Goal: Task Accomplishment & Management: Manage account settings

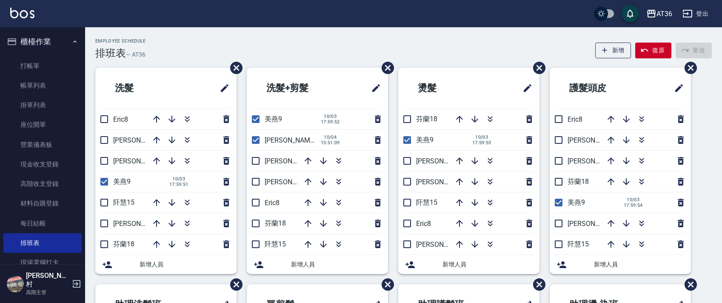
scroll to position [201, 0]
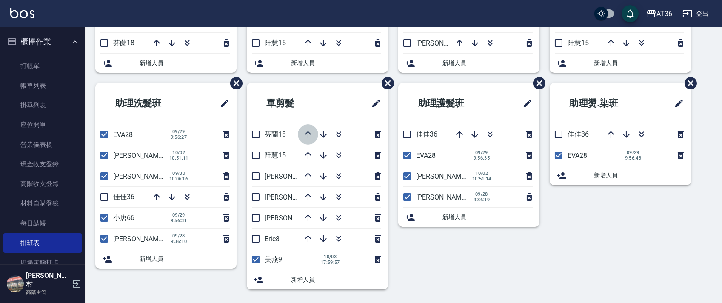
click at [307, 135] on icon "button" at bounding box center [308, 134] width 10 height 10
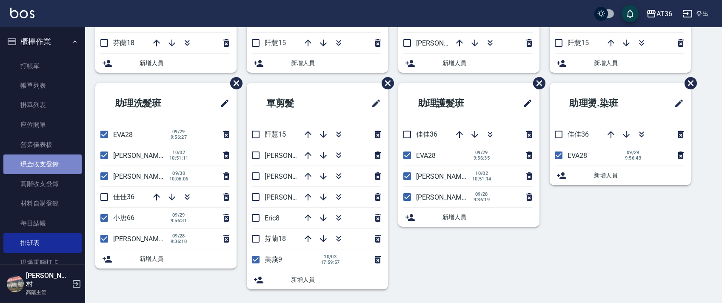
click at [56, 163] on link "現金收支登錄" at bounding box center [42, 164] width 78 height 20
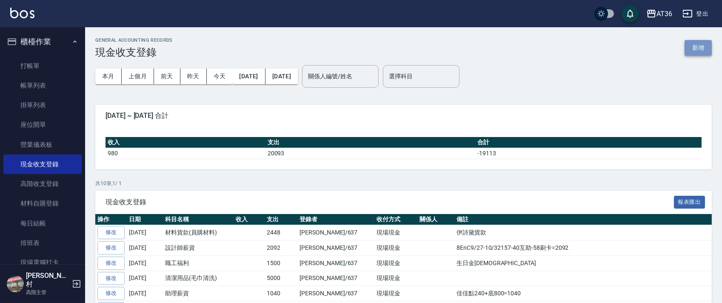
click at [700, 44] on button "新增" at bounding box center [698, 48] width 27 height 16
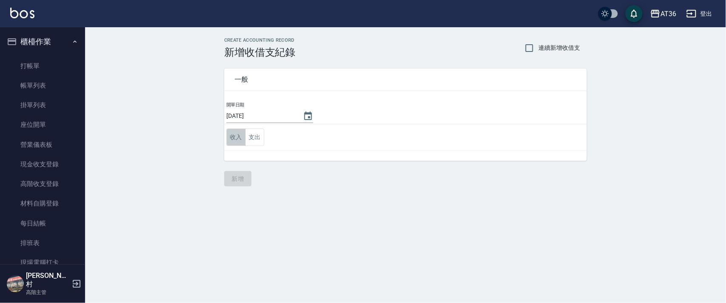
click at [235, 135] on button "收入" at bounding box center [235, 137] width 19 height 17
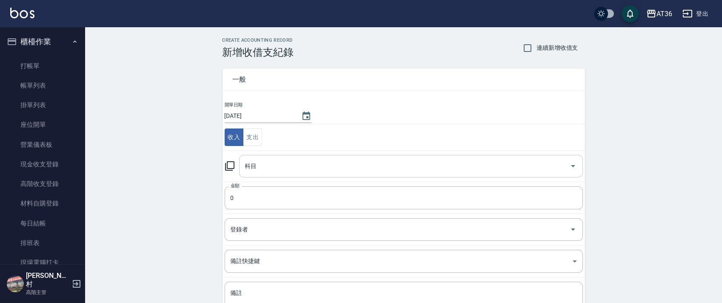
click at [253, 169] on div "科目 科目" at bounding box center [411, 166] width 344 height 23
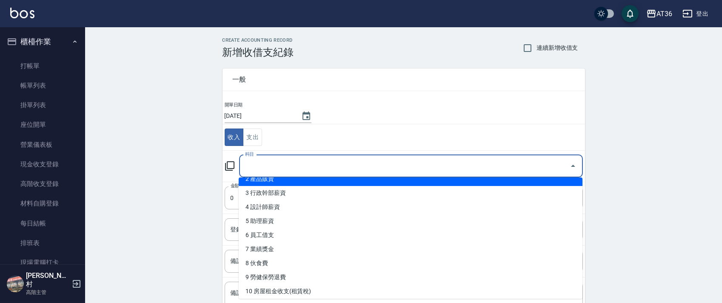
scroll to position [57, 0]
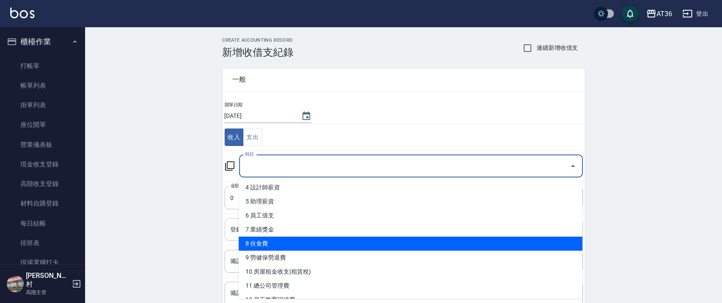
drag, startPoint x: 305, startPoint y: 240, endPoint x: 311, endPoint y: 224, distance: 16.6
click at [305, 240] on li "8 伙食費" at bounding box center [411, 244] width 344 height 14
type input "8 伙食費"
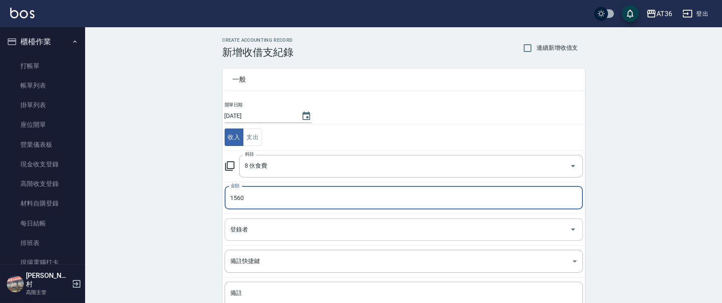
type input "1560"
click at [245, 228] on div "登錄者 登錄者" at bounding box center [404, 229] width 358 height 23
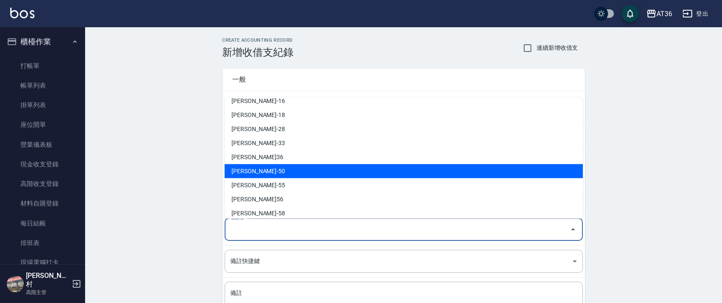
scroll to position [166, 0]
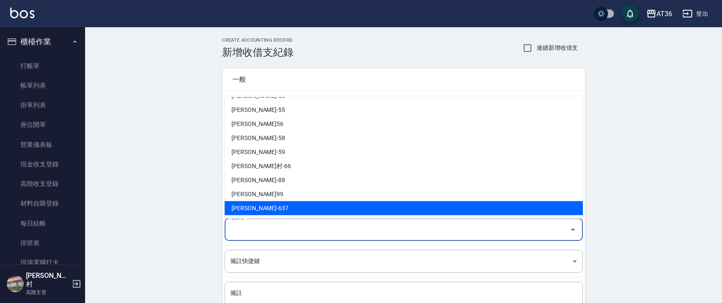
click at [235, 206] on li "[PERSON_NAME]-637" at bounding box center [404, 208] width 358 height 14
type input "[PERSON_NAME]-637"
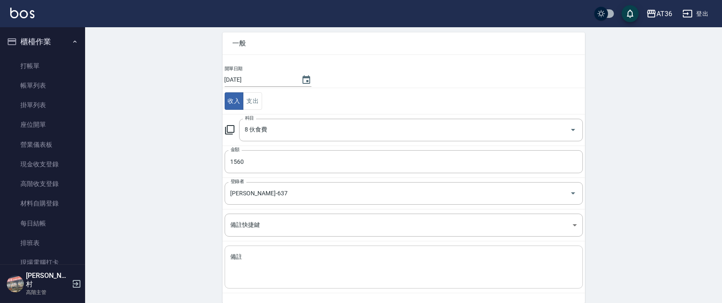
scroll to position [72, 0]
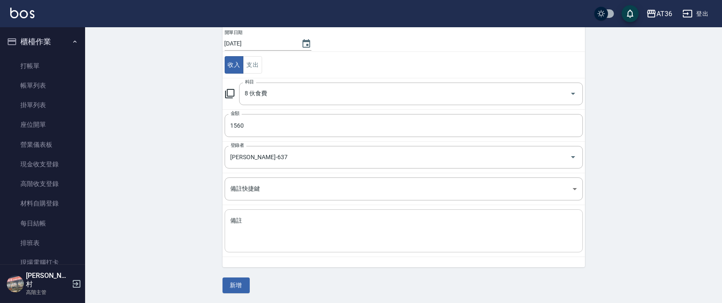
drag, startPoint x: 238, startPoint y: 236, endPoint x: 256, endPoint y: 210, distance: 31.5
click at [238, 234] on textarea "備註" at bounding box center [404, 231] width 346 height 29
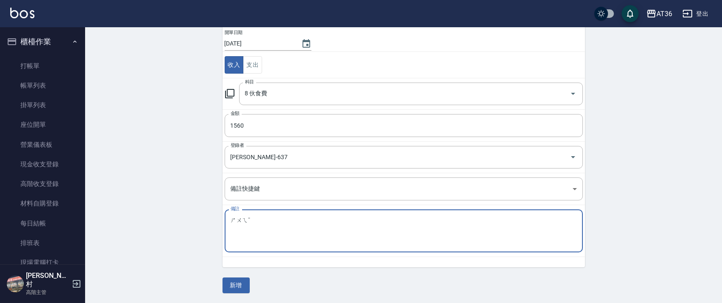
drag, startPoint x: 231, startPoint y: 225, endPoint x: 254, endPoint y: 226, distance: 22.6
click at [231, 226] on textarea "ㄕㄨㄟˉ" at bounding box center [404, 231] width 346 height 29
type textarea "ˉ"
type textarea "褘"
click at [227, 225] on div "褘 x 備註" at bounding box center [404, 230] width 358 height 43
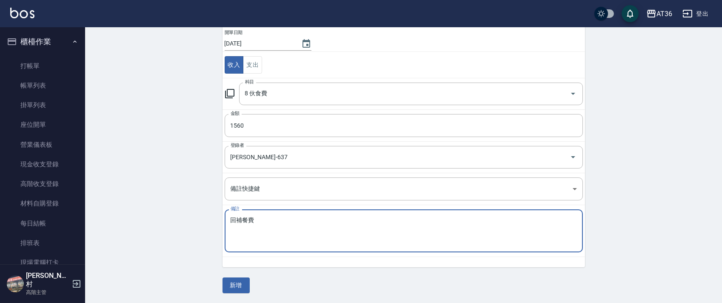
type textarea "回補餐費"
click at [244, 289] on button "新增" at bounding box center [236, 285] width 27 height 16
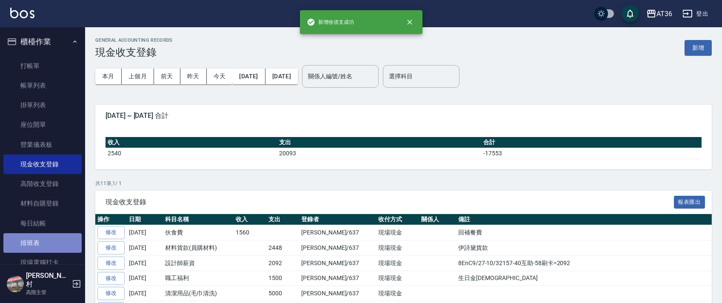
click at [43, 244] on link "排班表" at bounding box center [42, 243] width 78 height 20
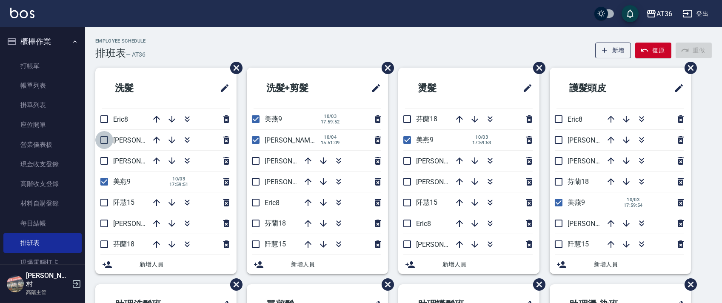
click at [104, 140] on input "checkbox" at bounding box center [104, 140] width 18 height 18
checkbox input "true"
click at [106, 163] on input "checkbox" at bounding box center [104, 161] width 18 height 18
checkbox input "true"
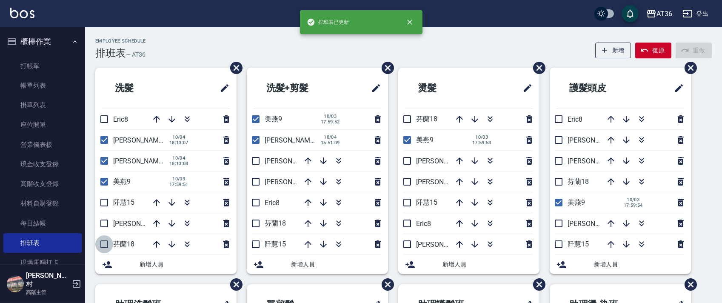
click at [102, 243] on input "checkbox" at bounding box center [104, 244] width 18 height 18
checkbox input "true"
drag, startPoint x: 254, startPoint y: 226, endPoint x: 281, endPoint y: 146, distance: 84.1
click at [255, 226] on input "checkbox" at bounding box center [256, 223] width 18 height 18
checkbox input "true"
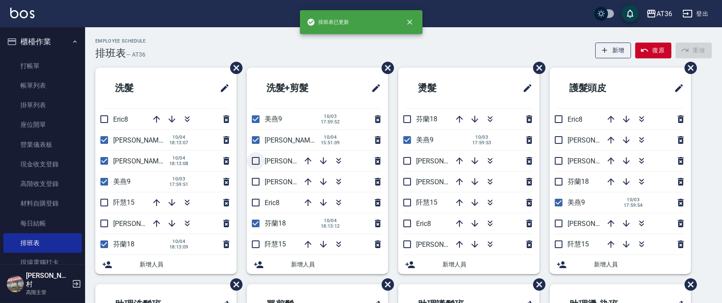
click at [254, 163] on input "checkbox" at bounding box center [256, 161] width 18 height 18
checkbox input "true"
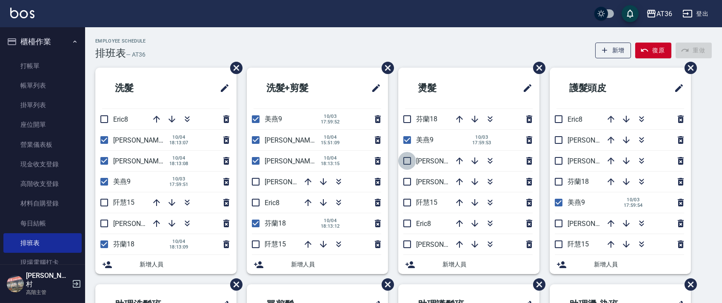
click at [407, 160] on input "checkbox" at bounding box center [407, 161] width 18 height 18
checkbox input "true"
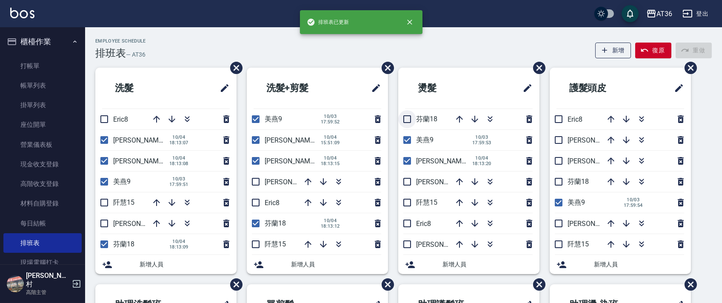
drag, startPoint x: 409, startPoint y: 117, endPoint x: 491, endPoint y: 142, distance: 85.7
click at [409, 118] on input "checkbox" at bounding box center [407, 119] width 18 height 18
checkbox input "true"
click at [410, 242] on input "checkbox" at bounding box center [407, 244] width 18 height 18
checkbox input "true"
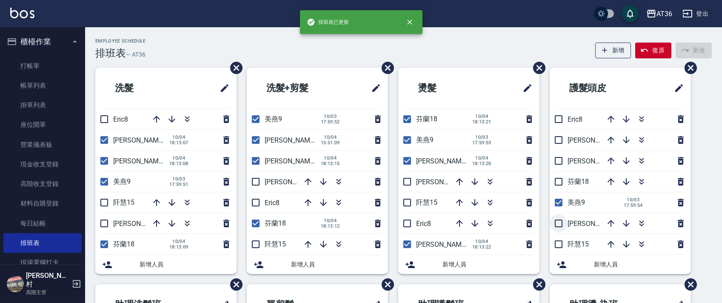
click at [558, 224] on input "checkbox" at bounding box center [559, 223] width 18 height 18
checkbox input "true"
click at [560, 142] on input "checkbox" at bounding box center [559, 140] width 18 height 18
checkbox input "true"
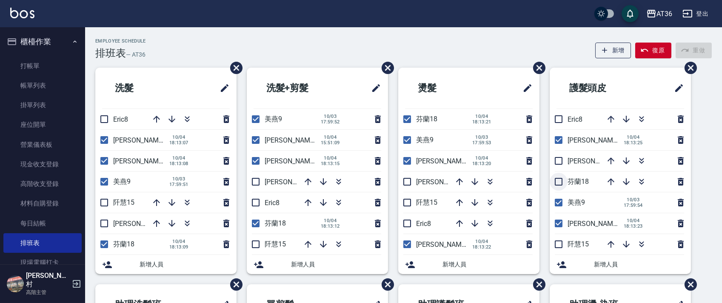
click at [560, 181] on input "checkbox" at bounding box center [559, 182] width 18 height 18
checkbox input "true"
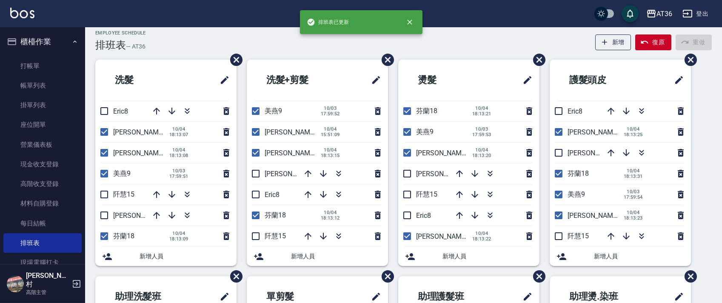
scroll to position [201, 0]
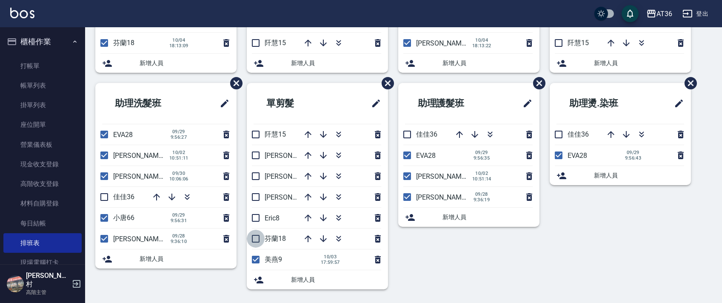
click at [253, 240] on input "checkbox" at bounding box center [256, 239] width 18 height 18
checkbox input "true"
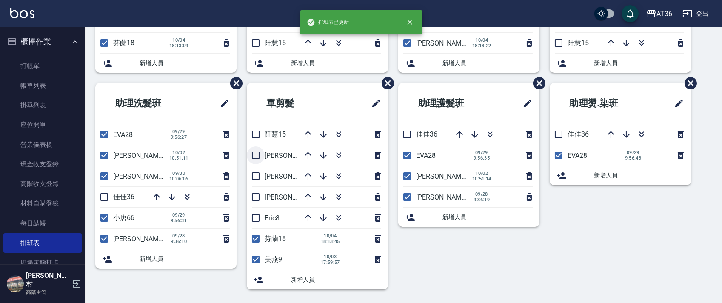
click at [256, 154] on input "checkbox" at bounding box center [256, 155] width 18 height 18
checkbox input "true"
click at [256, 198] on input "checkbox" at bounding box center [256, 197] width 18 height 18
checkbox input "true"
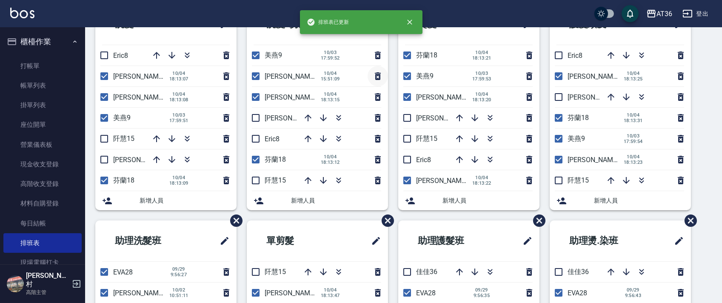
scroll to position [0, 0]
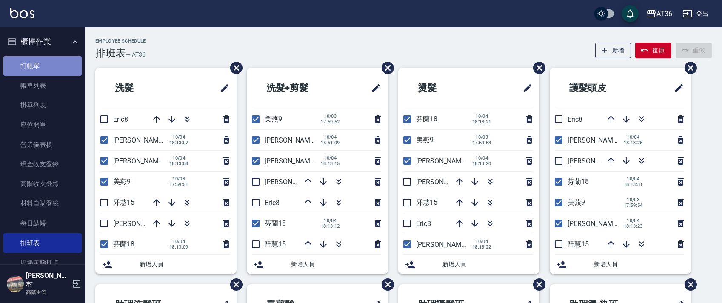
click at [42, 69] on link "打帳單" at bounding box center [42, 66] width 78 height 20
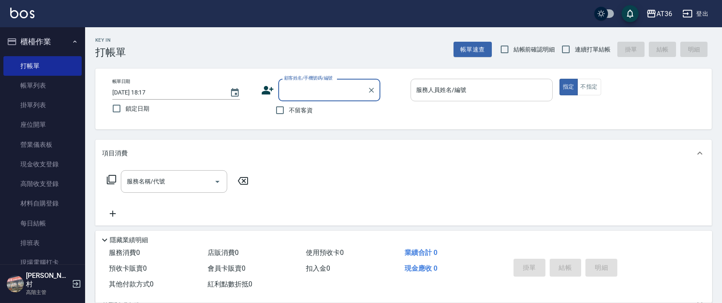
drag, startPoint x: 420, startPoint y: 94, endPoint x: 434, endPoint y: 100, distance: 15.3
click at [420, 95] on input "服務人員姓名/編號" at bounding box center [481, 90] width 134 height 15
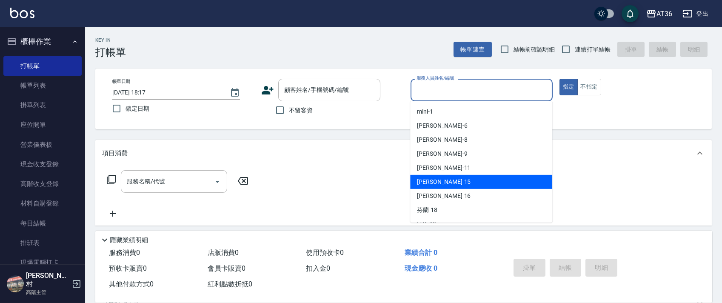
drag, startPoint x: 439, startPoint y: 182, endPoint x: 297, endPoint y: 118, distance: 155.4
click at [439, 181] on div "[PERSON_NAME] -15" at bounding box center [481, 182] width 142 height 14
type input "阡慧-15"
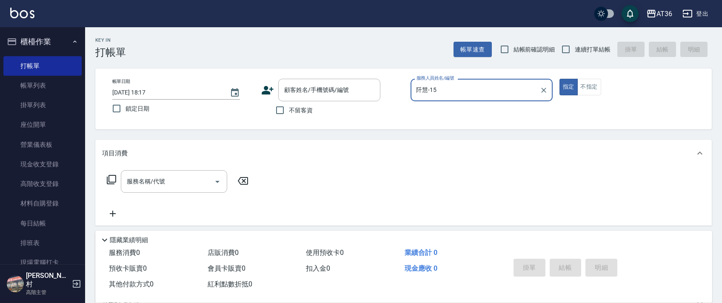
click at [287, 110] on input "不留客資" at bounding box center [280, 110] width 18 height 18
checkbox input "true"
drag, startPoint x: 564, startPoint y: 50, endPoint x: 567, endPoint y: 53, distance: 4.5
click at [564, 51] on input "連續打單結帳" at bounding box center [566, 49] width 18 height 18
checkbox input "true"
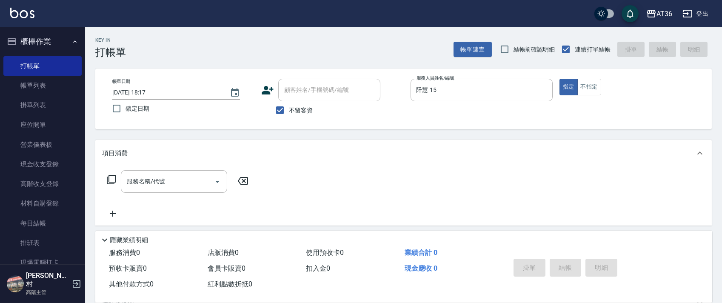
click at [114, 177] on icon at bounding box center [111, 179] width 10 height 10
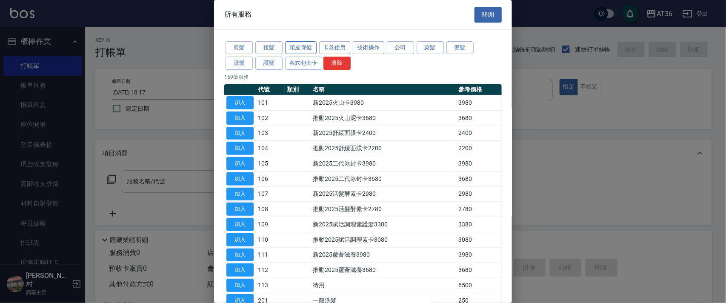
click at [304, 48] on button "頭皮保健" at bounding box center [300, 47] width 31 height 13
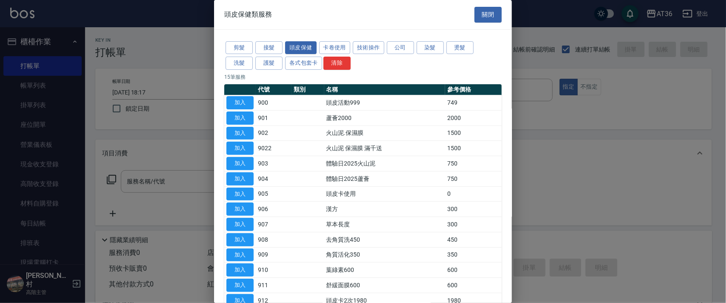
drag, startPoint x: 243, startPoint y: 101, endPoint x: 107, endPoint y: 174, distance: 153.4
click at [243, 102] on button "加入" at bounding box center [239, 102] width 27 height 13
type input "頭皮活動999(900)"
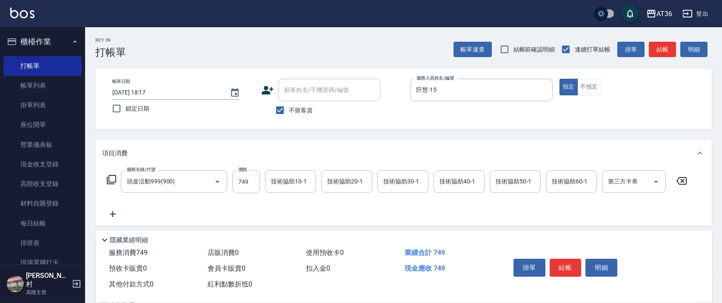
click at [112, 177] on icon at bounding box center [111, 179] width 10 height 10
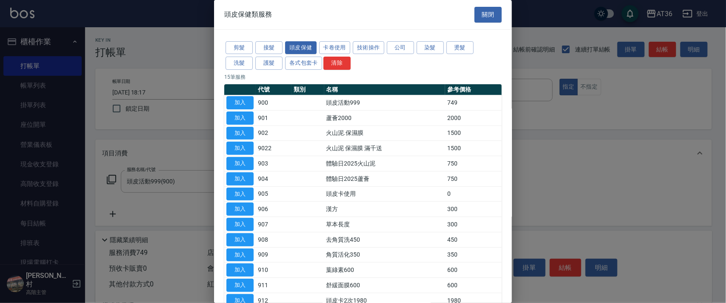
drag, startPoint x: 269, startPoint y: 61, endPoint x: 355, endPoint y: 98, distance: 93.2
click at [268, 63] on button "護髮" at bounding box center [268, 63] width 27 height 13
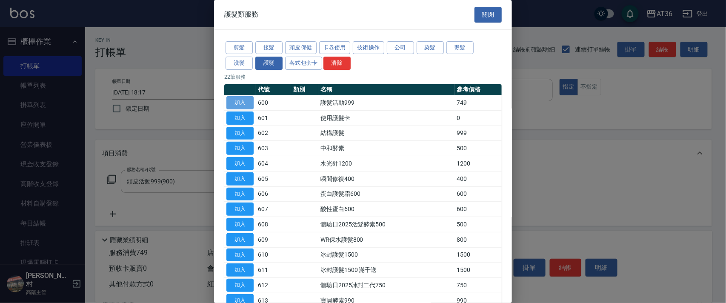
click at [244, 99] on button "加入" at bounding box center [239, 102] width 27 height 13
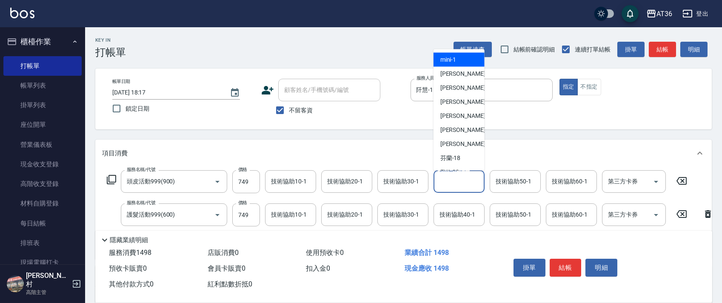
click at [451, 181] on div "技術協助40-1 技術協助40-1" at bounding box center [459, 181] width 51 height 23
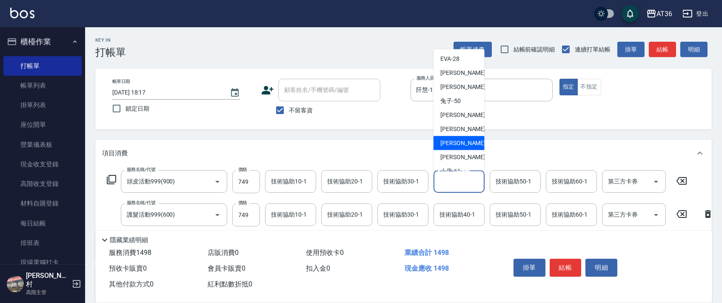
click at [466, 140] on div "[PERSON_NAME] -58" at bounding box center [459, 143] width 51 height 14
type input "[PERSON_NAME]-58"
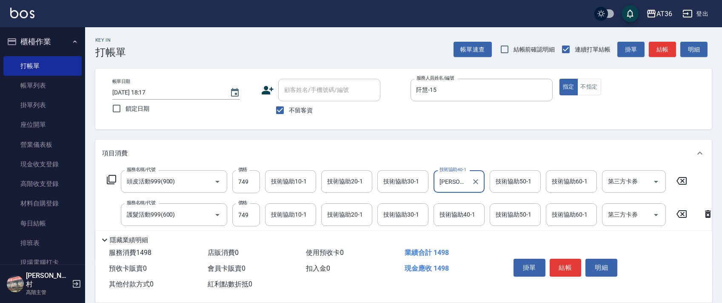
click at [500, 181] on div "技術協助50-1 技術協助50-1" at bounding box center [515, 181] width 51 height 23
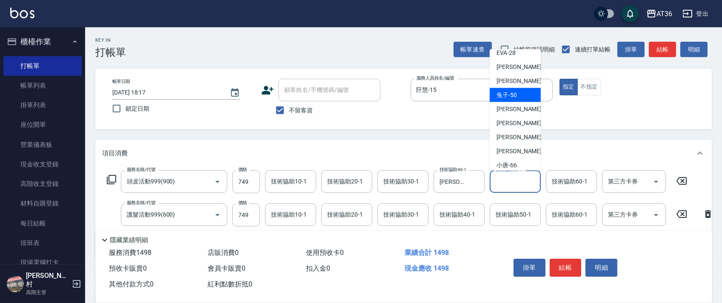
scroll to position [138, 0]
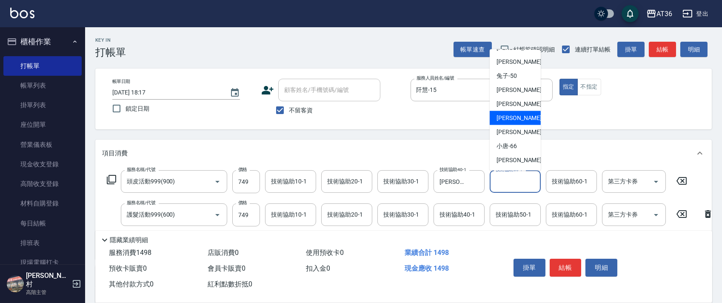
click at [518, 120] on div "[PERSON_NAME] -58" at bounding box center [515, 118] width 51 height 14
type input "[PERSON_NAME]-58"
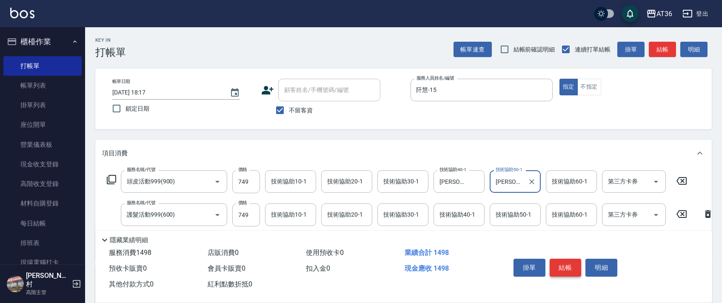
click at [566, 266] on button "結帳" at bounding box center [566, 268] width 32 height 18
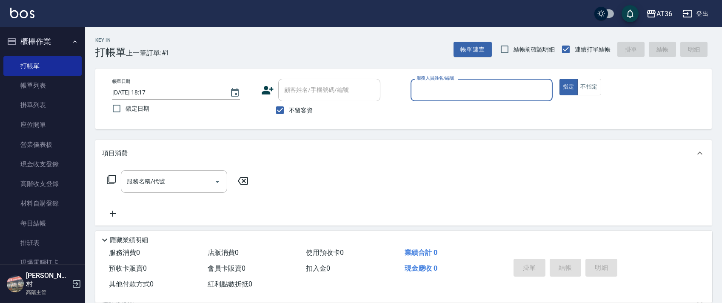
drag, startPoint x: 422, startPoint y: 93, endPoint x: 430, endPoint y: 97, distance: 9.0
click at [422, 92] on input "服務人員姓名/編號" at bounding box center [481, 90] width 134 height 15
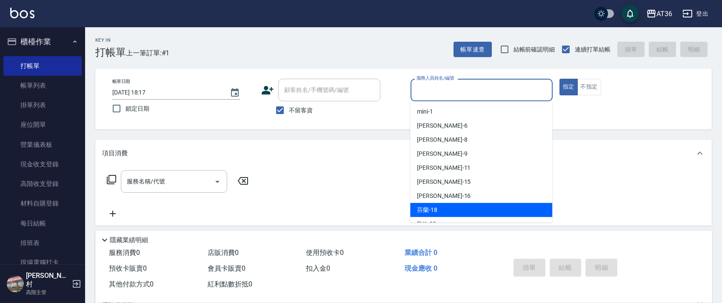
drag, startPoint x: 428, startPoint y: 207, endPoint x: 484, endPoint y: 177, distance: 63.6
click at [434, 207] on span "芬蘭 -18" at bounding box center [427, 210] width 20 height 9
type input "芬蘭-18"
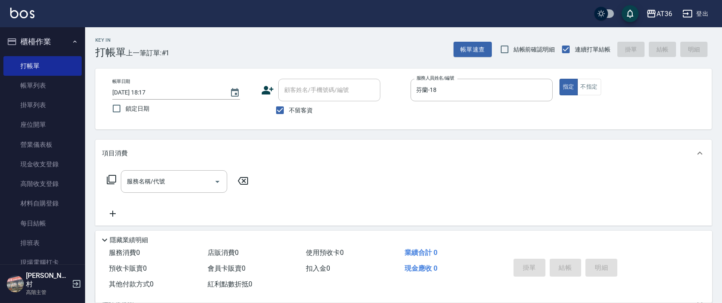
click at [109, 177] on icon at bounding box center [111, 179] width 9 height 9
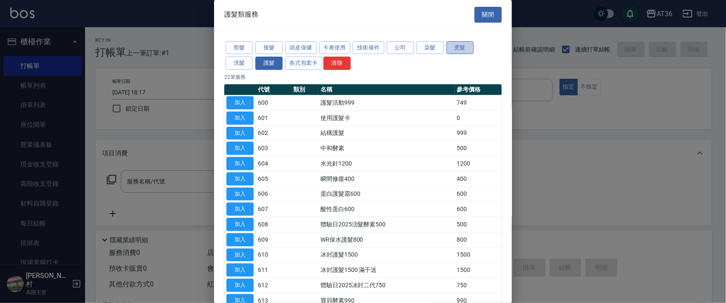
click at [453, 50] on button "燙髮" at bounding box center [459, 47] width 27 height 13
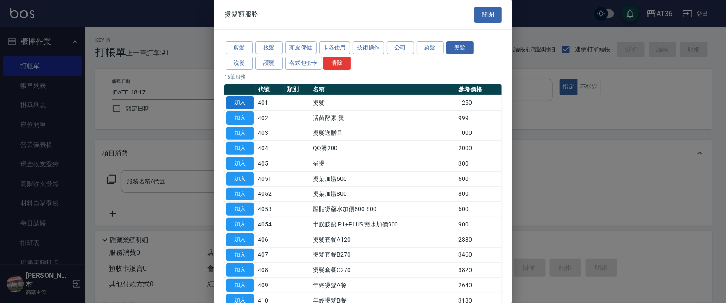
click at [232, 98] on button "加入" at bounding box center [239, 102] width 27 height 13
type input "燙髮(401)"
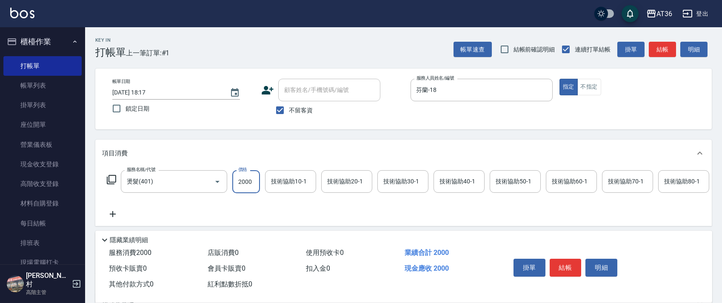
type input "2000"
click at [108, 176] on icon at bounding box center [111, 179] width 10 height 10
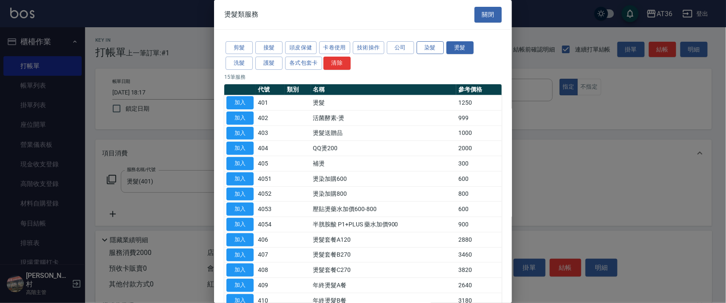
click at [428, 47] on button "染髮" at bounding box center [430, 47] width 27 height 13
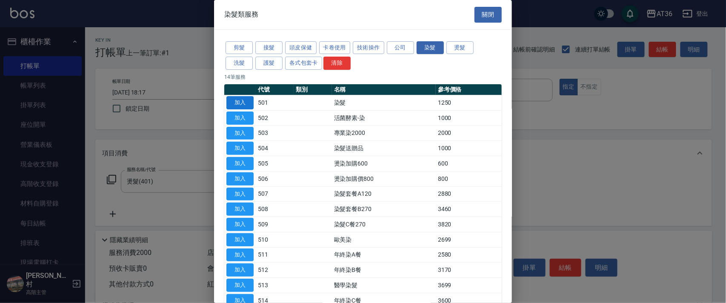
click at [243, 100] on button "加入" at bounding box center [239, 102] width 27 height 13
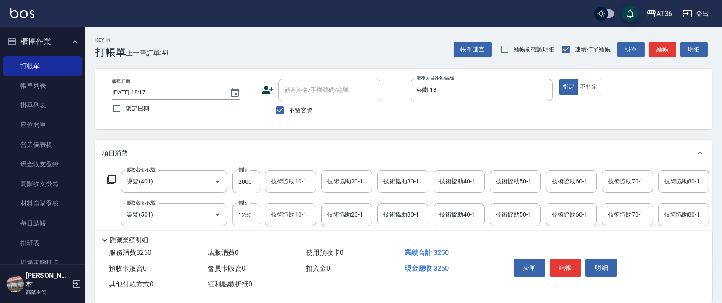
click at [240, 215] on input "1250" at bounding box center [246, 214] width 28 height 23
type input "2090"
click at [566, 267] on button "結帳" at bounding box center [566, 268] width 32 height 18
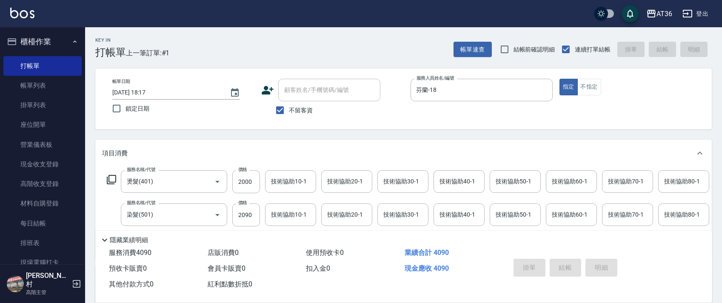
type input "[DATE] 18:18"
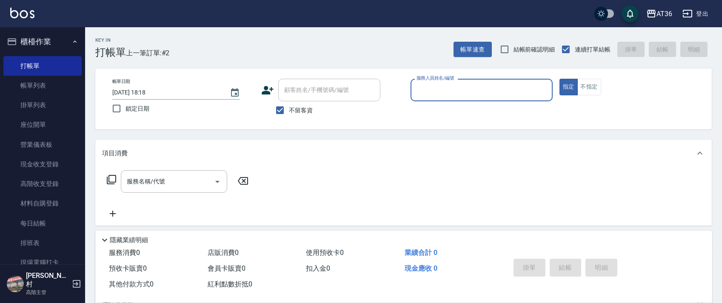
drag, startPoint x: 421, startPoint y: 87, endPoint x: 434, endPoint y: 99, distance: 17.5
click at [420, 90] on input "服務人員姓名/編號" at bounding box center [481, 90] width 134 height 15
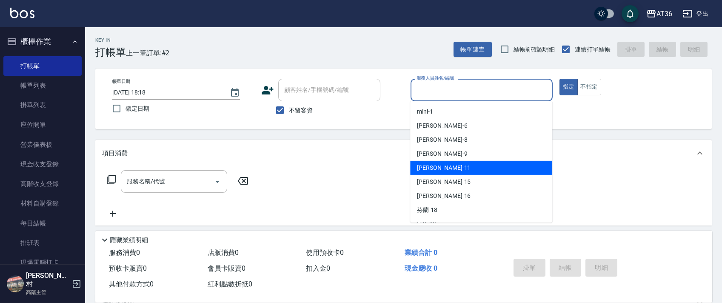
click at [435, 166] on span "[PERSON_NAME] -11" at bounding box center [444, 167] width 54 height 9
type input "[PERSON_NAME]-11"
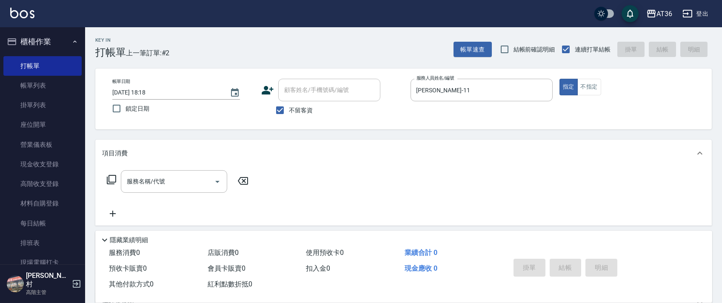
click at [109, 179] on icon at bounding box center [111, 179] width 10 height 10
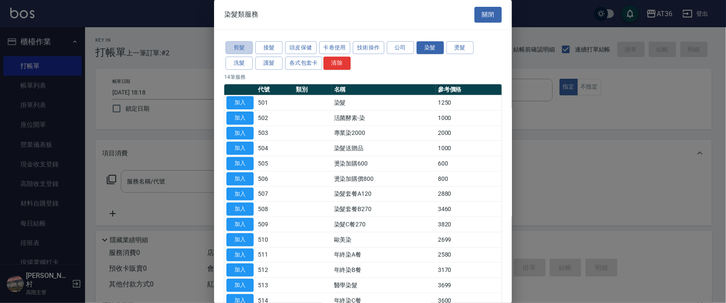
drag, startPoint x: 242, startPoint y: 49, endPoint x: 298, endPoint y: 126, distance: 95.3
click at [241, 49] on button "剪髮" at bounding box center [239, 47] width 27 height 13
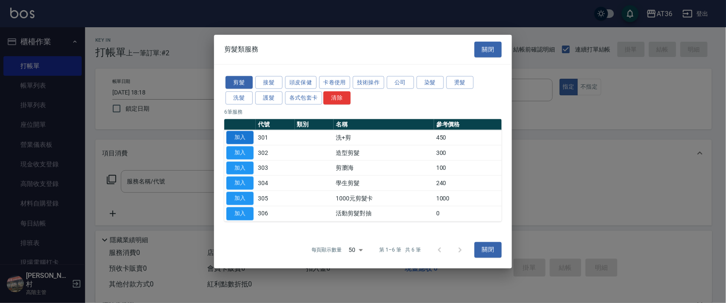
click at [246, 138] on button "加入" at bounding box center [239, 137] width 27 height 13
type input "洗+剪(301)"
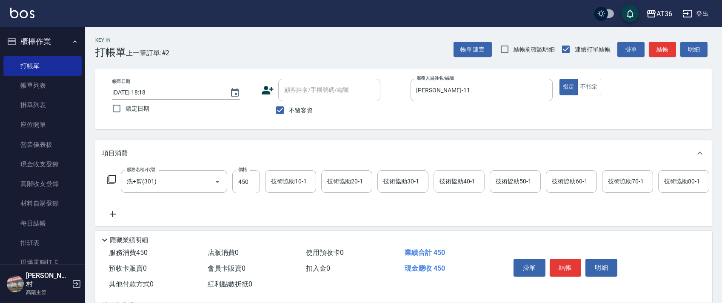
click at [438, 180] on input "技術協助40-1" at bounding box center [458, 181] width 43 height 15
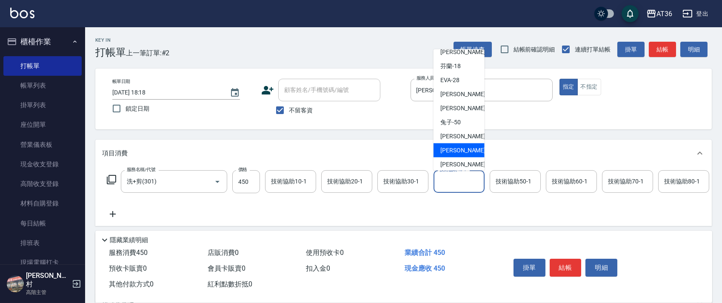
scroll to position [25, 0]
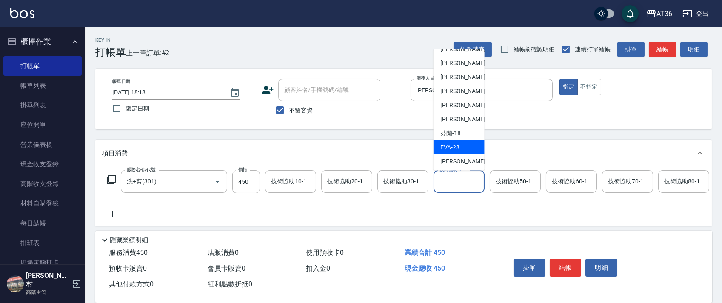
click at [460, 146] on div "[PERSON_NAME] -28" at bounding box center [459, 147] width 51 height 14
type input "[PERSON_NAME]-28"
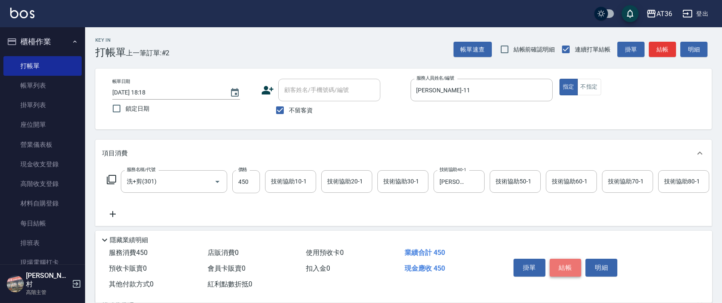
click at [576, 267] on button "結帳" at bounding box center [566, 268] width 32 height 18
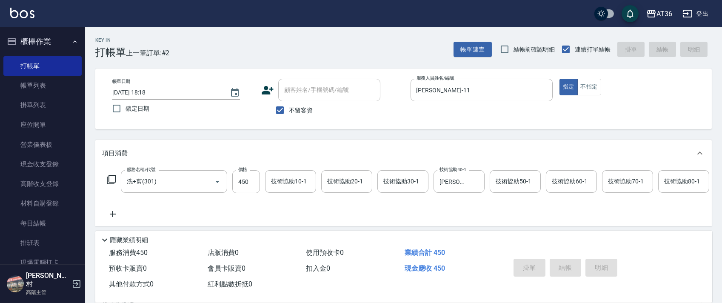
type input "[DATE] 18:19"
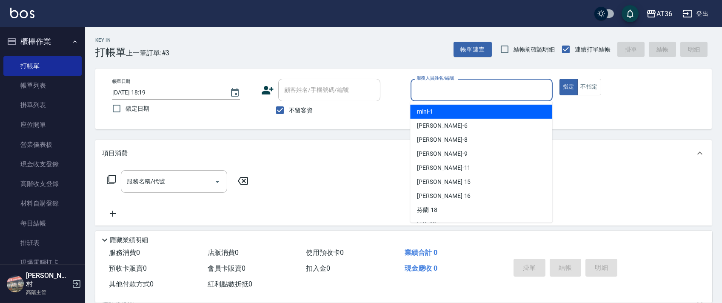
click at [423, 91] on input "服務人員姓名/編號" at bounding box center [481, 90] width 134 height 15
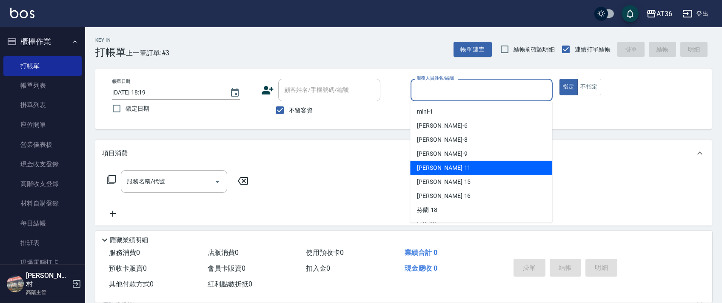
drag, startPoint x: 439, startPoint y: 165, endPoint x: 507, endPoint y: 132, distance: 75.4
click at [439, 165] on div "[PERSON_NAME] -11" at bounding box center [481, 168] width 142 height 14
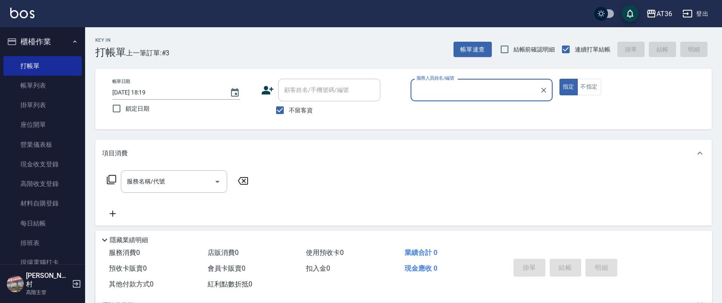
type input "[PERSON_NAME]-11"
click at [112, 180] on icon at bounding box center [111, 179] width 10 height 10
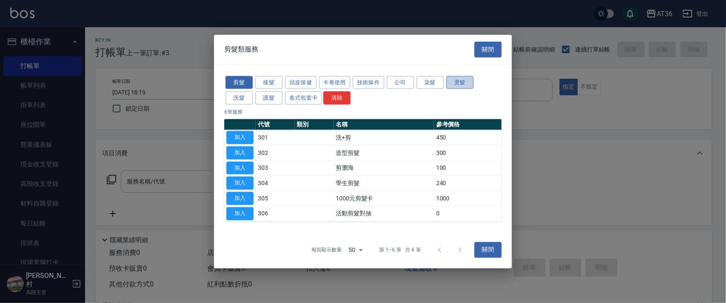
click at [460, 82] on button "燙髮" at bounding box center [459, 82] width 27 height 13
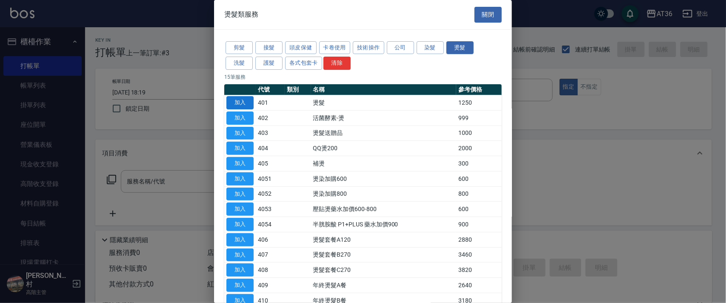
click at [242, 101] on button "加入" at bounding box center [239, 102] width 27 height 13
type input "燙髮(401)"
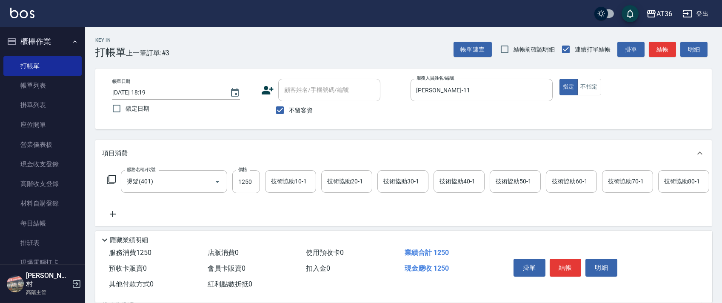
click at [107, 178] on icon at bounding box center [111, 179] width 9 height 9
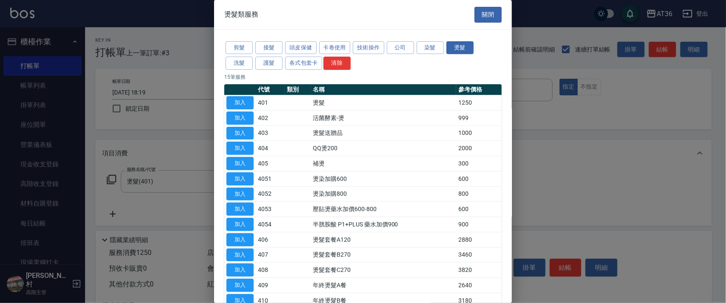
drag, startPoint x: 487, startPoint y: 17, endPoint x: 235, endPoint y: 214, distance: 320.3
click at [487, 16] on button "關閉" at bounding box center [487, 15] width 27 height 16
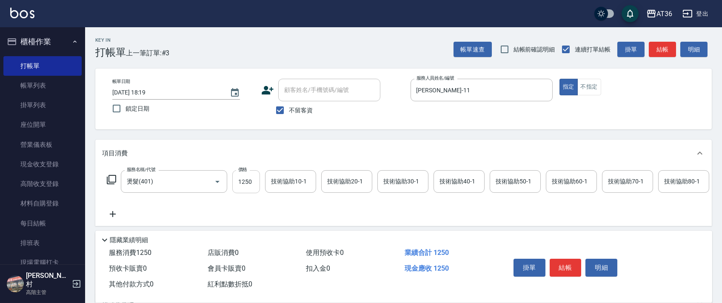
click at [251, 184] on input "1250" at bounding box center [246, 181] width 28 height 23
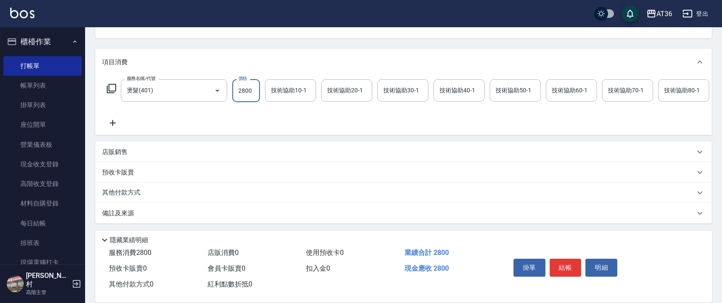
type input "2800"
click at [141, 195] on p "其他付款方式" at bounding box center [123, 192] width 43 height 9
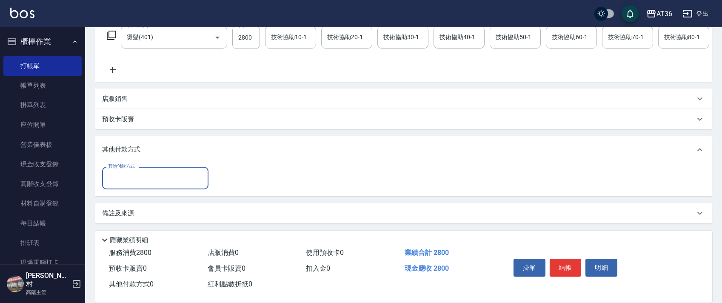
scroll to position [154, 0]
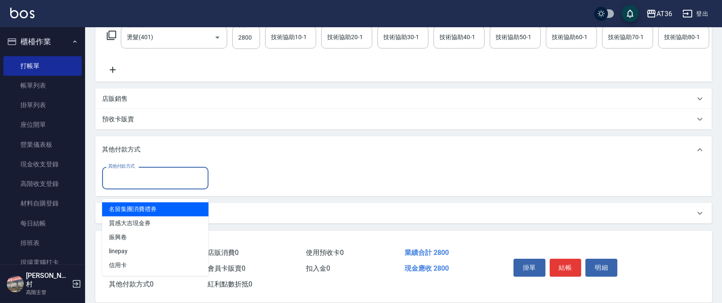
click at [148, 177] on input "其他付款方式" at bounding box center [155, 178] width 99 height 15
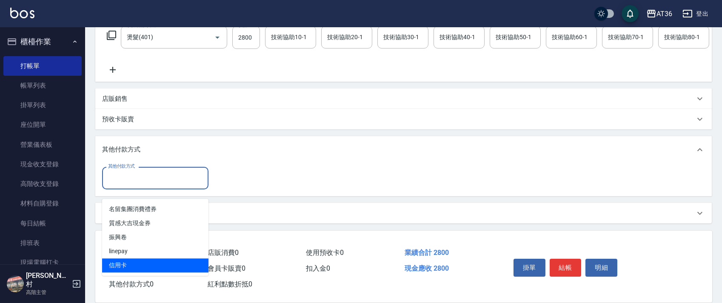
drag, startPoint x: 123, startPoint y: 257, endPoint x: 281, endPoint y: 194, distance: 170.1
click at [123, 258] on span "信用卡" at bounding box center [155, 265] width 106 height 14
type input "信用卡"
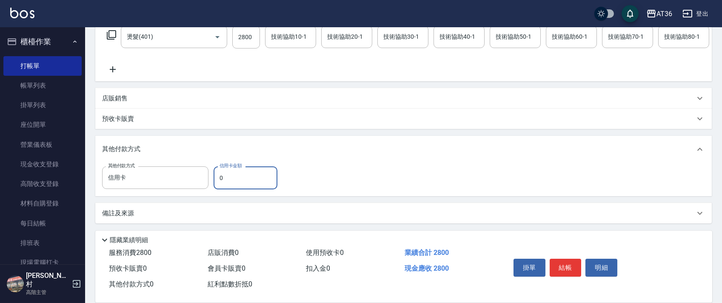
click at [218, 179] on input "0" at bounding box center [246, 177] width 64 height 23
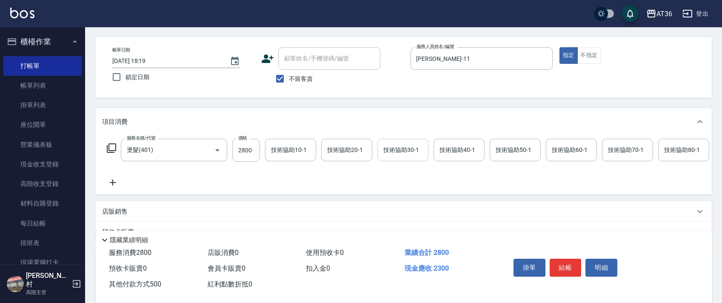
scroll to position [0, 0]
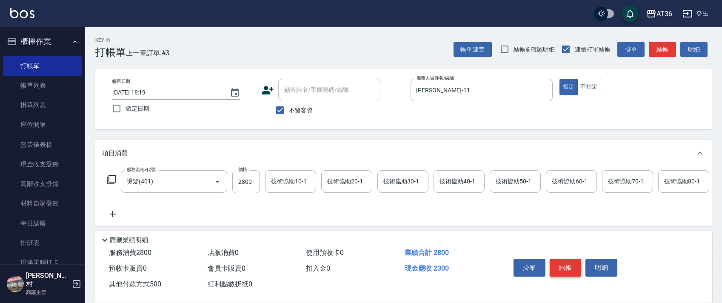
type input "500"
click at [567, 266] on button "結帳" at bounding box center [566, 268] width 32 height 18
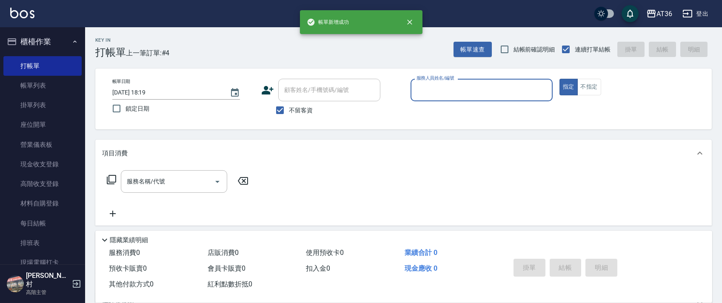
click at [420, 84] on input "服務人員姓名/編號" at bounding box center [481, 90] width 134 height 15
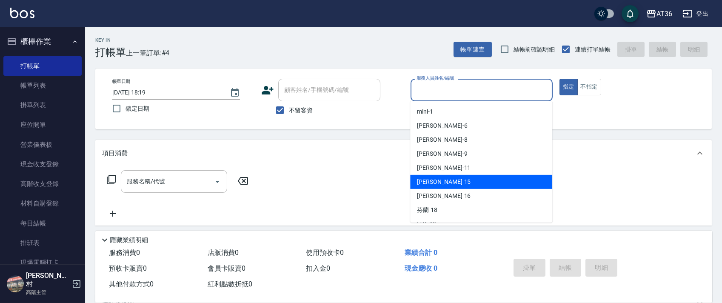
click at [442, 179] on div "[PERSON_NAME] -15" at bounding box center [481, 182] width 142 height 14
type input "阡慧-15"
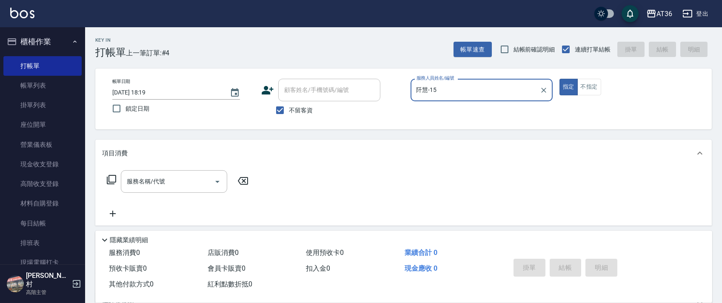
click at [111, 177] on icon at bounding box center [111, 179] width 10 height 10
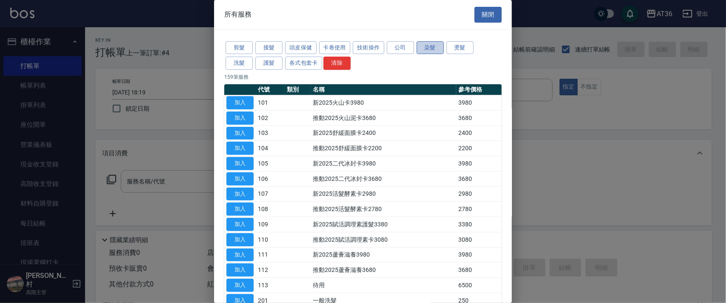
click at [434, 49] on button "染髮" at bounding box center [430, 47] width 27 height 13
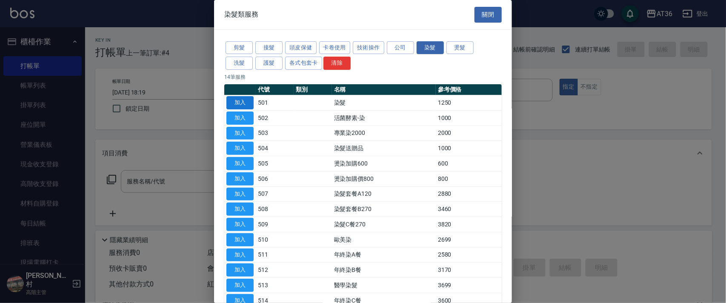
click at [243, 101] on button "加入" at bounding box center [239, 102] width 27 height 13
type input "染髮(501)"
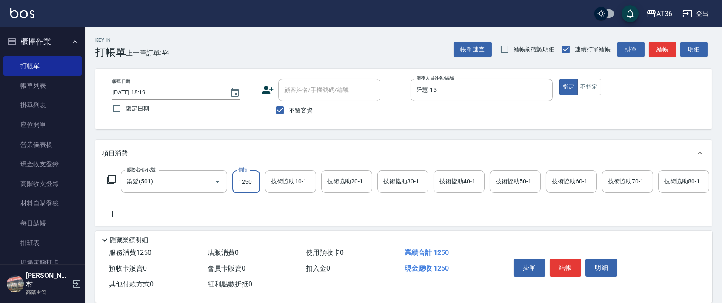
click at [238, 177] on input "1250" at bounding box center [246, 181] width 28 height 23
type input "2700"
click at [451, 180] on div "技術協助40-1 技術協助40-1" at bounding box center [459, 181] width 51 height 23
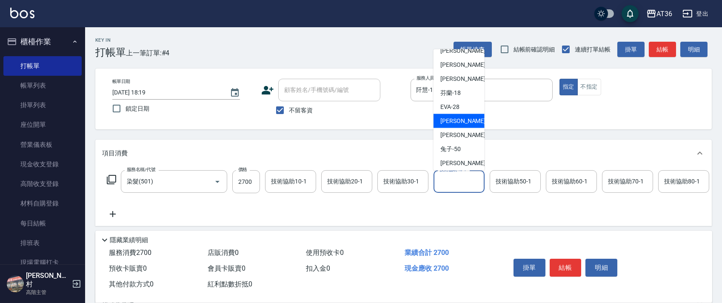
scroll to position [138, 0]
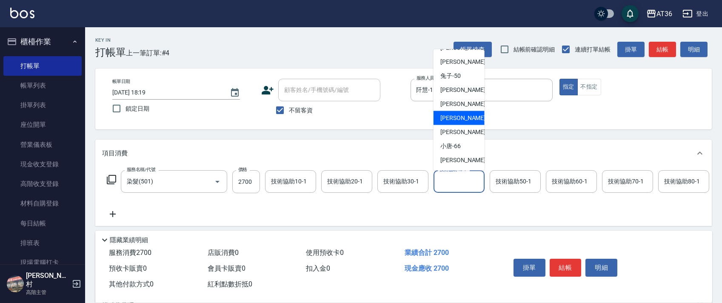
click at [465, 115] on div "[PERSON_NAME] -58" at bounding box center [459, 118] width 51 height 14
type input "[PERSON_NAME]-58"
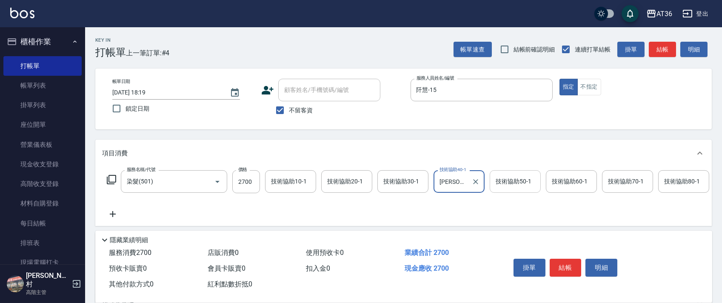
click at [501, 176] on input "技術協助50-1" at bounding box center [515, 181] width 43 height 15
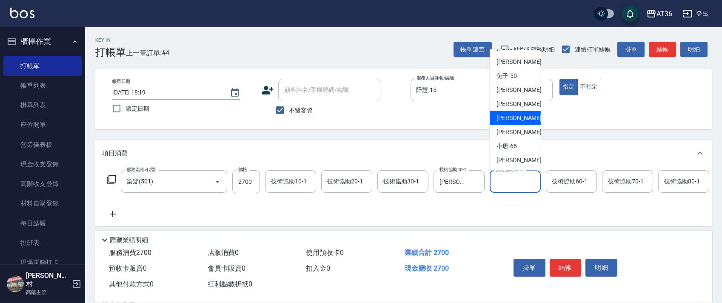
click at [516, 116] on div "[PERSON_NAME] -58" at bounding box center [515, 118] width 51 height 14
type input "[PERSON_NAME]-58"
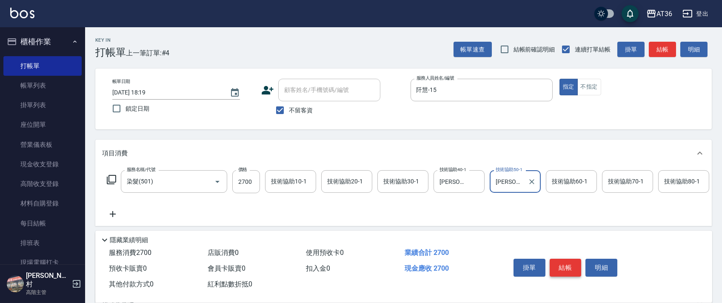
click at [563, 266] on button "結帳" at bounding box center [566, 268] width 32 height 18
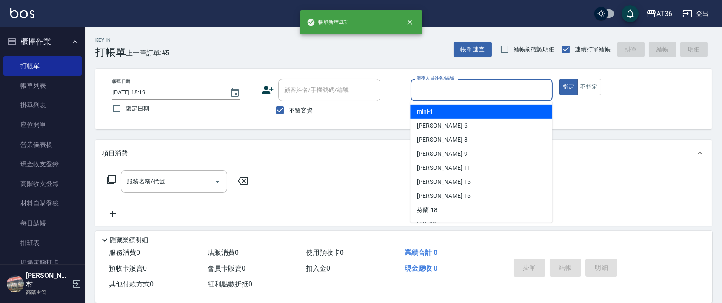
drag, startPoint x: 421, startPoint y: 89, endPoint x: 437, endPoint y: 102, distance: 20.0
click at [421, 94] on input "服務人員姓名/編號" at bounding box center [481, 90] width 134 height 15
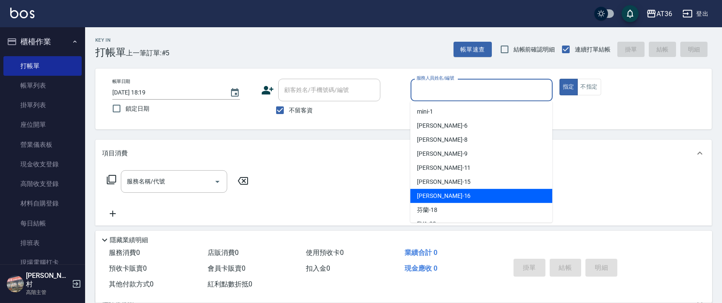
click at [434, 194] on span "[PERSON_NAME] -16" at bounding box center [444, 195] width 54 height 9
type input "[PERSON_NAME]-16"
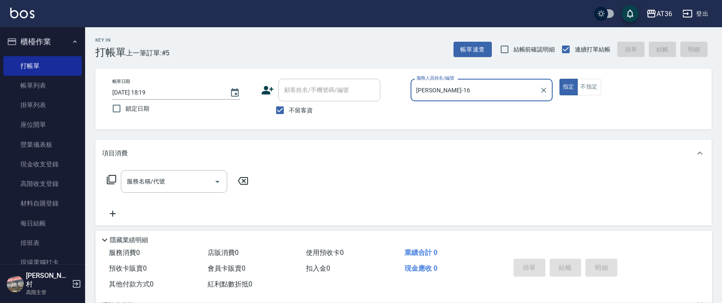
click at [113, 177] on icon at bounding box center [111, 179] width 10 height 10
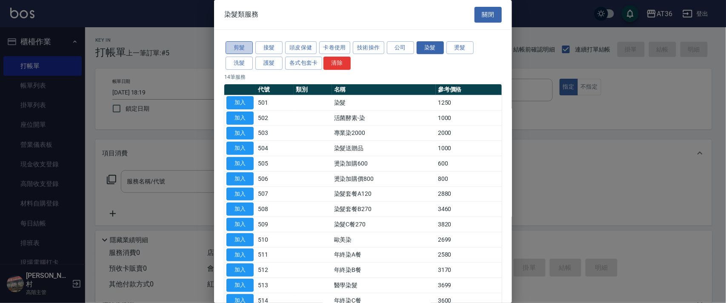
click at [236, 52] on button "剪髮" at bounding box center [239, 47] width 27 height 13
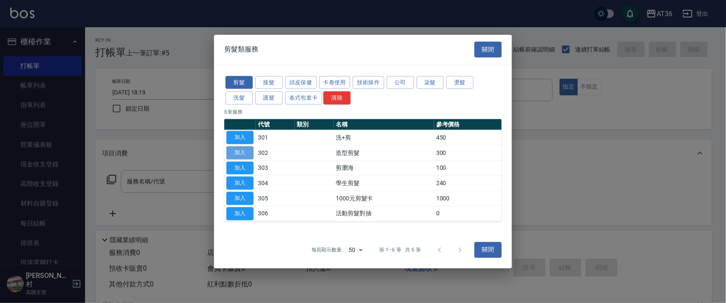
click at [239, 149] on button "加入" at bounding box center [239, 152] width 27 height 13
type input "造型剪髮(302)"
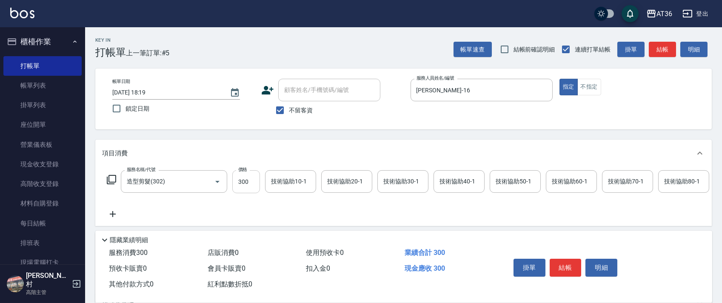
click at [241, 182] on input "300" at bounding box center [246, 181] width 28 height 23
type input "280"
click at [562, 266] on button "結帳" at bounding box center [566, 268] width 32 height 18
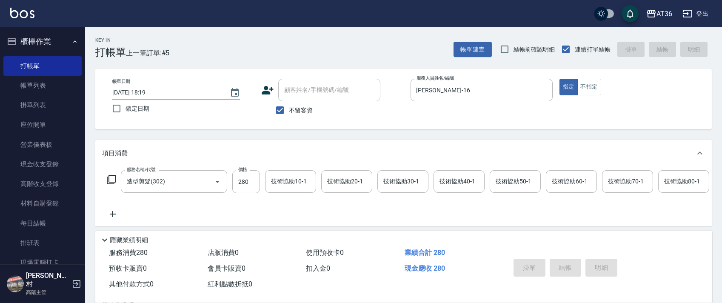
type input "[DATE] 18:20"
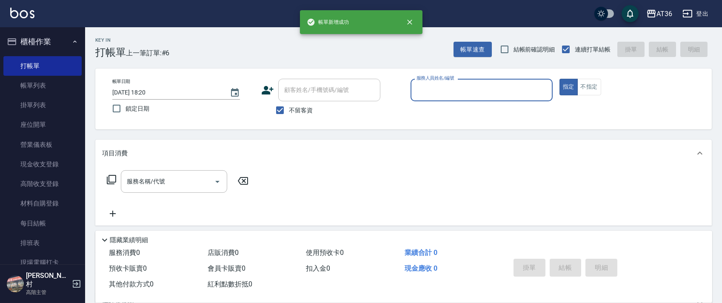
drag, startPoint x: 424, startPoint y: 85, endPoint x: 431, endPoint y: 91, distance: 9.6
click at [424, 87] on input "服務人員姓名/編號" at bounding box center [481, 90] width 134 height 15
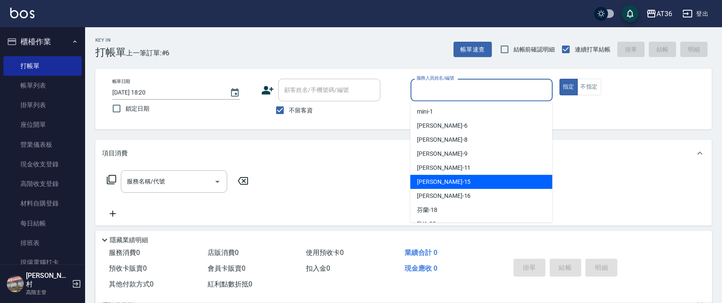
drag, startPoint x: 443, startPoint y: 183, endPoint x: 97, endPoint y: 122, distance: 351.2
click at [442, 183] on div "[PERSON_NAME] -15" at bounding box center [481, 182] width 142 height 14
type input "阡慧-15"
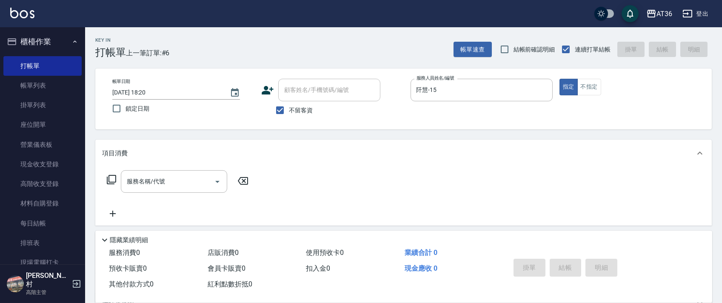
click at [112, 178] on icon at bounding box center [111, 179] width 10 height 10
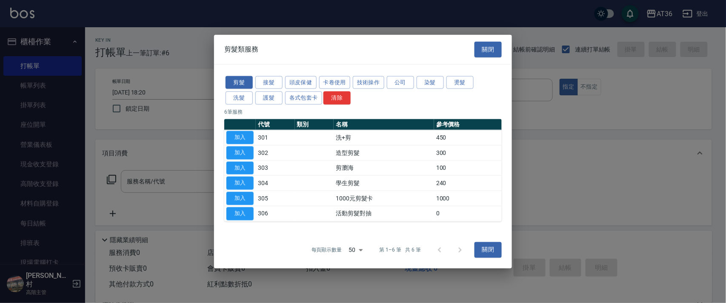
drag, startPoint x: 226, startPoint y: 149, endPoint x: 234, endPoint y: 155, distance: 9.1
click at [226, 151] on button "加入" at bounding box center [239, 152] width 27 height 13
type input "造型剪髮(302)"
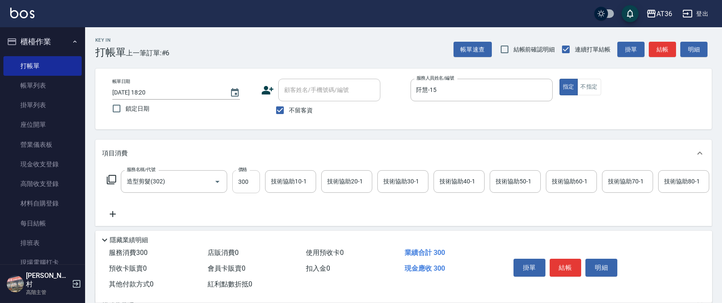
click at [242, 185] on input "300" at bounding box center [246, 181] width 28 height 23
type input "280"
drag, startPoint x: 566, startPoint y: 271, endPoint x: 565, endPoint y: 265, distance: 6.9
click at [568, 271] on button "結帳" at bounding box center [566, 268] width 32 height 18
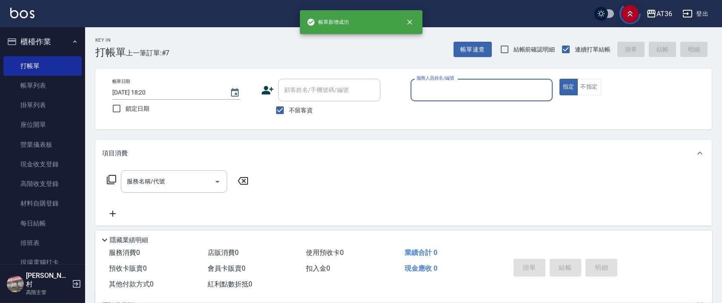
click at [441, 96] on input "服務人員姓名/編號" at bounding box center [481, 90] width 134 height 15
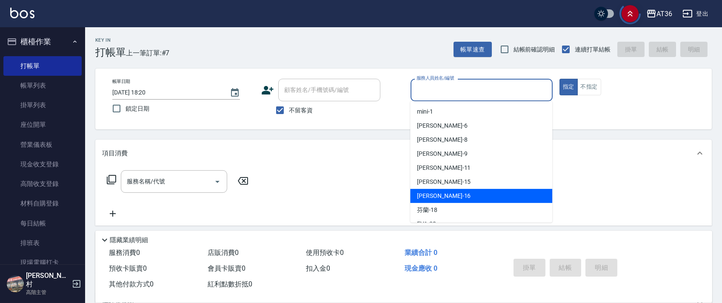
click at [443, 192] on div "[PERSON_NAME] -16" at bounding box center [481, 196] width 142 height 14
type input "[PERSON_NAME]-16"
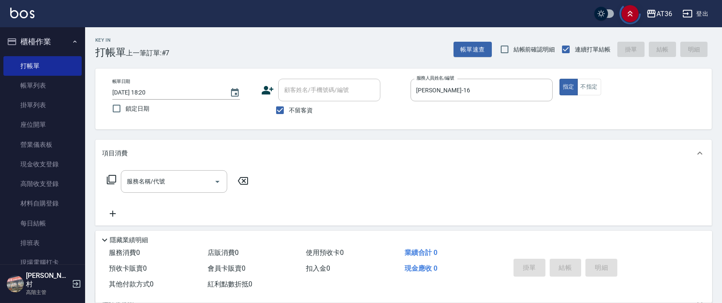
click at [111, 183] on icon at bounding box center [111, 179] width 9 height 9
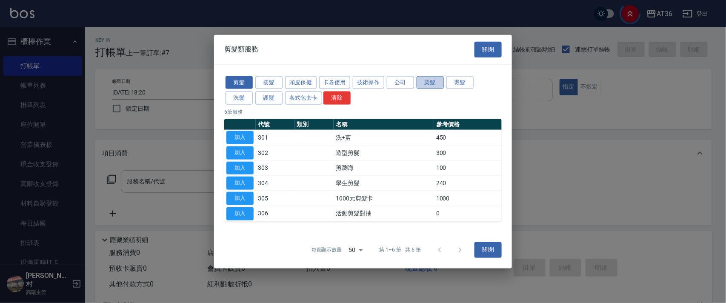
click at [423, 85] on button "染髮" at bounding box center [430, 82] width 27 height 13
click at [237, 134] on button "加入" at bounding box center [239, 137] width 27 height 13
type input "洗+剪(301)"
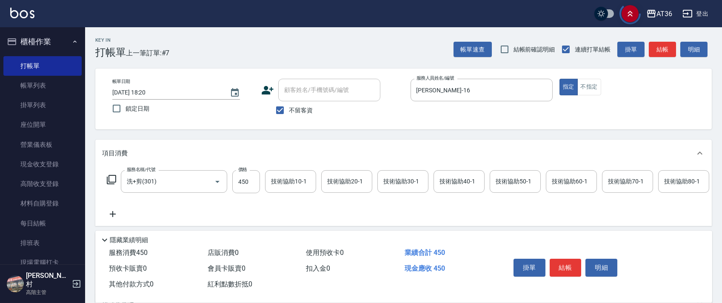
click at [111, 179] on icon at bounding box center [111, 179] width 10 height 10
click at [111, 181] on icon at bounding box center [111, 179] width 10 height 10
click at [114, 179] on icon at bounding box center [111, 179] width 10 height 10
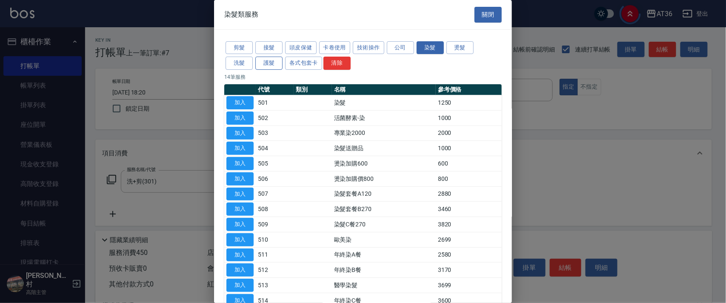
click at [282, 66] on button "護髮" at bounding box center [268, 63] width 27 height 13
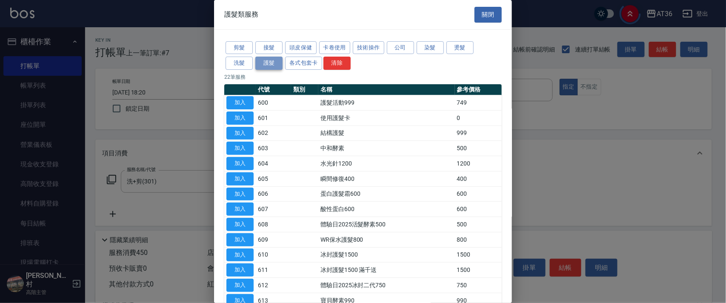
click at [271, 64] on button "護髮" at bounding box center [268, 63] width 27 height 13
click at [242, 101] on button "加入" at bounding box center [239, 102] width 27 height 13
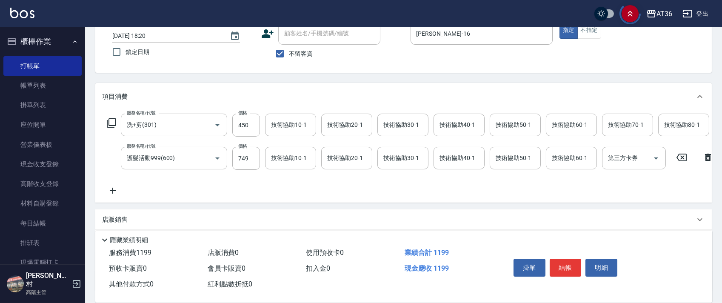
scroll to position [0, 436]
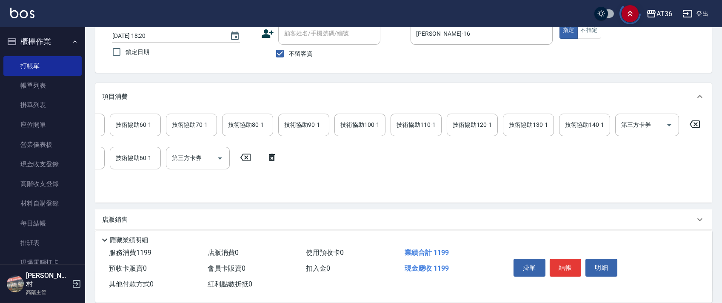
click at [693, 121] on icon at bounding box center [695, 124] width 10 height 8
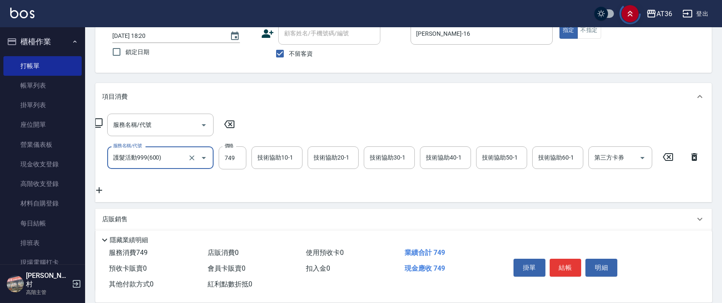
scroll to position [0, 0]
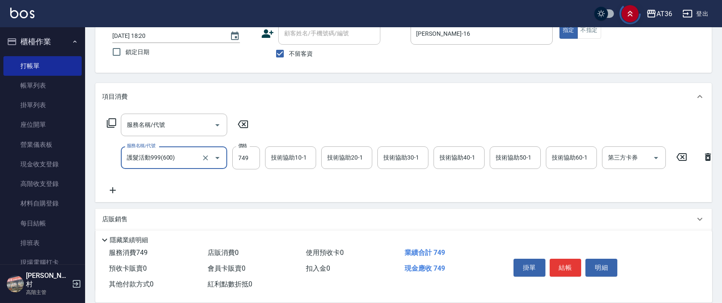
click at [113, 122] on icon at bounding box center [111, 123] width 10 height 10
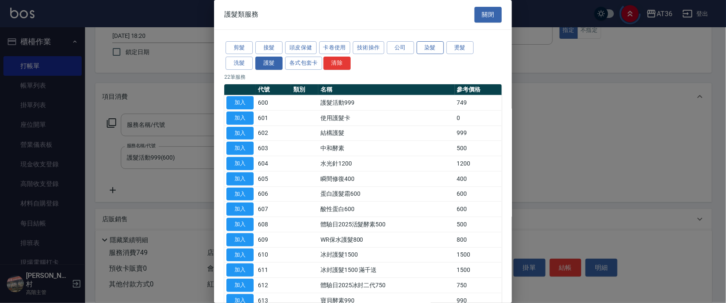
click at [425, 46] on button "染髮" at bounding box center [430, 47] width 27 height 13
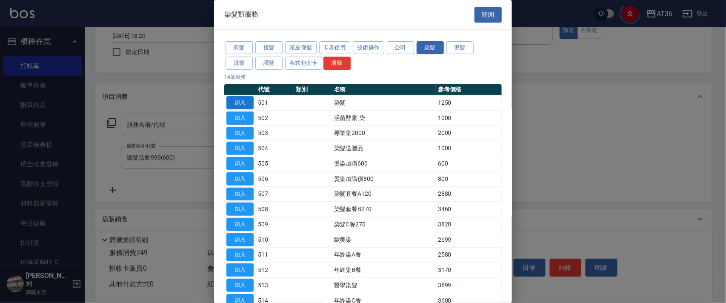
click at [239, 98] on button "加入" at bounding box center [239, 102] width 27 height 13
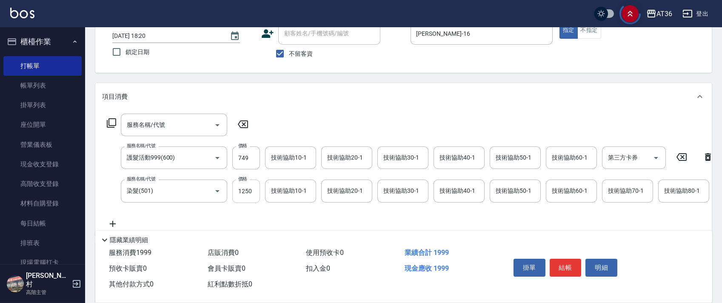
click at [242, 187] on input "1250" at bounding box center [246, 191] width 28 height 23
type input "1790"
click at [451, 156] on div "技術協助40-1 技術協助40-1" at bounding box center [459, 157] width 51 height 23
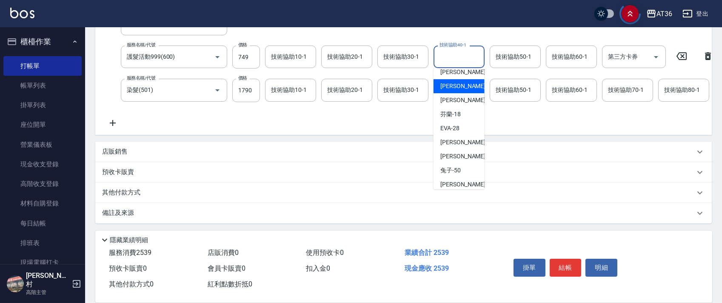
scroll to position [138, 0]
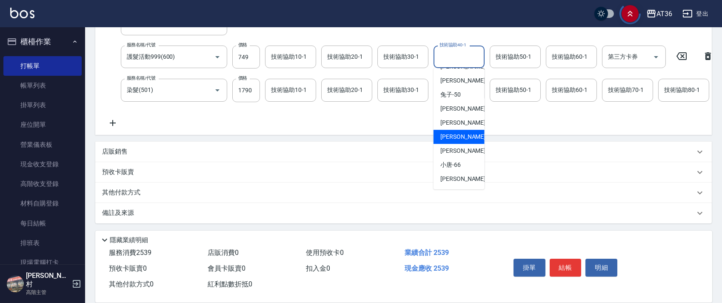
click at [467, 130] on div "[PERSON_NAME] -58" at bounding box center [459, 137] width 51 height 14
type input "[PERSON_NAME]-58"
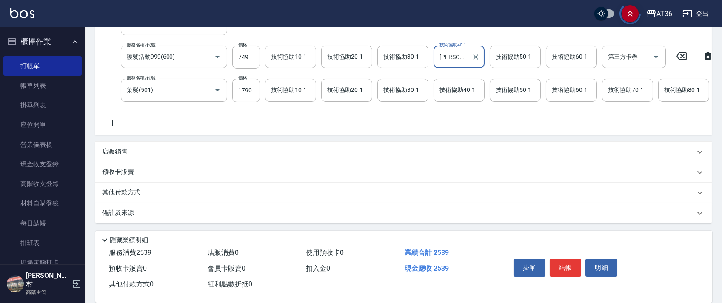
click at [499, 83] on input "技術協助50-1" at bounding box center [515, 90] width 43 height 15
drag, startPoint x: 499, startPoint y: 45, endPoint x: 521, endPoint y: 57, distance: 25.7
click at [499, 46] on div "技術協助50-1 技術協助50-1" at bounding box center [515, 57] width 51 height 23
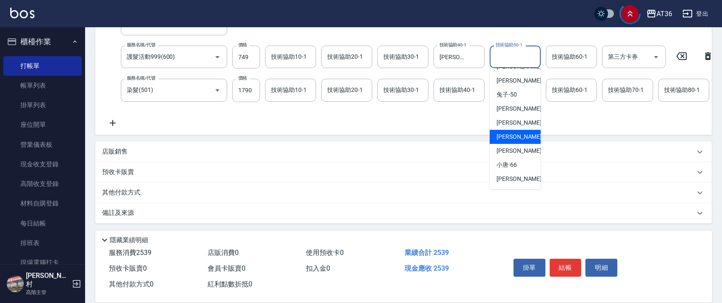
click at [513, 132] on span "[PERSON_NAME] -58" at bounding box center [524, 136] width 54 height 9
type input "[PERSON_NAME]-58"
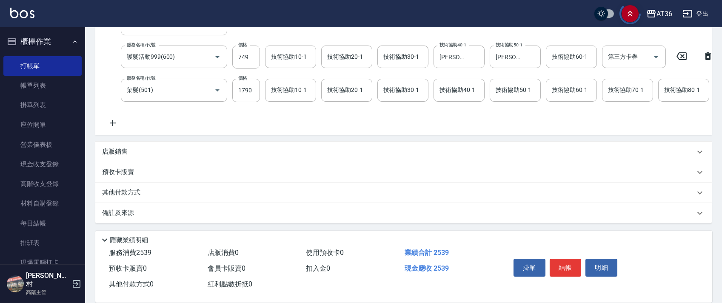
drag, startPoint x: 146, startPoint y: 190, endPoint x: 140, endPoint y: 190, distance: 6.0
click at [143, 190] on div "其他付款方式" at bounding box center [398, 192] width 593 height 9
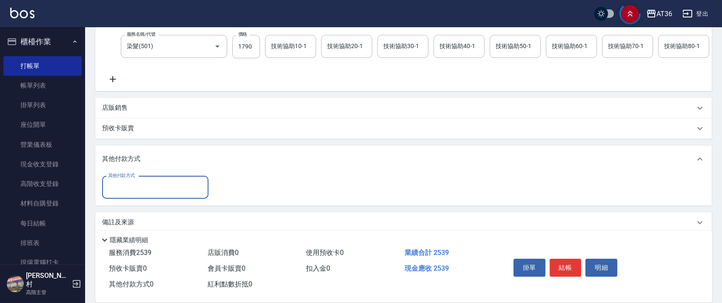
scroll to position [220, 0]
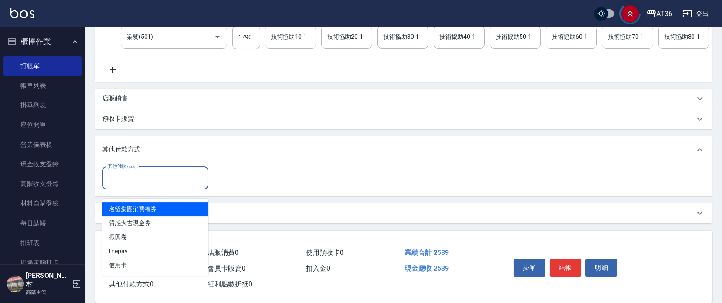
drag, startPoint x: 141, startPoint y: 178, endPoint x: 156, endPoint y: 193, distance: 20.5
click at [142, 178] on input "其他付款方式" at bounding box center [155, 178] width 99 height 15
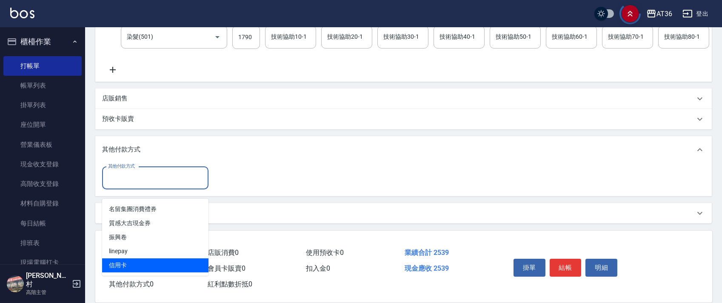
drag, startPoint x: 117, startPoint y: 258, endPoint x: 206, endPoint y: 177, distance: 121.1
click at [123, 258] on span "信用卡" at bounding box center [155, 265] width 106 height 14
type input "信用卡"
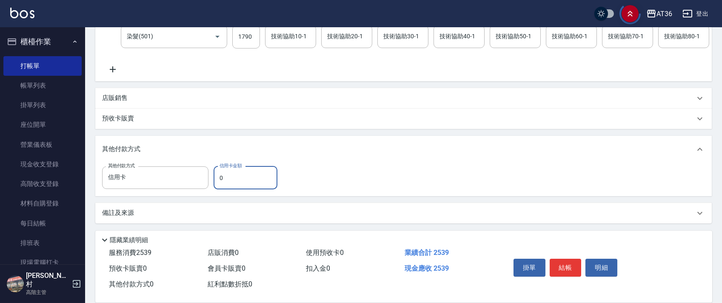
click at [216, 178] on input "0" at bounding box center [246, 177] width 64 height 23
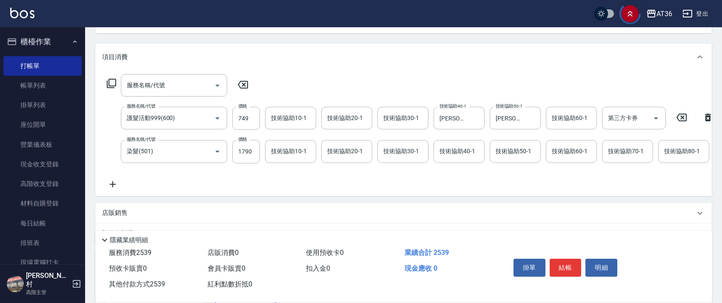
scroll to position [0, 0]
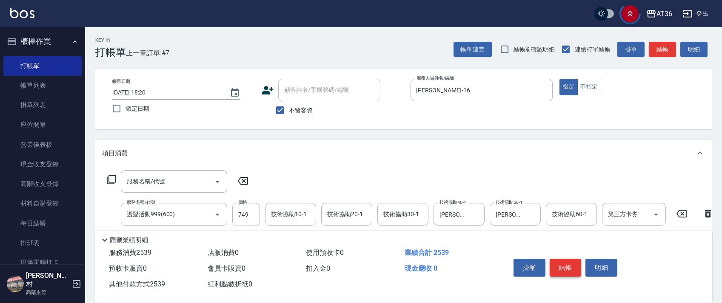
type input "2539"
drag, startPoint x: 563, startPoint y: 272, endPoint x: 555, endPoint y: 248, distance: 24.8
click at [563, 271] on button "結帳" at bounding box center [566, 268] width 32 height 18
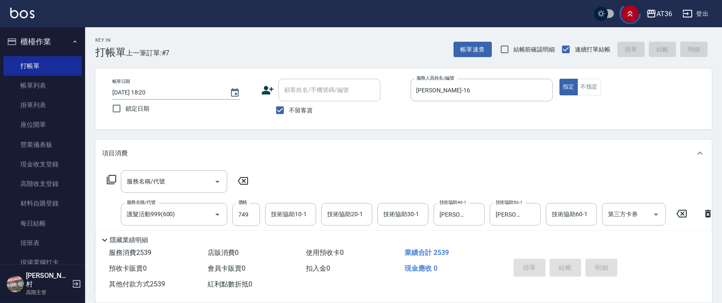
type input "[DATE] 18:21"
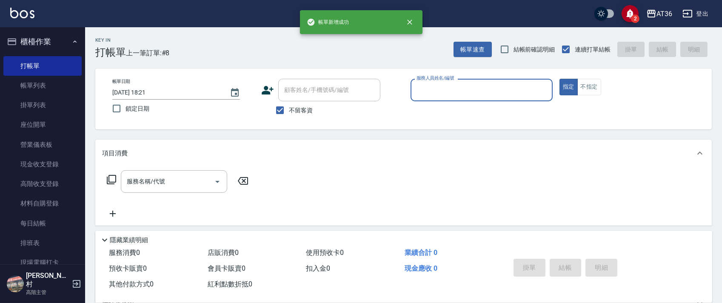
click at [427, 99] on div "服務人員姓名/編號" at bounding box center [482, 90] width 142 height 23
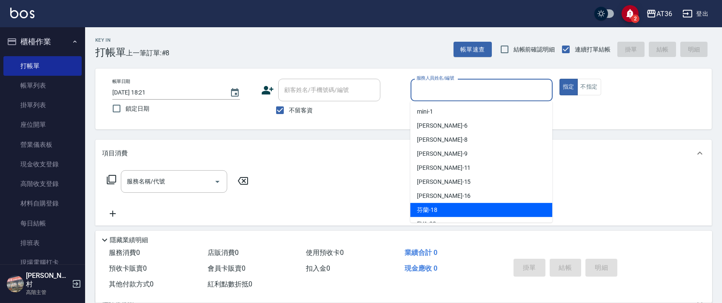
click at [429, 208] on span "芬蘭 -18" at bounding box center [427, 210] width 20 height 9
type input "芬蘭-18"
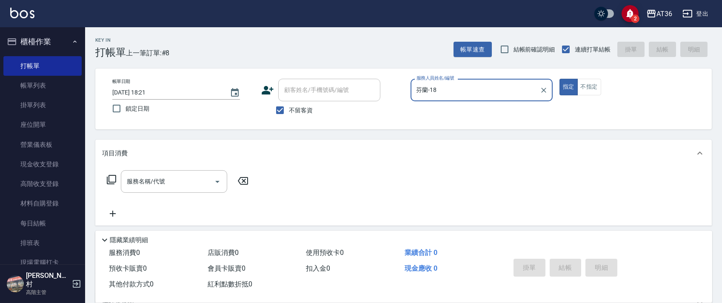
click at [111, 180] on icon at bounding box center [111, 179] width 10 height 10
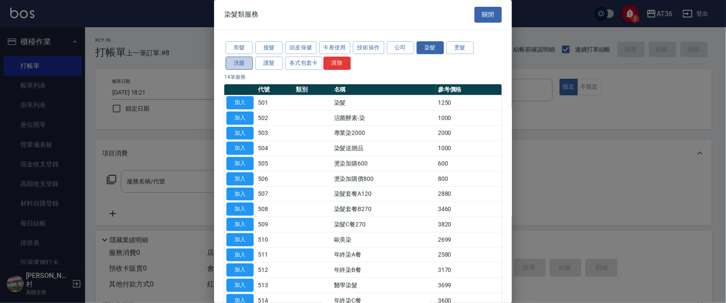
click at [246, 64] on button "洗髮" at bounding box center [239, 63] width 27 height 13
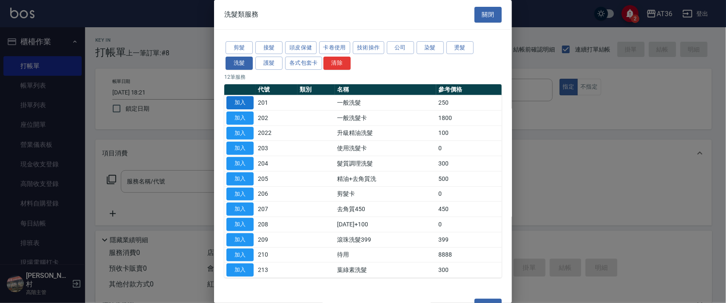
click at [243, 100] on button "加入" at bounding box center [239, 102] width 27 height 13
type input "一般洗髮(201)"
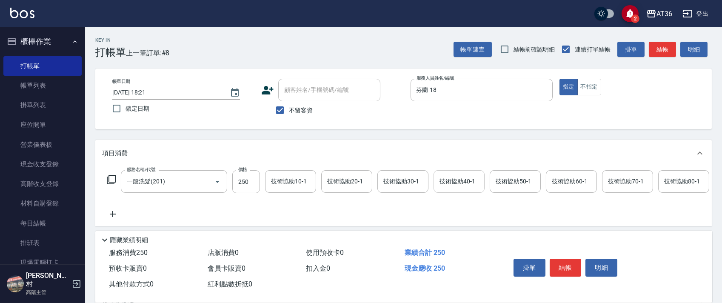
click at [437, 176] on input "技術協助40-1" at bounding box center [458, 181] width 43 height 15
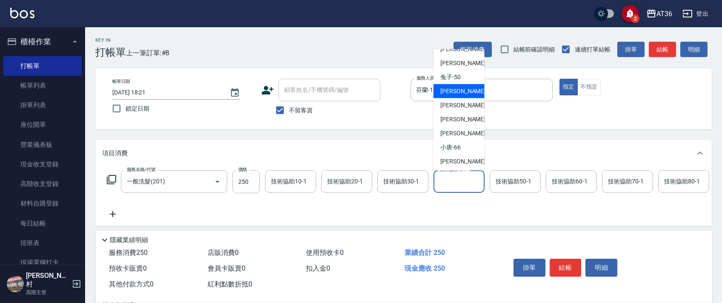
scroll to position [138, 0]
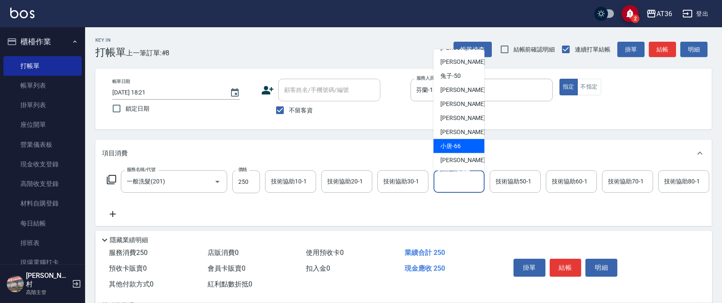
click at [458, 147] on span "小唐 -66" at bounding box center [450, 146] width 20 height 9
type input "小唐-66"
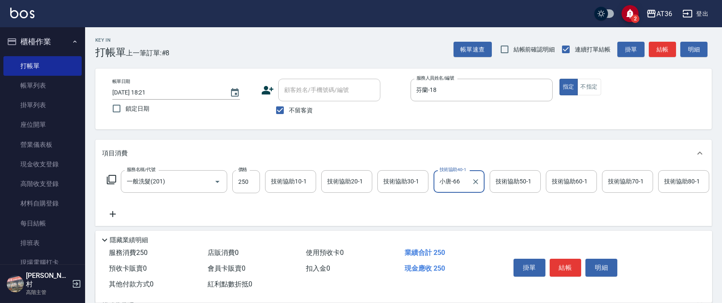
click at [570, 266] on button "結帳" at bounding box center [566, 268] width 32 height 18
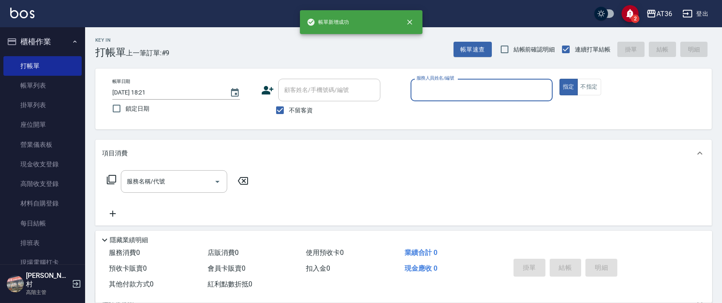
click at [420, 87] on input "服務人員姓名/編號" at bounding box center [481, 90] width 134 height 15
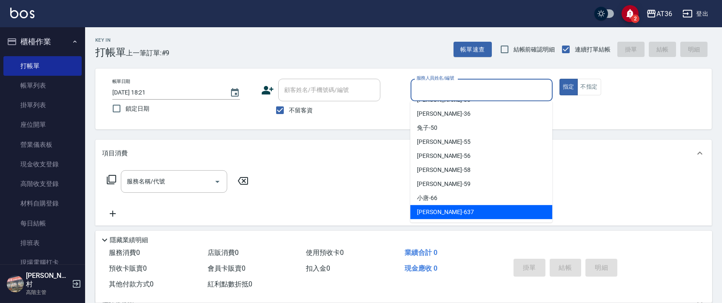
drag, startPoint x: 430, startPoint y: 214, endPoint x: 446, endPoint y: 114, distance: 100.5
click at [430, 212] on span "憶琳 -637" at bounding box center [445, 212] width 57 height 9
type input "憶琳-637"
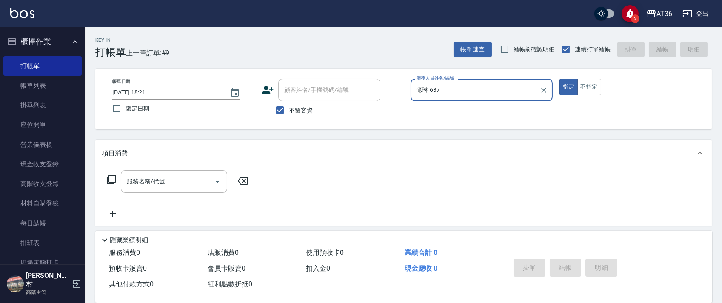
click at [114, 181] on icon at bounding box center [111, 179] width 10 height 10
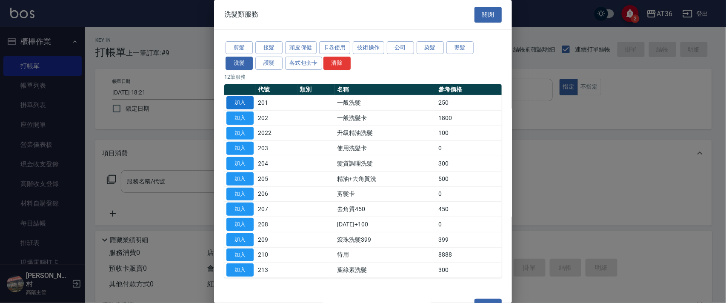
click at [237, 99] on button "加入" at bounding box center [239, 102] width 27 height 13
type input "一般洗髮(201)"
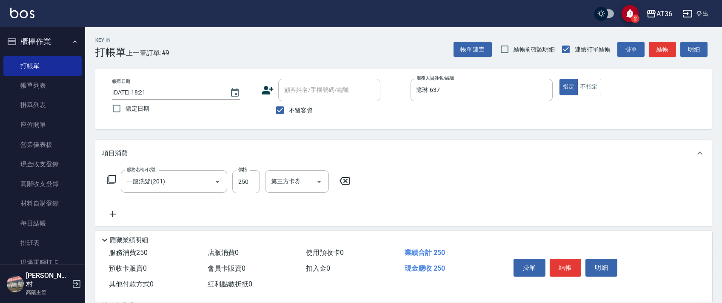
click at [110, 177] on icon at bounding box center [111, 179] width 10 height 10
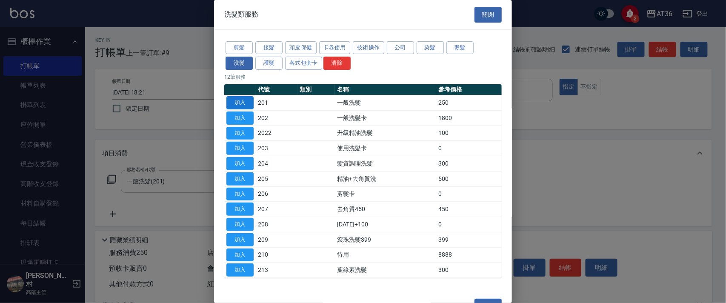
click at [243, 101] on button "加入" at bounding box center [239, 102] width 27 height 13
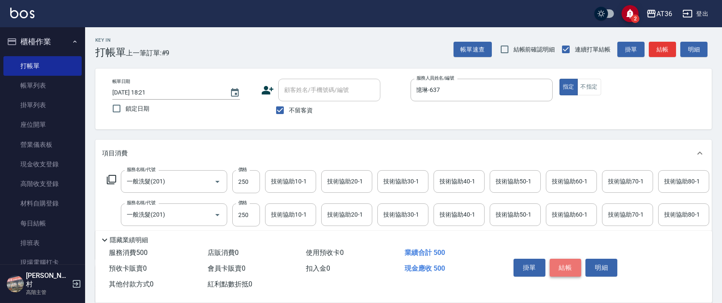
click at [564, 266] on button "結帳" at bounding box center [566, 268] width 32 height 18
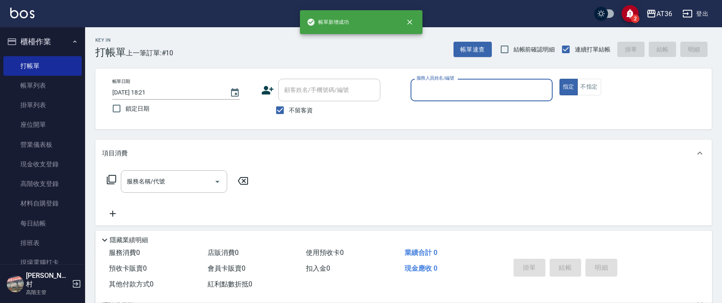
click at [414, 92] on input "服務人員姓名/編號" at bounding box center [481, 90] width 134 height 15
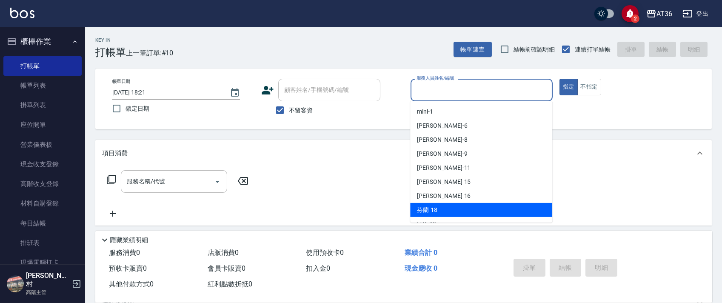
click at [422, 213] on span "芬蘭 -18" at bounding box center [427, 210] width 20 height 9
type input "芬蘭-18"
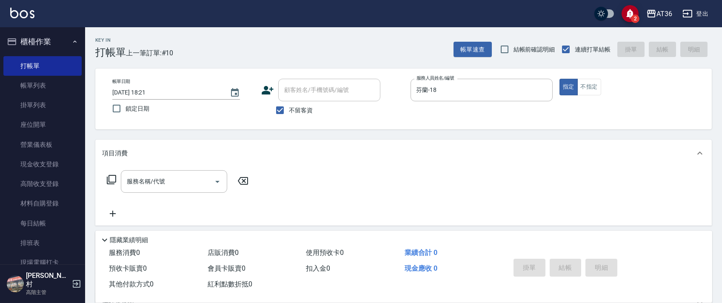
click at [111, 179] on icon at bounding box center [111, 179] width 10 height 10
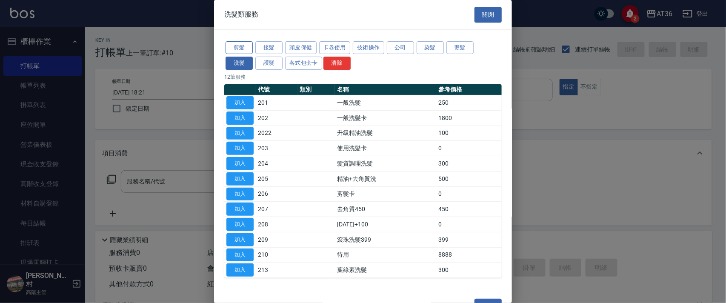
click at [244, 50] on button "剪髮" at bounding box center [239, 47] width 27 height 13
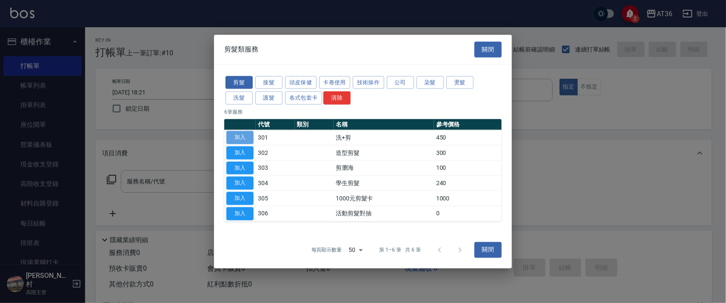
click at [241, 135] on button "加入" at bounding box center [239, 137] width 27 height 13
type input "洗+剪(301)"
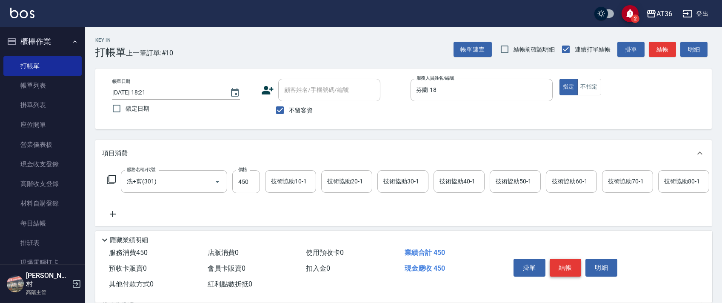
click at [562, 265] on button "結帳" at bounding box center [566, 268] width 32 height 18
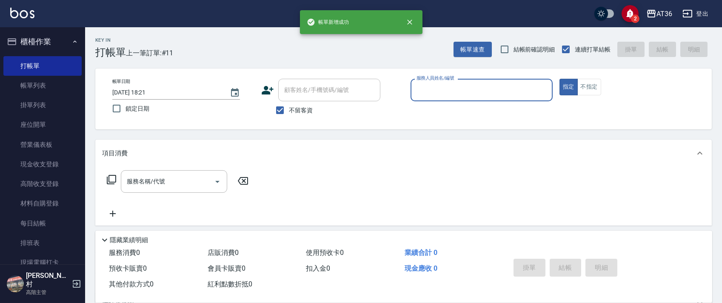
drag, startPoint x: 426, startPoint y: 88, endPoint x: 439, endPoint y: 99, distance: 17.8
click at [426, 91] on input "服務人員姓名/編號" at bounding box center [481, 90] width 134 height 15
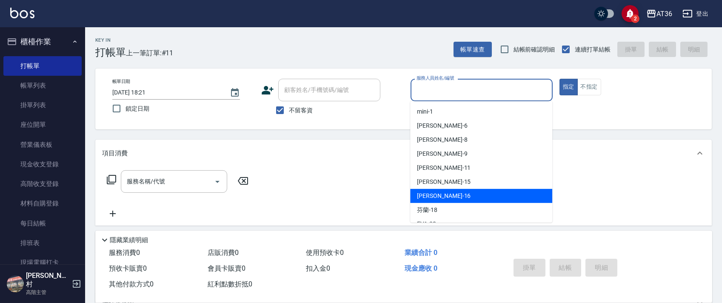
drag, startPoint x: 447, startPoint y: 193, endPoint x: 488, endPoint y: 156, distance: 55.7
click at [450, 193] on div "[PERSON_NAME] -16" at bounding box center [481, 196] width 142 height 14
type input "[PERSON_NAME]-16"
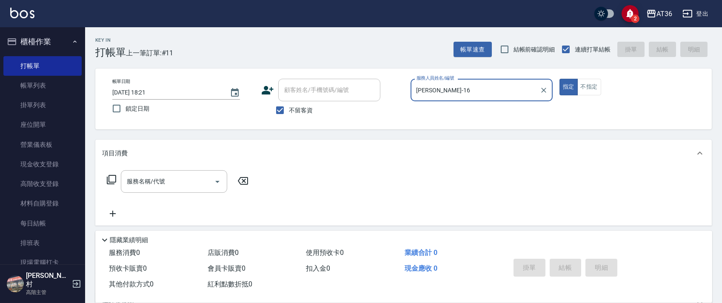
click at [109, 180] on icon at bounding box center [111, 179] width 10 height 10
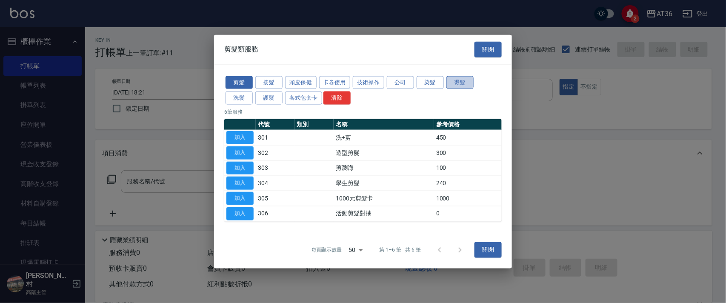
click at [466, 83] on button "燙髮" at bounding box center [459, 82] width 27 height 13
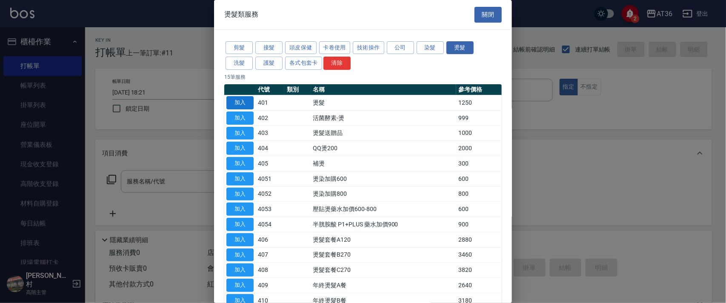
click at [237, 100] on button "加入" at bounding box center [239, 102] width 27 height 13
type input "燙髮(401)"
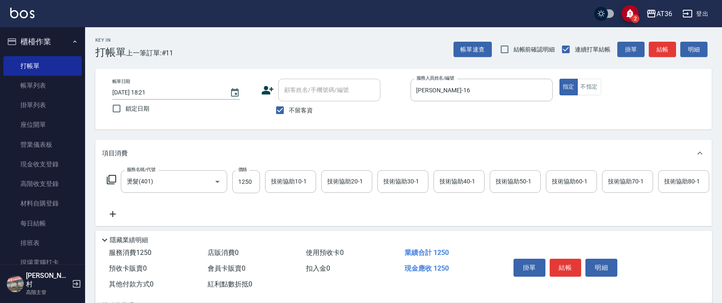
click at [110, 176] on icon at bounding box center [111, 179] width 10 height 10
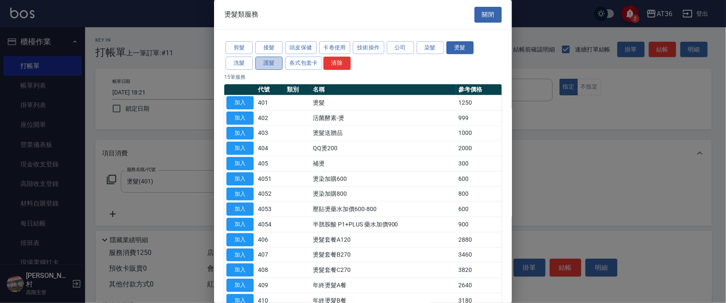
click at [277, 63] on button "護髮" at bounding box center [268, 63] width 27 height 13
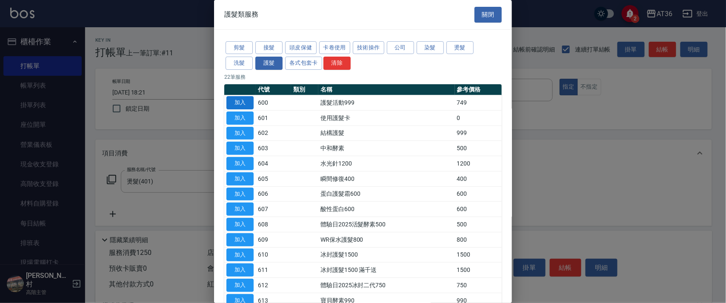
click at [239, 100] on button "加入" at bounding box center [239, 102] width 27 height 13
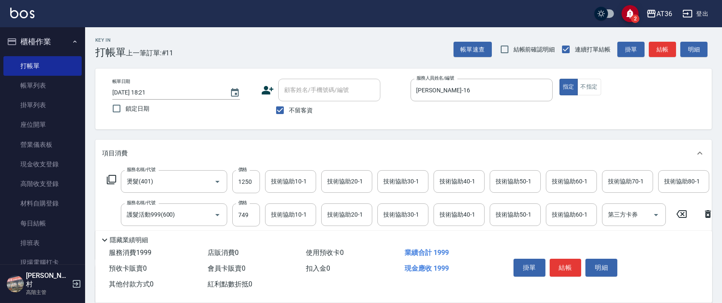
drag, startPoint x: 250, startPoint y: 180, endPoint x: 261, endPoint y: 180, distance: 11.5
click at [250, 181] on input "1250" at bounding box center [246, 181] width 28 height 23
click at [251, 179] on input "1250" at bounding box center [246, 181] width 28 height 23
type input "2500"
click at [446, 186] on input "技術協助40-1" at bounding box center [458, 181] width 43 height 15
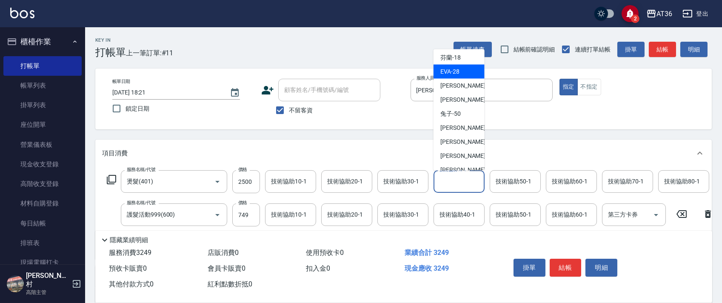
scroll to position [82, 0]
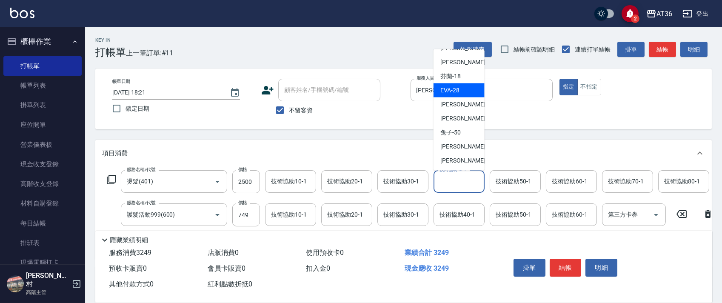
click at [459, 90] on div "[PERSON_NAME] -28" at bounding box center [459, 90] width 51 height 14
type input "[PERSON_NAME]-28"
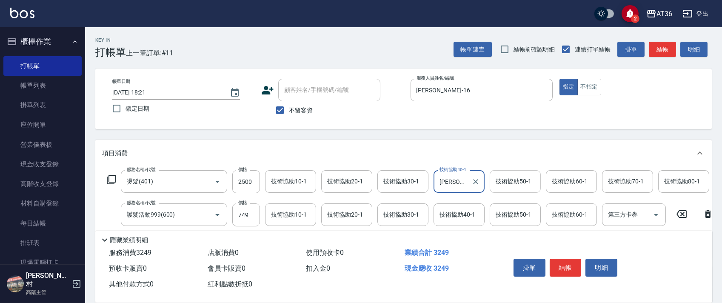
click at [508, 183] on div "技術協助50-1 技術協助50-1" at bounding box center [515, 181] width 51 height 23
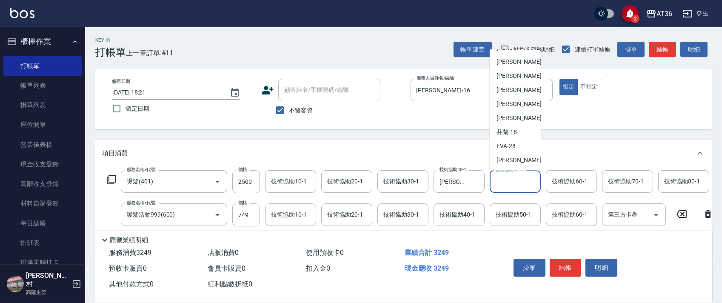
scroll to position [25, 0]
click at [510, 144] on span "[PERSON_NAME] -28" at bounding box center [506, 147] width 19 height 9
type input "[PERSON_NAME]-28"
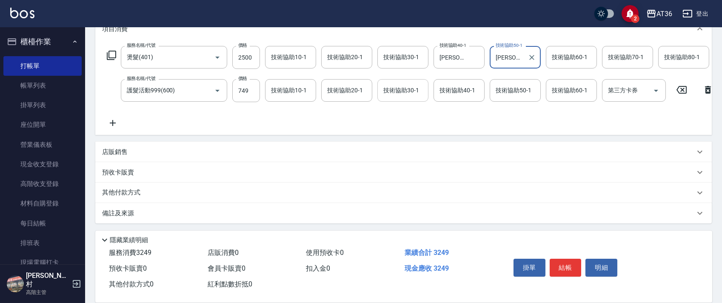
scroll to position [134, 0]
click at [132, 192] on p "其他付款方式" at bounding box center [123, 192] width 43 height 9
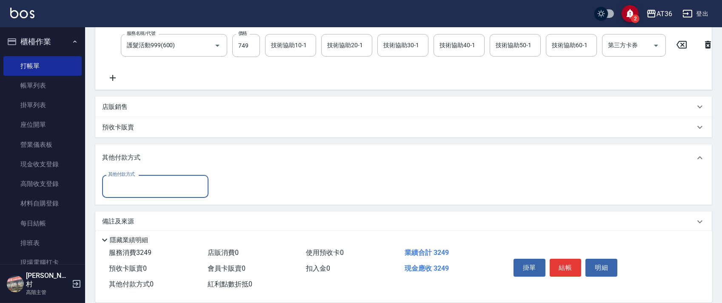
scroll to position [187, 0]
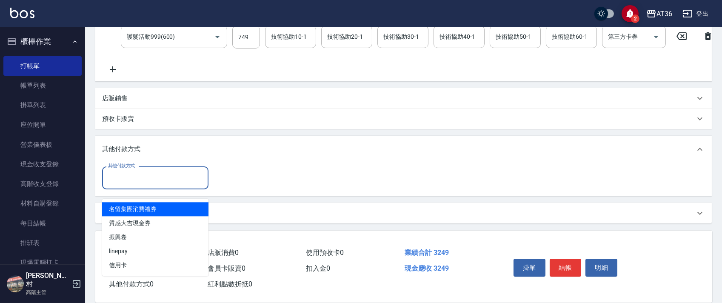
drag, startPoint x: 144, startPoint y: 172, endPoint x: 165, endPoint y: 184, distance: 24.6
click at [144, 172] on input "其他付款方式" at bounding box center [155, 177] width 99 height 15
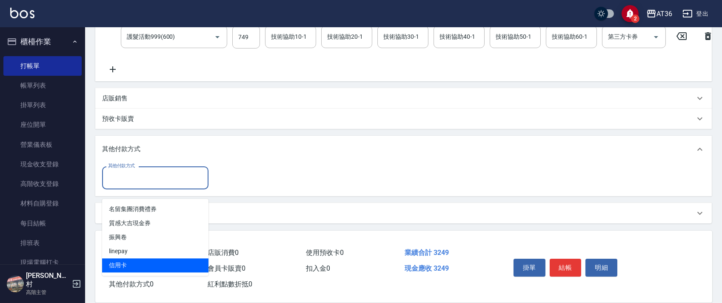
drag, startPoint x: 126, startPoint y: 259, endPoint x: 216, endPoint y: 164, distance: 130.6
click at [127, 258] on span "信用卡" at bounding box center [155, 265] width 106 height 14
type input "信用卡"
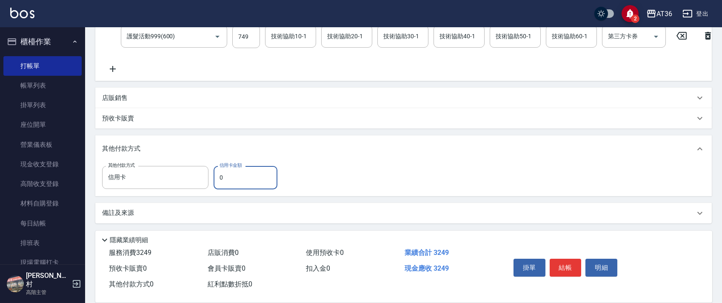
click at [216, 180] on input "0" at bounding box center [246, 177] width 64 height 23
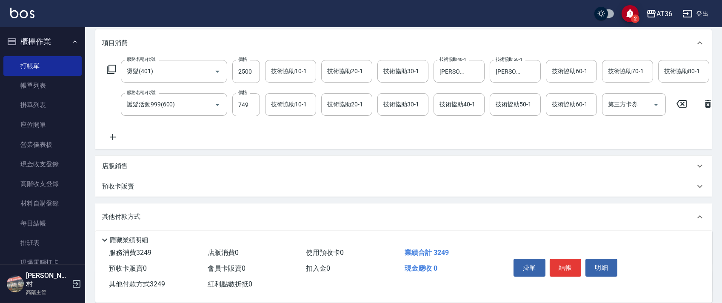
scroll to position [17, 0]
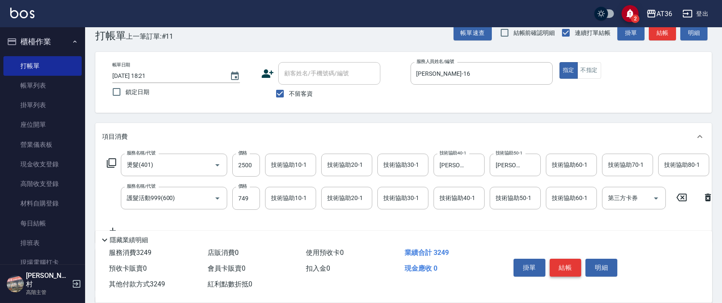
type input "3249"
click at [559, 269] on button "結帳" at bounding box center [566, 268] width 32 height 18
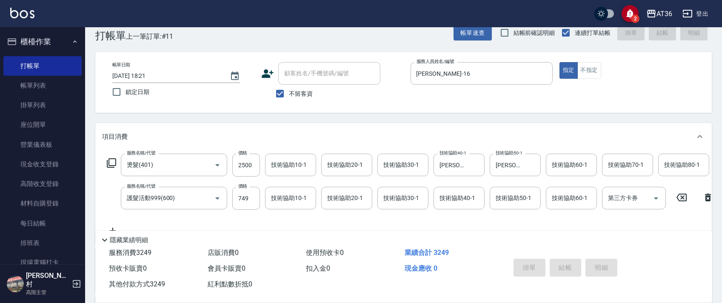
type input "[DATE] 18:22"
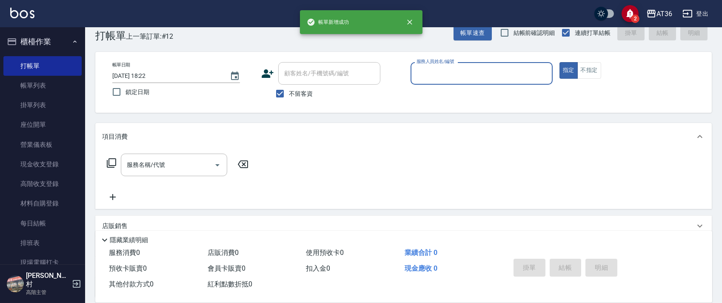
drag, startPoint x: 420, startPoint y: 70, endPoint x: 434, endPoint y: 81, distance: 17.6
click at [420, 71] on input "服務人員姓名/編號" at bounding box center [481, 73] width 134 height 15
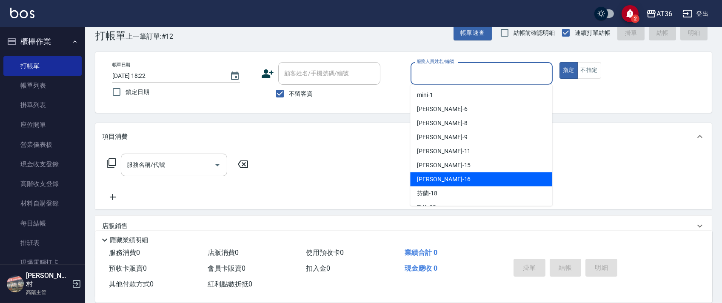
click at [434, 172] on div "[PERSON_NAME] -16" at bounding box center [481, 179] width 142 height 14
type input "[PERSON_NAME]-16"
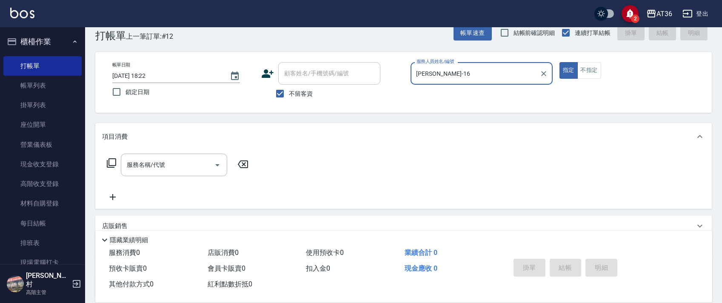
click at [112, 163] on icon at bounding box center [111, 163] width 10 height 10
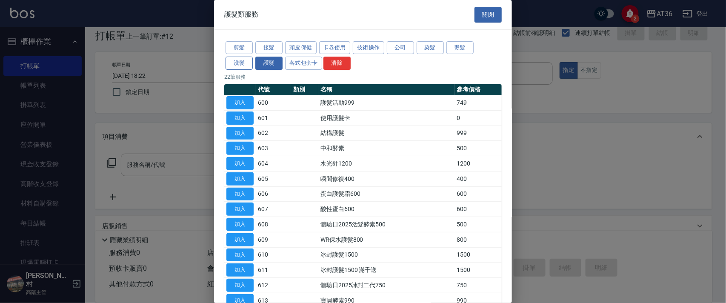
drag, startPoint x: 243, startPoint y: 63, endPoint x: 293, endPoint y: 35, distance: 57.1
click at [245, 63] on button "洗髮" at bounding box center [239, 63] width 27 height 13
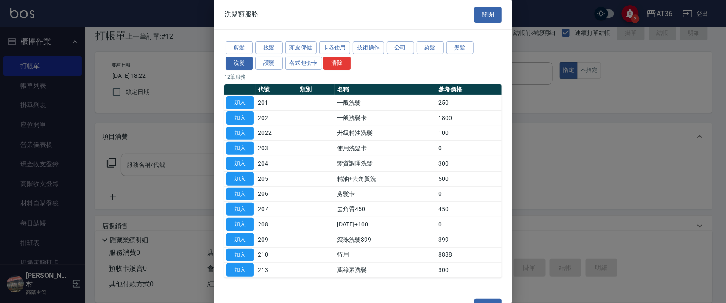
click at [241, 103] on button "加入" at bounding box center [239, 102] width 27 height 13
type input "一般洗髮(201)"
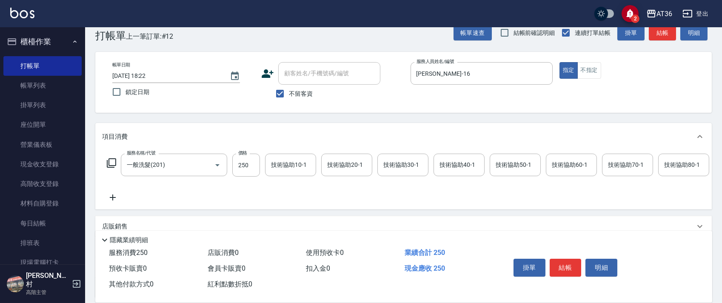
click at [444, 165] on div "技術協助40-1 技術協助40-1" at bounding box center [459, 165] width 51 height 23
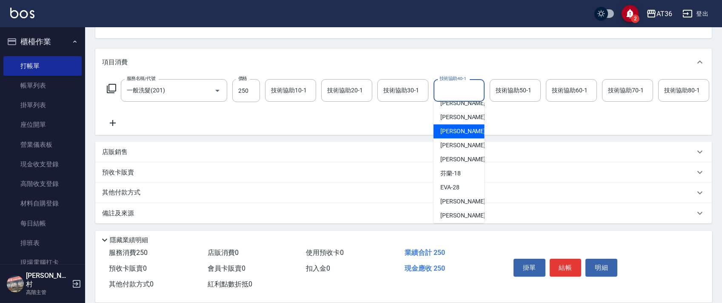
scroll to position [57, 0]
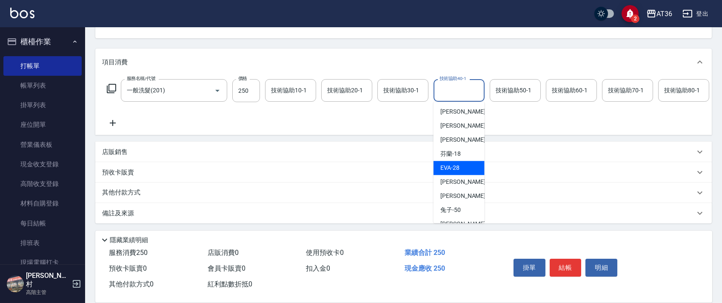
click at [462, 161] on div "[PERSON_NAME] -28" at bounding box center [459, 168] width 51 height 14
type input "[PERSON_NAME]-28"
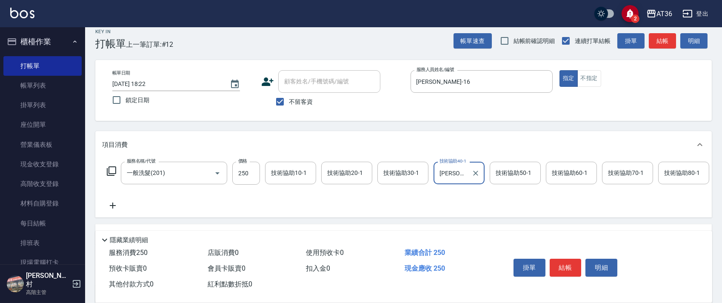
scroll to position [100, 0]
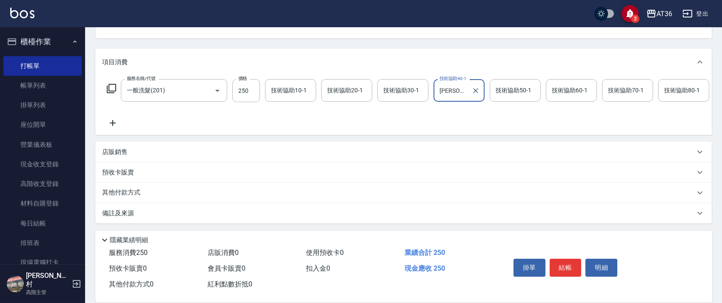
drag, startPoint x: 134, startPoint y: 194, endPoint x: 141, endPoint y: 150, distance: 44.5
click at [134, 194] on p "其他付款方式" at bounding box center [123, 192] width 43 height 9
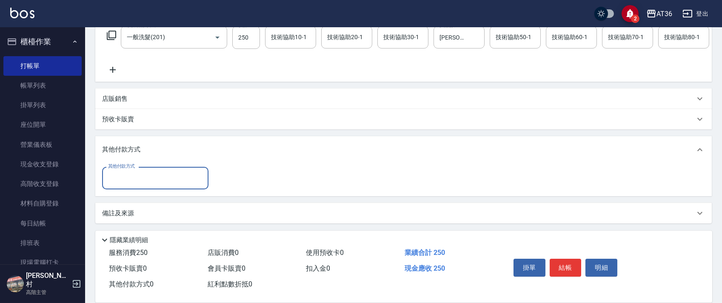
scroll to position [154, 0]
drag, startPoint x: 141, startPoint y: 178, endPoint x: 158, endPoint y: 186, distance: 18.9
click at [145, 179] on input "其他付款方式" at bounding box center [155, 178] width 99 height 15
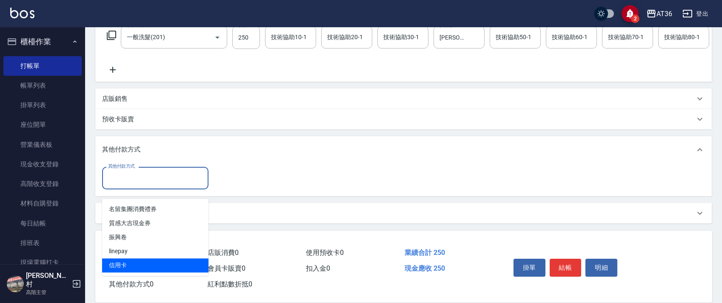
drag, startPoint x: 134, startPoint y: 257, endPoint x: 220, endPoint y: 158, distance: 130.9
click at [143, 258] on span "信用卡" at bounding box center [155, 265] width 106 height 14
type input "信用卡"
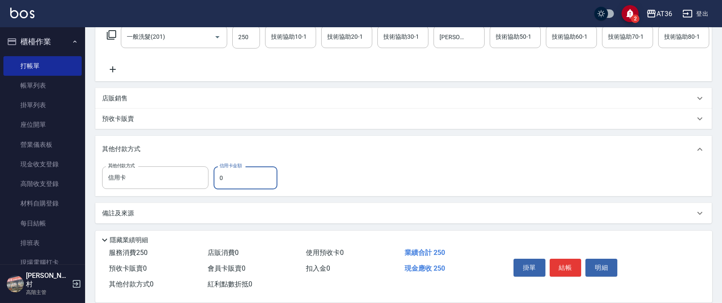
click at [214, 176] on input "0" at bounding box center [246, 177] width 64 height 23
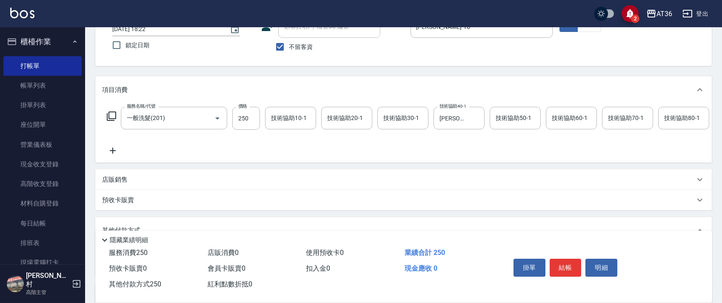
scroll to position [0, 0]
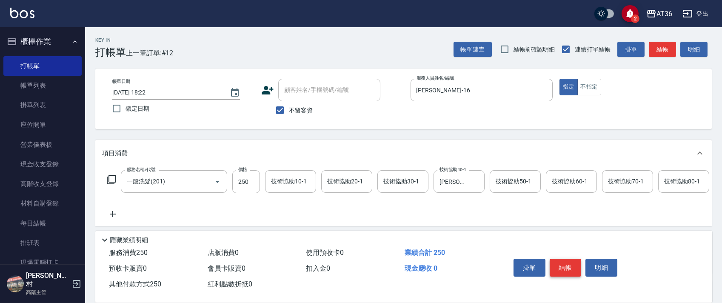
type input "250"
click at [560, 266] on button "結帳" at bounding box center [566, 268] width 32 height 18
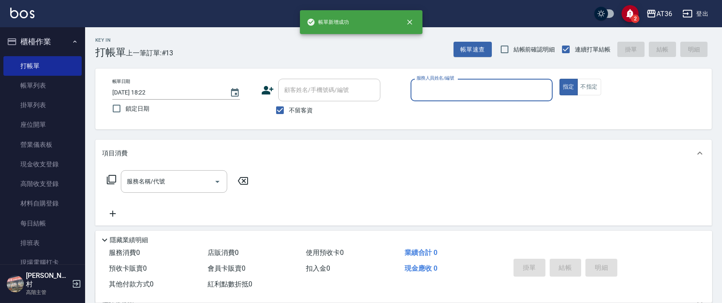
click at [414, 86] on input "服務人員姓名/編號" at bounding box center [481, 90] width 134 height 15
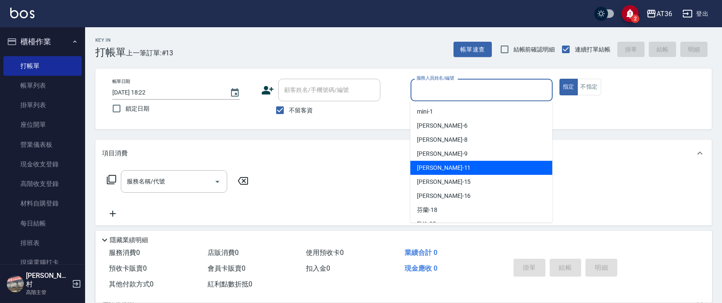
drag, startPoint x: 430, startPoint y: 165, endPoint x: 376, endPoint y: 140, distance: 59.4
click at [429, 165] on span "[PERSON_NAME] -11" at bounding box center [444, 167] width 54 height 9
type input "[PERSON_NAME]-11"
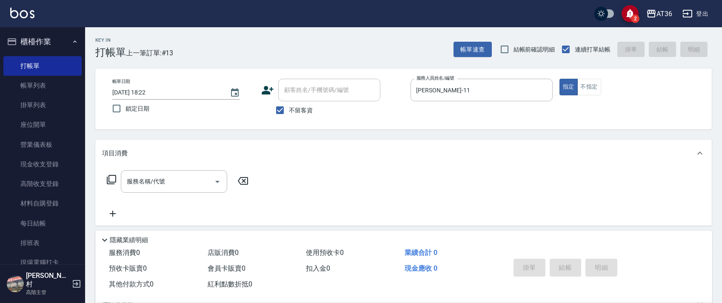
click at [113, 179] on icon at bounding box center [111, 179] width 10 height 10
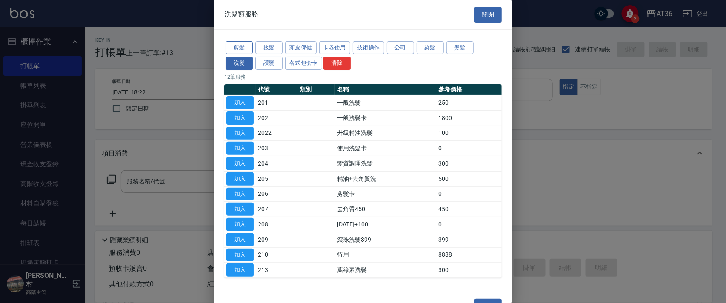
click at [237, 45] on button "剪髮" at bounding box center [239, 47] width 27 height 13
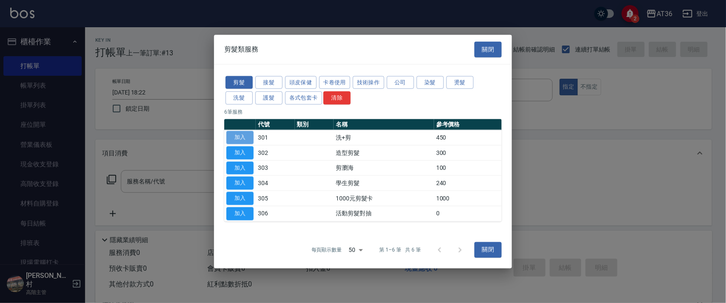
drag, startPoint x: 241, startPoint y: 136, endPoint x: 246, endPoint y: 142, distance: 7.3
click at [246, 142] on button "加入" at bounding box center [239, 137] width 27 height 13
type input "洗+剪(301)"
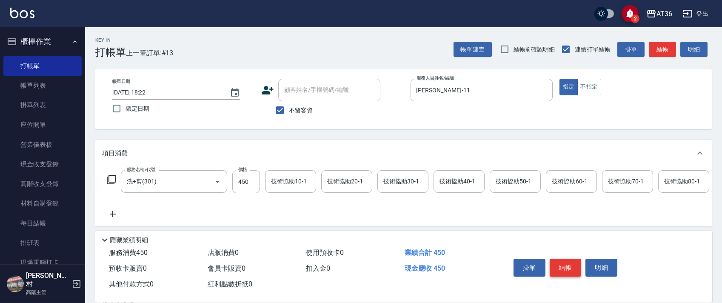
click at [563, 271] on button "結帳" at bounding box center [566, 268] width 32 height 18
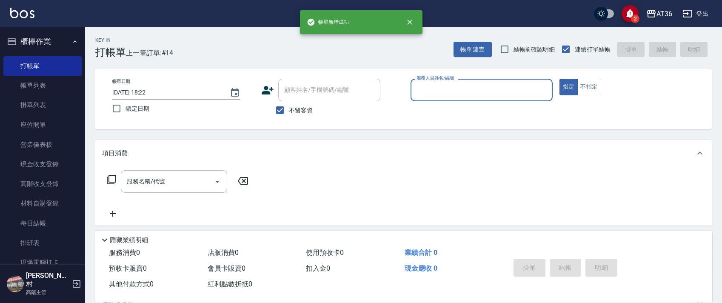
click at [414, 87] on input "服務人員姓名/編號" at bounding box center [481, 90] width 134 height 15
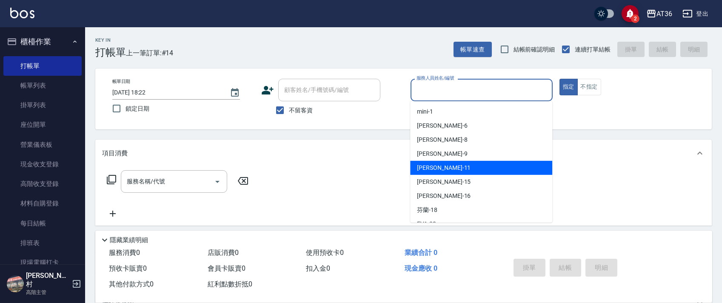
click at [433, 167] on span "[PERSON_NAME] -11" at bounding box center [444, 167] width 54 height 9
type input "[PERSON_NAME]-11"
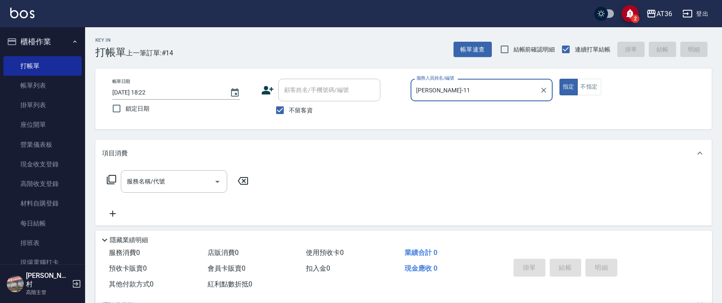
click at [112, 179] on icon at bounding box center [111, 179] width 10 height 10
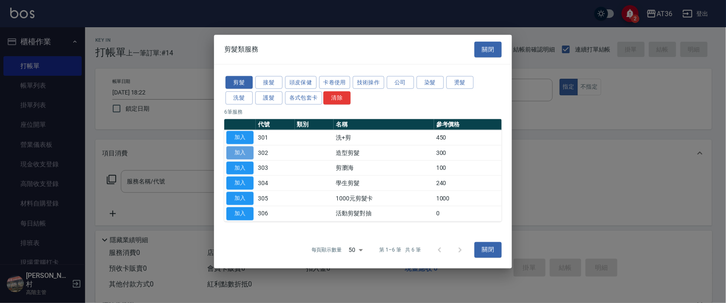
click at [239, 151] on button "加入" at bounding box center [239, 152] width 27 height 13
type input "造型剪髮(302)"
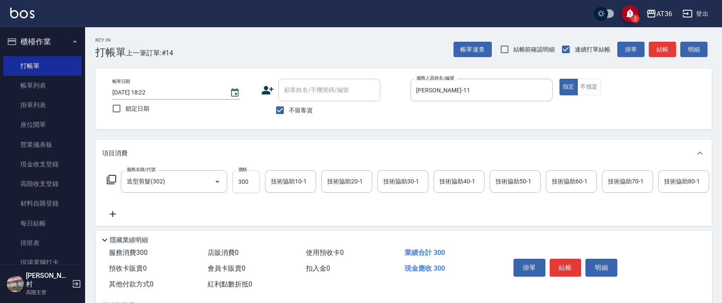
click at [240, 184] on input "300" at bounding box center [246, 181] width 28 height 23
type input "260"
click at [562, 267] on button "結帳" at bounding box center [566, 268] width 32 height 18
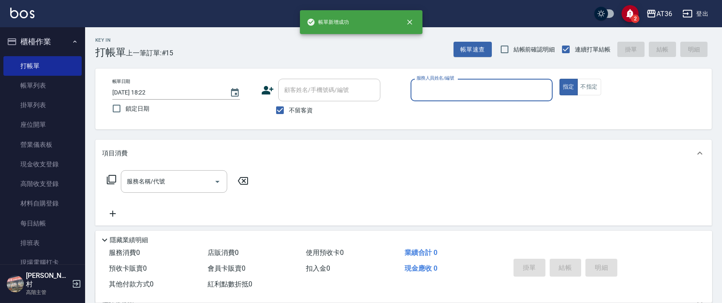
click at [421, 89] on input "服務人員姓名/編號" at bounding box center [481, 90] width 134 height 15
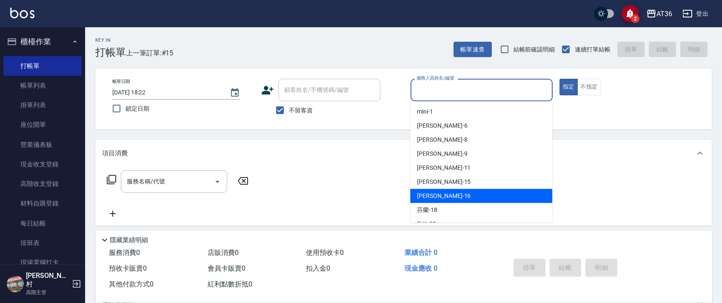
drag, startPoint x: 431, startPoint y: 193, endPoint x: 384, endPoint y: 166, distance: 54.5
click at [431, 193] on span "[PERSON_NAME] -16" at bounding box center [444, 195] width 54 height 9
type input "[PERSON_NAME]-16"
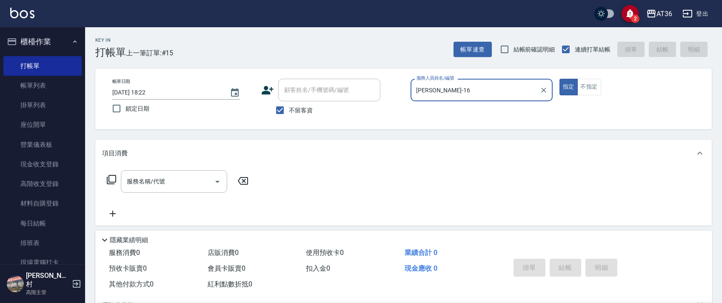
click at [109, 184] on icon at bounding box center [111, 179] width 9 height 9
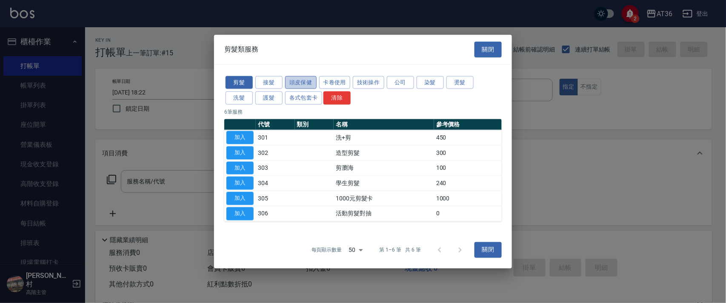
click at [297, 84] on button "頭皮保健" at bounding box center [300, 82] width 31 height 13
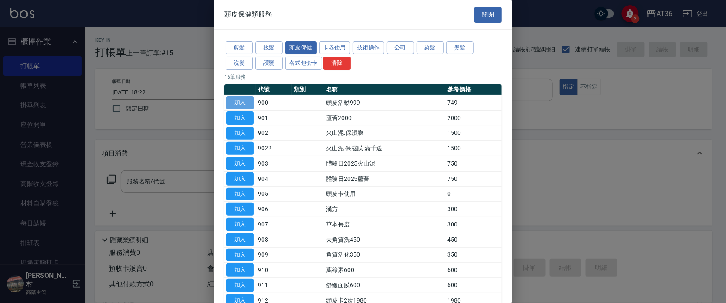
click at [234, 102] on button "加入" at bounding box center [239, 102] width 27 height 13
type input "頭皮活動999(900)"
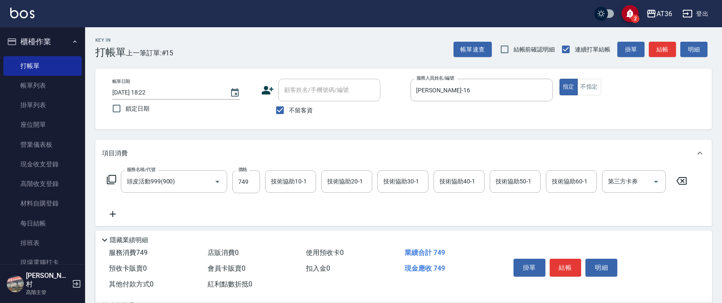
click at [108, 178] on icon at bounding box center [111, 179] width 10 height 10
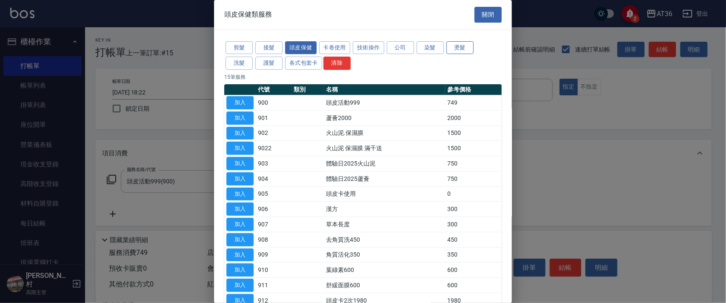
click at [461, 47] on button "燙髮" at bounding box center [459, 47] width 27 height 13
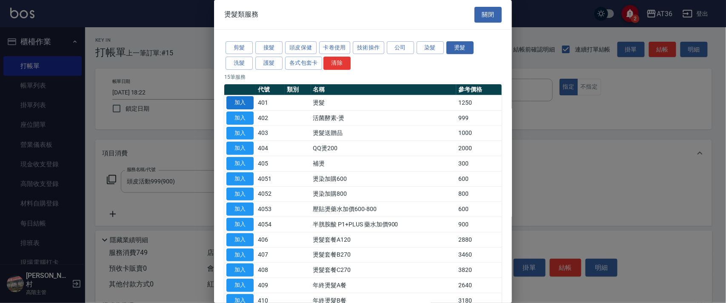
click at [243, 101] on button "加入" at bounding box center [239, 102] width 27 height 13
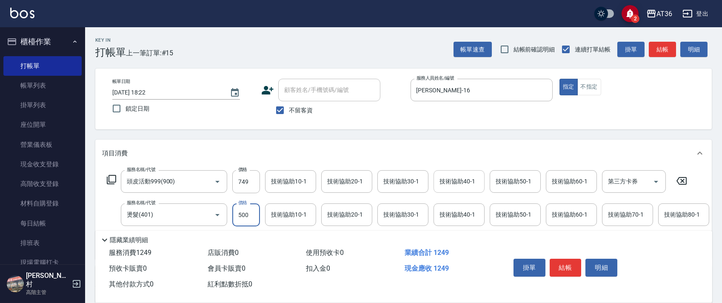
type input "500"
click at [439, 185] on input "技術協助40-1" at bounding box center [458, 181] width 43 height 15
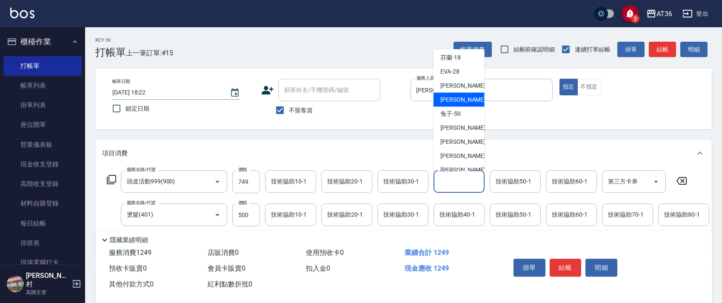
scroll to position [82, 0]
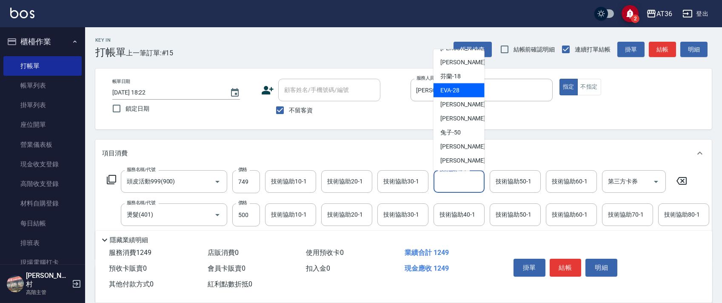
click at [461, 88] on div "[PERSON_NAME] -28" at bounding box center [459, 90] width 51 height 14
type input "[PERSON_NAME]-28"
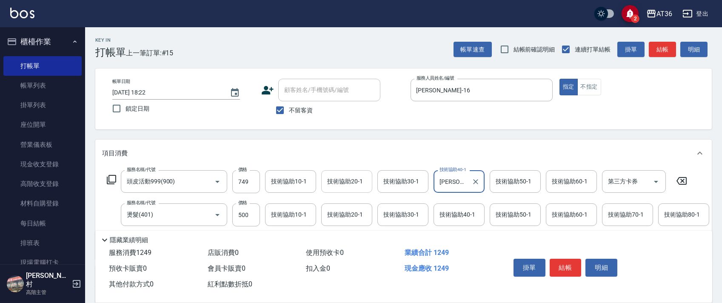
click at [336, 181] on div "技術協助20-1 技術協助20-1" at bounding box center [346, 181] width 51 height 23
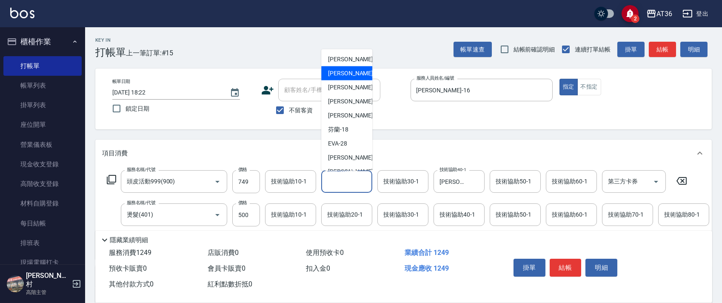
scroll to position [25, 0]
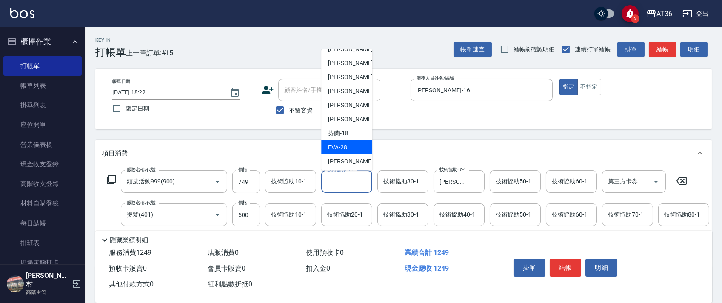
click at [345, 146] on span "[PERSON_NAME] -28" at bounding box center [337, 147] width 19 height 9
type input "[PERSON_NAME]-28"
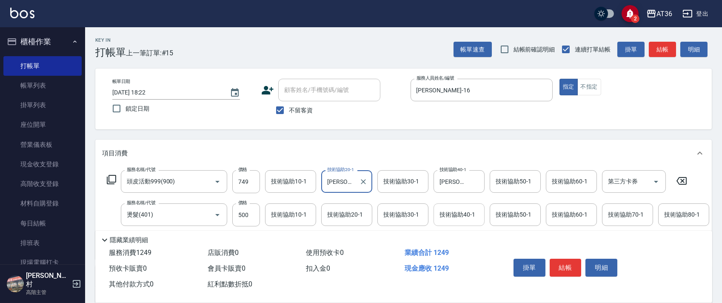
click at [448, 214] on div "技術協助40-1 技術協助40-1" at bounding box center [459, 214] width 51 height 23
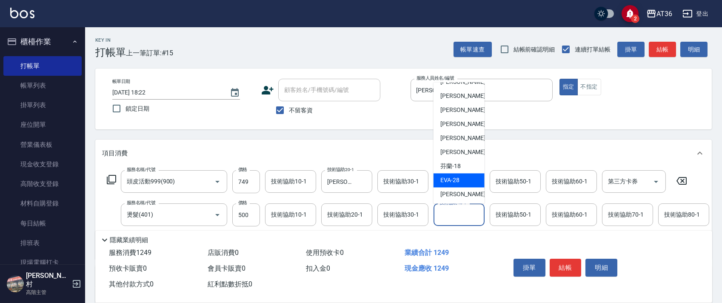
click at [460, 180] on div "[PERSON_NAME] -28" at bounding box center [459, 181] width 51 height 14
type input "[PERSON_NAME]-28"
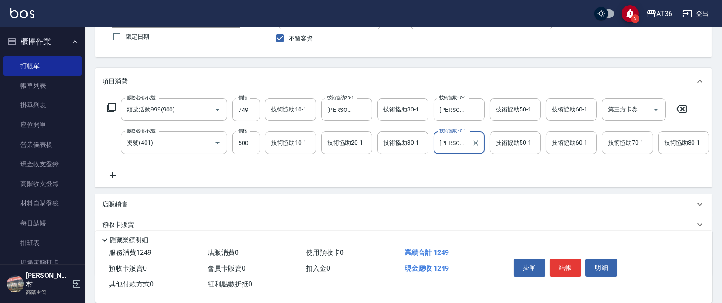
scroll to position [134, 0]
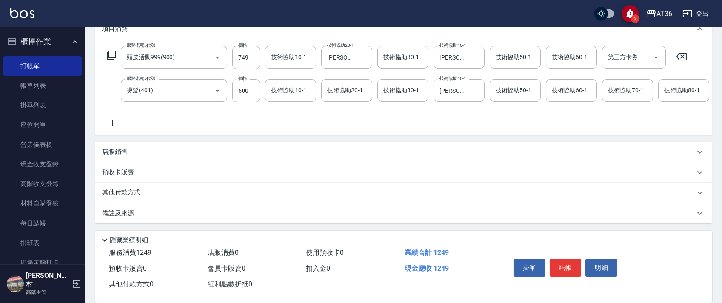
click at [142, 189] on p "其他付款方式" at bounding box center [123, 192] width 43 height 9
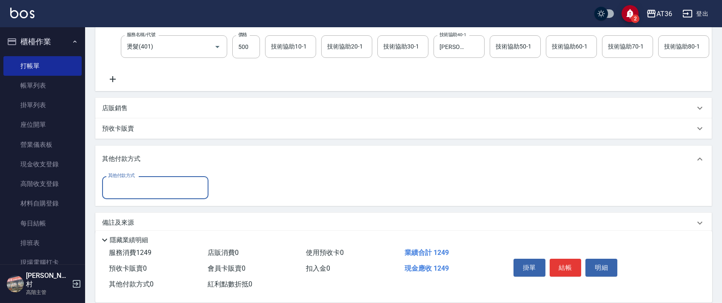
scroll to position [187, 0]
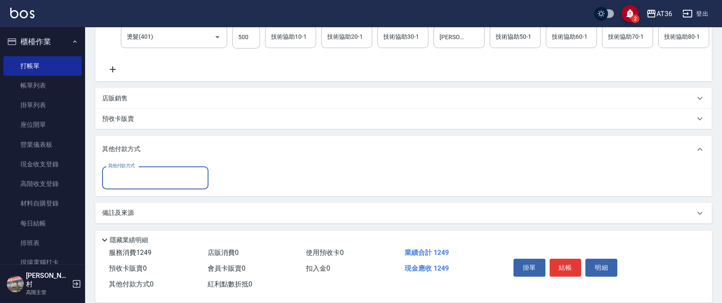
drag, startPoint x: 132, startPoint y: 173, endPoint x: 171, endPoint y: 185, distance: 40.9
click at [137, 176] on input "其他付款方式" at bounding box center [155, 177] width 99 height 15
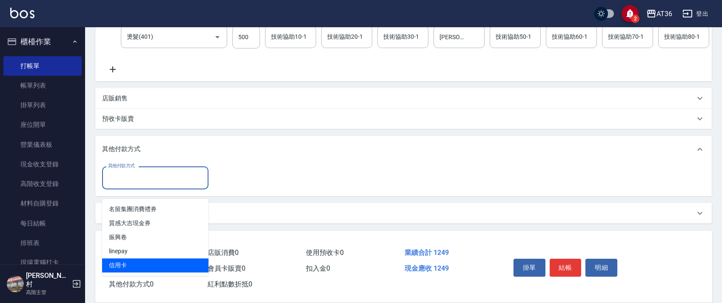
drag, startPoint x: 132, startPoint y: 257, endPoint x: 250, endPoint y: 155, distance: 155.7
click at [134, 258] on span "信用卡" at bounding box center [155, 265] width 106 height 14
type input "信用卡"
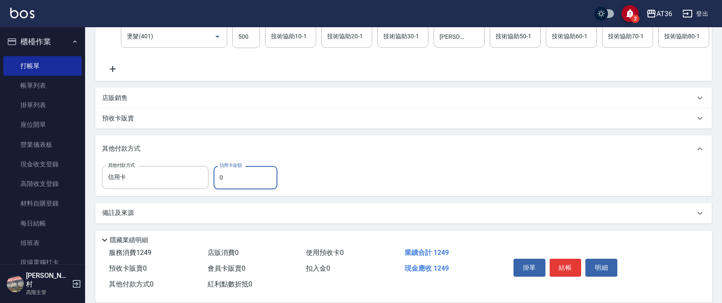
drag, startPoint x: 220, startPoint y: 178, endPoint x: 254, endPoint y: 166, distance: 36.1
click at [220, 178] on input "0" at bounding box center [246, 177] width 64 height 23
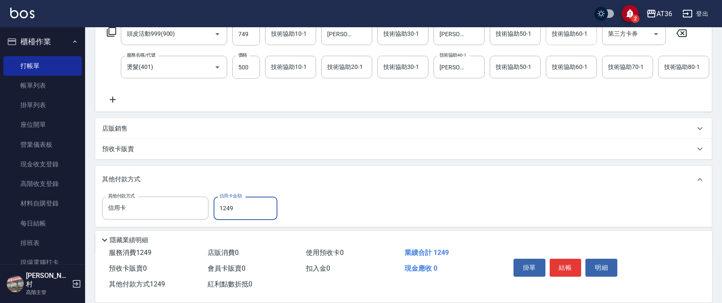
scroll to position [0, 0]
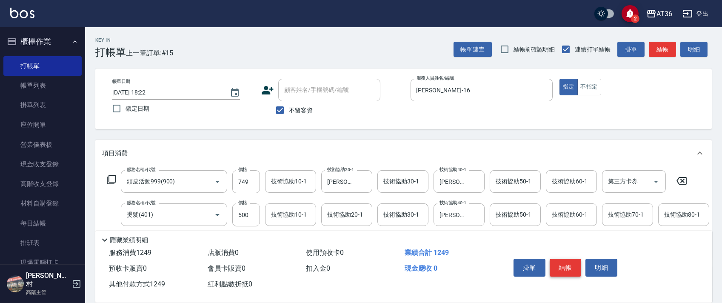
type input "1249"
click at [566, 268] on button "結帳" at bounding box center [566, 268] width 32 height 18
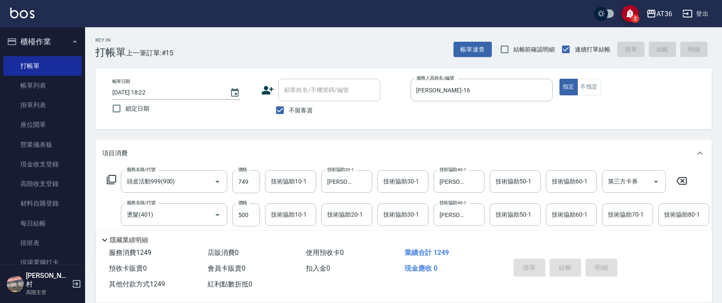
type input "[DATE] 18:23"
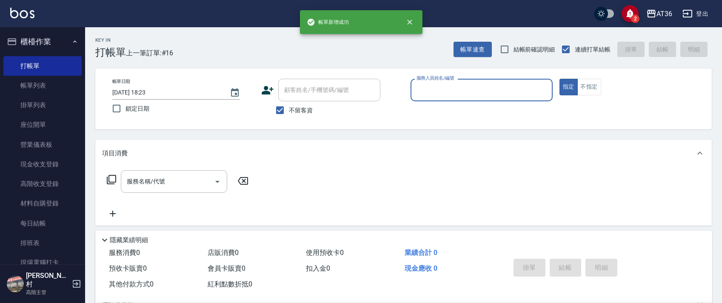
click at [418, 94] on input "服務人員姓名/編號" at bounding box center [481, 90] width 134 height 15
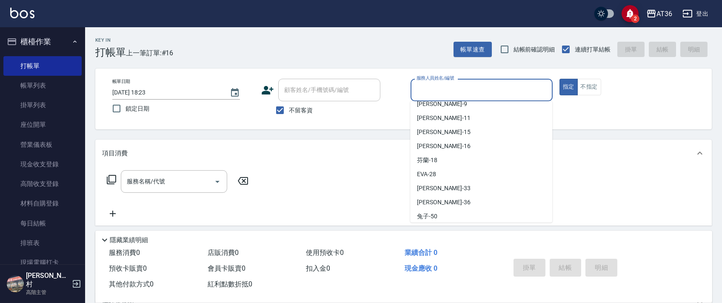
scroll to position [138, 0]
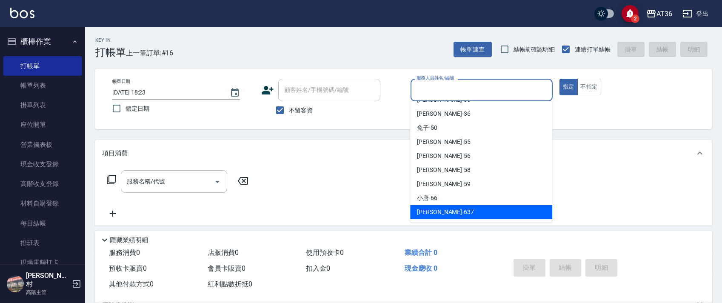
click at [434, 213] on span "憶琳 -637" at bounding box center [445, 212] width 57 height 9
type input "憶琳-637"
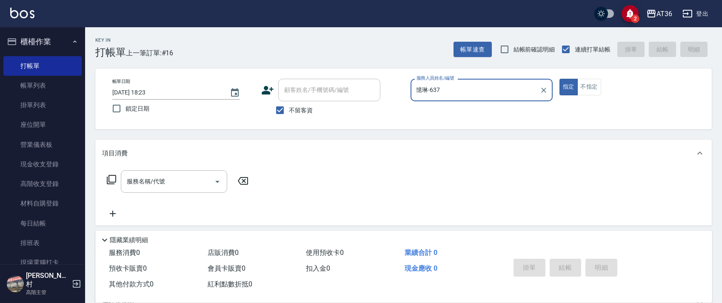
click at [109, 176] on icon at bounding box center [111, 179] width 9 height 9
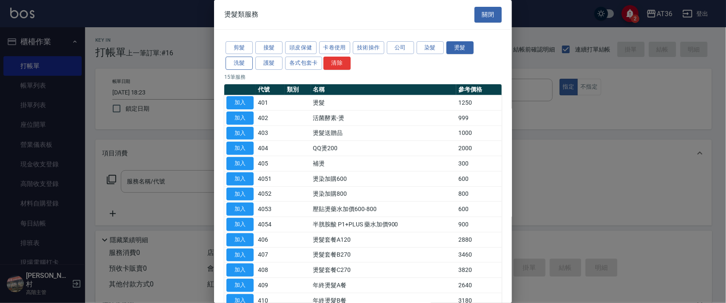
click at [246, 64] on button "洗髮" at bounding box center [239, 63] width 27 height 13
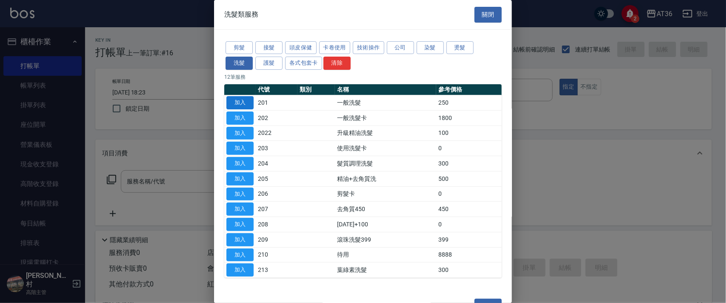
click at [248, 102] on button "加入" at bounding box center [239, 102] width 27 height 13
type input "一般洗髮(201)"
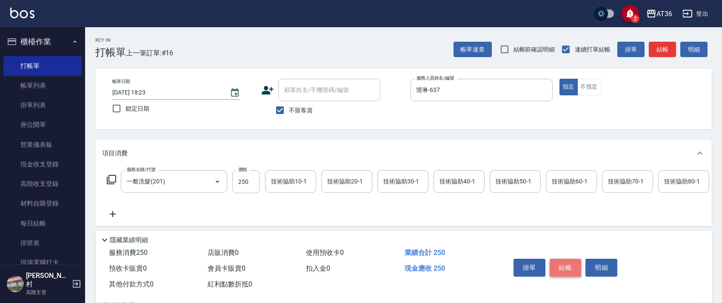
click at [561, 268] on button "結帳" at bounding box center [566, 268] width 32 height 18
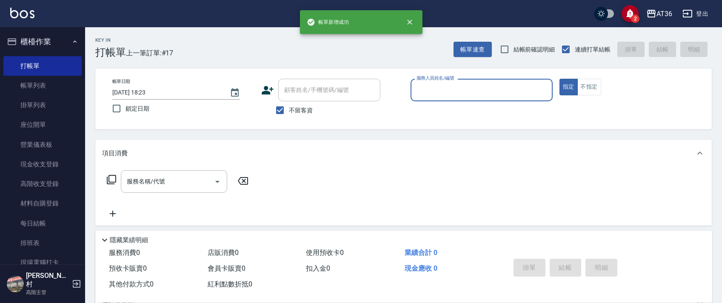
click at [419, 90] on input "服務人員姓名/編號" at bounding box center [481, 90] width 134 height 15
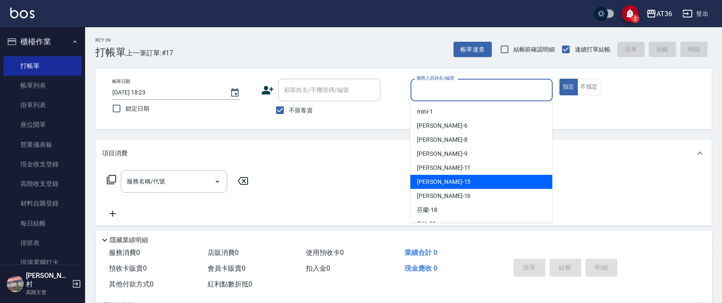
click at [434, 181] on span "[PERSON_NAME] -15" at bounding box center [444, 181] width 54 height 9
type input "阡慧-15"
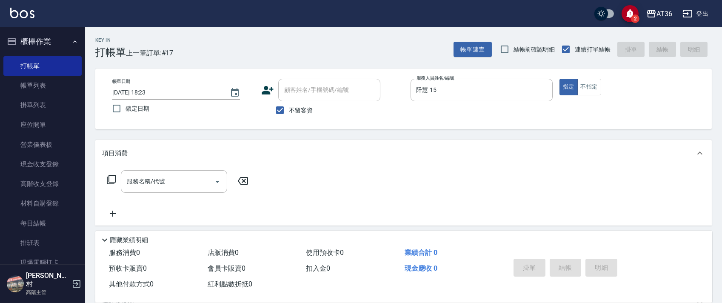
click at [113, 174] on div "服務名稱/代號 服務名稱/代號" at bounding box center [177, 181] width 151 height 23
click at [113, 180] on icon at bounding box center [111, 179] width 10 height 10
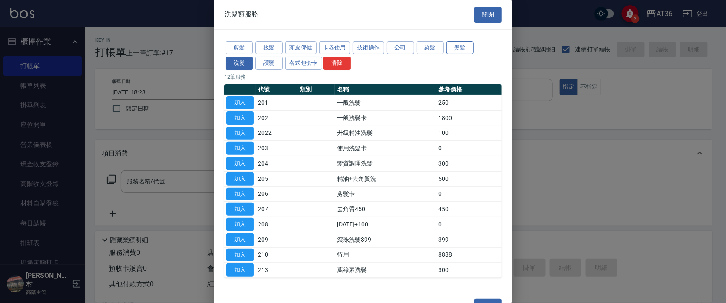
click at [459, 50] on button "燙髮" at bounding box center [459, 47] width 27 height 13
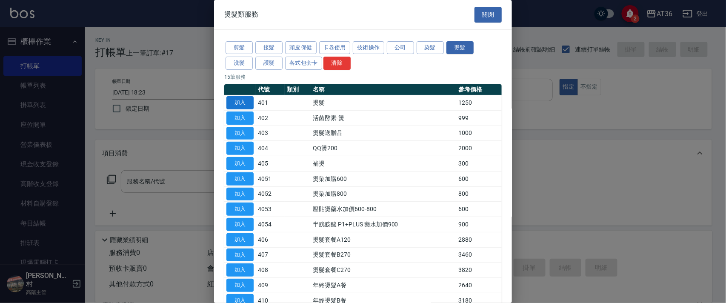
click at [236, 100] on button "加入" at bounding box center [239, 102] width 27 height 13
type input "燙髮(401)"
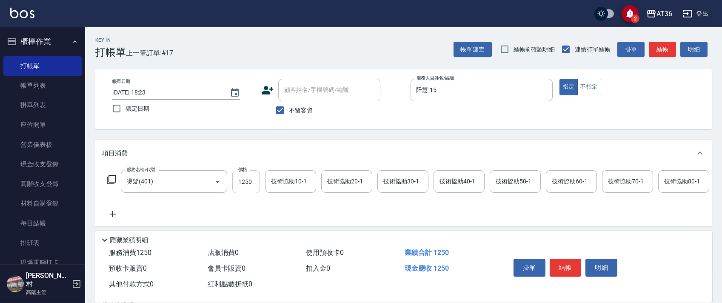
click at [240, 178] on input "1250" at bounding box center [246, 181] width 28 height 23
type input "1800"
click at [445, 183] on div "技術協助40-1 技術協助40-1" at bounding box center [459, 181] width 51 height 23
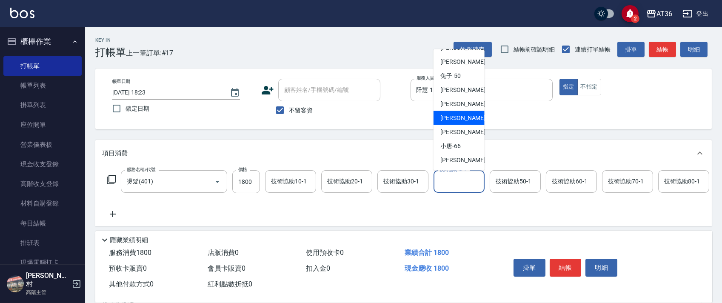
click at [464, 116] on div "[PERSON_NAME] -58" at bounding box center [459, 118] width 51 height 14
type input "[PERSON_NAME]-58"
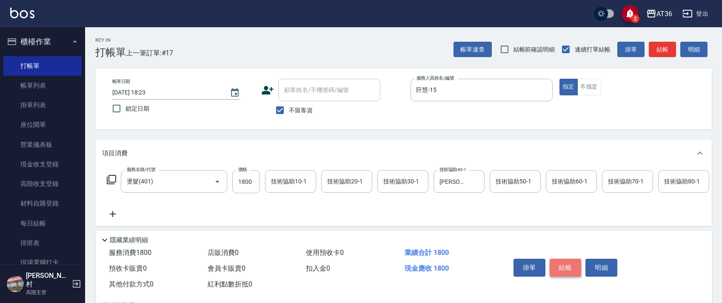
click at [559, 263] on button "結帳" at bounding box center [566, 268] width 32 height 18
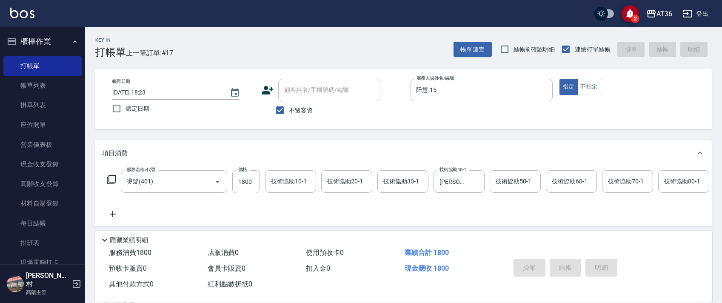
type input "[DATE] 18:24"
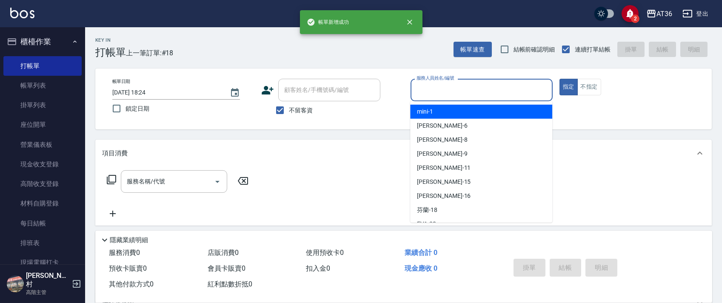
click at [414, 91] on input "服務人員姓名/編號" at bounding box center [481, 90] width 134 height 15
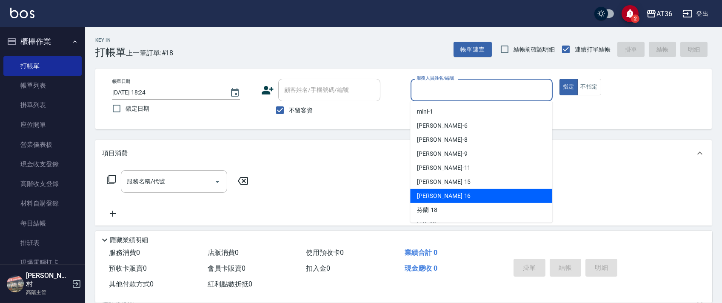
drag, startPoint x: 437, startPoint y: 197, endPoint x: 231, endPoint y: 169, distance: 207.9
click at [437, 197] on div "[PERSON_NAME] -16" at bounding box center [481, 196] width 142 height 14
type input "[PERSON_NAME]-16"
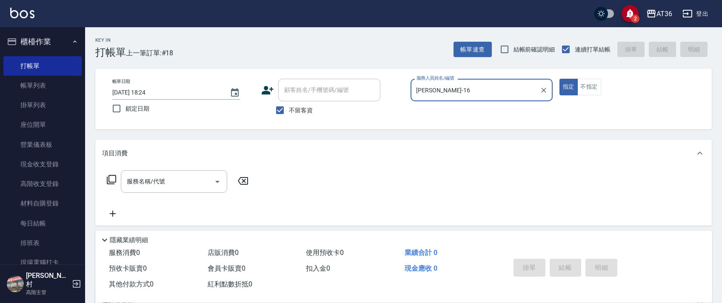
click at [111, 177] on icon at bounding box center [111, 179] width 10 height 10
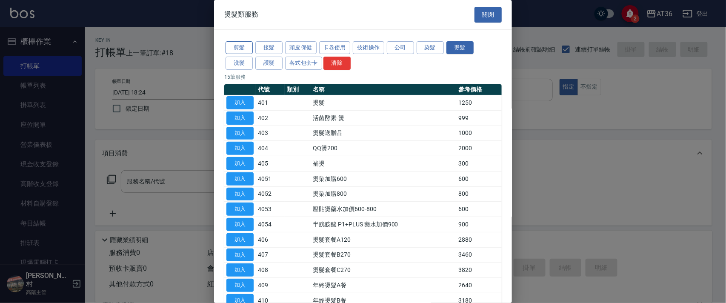
click at [238, 51] on button "剪髮" at bounding box center [239, 47] width 27 height 13
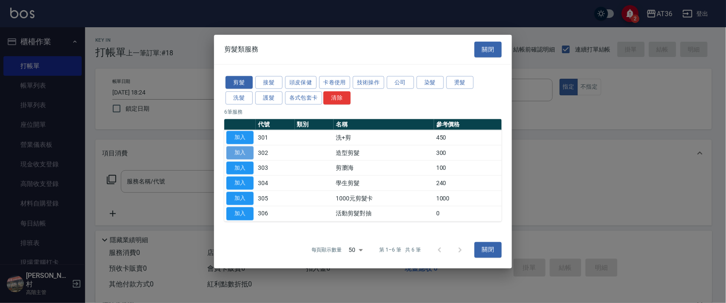
click at [246, 147] on button "加入" at bounding box center [239, 152] width 27 height 13
type input "造型剪髮(302)"
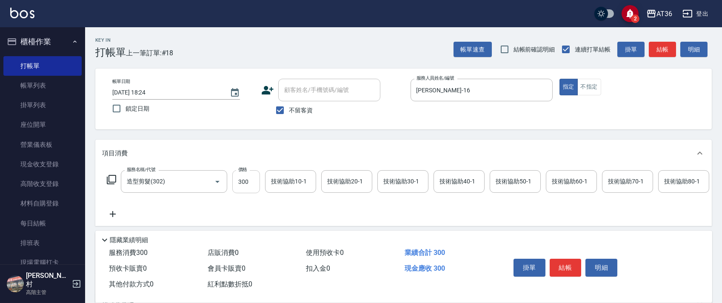
click at [239, 187] on input "300" at bounding box center [246, 181] width 28 height 23
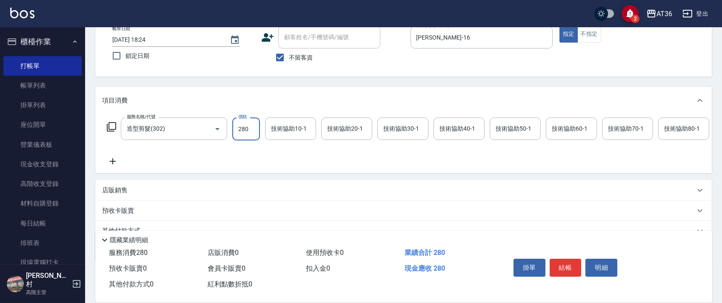
scroll to position [100, 0]
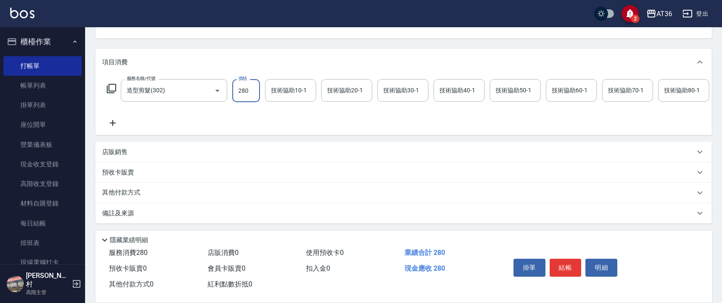
type input "280"
click at [135, 189] on p "其他付款方式" at bounding box center [123, 192] width 43 height 9
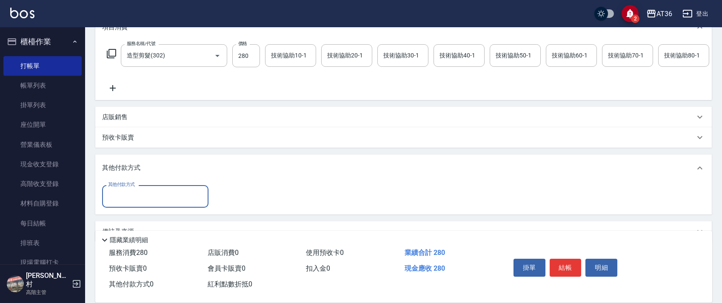
scroll to position [154, 0]
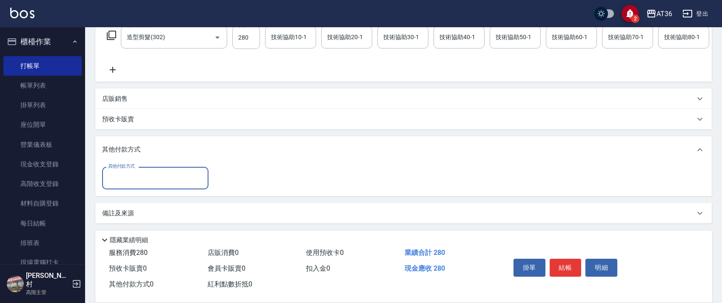
drag, startPoint x: 146, startPoint y: 178, endPoint x: 150, endPoint y: 183, distance: 6.6
click at [145, 179] on input "其他付款方式" at bounding box center [155, 178] width 99 height 15
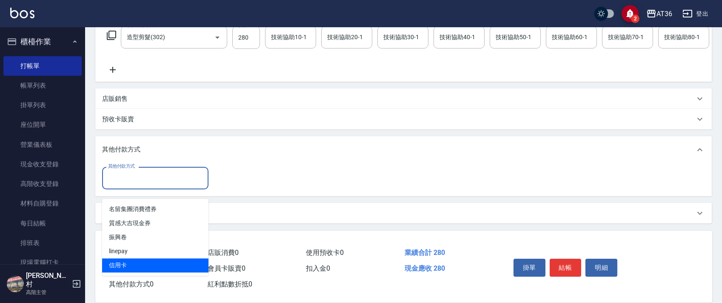
drag, startPoint x: 128, startPoint y: 254, endPoint x: 251, endPoint y: 183, distance: 142.6
click at [137, 248] on ul "名留集團消費禮券 質感大吉現金券 振興卷 linepay 信用卡" at bounding box center [155, 237] width 106 height 77
drag, startPoint x: 116, startPoint y: 255, endPoint x: 182, endPoint y: 196, distance: 88.6
click at [124, 258] on span "信用卡" at bounding box center [155, 265] width 106 height 14
type input "信用卡"
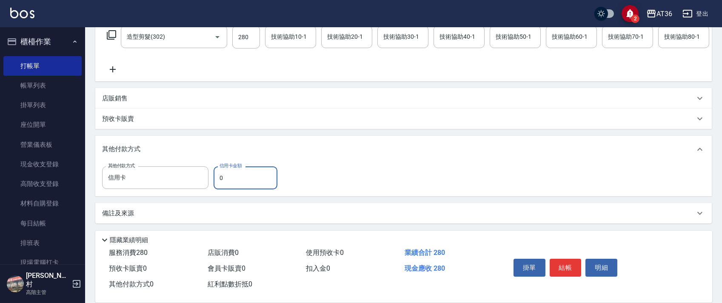
drag, startPoint x: 217, startPoint y: 182, endPoint x: 228, endPoint y: 176, distance: 13.1
click at [217, 183] on input "0" at bounding box center [246, 177] width 64 height 23
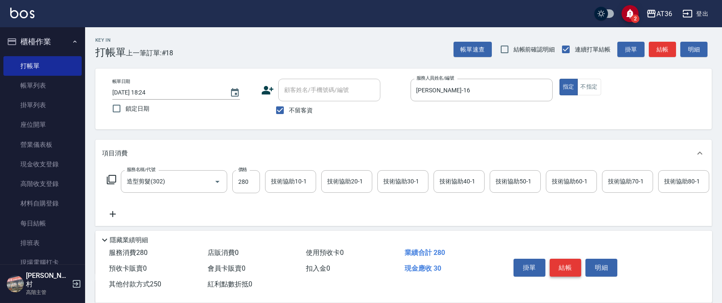
type input "250"
click at [555, 268] on button "結帳" at bounding box center [566, 268] width 32 height 18
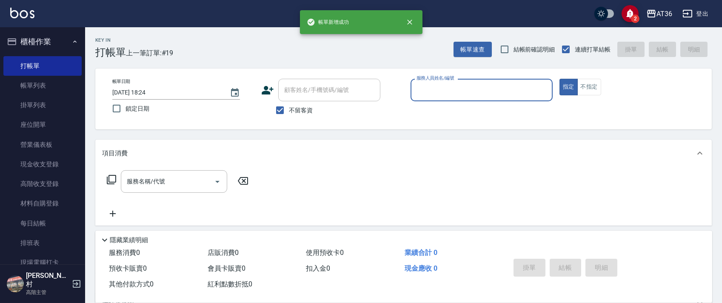
click at [426, 88] on input "服務人員姓名/編號" at bounding box center [481, 90] width 134 height 15
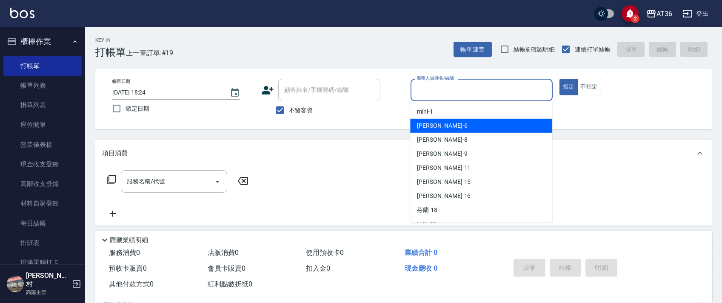
click at [446, 124] on div "[PERSON_NAME] -6" at bounding box center [481, 126] width 142 height 14
type input "[PERSON_NAME]-6"
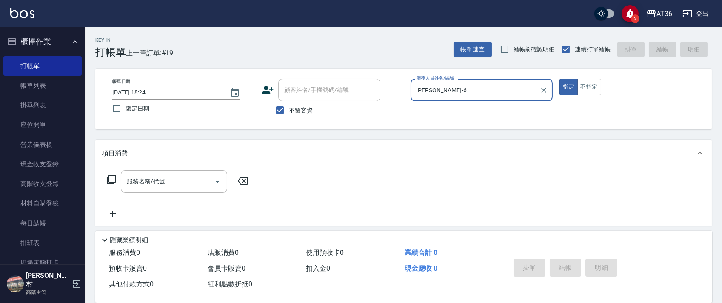
click at [114, 180] on icon at bounding box center [111, 179] width 10 height 10
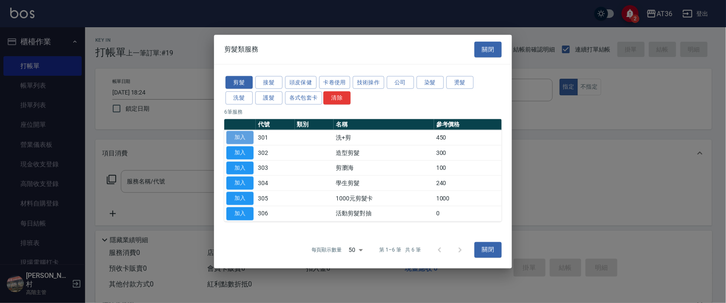
click at [237, 139] on button "加入" at bounding box center [239, 137] width 27 height 13
type input "洗+剪(301)"
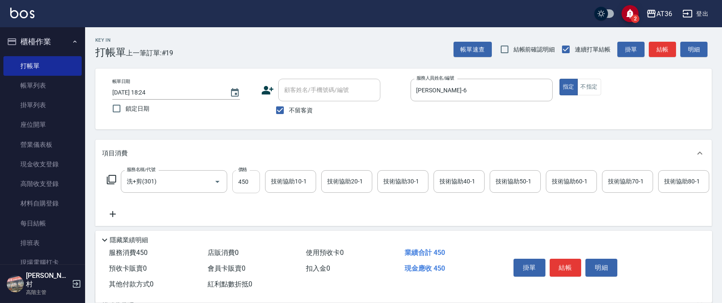
drag, startPoint x: 246, startPoint y: 182, endPoint x: 254, endPoint y: 184, distance: 9.1
click at [246, 183] on input "450" at bounding box center [246, 181] width 28 height 23
type input "400"
click at [456, 180] on div "技術協助40-1 技術協助40-1" at bounding box center [459, 181] width 51 height 23
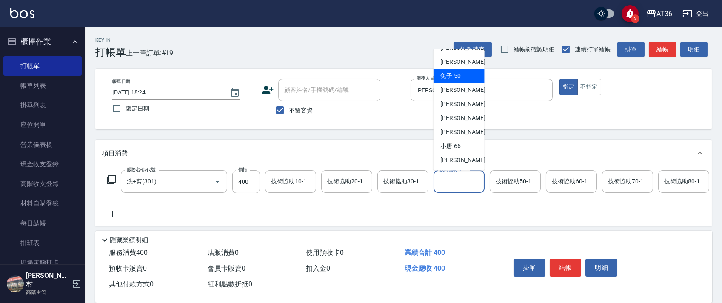
scroll to position [82, 0]
click at [465, 85] on div "[PERSON_NAME] -28" at bounding box center [459, 90] width 51 height 14
type input "[PERSON_NAME]-28"
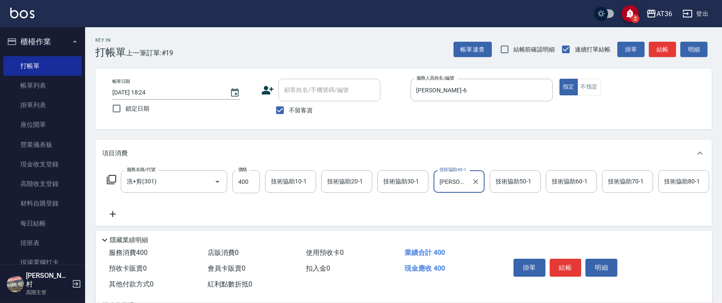
click at [566, 265] on button "結帳" at bounding box center [566, 268] width 32 height 18
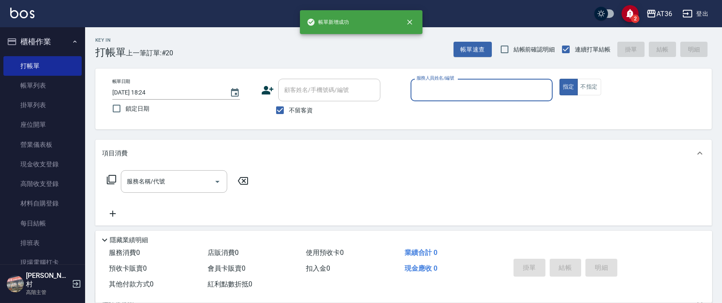
drag, startPoint x: 417, startPoint y: 91, endPoint x: 440, endPoint y: 99, distance: 23.8
click at [420, 91] on input "服務人員姓名/編號" at bounding box center [481, 90] width 134 height 15
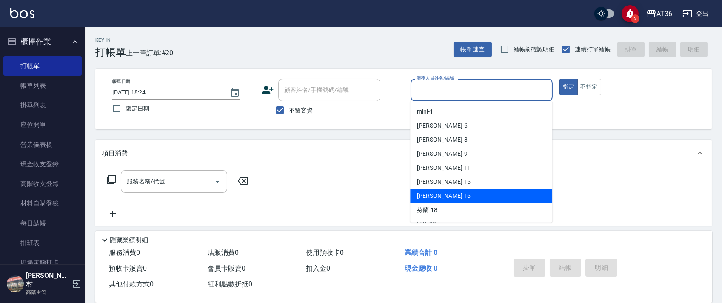
click at [437, 194] on span "[PERSON_NAME] -16" at bounding box center [444, 195] width 54 height 9
type input "[PERSON_NAME]-16"
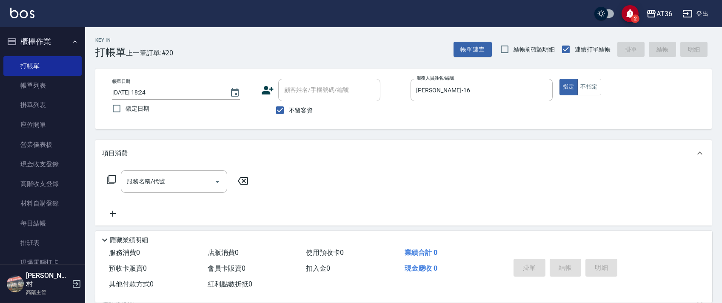
click at [109, 180] on icon at bounding box center [111, 179] width 10 height 10
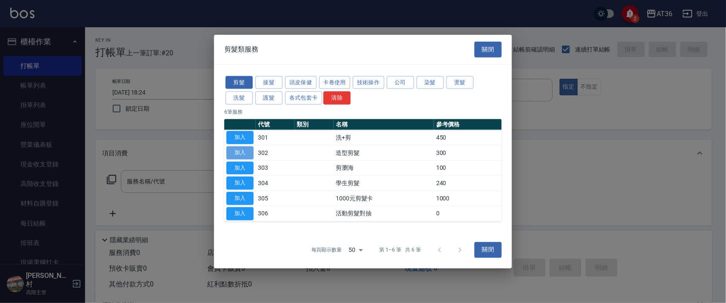
click at [240, 147] on button "加入" at bounding box center [239, 152] width 27 height 13
type input "造型剪髮(302)"
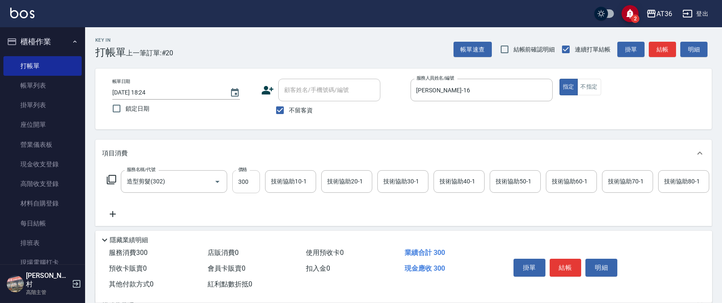
drag, startPoint x: 233, startPoint y: 181, endPoint x: 239, endPoint y: 183, distance: 6.1
click at [234, 183] on input "300" at bounding box center [246, 181] width 28 height 23
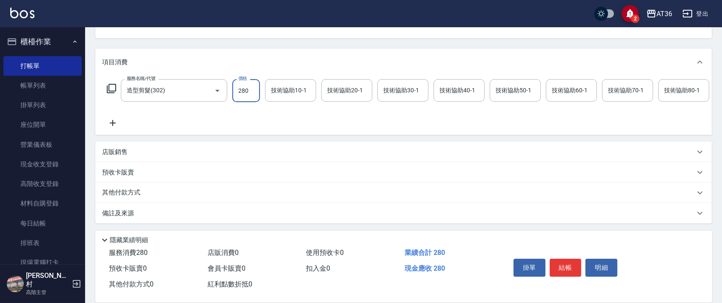
scroll to position [100, 0]
type input "280"
click at [139, 192] on p "其他付款方式" at bounding box center [123, 192] width 43 height 9
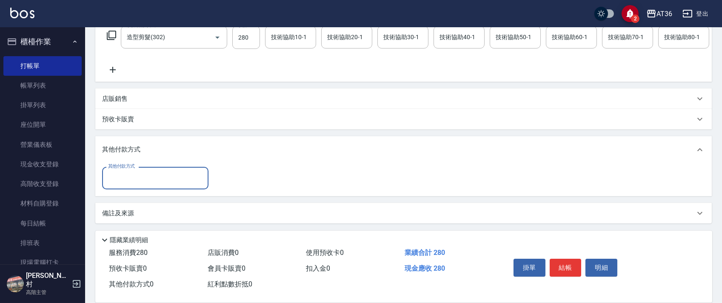
scroll to position [154, 0]
click at [148, 180] on input "其他付款方式" at bounding box center [155, 178] width 99 height 15
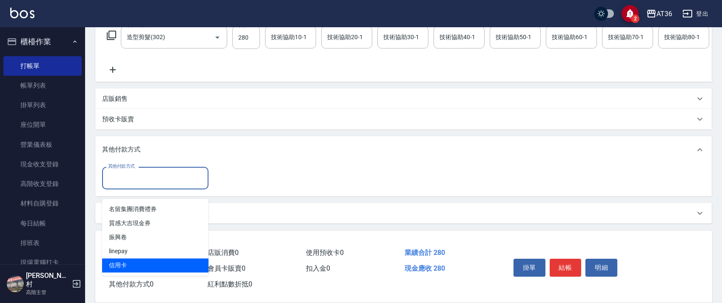
click at [121, 258] on span "信用卡" at bounding box center [155, 265] width 106 height 14
type input "信用卡"
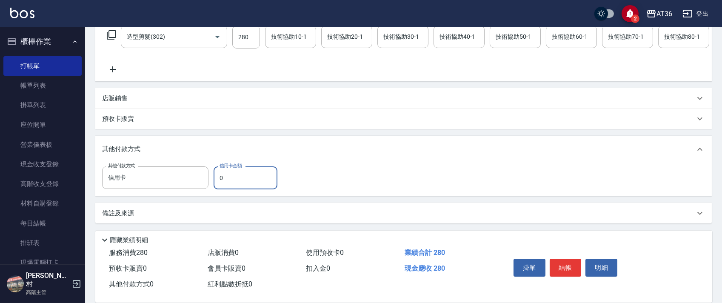
click at [216, 180] on input "0" at bounding box center [246, 177] width 64 height 23
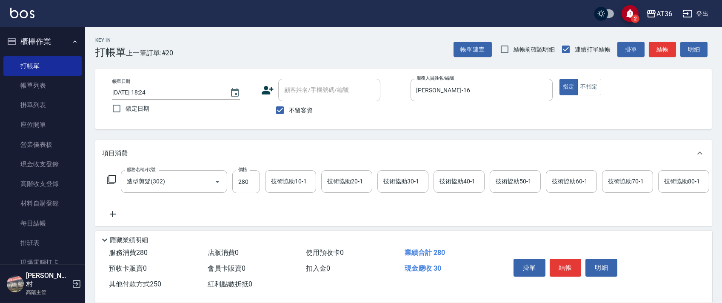
type input "250"
click at [561, 265] on button "結帳" at bounding box center [566, 268] width 32 height 18
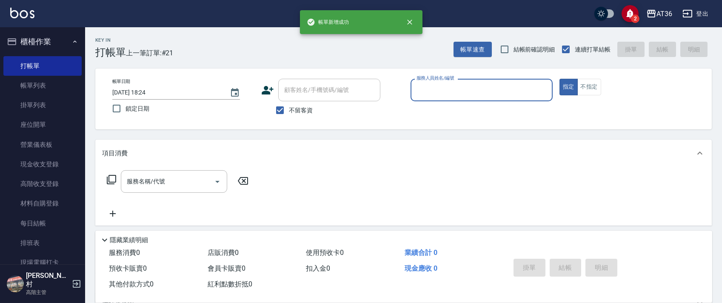
drag, startPoint x: 425, startPoint y: 92, endPoint x: 434, endPoint y: 98, distance: 10.6
click at [425, 93] on input "服務人員姓名/編號" at bounding box center [481, 90] width 134 height 15
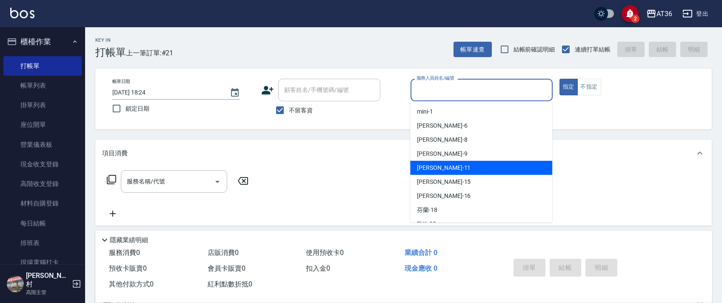
click at [440, 165] on div "[PERSON_NAME] -11" at bounding box center [481, 168] width 142 height 14
type input "[PERSON_NAME]-11"
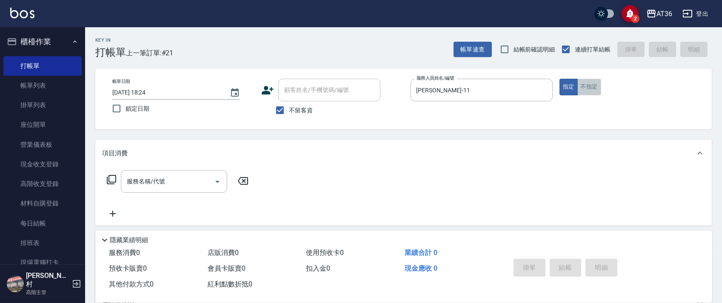
click at [591, 89] on button "不指定" at bounding box center [589, 87] width 24 height 17
click at [112, 180] on icon at bounding box center [111, 179] width 10 height 10
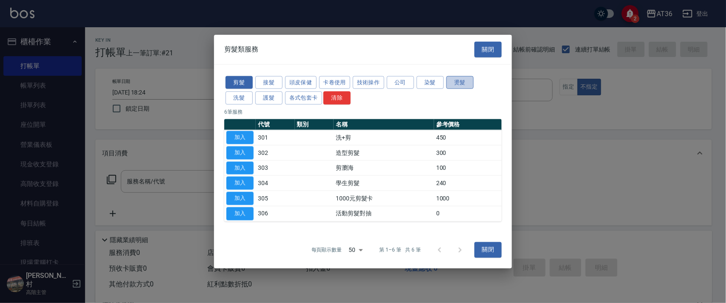
click at [458, 83] on button "燙髮" at bounding box center [459, 82] width 27 height 13
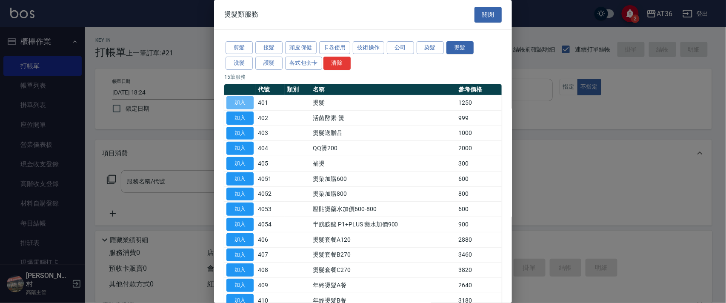
drag, startPoint x: 242, startPoint y: 106, endPoint x: 241, endPoint y: 211, distance: 105.5
click at [247, 108] on button "加入" at bounding box center [239, 102] width 27 height 13
type input "燙髮(401)"
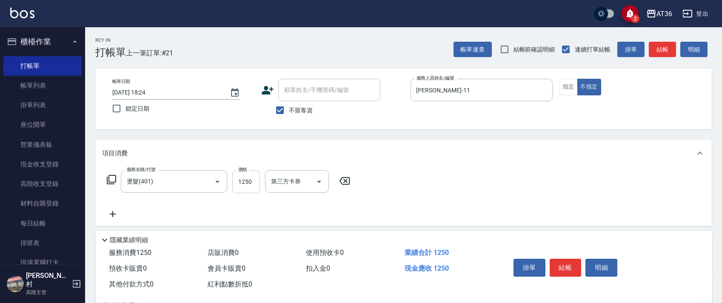
click at [240, 186] on input "1250" at bounding box center [246, 181] width 28 height 23
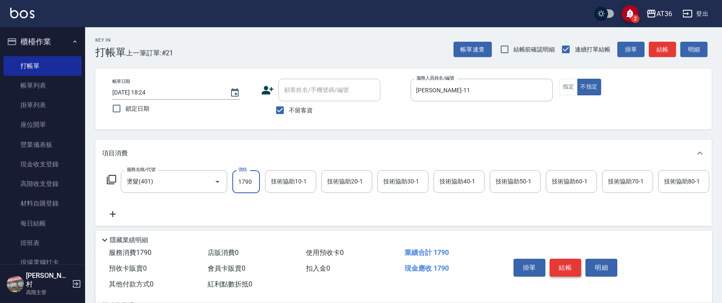
type input "1790"
click at [568, 267] on button "結帳" at bounding box center [566, 268] width 32 height 18
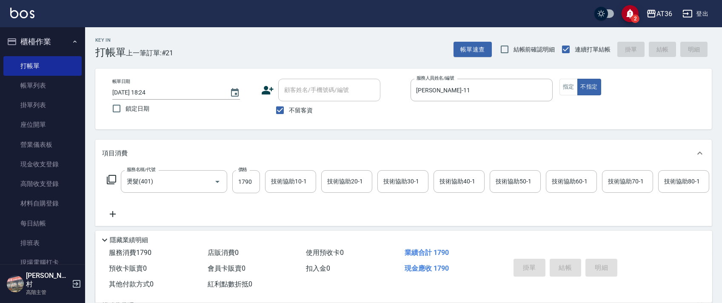
type input "[DATE] 18:25"
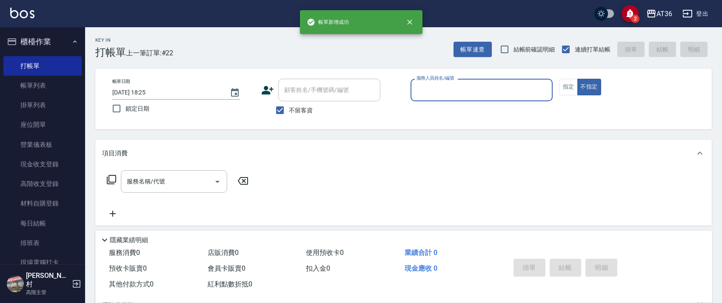
click at [427, 84] on input "服務人員姓名/編號" at bounding box center [481, 90] width 134 height 15
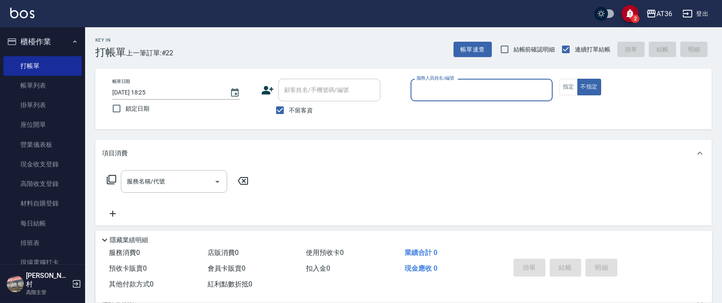
drag, startPoint x: 419, startPoint y: 90, endPoint x: 430, endPoint y: 99, distance: 14.0
click at [419, 91] on input "服務人員姓名/編號" at bounding box center [481, 90] width 134 height 15
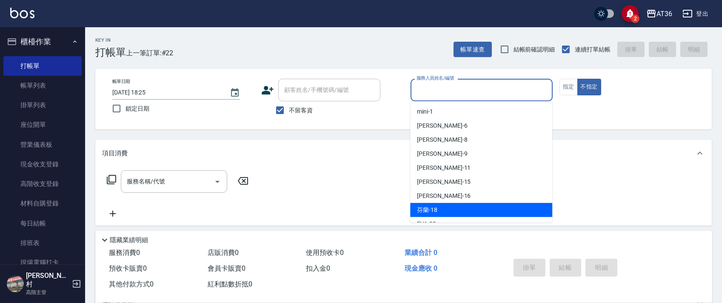
drag, startPoint x: 440, startPoint y: 210, endPoint x: 575, endPoint y: 116, distance: 165.0
click at [441, 208] on div "芬蘭 -18" at bounding box center [481, 210] width 142 height 14
type input "芬蘭-18"
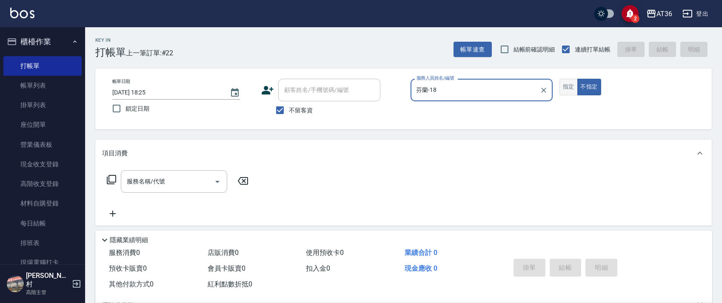
click at [569, 88] on button "指定" at bounding box center [569, 87] width 18 height 17
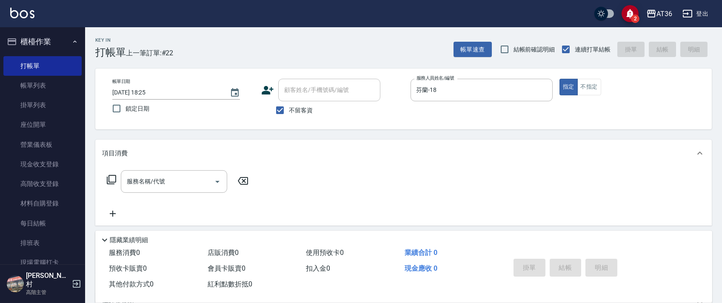
click at [110, 177] on icon at bounding box center [111, 179] width 10 height 10
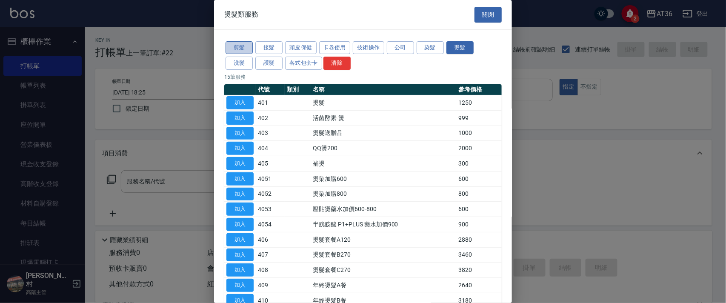
click at [242, 51] on button "剪髮" at bounding box center [239, 47] width 27 height 13
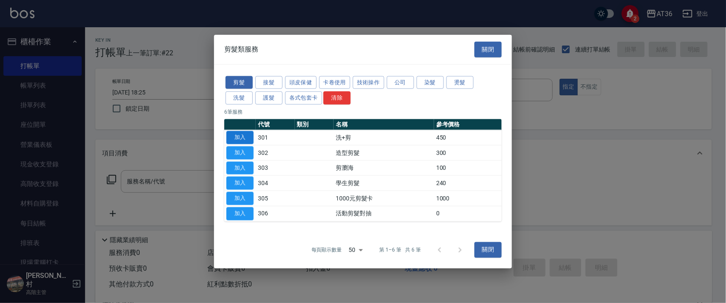
click at [241, 131] on button "加入" at bounding box center [239, 137] width 27 height 13
type input "洗+剪(301)"
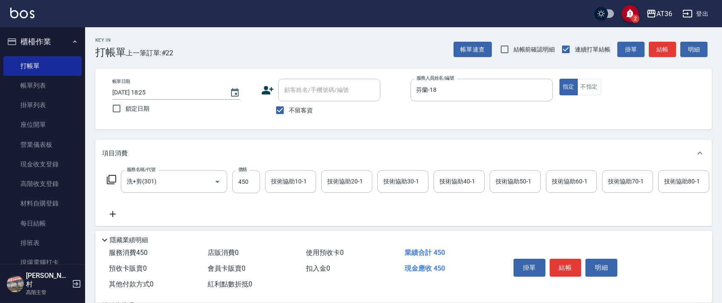
click at [445, 180] on div "技術協助40-1 技術協助40-1" at bounding box center [459, 181] width 51 height 23
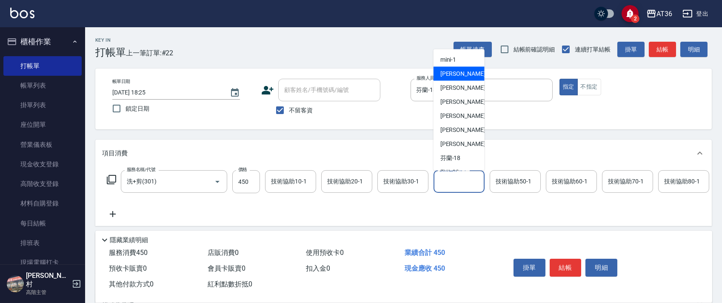
scroll to position [113, 0]
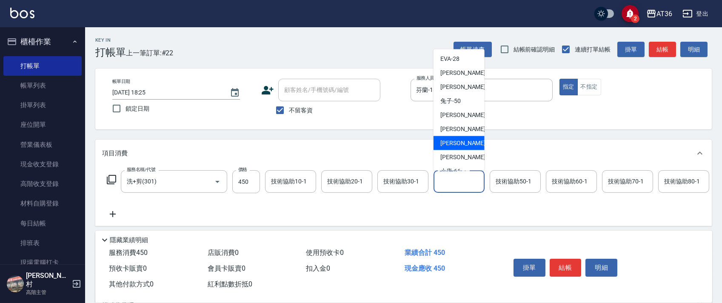
click at [460, 140] on div "[PERSON_NAME] -58" at bounding box center [459, 143] width 51 height 14
type input "[PERSON_NAME]-58"
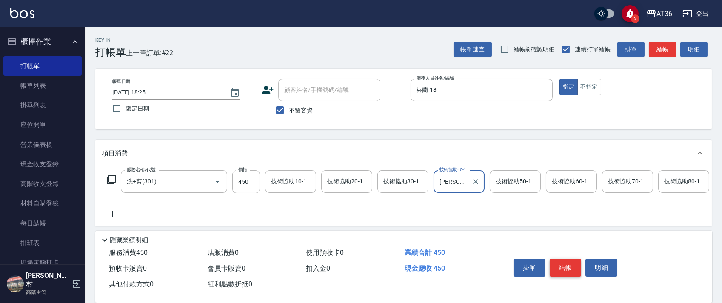
click at [569, 267] on button "結帳" at bounding box center [566, 268] width 32 height 18
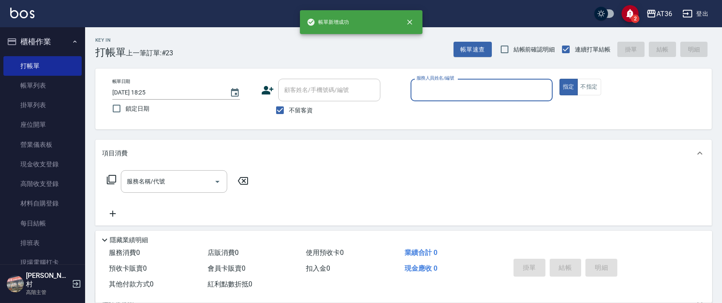
click at [411, 99] on div "服務人員姓名/編號" at bounding box center [482, 90] width 142 height 23
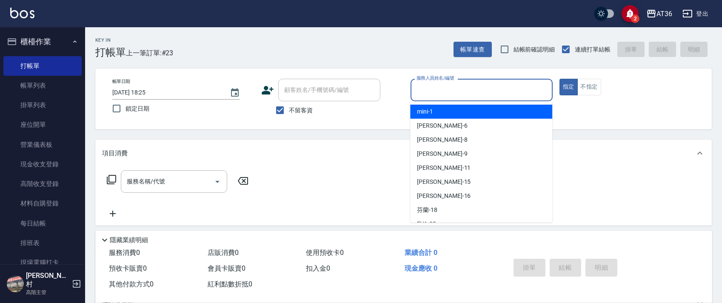
click at [421, 94] on input "服務人員姓名/編號" at bounding box center [481, 90] width 134 height 15
drag, startPoint x: 427, startPoint y: 90, endPoint x: 509, endPoint y: 110, distance: 84.8
click at [427, 91] on input "服務人員姓名/編號" at bounding box center [481, 90] width 134 height 15
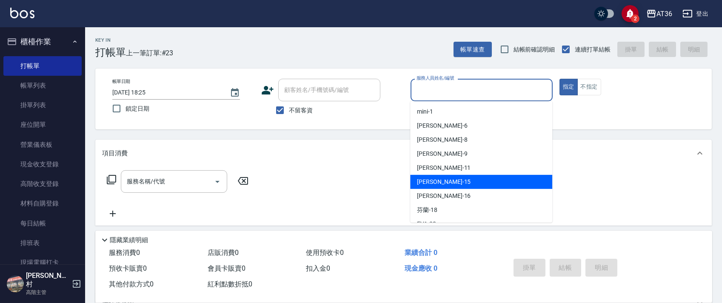
click at [450, 183] on div "[PERSON_NAME] -15" at bounding box center [481, 182] width 142 height 14
type input "阡慧-15"
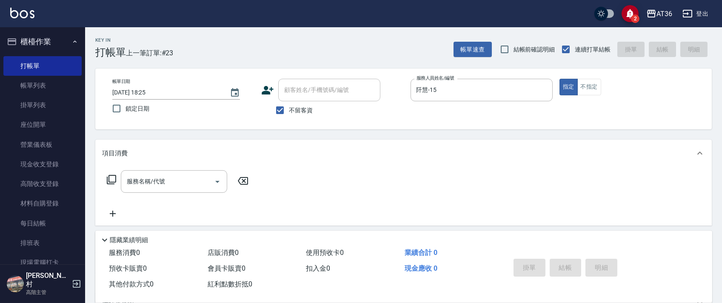
click at [107, 179] on icon at bounding box center [111, 179] width 9 height 9
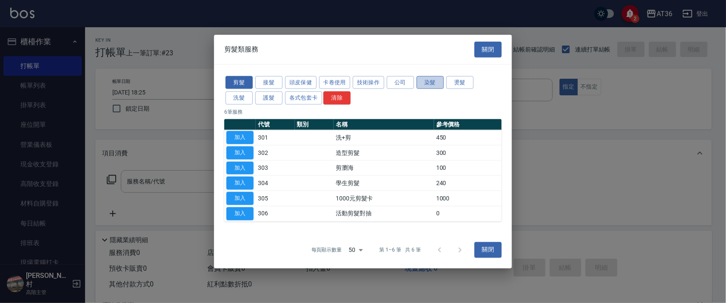
click at [426, 79] on button "染髮" at bounding box center [430, 82] width 27 height 13
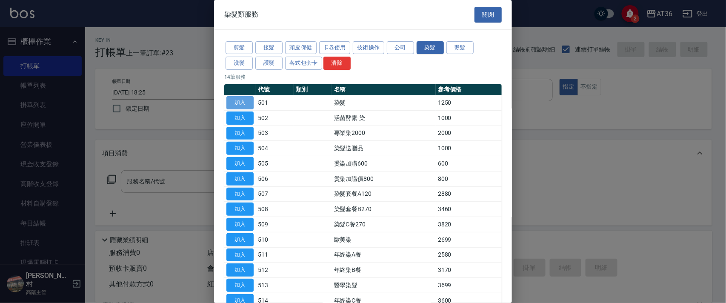
click at [233, 100] on button "加入" at bounding box center [239, 102] width 27 height 13
type input "染髮(501)"
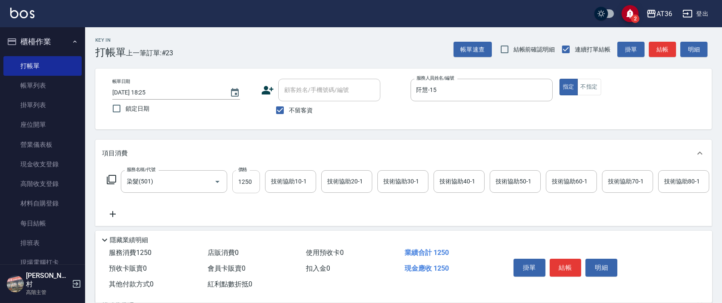
click at [248, 177] on input "1250" at bounding box center [246, 181] width 28 height 23
type input "1790"
click at [455, 180] on div "技術協助40-1 技術協助40-1" at bounding box center [459, 181] width 51 height 23
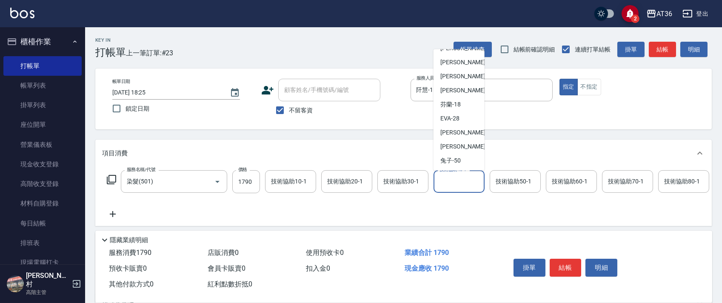
scroll to position [113, 0]
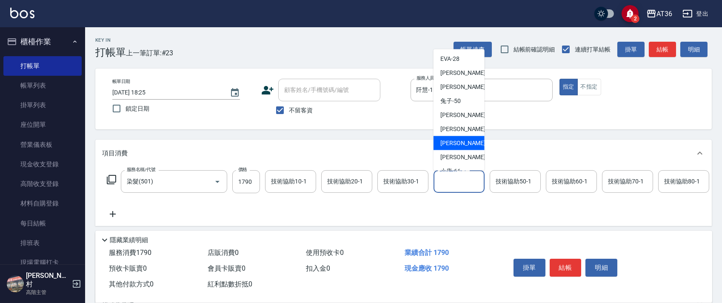
click at [462, 137] on div "[PERSON_NAME] -58" at bounding box center [459, 143] width 51 height 14
type input "[PERSON_NAME]-58"
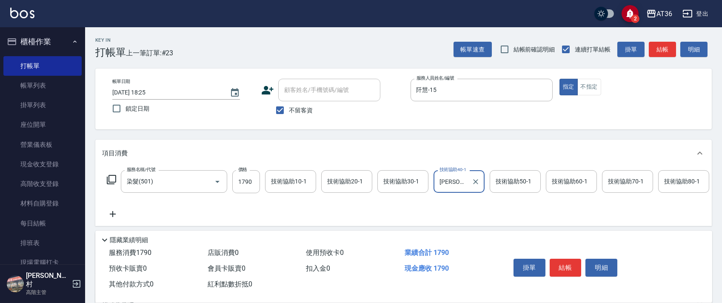
drag, startPoint x: 571, startPoint y: 271, endPoint x: 572, endPoint y: 264, distance: 7.3
click at [570, 270] on button "結帳" at bounding box center [566, 268] width 32 height 18
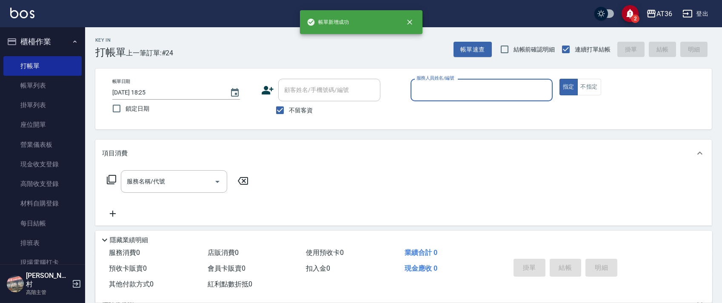
drag, startPoint x: 421, startPoint y: 87, endPoint x: 440, endPoint y: 100, distance: 22.7
click at [421, 88] on input "服務人員姓名/編號" at bounding box center [481, 90] width 134 height 15
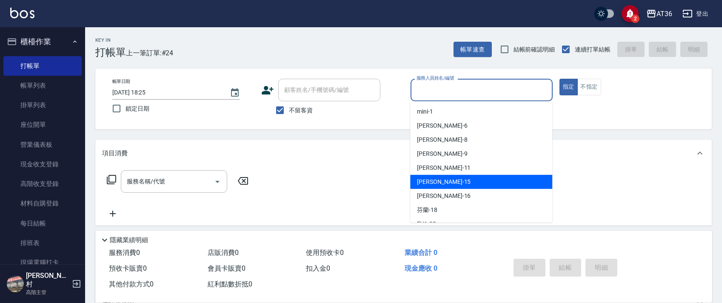
click at [431, 184] on span "[PERSON_NAME] -15" at bounding box center [444, 181] width 54 height 9
type input "阡慧-15"
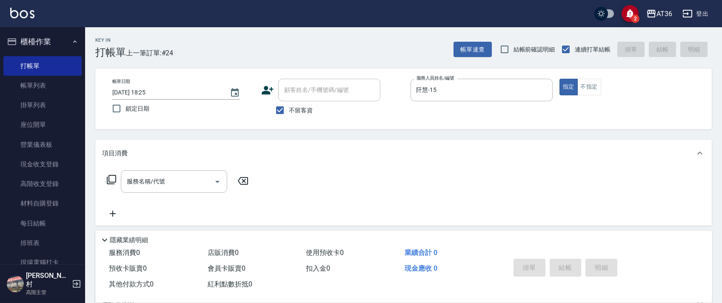
click at [113, 180] on icon at bounding box center [111, 179] width 10 height 10
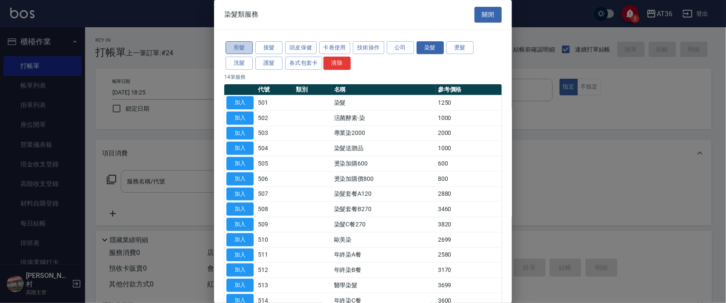
click at [241, 45] on button "剪髮" at bounding box center [239, 47] width 27 height 13
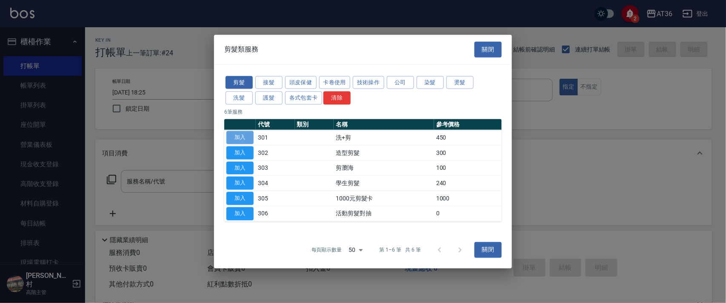
click at [240, 137] on button "加入" at bounding box center [239, 137] width 27 height 13
type input "洗+剪(301)"
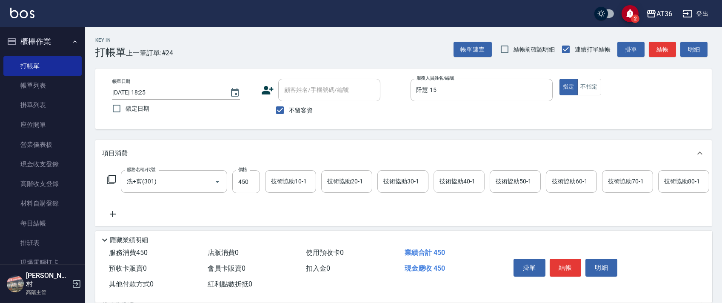
click at [446, 174] on input "技術協助40-1" at bounding box center [458, 181] width 43 height 15
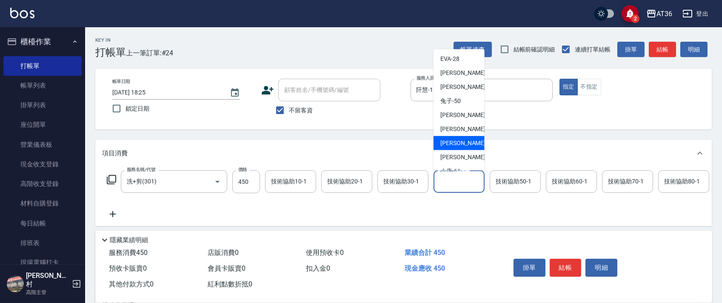
drag, startPoint x: 451, startPoint y: 143, endPoint x: 608, endPoint y: 226, distance: 176.4
click at [453, 144] on span "[PERSON_NAME] -58" at bounding box center [467, 143] width 54 height 9
type input "[PERSON_NAME]-58"
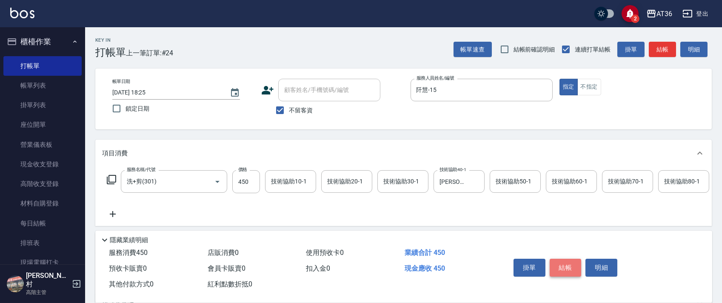
click at [560, 266] on button "結帳" at bounding box center [566, 268] width 32 height 18
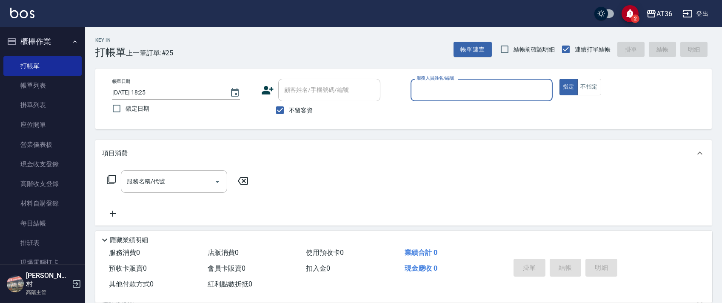
click at [417, 94] on input "服務人員姓名/編號" at bounding box center [481, 90] width 134 height 15
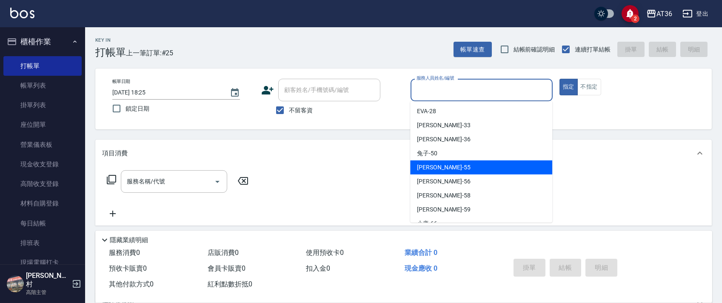
scroll to position [138, 0]
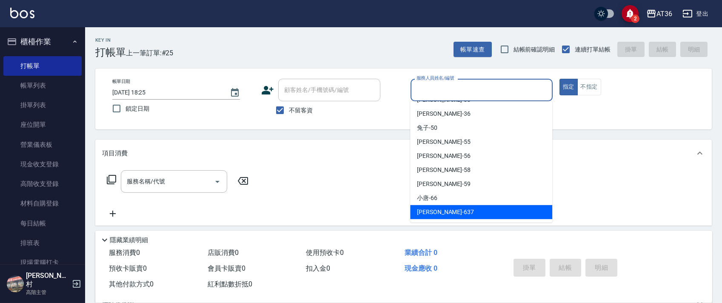
drag, startPoint x: 426, startPoint y: 211, endPoint x: 426, endPoint y: 128, distance: 83.4
click at [426, 208] on span "憶琳 -637" at bounding box center [445, 212] width 57 height 9
type input "憶琳-637"
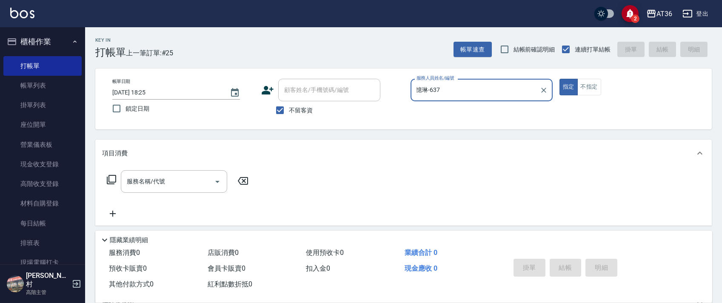
click at [116, 178] on icon at bounding box center [111, 179] width 9 height 9
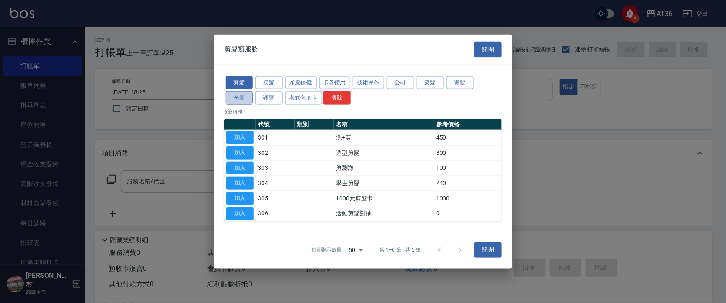
click at [239, 100] on button "洗髮" at bounding box center [239, 97] width 27 height 13
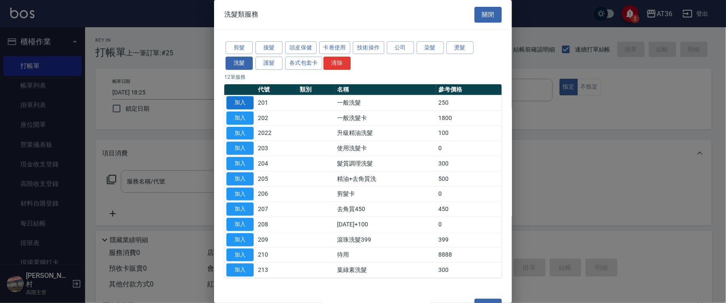
click at [243, 101] on button "加入" at bounding box center [239, 102] width 27 height 13
type input "一般洗髮(201)"
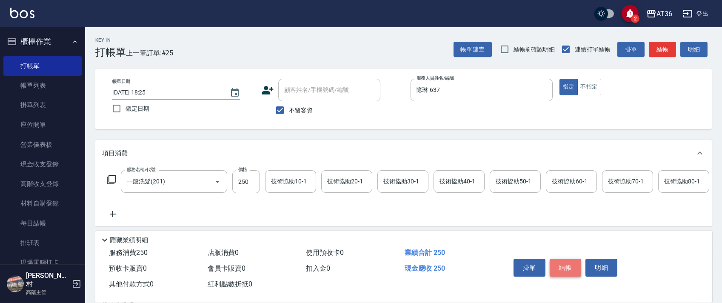
click at [564, 273] on button "結帳" at bounding box center [566, 268] width 32 height 18
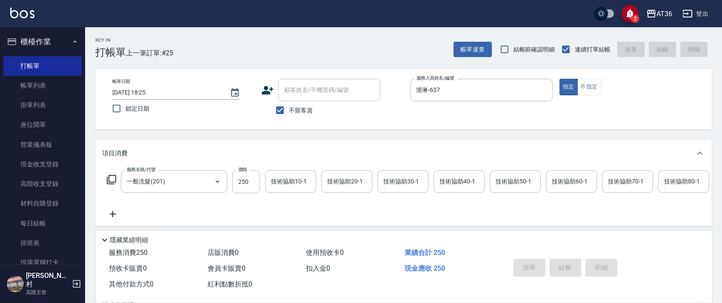
type input "2025/10/04 18:26"
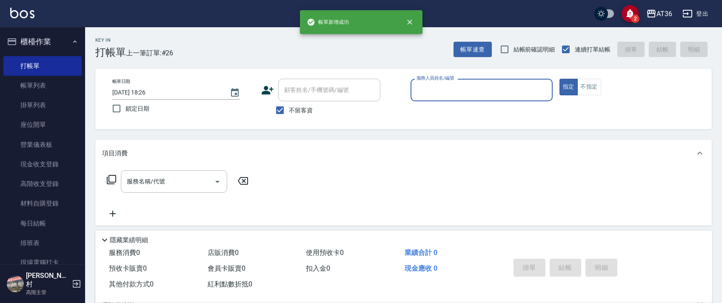
click at [420, 92] on input "服務人員姓名/編號" at bounding box center [481, 90] width 134 height 15
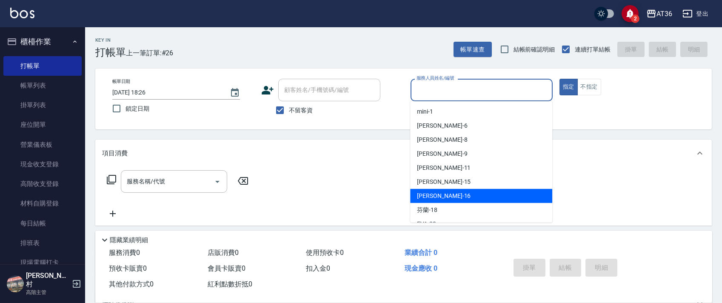
click at [432, 195] on span "[PERSON_NAME] -16" at bounding box center [444, 195] width 54 height 9
type input "[PERSON_NAME]-16"
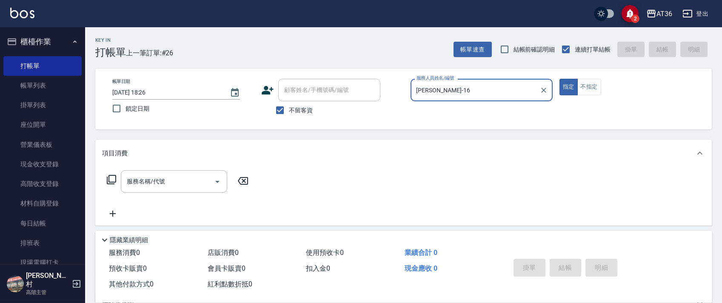
click at [112, 178] on icon at bounding box center [111, 179] width 10 height 10
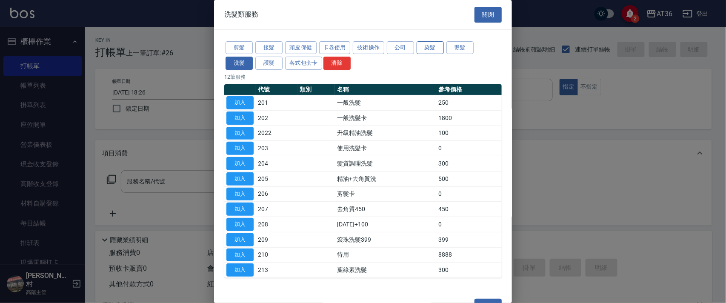
click at [433, 48] on button "染髮" at bounding box center [430, 47] width 27 height 13
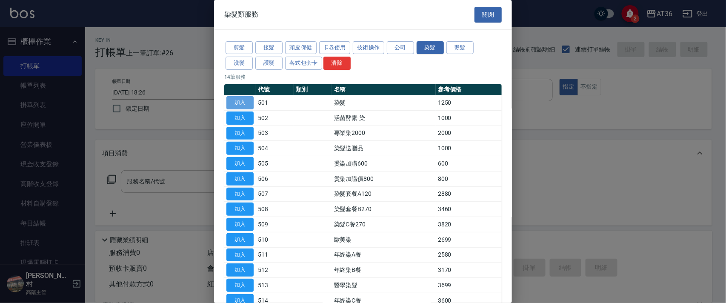
click at [237, 99] on button "加入" at bounding box center [239, 102] width 27 height 13
type input "染髮(501)"
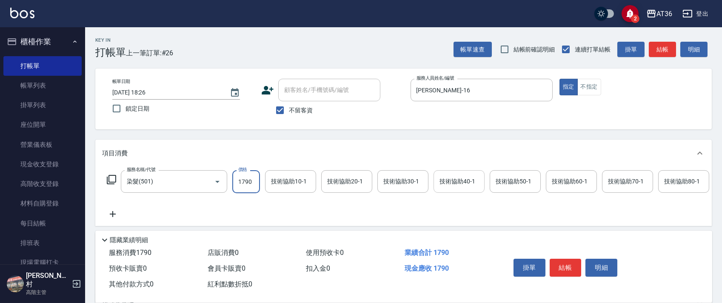
type input "1790"
click at [450, 183] on div "技術協助40-1 技術協助40-1" at bounding box center [459, 181] width 51 height 23
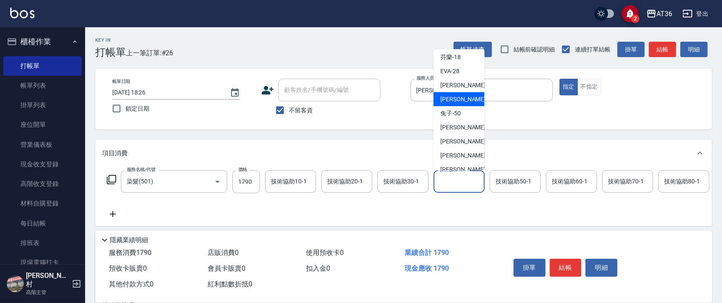
scroll to position [82, 0]
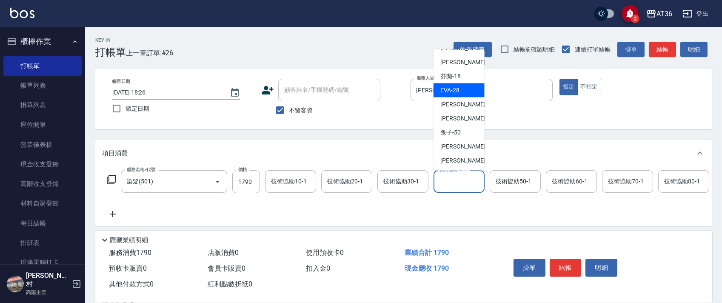
click at [462, 97] on div "[PERSON_NAME] -28" at bounding box center [459, 90] width 51 height 14
type input "[PERSON_NAME]-28"
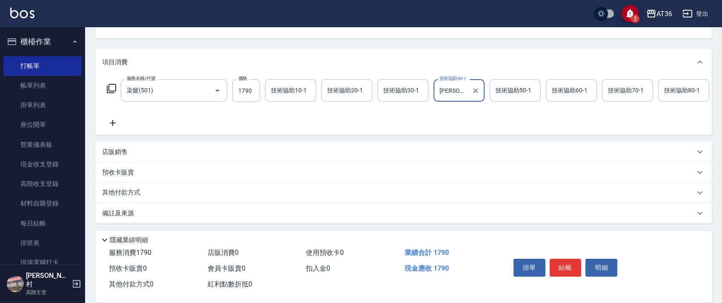
scroll to position [100, 0]
click at [135, 194] on p "其他付款方式" at bounding box center [123, 192] width 43 height 9
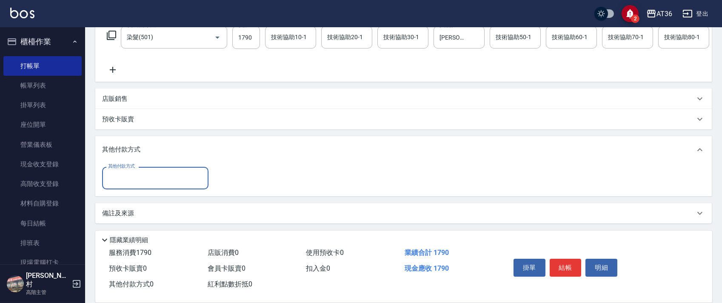
scroll to position [154, 0]
click at [148, 177] on input "其他付款方式" at bounding box center [155, 178] width 99 height 15
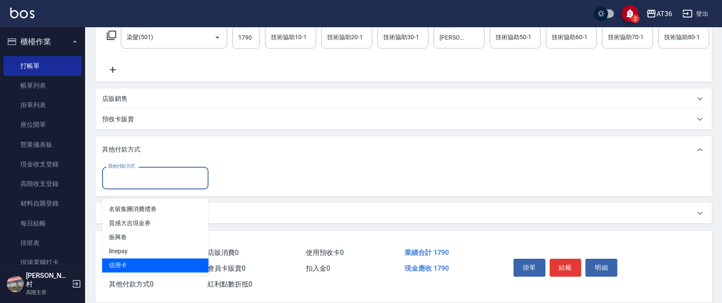
drag, startPoint x: 125, startPoint y: 261, endPoint x: 213, endPoint y: 171, distance: 125.2
click at [127, 260] on span "信用卡" at bounding box center [155, 265] width 106 height 14
type input "信用卡"
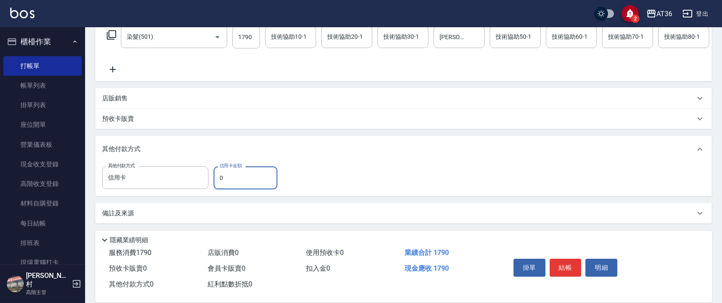
drag, startPoint x: 214, startPoint y: 180, endPoint x: 218, endPoint y: 181, distance: 4.9
click at [214, 180] on input "0" at bounding box center [246, 177] width 64 height 23
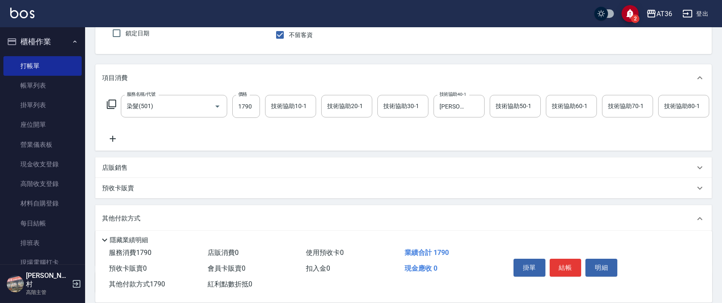
scroll to position [0, 0]
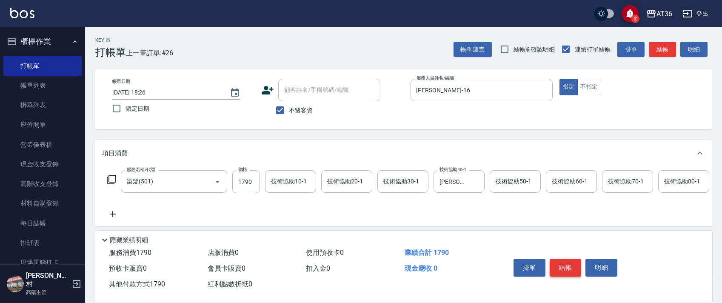
type input "1790"
click at [559, 266] on button "結帳" at bounding box center [566, 268] width 32 height 18
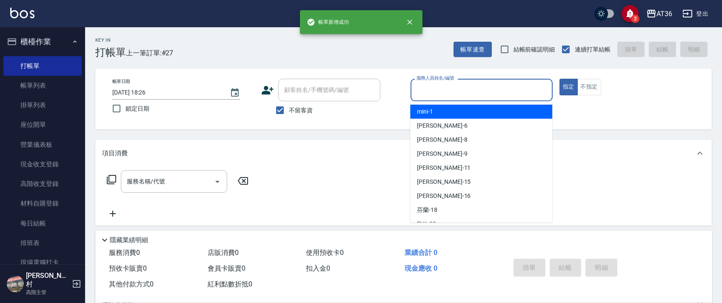
drag, startPoint x: 421, startPoint y: 90, endPoint x: 465, endPoint y: 129, distance: 58.8
click at [420, 91] on input "服務人員姓名/編號" at bounding box center [481, 90] width 134 height 15
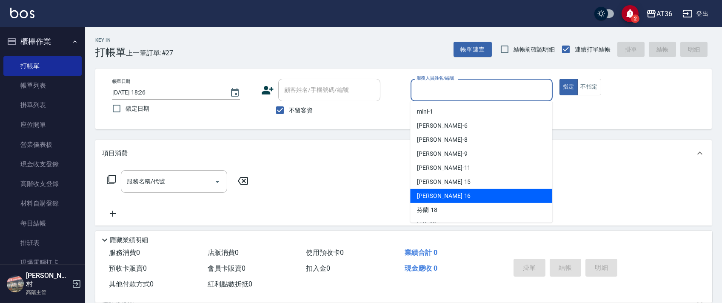
click at [434, 199] on span "[PERSON_NAME] -16" at bounding box center [444, 195] width 54 height 9
type input "[PERSON_NAME]-16"
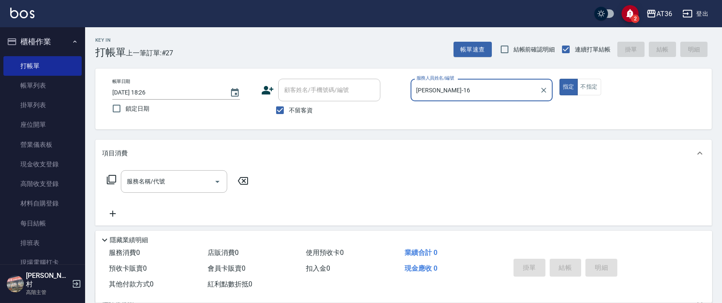
click at [112, 180] on icon at bounding box center [111, 179] width 10 height 10
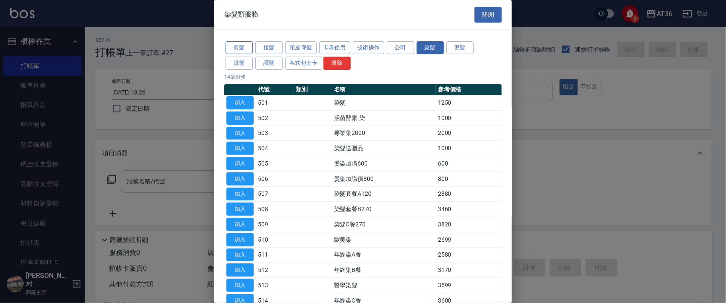
click at [240, 49] on button "剪髮" at bounding box center [239, 47] width 27 height 13
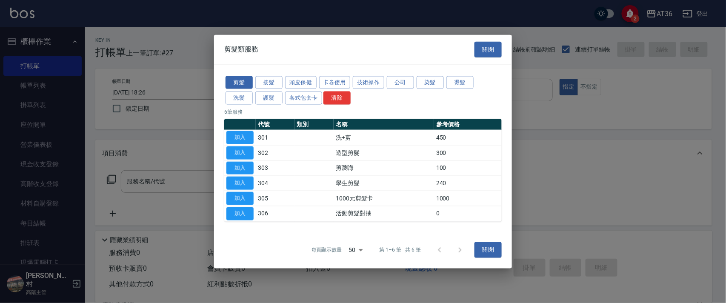
drag, startPoint x: 243, startPoint y: 152, endPoint x: 274, endPoint y: 194, distance: 51.7
click at [243, 152] on button "加入" at bounding box center [239, 152] width 27 height 13
type input "造型剪髮(302)"
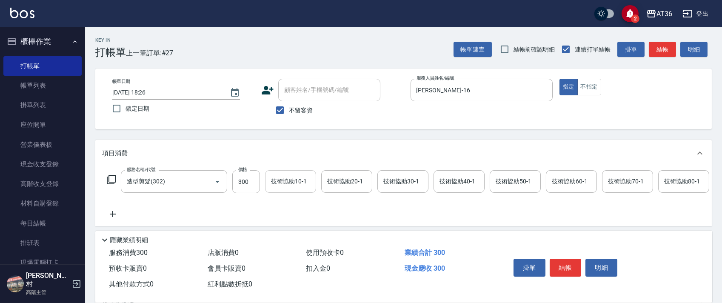
drag, startPoint x: 243, startPoint y: 189, endPoint x: 277, endPoint y: 180, distance: 35.6
click at [244, 188] on input "300" at bounding box center [246, 181] width 28 height 23
type input "280"
drag, startPoint x: 564, startPoint y: 269, endPoint x: 565, endPoint y: 263, distance: 6.4
click at [566, 268] on button "結帳" at bounding box center [566, 268] width 32 height 18
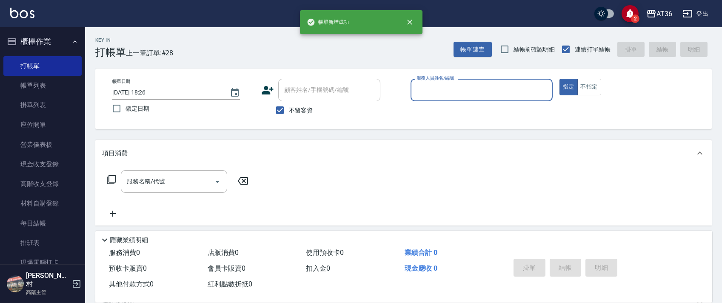
drag, startPoint x: 423, startPoint y: 92, endPoint x: 426, endPoint y: 95, distance: 4.8
click at [423, 92] on input "服務人員姓名/編號" at bounding box center [481, 90] width 134 height 15
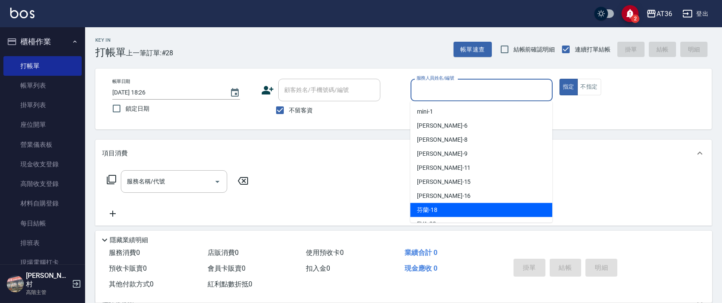
drag, startPoint x: 440, startPoint y: 210, endPoint x: 448, endPoint y: 176, distance: 35.0
click at [440, 209] on div "芬蘭 -18" at bounding box center [481, 210] width 142 height 14
type input "芬蘭-18"
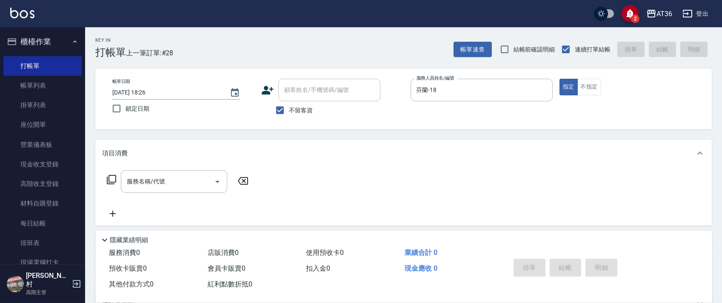
click at [110, 181] on icon at bounding box center [111, 179] width 10 height 10
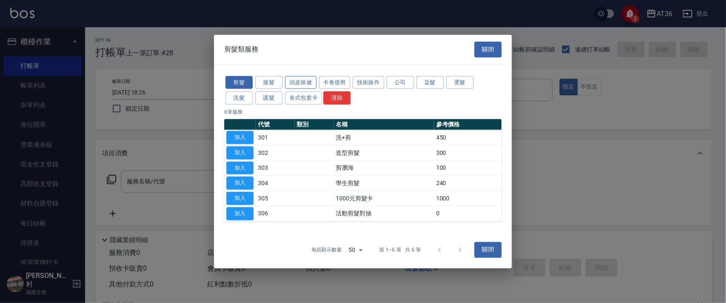
click at [304, 83] on button "頭皮保健" at bounding box center [300, 82] width 31 height 13
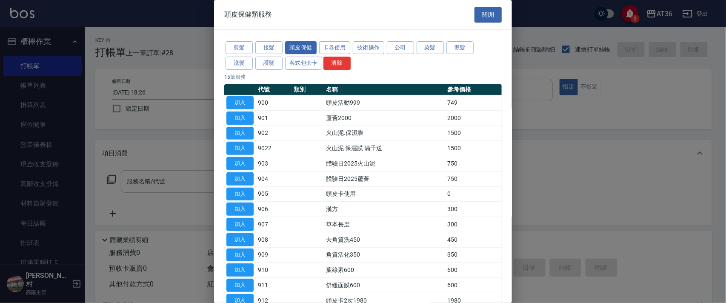
drag, startPoint x: 243, startPoint y: 105, endPoint x: 398, endPoint y: 148, distance: 161.3
click at [243, 106] on button "加入" at bounding box center [239, 102] width 27 height 13
type input "頭皮活動999(900)"
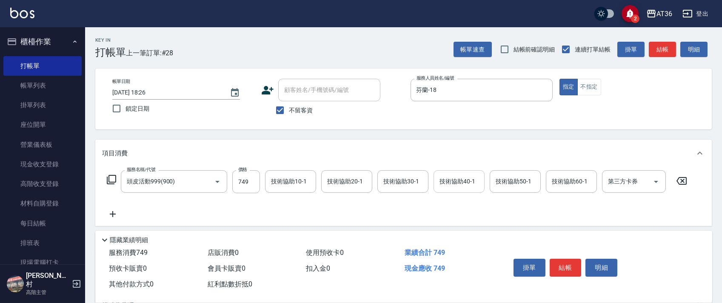
click at [446, 180] on div "技術協助40-1 技術協助40-1" at bounding box center [459, 181] width 51 height 23
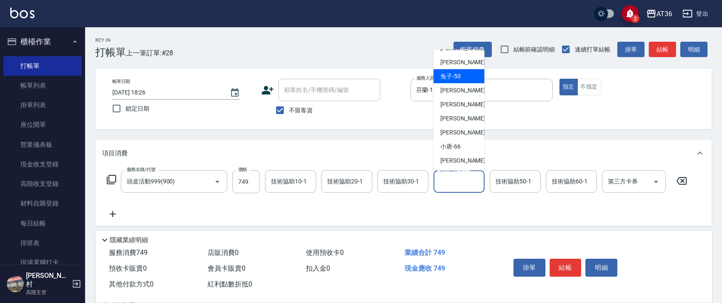
scroll to position [138, 0]
drag, startPoint x: 460, startPoint y: 117, endPoint x: 597, endPoint y: 190, distance: 155.0
click at [460, 117] on div "[PERSON_NAME] -58" at bounding box center [459, 118] width 51 height 14
type input "[PERSON_NAME]-58"
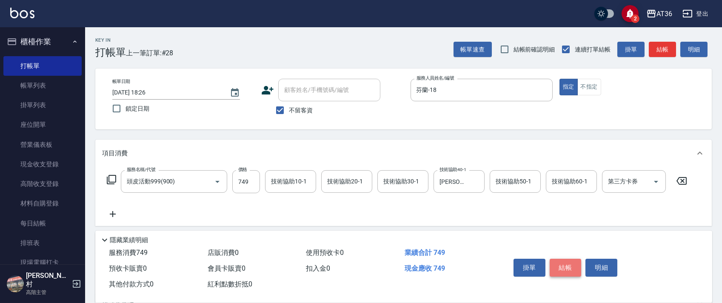
click at [557, 261] on button "結帳" at bounding box center [566, 268] width 32 height 18
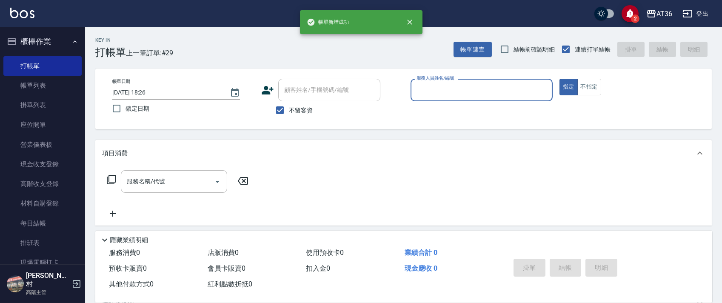
drag, startPoint x: 419, startPoint y: 89, endPoint x: 440, endPoint y: 99, distance: 23.8
click at [420, 91] on input "服務人員姓名/編號" at bounding box center [481, 90] width 134 height 15
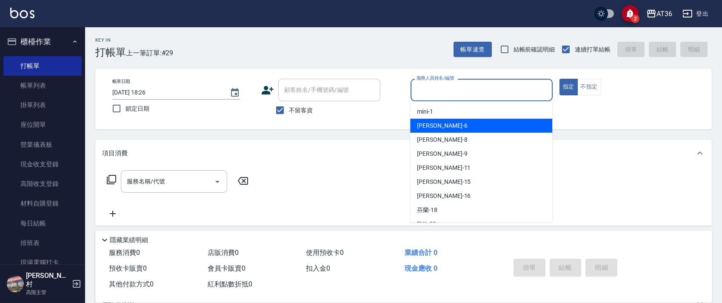
click at [444, 123] on div "[PERSON_NAME] -6" at bounding box center [481, 126] width 142 height 14
type input "[PERSON_NAME]-6"
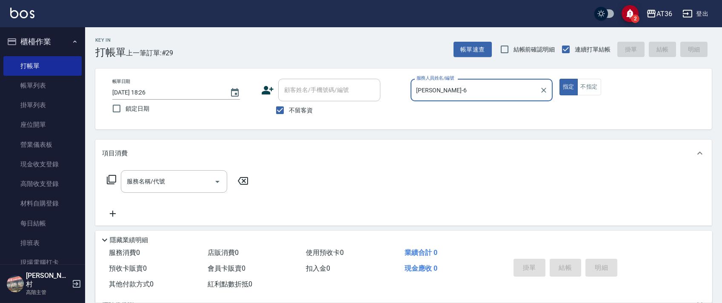
click at [114, 180] on icon at bounding box center [111, 179] width 10 height 10
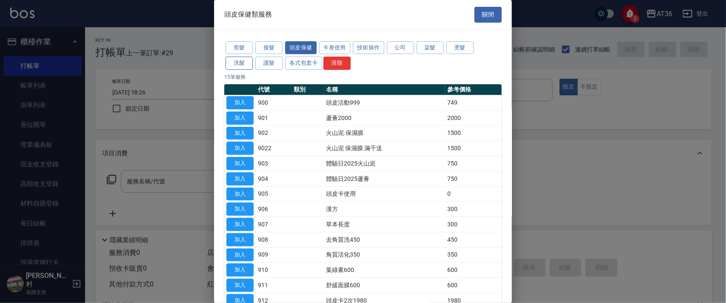
click at [247, 63] on button "洗髮" at bounding box center [239, 63] width 27 height 13
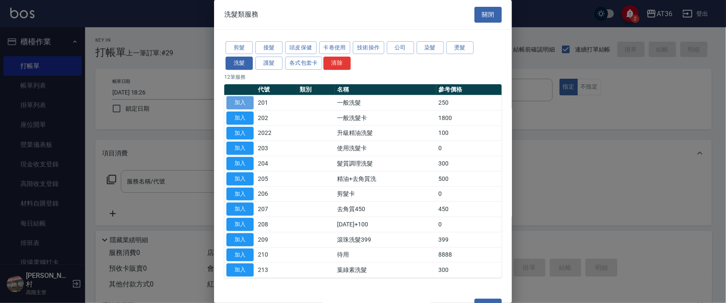
click at [237, 99] on button "加入" at bounding box center [239, 102] width 27 height 13
type input "一般洗髮(201)"
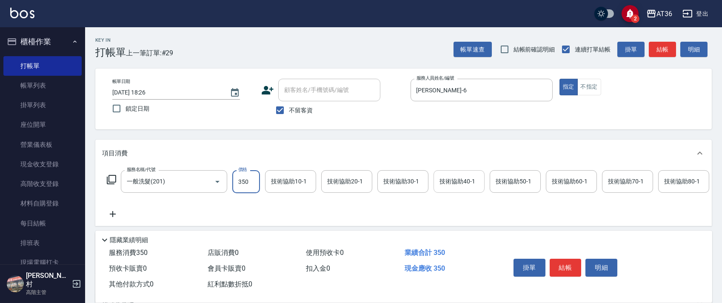
type input "350"
click at [445, 177] on div "技術協助40-1 技術協助40-1" at bounding box center [459, 181] width 51 height 23
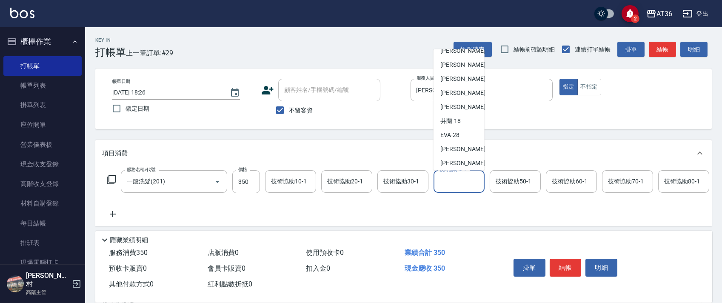
scroll to position [57, 0]
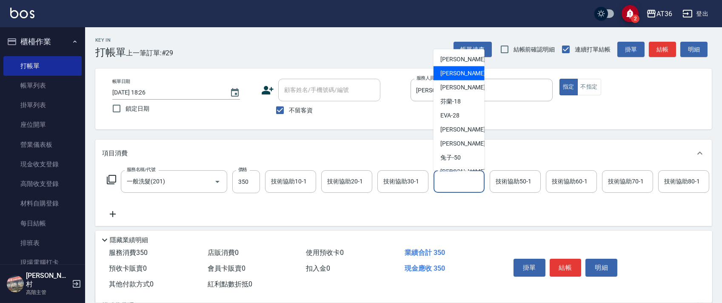
click at [467, 73] on div "[PERSON_NAME] -15" at bounding box center [459, 73] width 51 height 14
type input "阡慧-15"
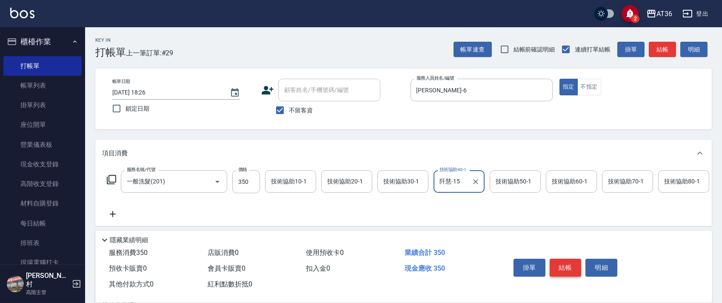
click at [565, 264] on button "結帳" at bounding box center [566, 268] width 32 height 18
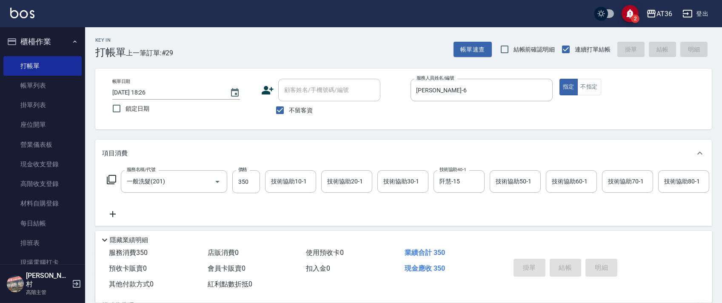
type input "2025/10/04 18:27"
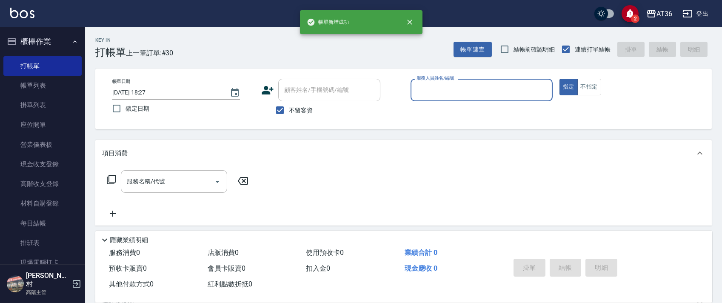
click at [419, 91] on input "服務人員姓名/編號" at bounding box center [481, 90] width 134 height 15
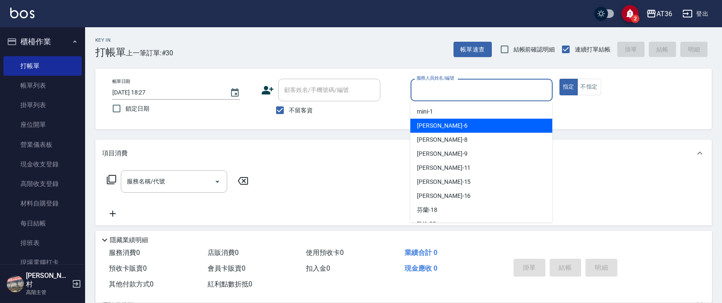
click at [439, 127] on div "[PERSON_NAME] -6" at bounding box center [481, 126] width 142 height 14
type input "[PERSON_NAME]-6"
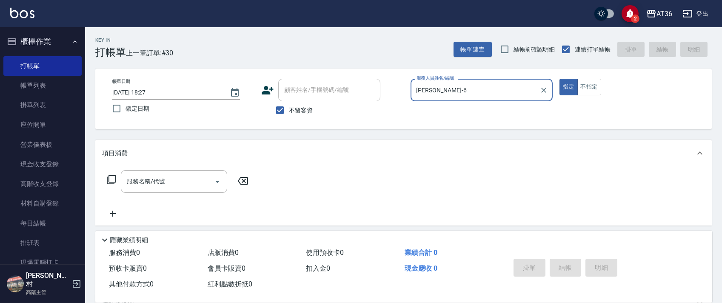
click at [110, 179] on icon at bounding box center [111, 179] width 10 height 10
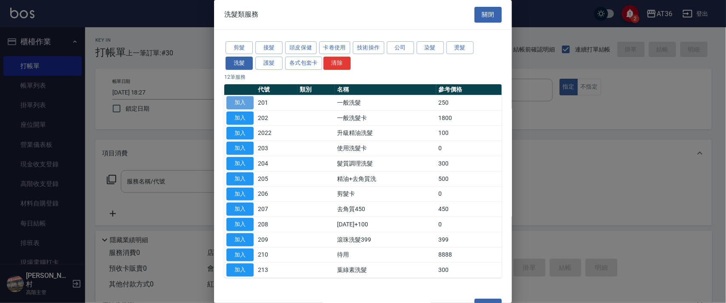
click at [239, 98] on button "加入" at bounding box center [239, 102] width 27 height 13
type input "一般洗髮(201)"
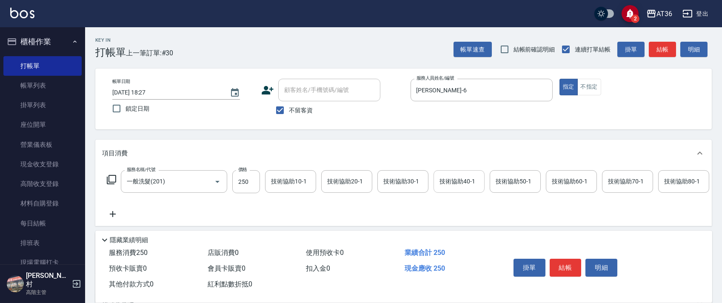
click at [452, 183] on div "技術協助40-1 技術協助40-1" at bounding box center [459, 181] width 51 height 23
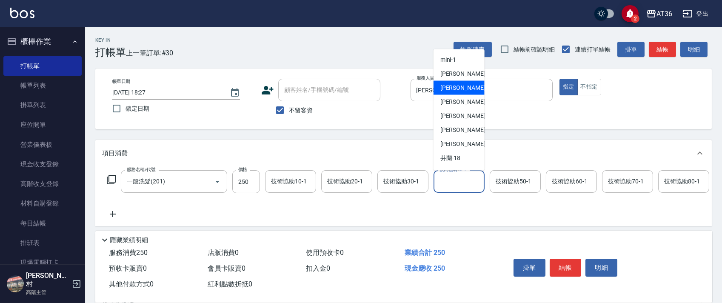
scroll to position [113, 0]
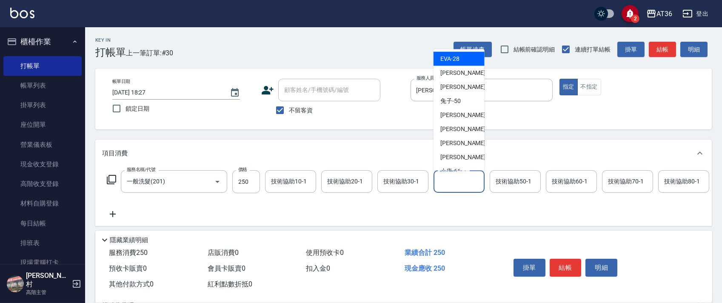
click at [460, 60] on div "[PERSON_NAME] -28" at bounding box center [459, 59] width 51 height 14
type input "[PERSON_NAME]-28"
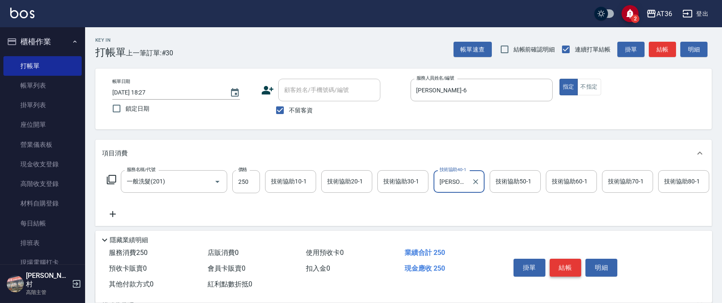
click at [568, 266] on button "結帳" at bounding box center [566, 268] width 32 height 18
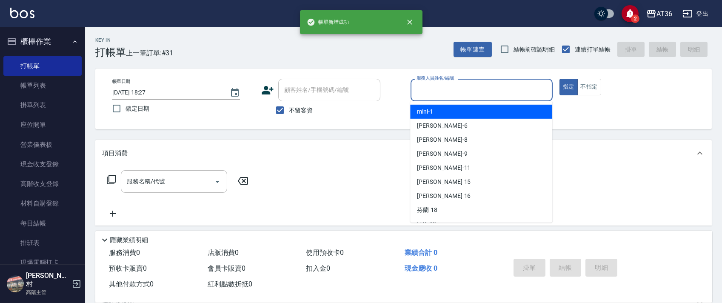
click at [418, 87] on input "服務人員姓名/編號" at bounding box center [481, 90] width 134 height 15
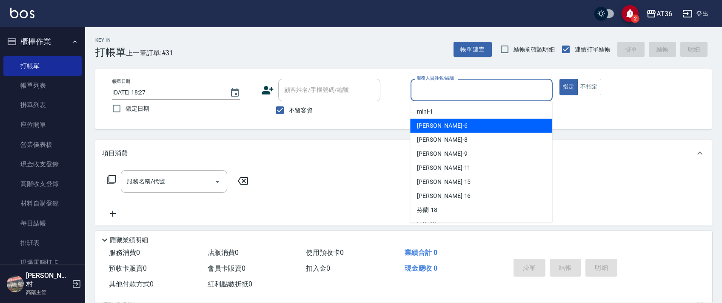
click at [441, 125] on div "[PERSON_NAME] -6" at bounding box center [481, 126] width 142 height 14
type input "[PERSON_NAME]-6"
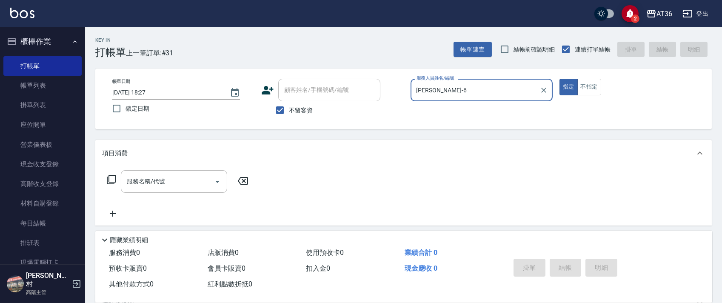
click at [109, 180] on icon at bounding box center [111, 179] width 10 height 10
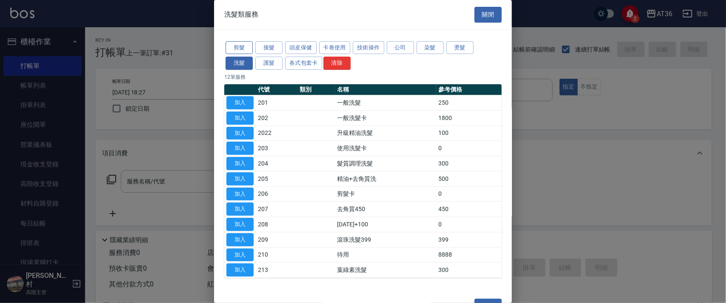
click at [244, 42] on button "剪髮" at bounding box center [239, 47] width 27 height 13
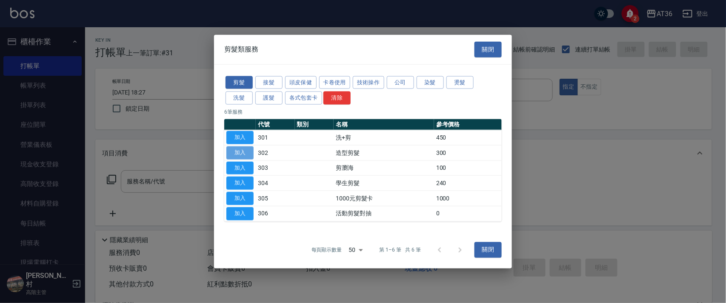
click at [241, 151] on button "加入" at bounding box center [239, 152] width 27 height 13
type input "造型剪髮(302)"
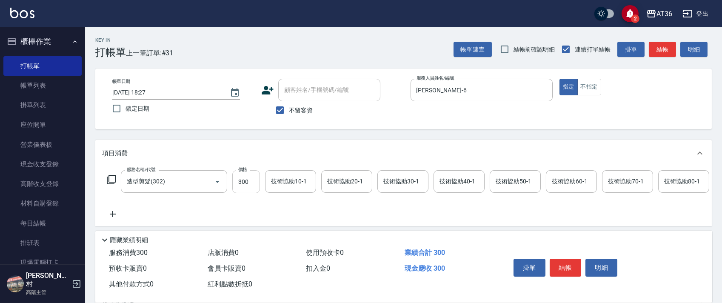
drag, startPoint x: 240, startPoint y: 185, endPoint x: 262, endPoint y: 177, distance: 22.9
click at [240, 185] on input "300" at bounding box center [246, 181] width 28 height 23
type input "200"
click at [567, 265] on button "結帳" at bounding box center [566, 268] width 32 height 18
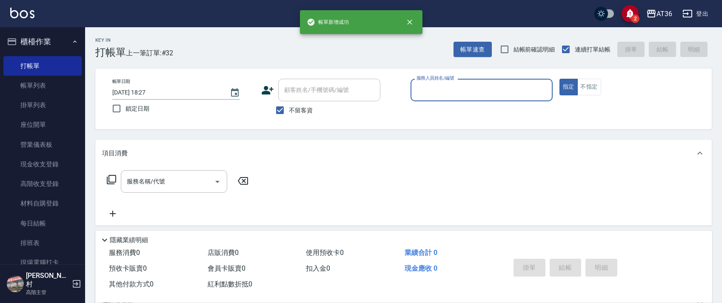
drag, startPoint x: 420, startPoint y: 89, endPoint x: 448, endPoint y: 98, distance: 30.1
click at [419, 89] on input "服務人員姓名/編號" at bounding box center [481, 90] width 134 height 15
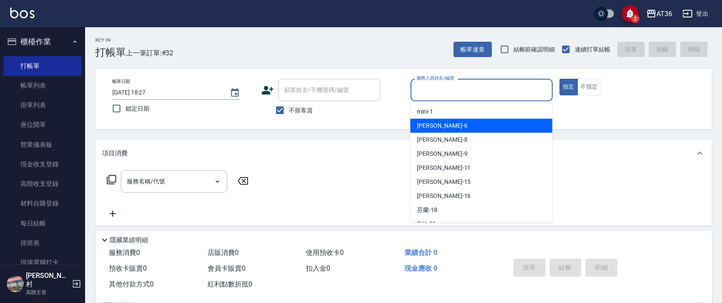
click at [431, 124] on span "[PERSON_NAME] -6" at bounding box center [442, 125] width 50 height 9
type input "[PERSON_NAME]-6"
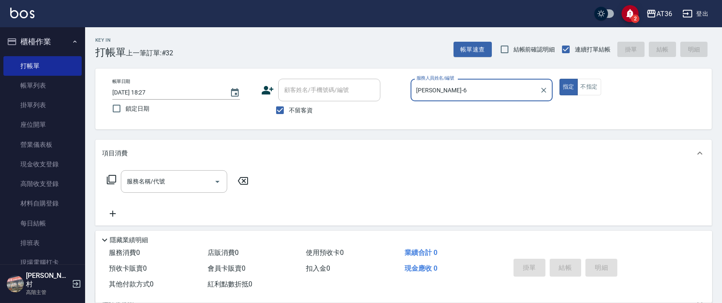
click at [110, 179] on icon at bounding box center [111, 179] width 10 height 10
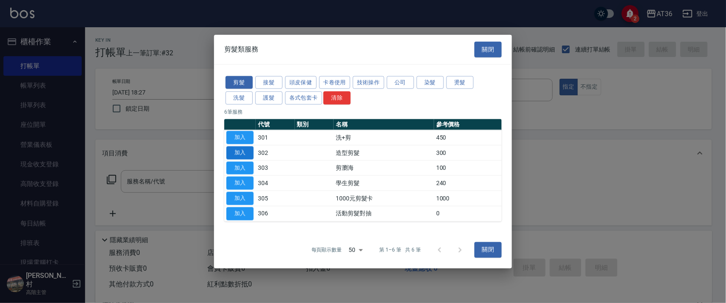
click at [239, 151] on button "加入" at bounding box center [239, 152] width 27 height 13
type input "造型剪髮(302)"
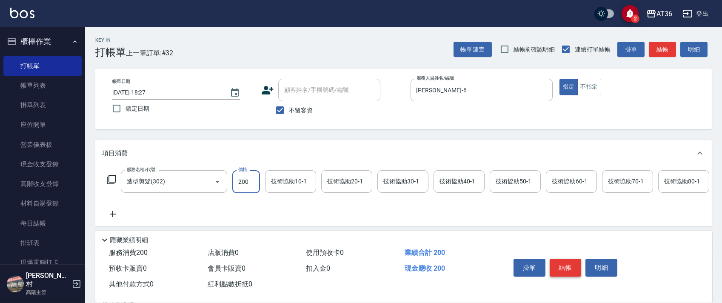
type input "200"
click at [567, 266] on button "結帳" at bounding box center [566, 268] width 32 height 18
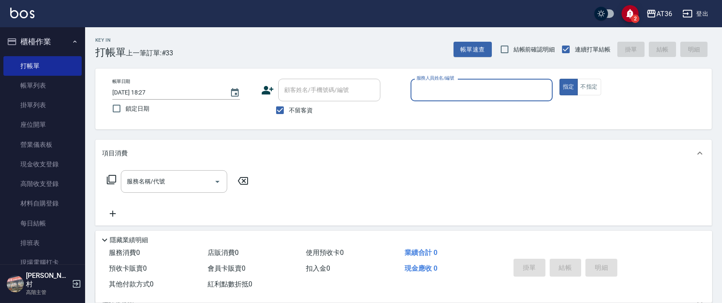
click at [420, 92] on input "服務人員姓名/編號" at bounding box center [481, 90] width 134 height 15
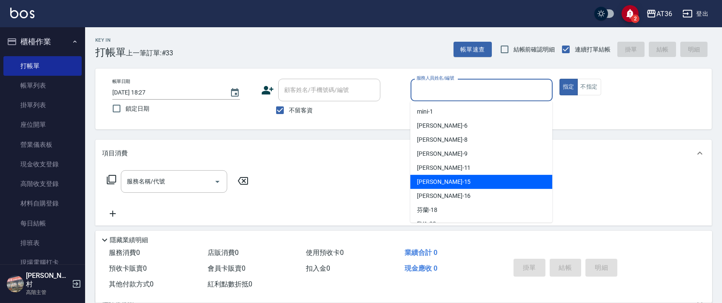
drag, startPoint x: 437, startPoint y: 179, endPoint x: 485, endPoint y: 146, distance: 57.6
click at [440, 179] on div "[PERSON_NAME] -15" at bounding box center [481, 182] width 142 height 14
type input "阡慧-15"
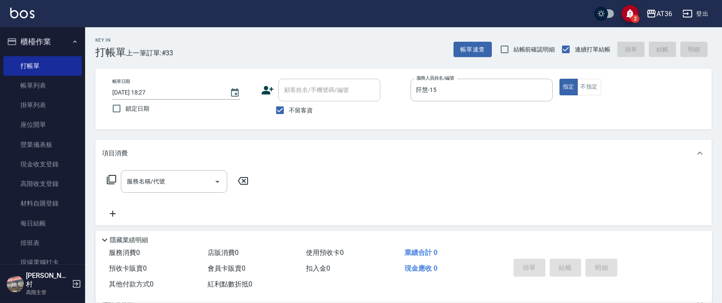
click at [115, 180] on icon at bounding box center [111, 179] width 10 height 10
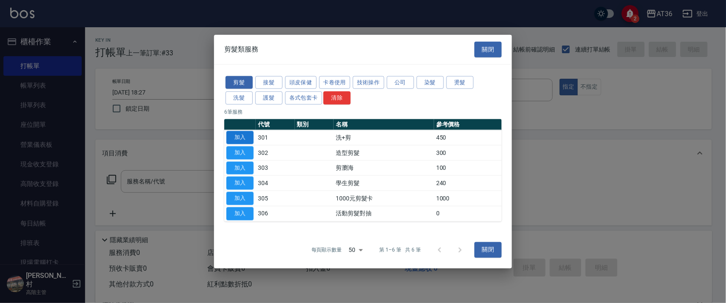
click at [233, 136] on button "加入" at bounding box center [239, 137] width 27 height 13
type input "洗+剪(301)"
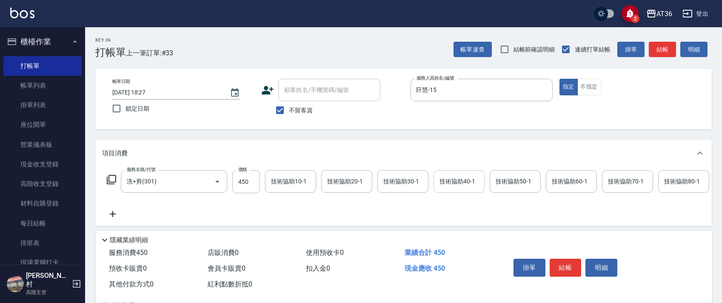
click at [450, 182] on div "技術協助40-1 技術協助40-1" at bounding box center [459, 181] width 51 height 23
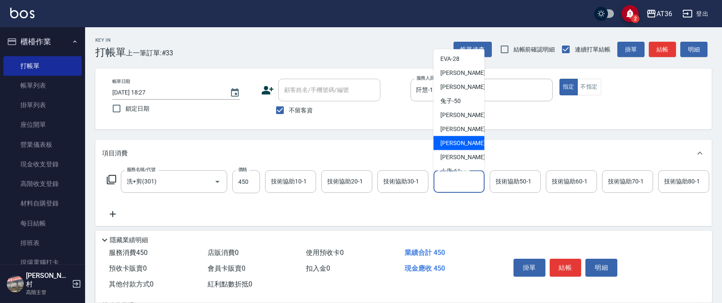
click at [458, 143] on span "[PERSON_NAME] -58" at bounding box center [467, 143] width 54 height 9
type input "[PERSON_NAME]-58"
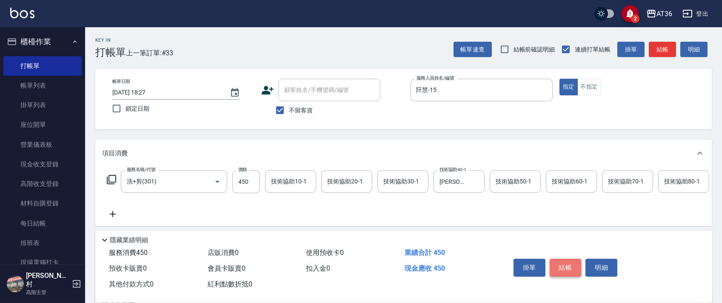
click at [562, 265] on button "結帳" at bounding box center [566, 268] width 32 height 18
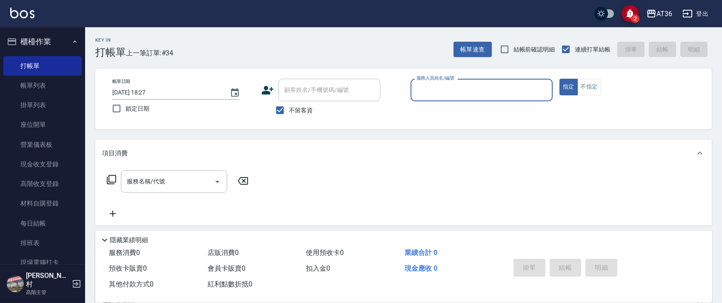
click at [424, 94] on input "服務人員姓名/編號" at bounding box center [481, 90] width 134 height 15
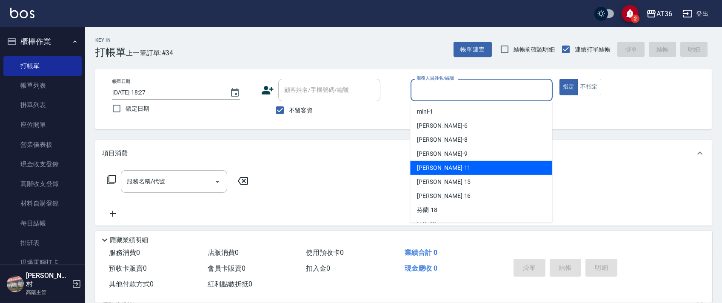
click at [436, 164] on span "[PERSON_NAME] -11" at bounding box center [444, 167] width 54 height 9
type input "[PERSON_NAME]-11"
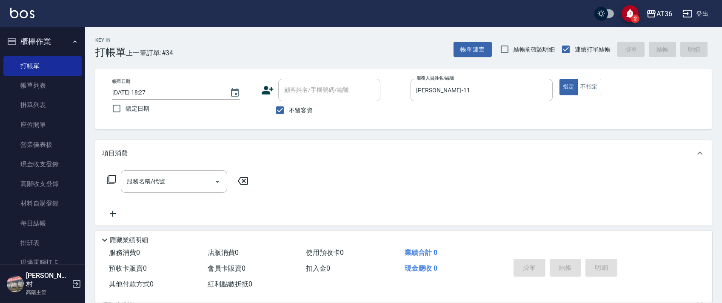
click at [108, 179] on icon at bounding box center [111, 179] width 10 height 10
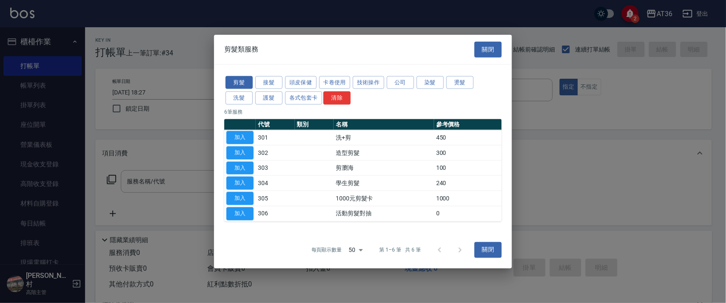
drag, startPoint x: 240, startPoint y: 133, endPoint x: 283, endPoint y: 200, distance: 80.3
click at [240, 135] on button "加入" at bounding box center [239, 137] width 27 height 13
type input "洗+剪(301)"
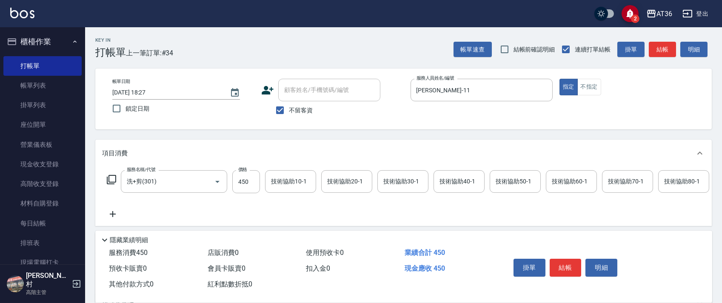
click at [566, 266] on button "結帳" at bounding box center [566, 268] width 32 height 18
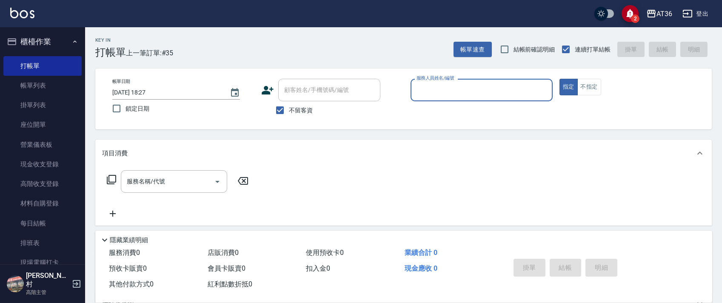
drag, startPoint x: 425, startPoint y: 92, endPoint x: 430, endPoint y: 97, distance: 7.2
click at [424, 94] on input "服務人員姓名/編號" at bounding box center [481, 90] width 134 height 15
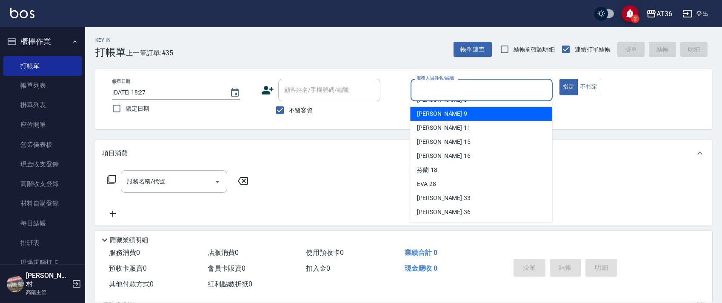
scroll to position [138, 0]
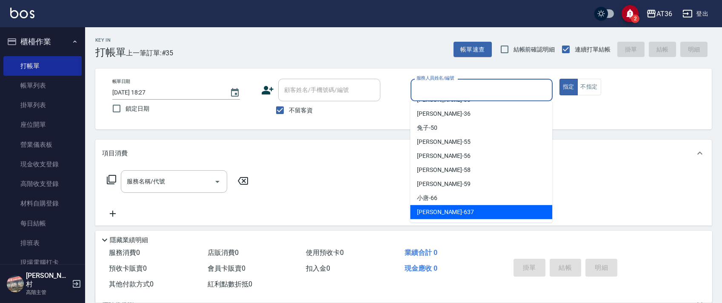
click at [433, 209] on span "憶琳 -637" at bounding box center [445, 212] width 57 height 9
type input "憶琳-637"
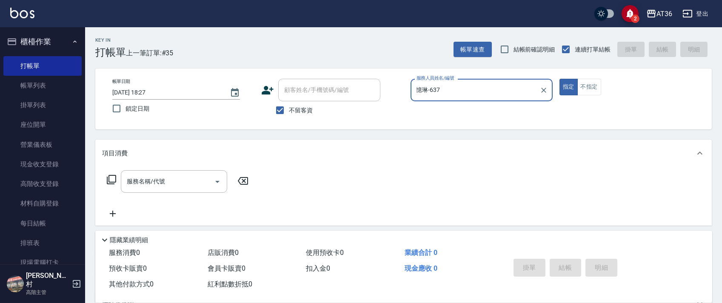
click at [110, 179] on icon at bounding box center [111, 179] width 10 height 10
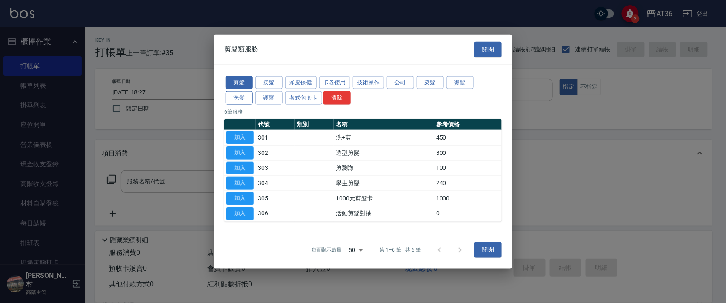
click at [237, 97] on button "洗髮" at bounding box center [239, 97] width 27 height 13
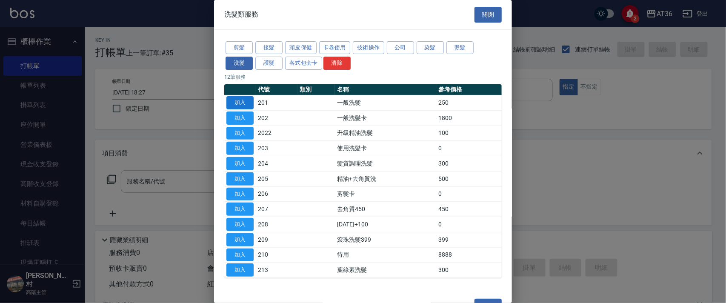
drag, startPoint x: 240, startPoint y: 101, endPoint x: 676, endPoint y: 213, distance: 449.7
click at [240, 102] on button "加入" at bounding box center [239, 102] width 27 height 13
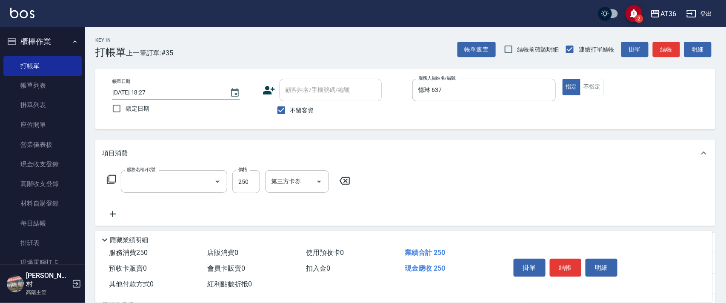
type input "一般洗髮(201)"
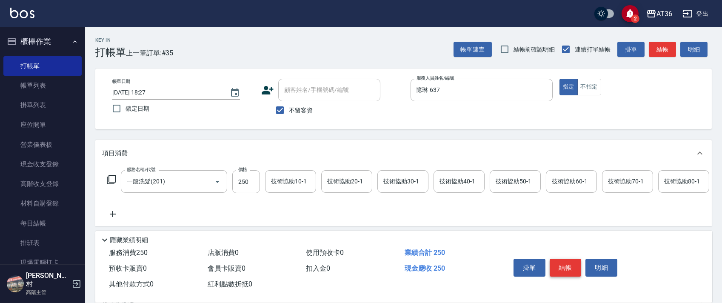
click at [567, 264] on button "結帳" at bounding box center [566, 268] width 32 height 18
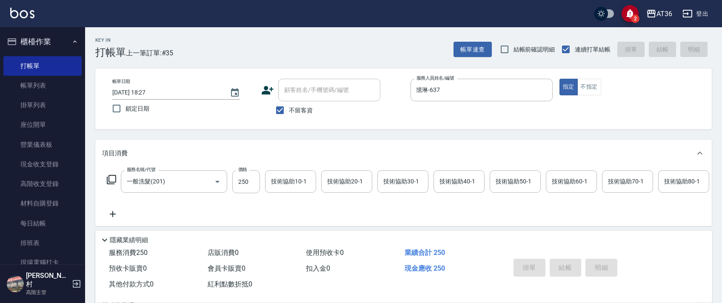
type input "2025/10/04 18:28"
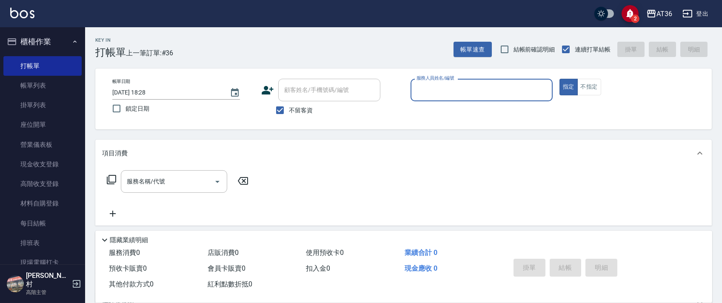
click at [419, 88] on input "服務人員姓名/編號" at bounding box center [481, 90] width 134 height 15
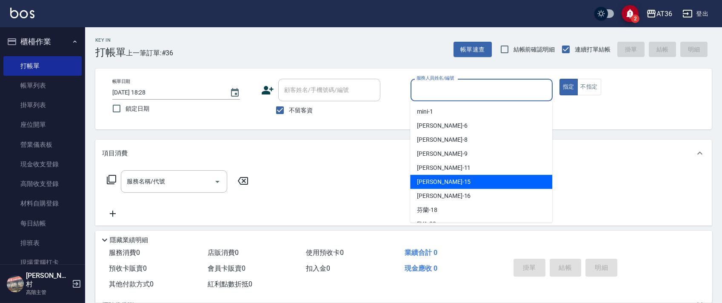
drag, startPoint x: 430, startPoint y: 180, endPoint x: 163, endPoint y: 161, distance: 267.9
click at [431, 181] on span "[PERSON_NAME] -15" at bounding box center [444, 181] width 54 height 9
type input "阡慧-15"
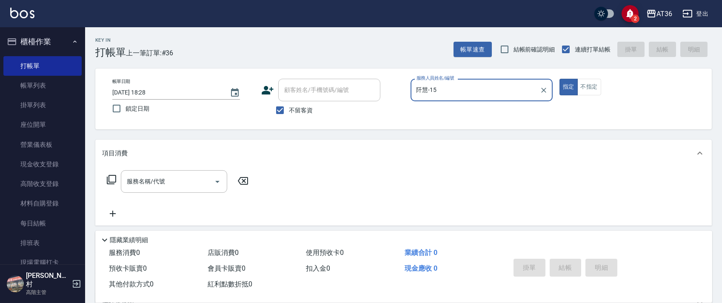
click at [112, 185] on div "服務名稱/代號 服務名稱/代號" at bounding box center [177, 181] width 151 height 23
click at [112, 177] on icon at bounding box center [111, 179] width 10 height 10
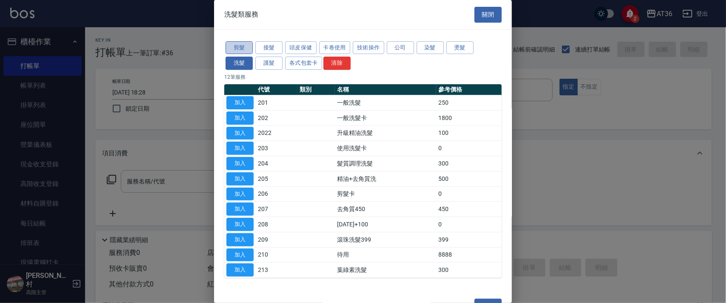
click at [236, 44] on button "剪髮" at bounding box center [239, 47] width 27 height 13
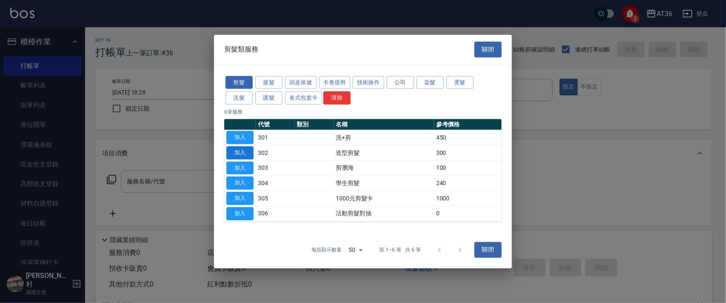
click at [244, 152] on button "加入" at bounding box center [239, 152] width 27 height 13
type input "造型剪髮(302)"
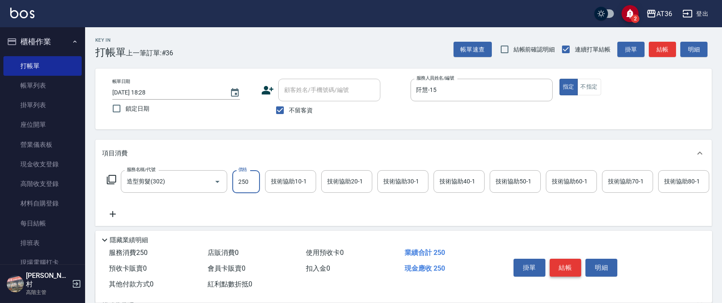
type input "250"
click at [559, 262] on button "結帳" at bounding box center [566, 268] width 32 height 18
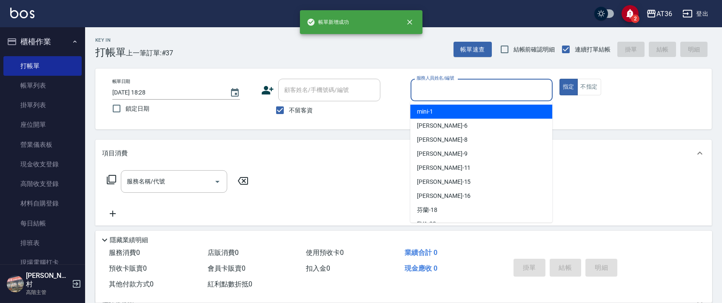
click at [427, 92] on input "服務人員姓名/編號" at bounding box center [481, 90] width 134 height 15
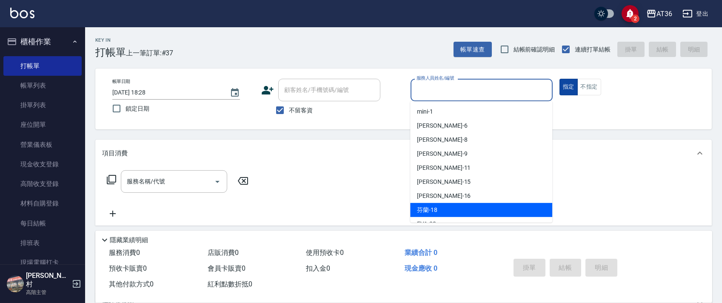
drag, startPoint x: 441, startPoint y: 212, endPoint x: 568, endPoint y: 90, distance: 176.3
click at [453, 203] on div "芬蘭 -18" at bounding box center [481, 210] width 142 height 14
type input "芬蘭-18"
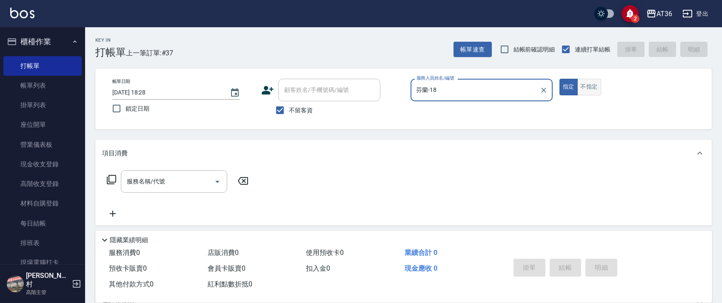
click at [588, 84] on button "不指定" at bounding box center [589, 87] width 24 height 17
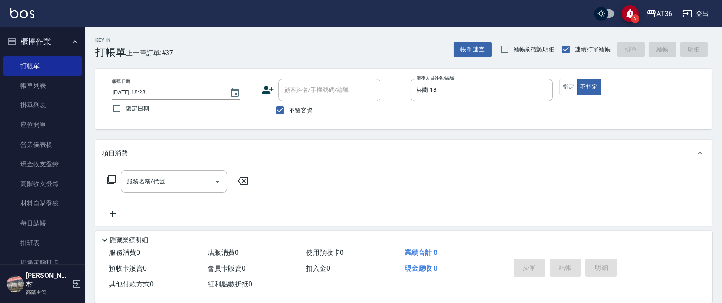
click at [107, 180] on icon at bounding box center [111, 179] width 9 height 9
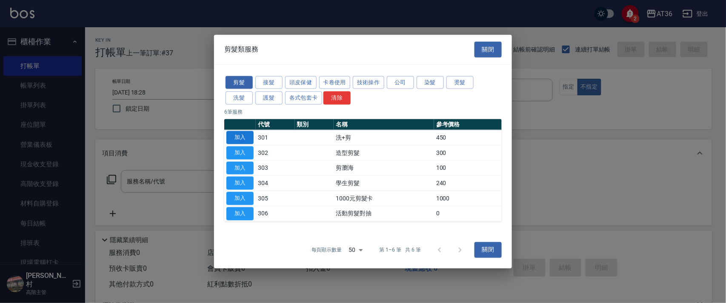
click at [243, 138] on button "加入" at bounding box center [239, 137] width 27 height 13
type input "洗+剪(301)"
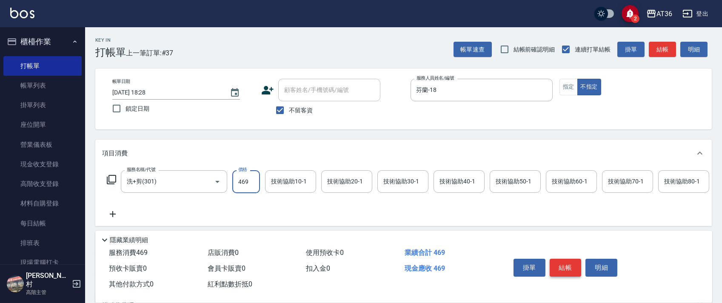
type input "469"
drag, startPoint x: 560, startPoint y: 263, endPoint x: 558, endPoint y: 258, distance: 4.9
click at [560, 263] on button "結帳" at bounding box center [566, 268] width 32 height 18
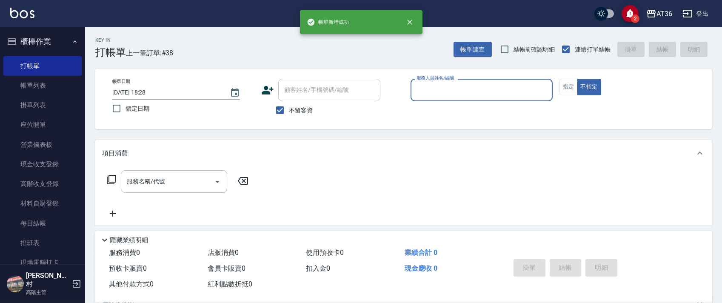
drag, startPoint x: 433, startPoint y: 92, endPoint x: 437, endPoint y: 98, distance: 7.6
click at [432, 93] on input "服務人員姓名/編號" at bounding box center [481, 90] width 134 height 15
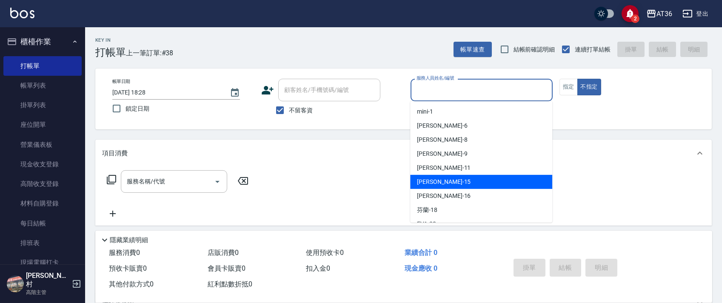
drag, startPoint x: 445, startPoint y: 181, endPoint x: 522, endPoint y: 130, distance: 92.0
click at [448, 183] on div "[PERSON_NAME] -15" at bounding box center [481, 182] width 142 height 14
type input "阡慧-15"
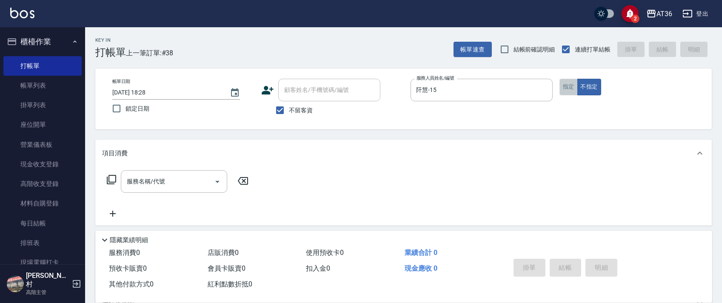
click at [569, 88] on button "指定" at bounding box center [569, 87] width 18 height 17
click at [110, 180] on icon at bounding box center [111, 179] width 10 height 10
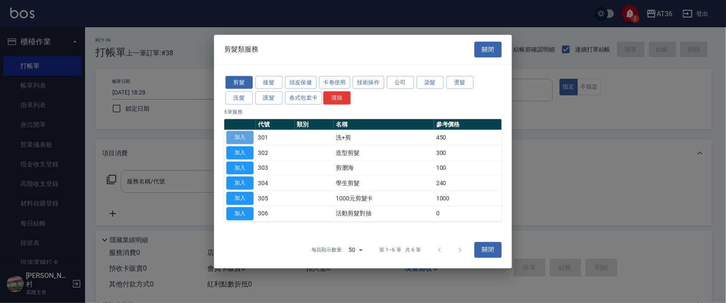
click at [241, 134] on button "加入" at bounding box center [239, 137] width 27 height 13
type input "洗+剪(301)"
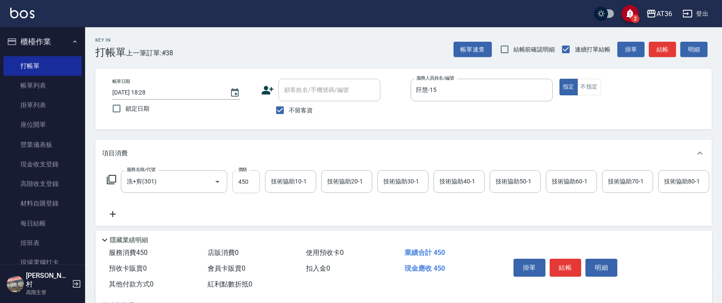
click at [240, 180] on input "450" at bounding box center [246, 181] width 28 height 23
click at [455, 173] on div "技術協助40-1" at bounding box center [459, 181] width 51 height 23
type input "449"
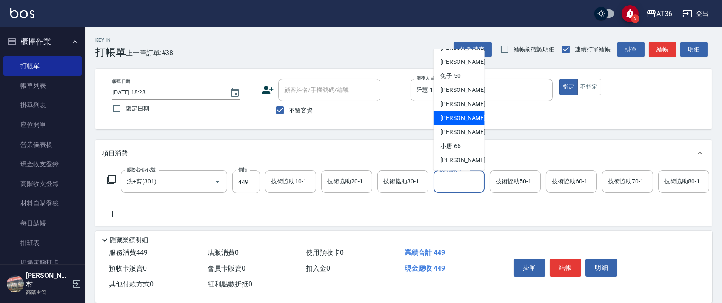
drag, startPoint x: 457, startPoint y: 117, endPoint x: 647, endPoint y: 214, distance: 213.1
click at [457, 117] on span "[PERSON_NAME] -58" at bounding box center [467, 118] width 54 height 9
type input "[PERSON_NAME]-58"
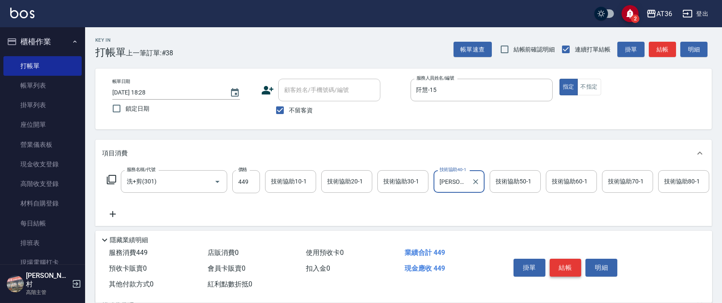
click at [560, 268] on button "結帳" at bounding box center [566, 268] width 32 height 18
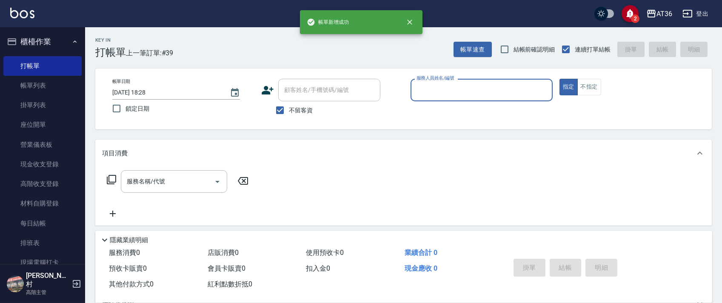
drag, startPoint x: 429, startPoint y: 93, endPoint x: 431, endPoint y: 98, distance: 5.7
click at [428, 96] on input "服務人員姓名/編號" at bounding box center [481, 90] width 134 height 15
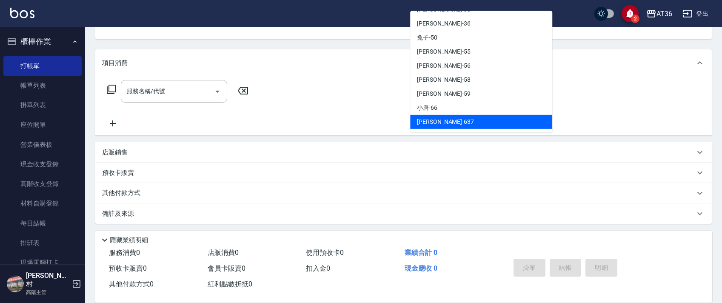
click at [424, 123] on span "憶琳 -637" at bounding box center [445, 121] width 57 height 9
type input "憶琳-637"
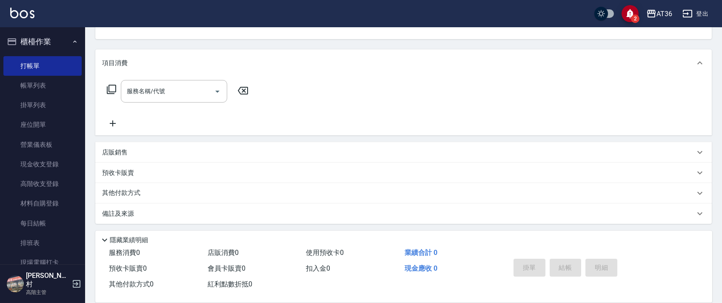
click at [109, 91] on icon at bounding box center [111, 89] width 9 height 9
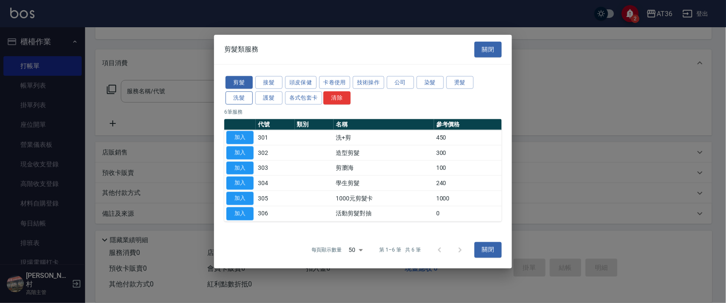
click at [235, 94] on button "洗髮" at bounding box center [239, 97] width 27 height 13
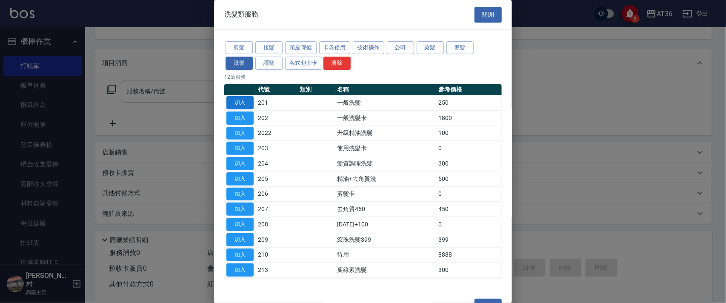
click at [243, 105] on button "加入" at bounding box center [239, 102] width 27 height 13
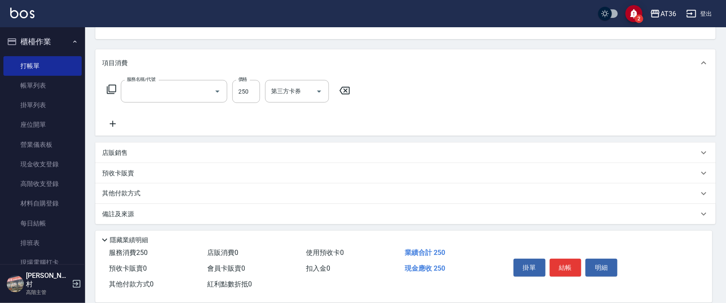
type input "一般洗髮(201)"
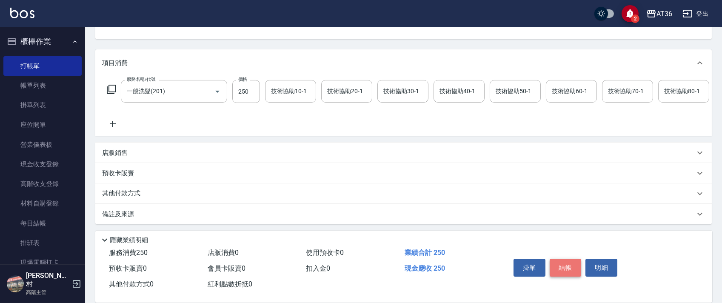
click at [564, 267] on button "結帳" at bounding box center [566, 268] width 32 height 18
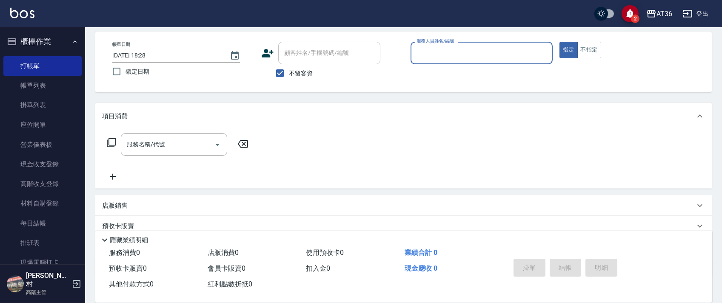
scroll to position [0, 0]
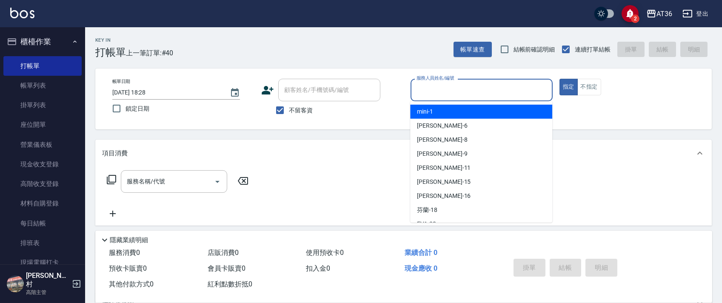
click at [417, 89] on input "服務人員姓名/編號" at bounding box center [481, 90] width 134 height 15
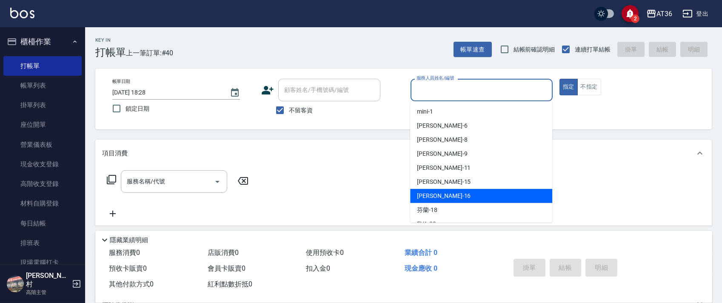
drag, startPoint x: 431, startPoint y: 193, endPoint x: 375, endPoint y: 164, distance: 62.4
click at [431, 192] on span "[PERSON_NAME] -16" at bounding box center [444, 195] width 54 height 9
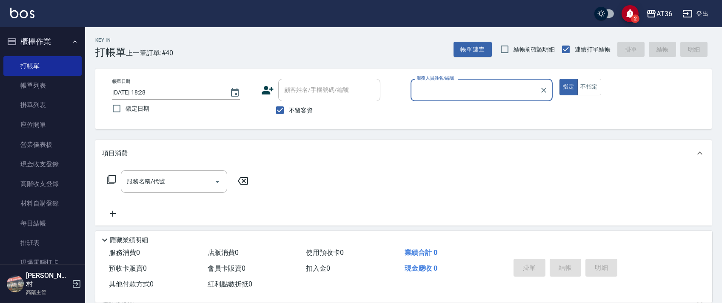
type input "[PERSON_NAME]-16"
click at [113, 178] on icon at bounding box center [111, 179] width 10 height 10
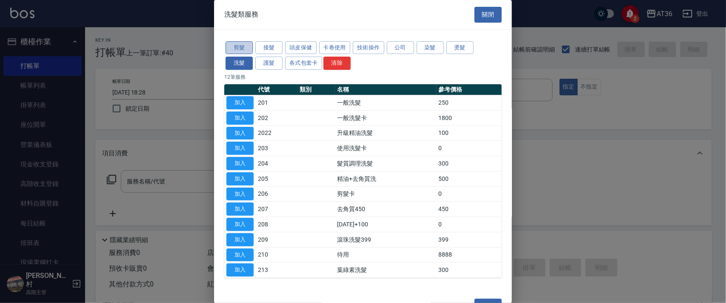
click at [237, 43] on button "剪髮" at bounding box center [239, 47] width 27 height 13
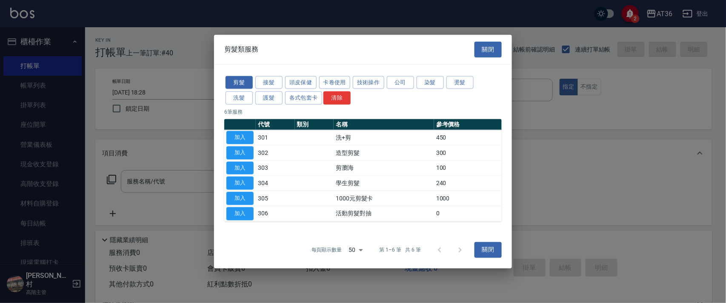
drag, startPoint x: 240, startPoint y: 137, endPoint x: 262, endPoint y: 180, distance: 48.3
click at [246, 137] on button "加入" at bounding box center [239, 137] width 27 height 13
type input "洗+剪(301)"
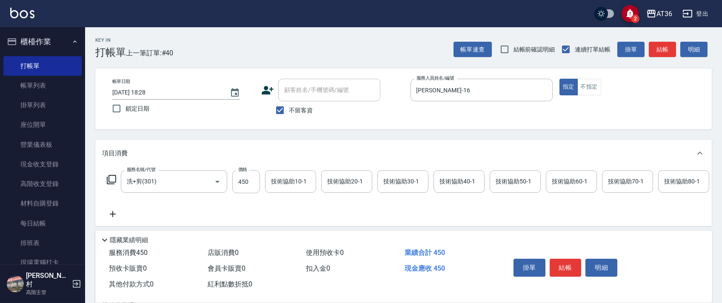
click at [445, 178] on div "技術協助40-1 技術協助40-1" at bounding box center [459, 181] width 51 height 23
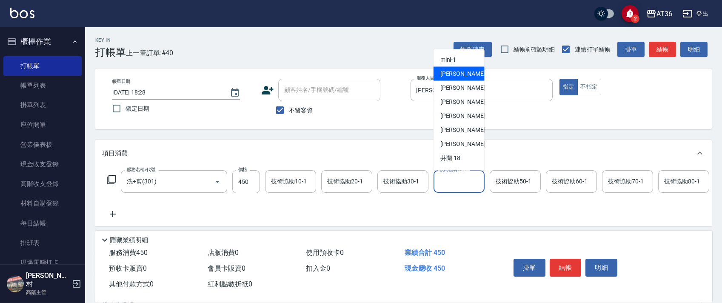
scroll to position [113, 0]
drag, startPoint x: 462, startPoint y: 60, endPoint x: 630, endPoint y: 167, distance: 199.6
click at [462, 60] on div "[PERSON_NAME] -28" at bounding box center [459, 59] width 51 height 14
type input "[PERSON_NAME]-28"
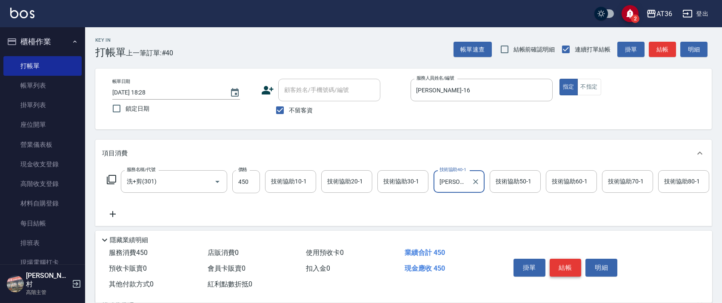
click at [566, 266] on button "結帳" at bounding box center [566, 268] width 32 height 18
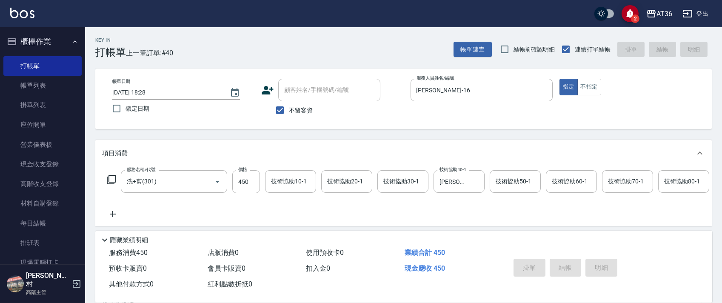
type input "2025/10/04 18:29"
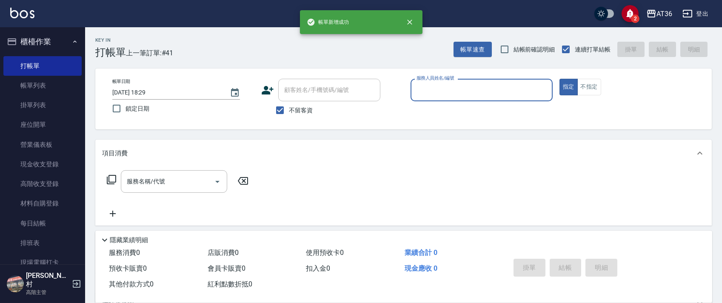
drag, startPoint x: 437, startPoint y: 90, endPoint x: 449, endPoint y: 97, distance: 14.1
click at [437, 91] on input "服務人員姓名/編號" at bounding box center [481, 90] width 134 height 15
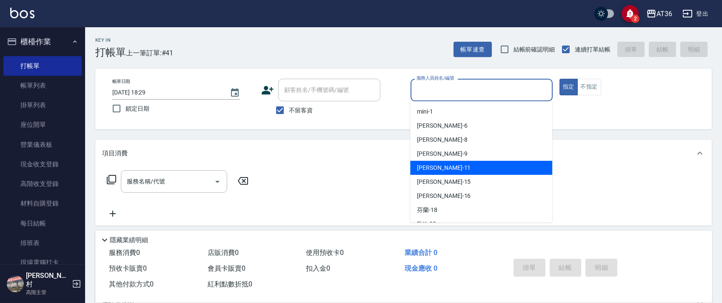
click at [441, 166] on div "[PERSON_NAME] -11" at bounding box center [481, 168] width 142 height 14
type input "[PERSON_NAME]-11"
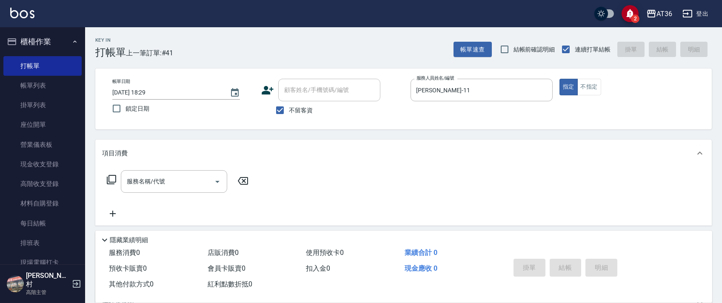
click at [116, 181] on icon at bounding box center [111, 179] width 10 height 10
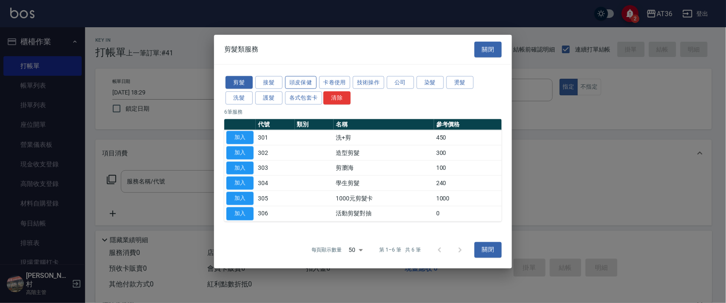
click at [303, 84] on button "頭皮保健" at bounding box center [300, 82] width 31 height 13
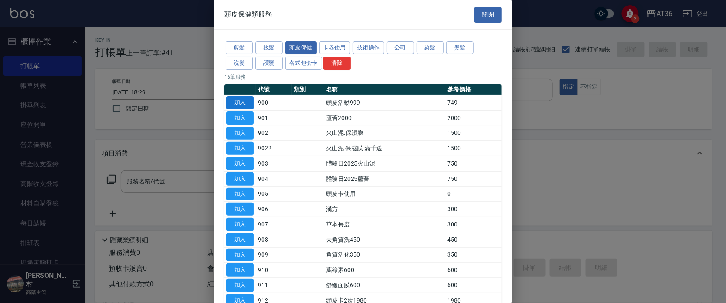
click at [237, 99] on button "加入" at bounding box center [239, 102] width 27 height 13
type input "頭皮活動999(900)"
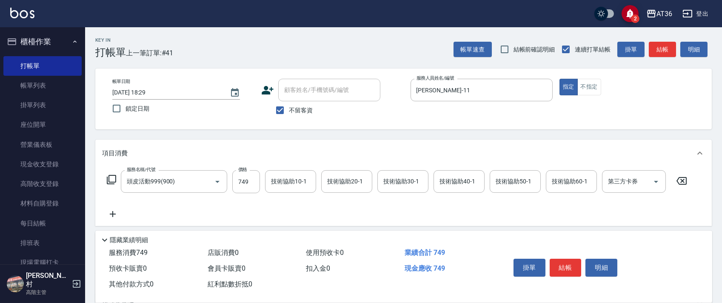
click at [113, 179] on icon at bounding box center [111, 179] width 10 height 10
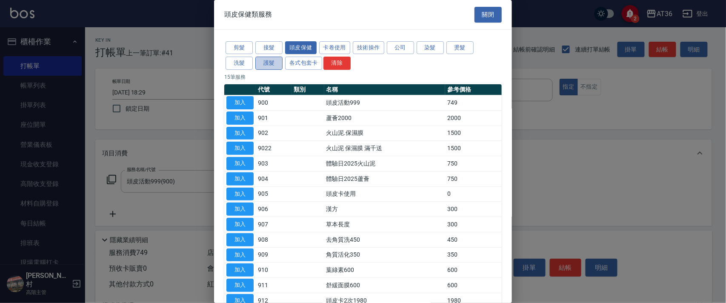
click at [271, 65] on button "護髮" at bounding box center [268, 63] width 27 height 13
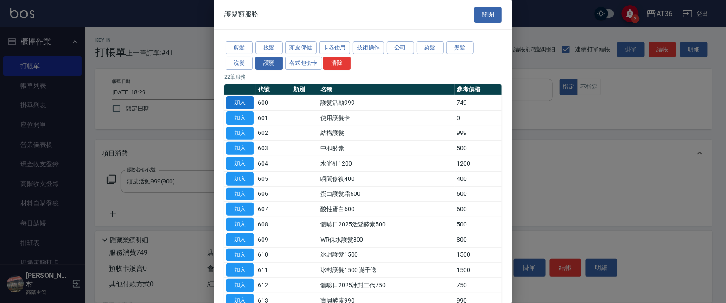
click at [240, 101] on button "加入" at bounding box center [239, 102] width 27 height 13
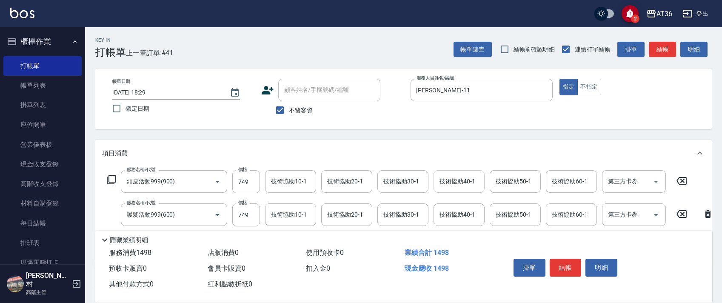
click at [447, 179] on div "技術協助40-1 技術協助40-1" at bounding box center [459, 181] width 51 height 23
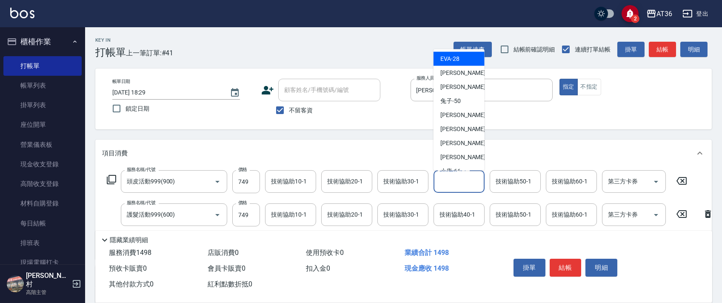
click at [462, 57] on div "[PERSON_NAME] -28" at bounding box center [459, 59] width 51 height 14
type input "[PERSON_NAME]-28"
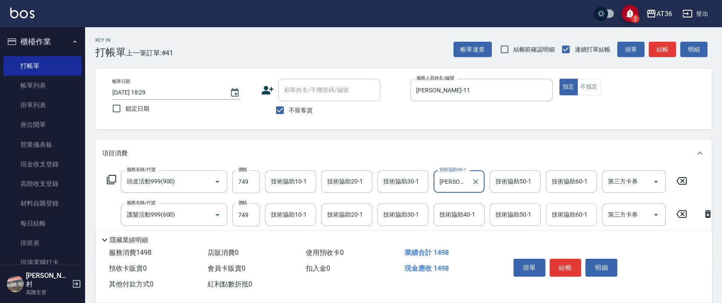
click at [558, 212] on div "技術協助60-1 技術協助60-1" at bounding box center [571, 214] width 51 height 23
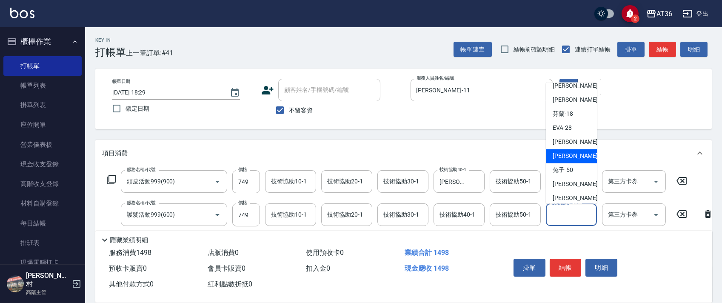
scroll to position [25, 0]
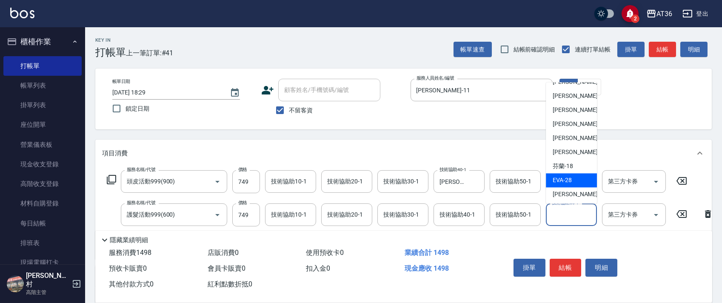
drag, startPoint x: 563, startPoint y: 182, endPoint x: 263, endPoint y: 174, distance: 300.1
click at [563, 181] on span "[PERSON_NAME] -28" at bounding box center [562, 180] width 19 height 9
type input "[PERSON_NAME]-28"
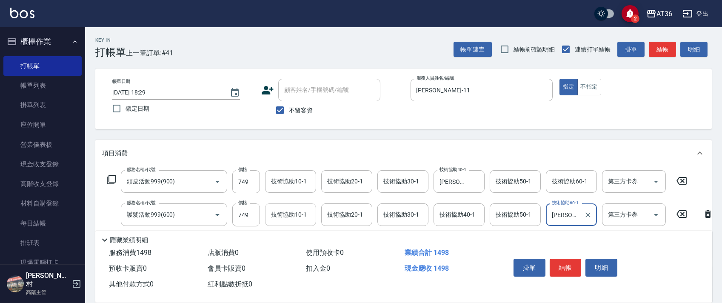
click at [290, 215] on div "技術協助10-1 技術協助10-1" at bounding box center [290, 214] width 51 height 23
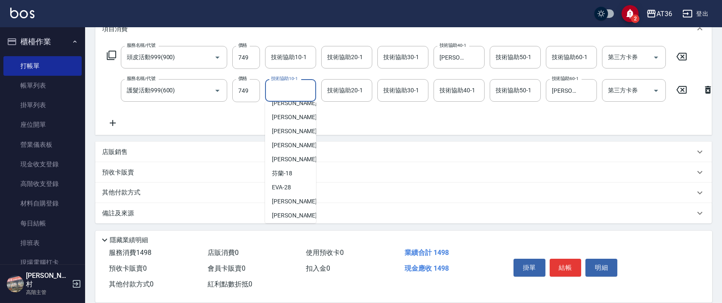
scroll to position [57, 0]
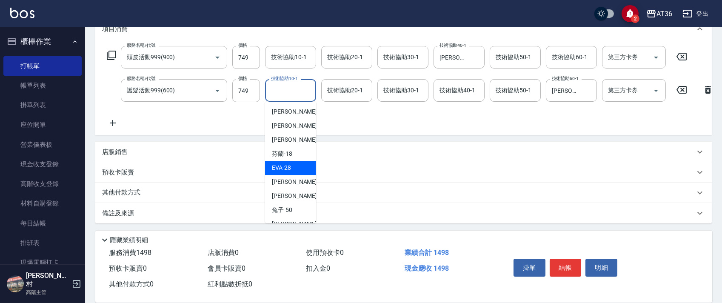
click at [291, 161] on div "[PERSON_NAME] -28" at bounding box center [290, 168] width 51 height 14
type input "[PERSON_NAME]-28"
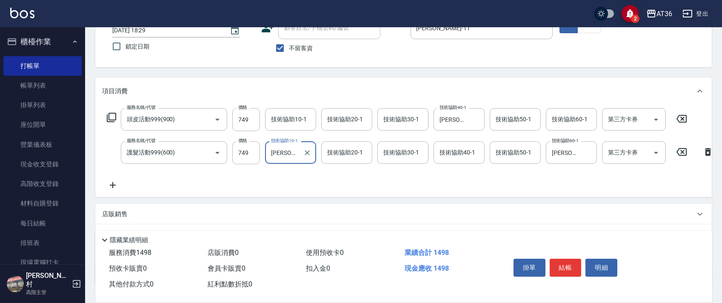
scroll to position [134, 0]
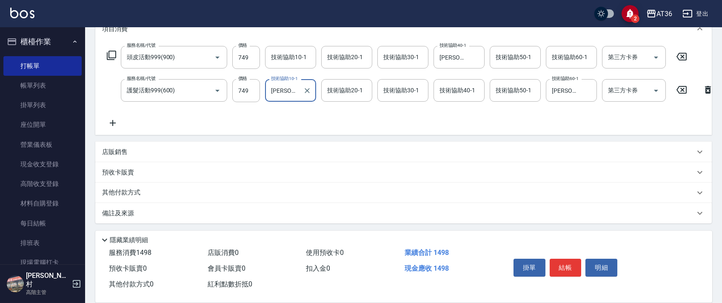
drag, startPoint x: 133, startPoint y: 185, endPoint x: 144, endPoint y: 186, distance: 11.2
click at [133, 189] on div "其他付款方式" at bounding box center [403, 193] width 617 height 20
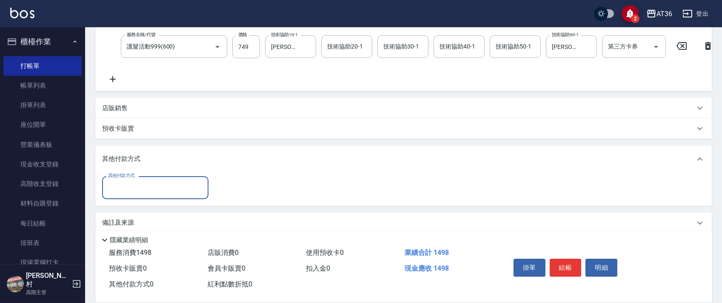
scroll to position [187, 0]
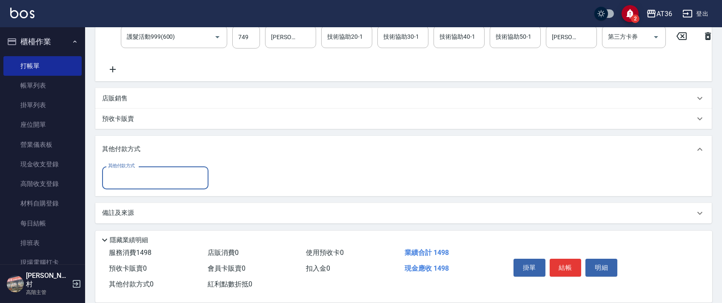
drag, startPoint x: 143, startPoint y: 170, endPoint x: 166, endPoint y: 178, distance: 24.4
click at [142, 173] on div "其他付款方式" at bounding box center [155, 177] width 106 height 23
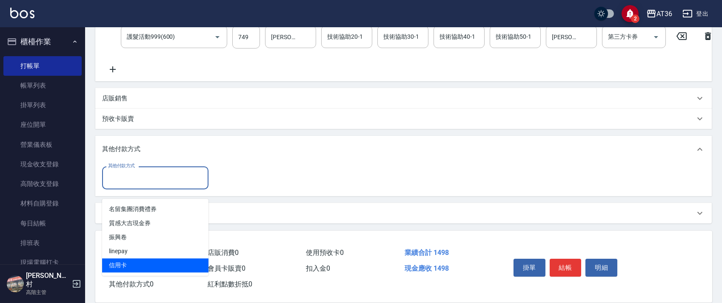
drag, startPoint x: 129, startPoint y: 253, endPoint x: 208, endPoint y: 171, distance: 113.7
click at [131, 248] on ul "名留集團消費禮券 質感大吉現金券 振興卷 linepay 信用卡" at bounding box center [155, 237] width 106 height 77
click at [117, 258] on span "信用卡" at bounding box center [155, 265] width 106 height 14
type input "信用卡"
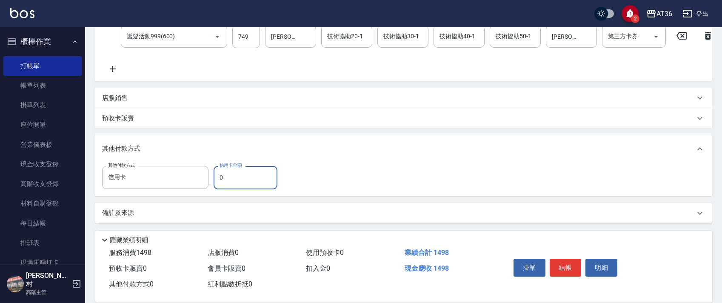
drag, startPoint x: 214, startPoint y: 178, endPoint x: 247, endPoint y: 165, distance: 35.7
click at [223, 181] on input "0" at bounding box center [246, 177] width 64 height 23
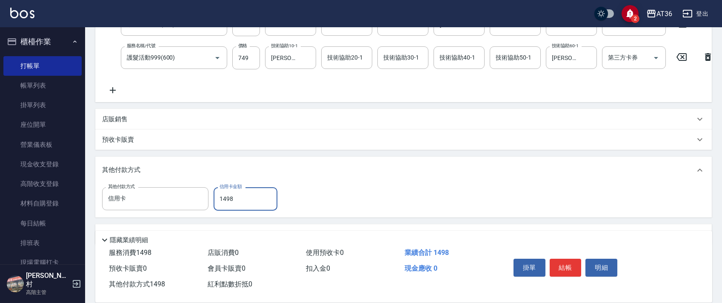
scroll to position [0, 0]
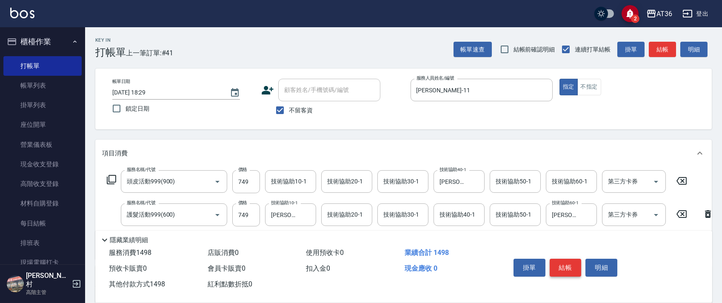
type input "1498"
click at [559, 269] on button "結帳" at bounding box center [566, 268] width 32 height 18
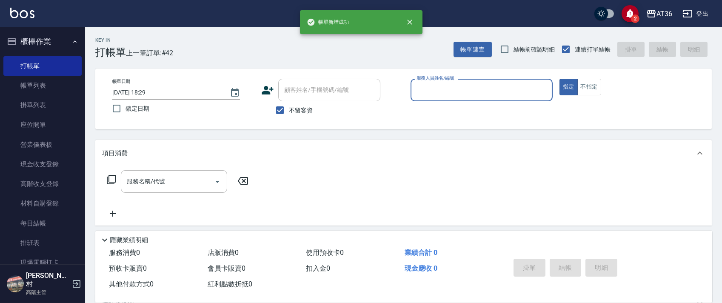
click at [417, 91] on input "服務人員姓名/編號" at bounding box center [481, 90] width 134 height 15
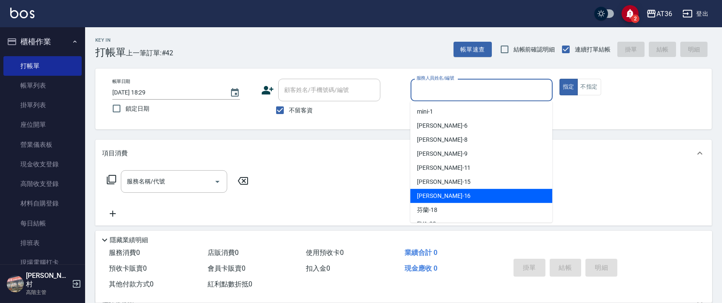
click at [432, 191] on span "[PERSON_NAME] -16" at bounding box center [444, 195] width 54 height 9
type input "[PERSON_NAME]-16"
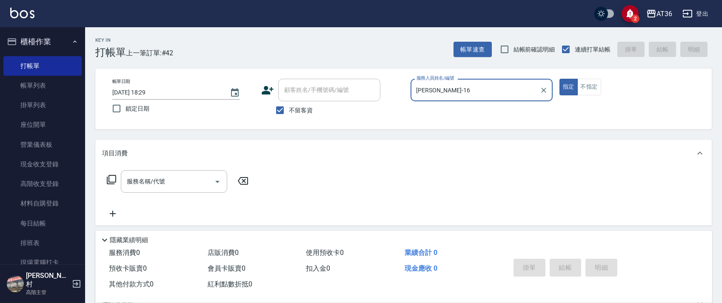
click at [109, 183] on icon at bounding box center [111, 179] width 9 height 9
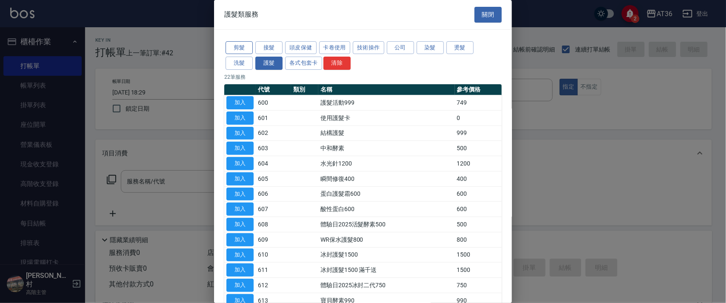
click at [242, 49] on button "剪髮" at bounding box center [239, 47] width 27 height 13
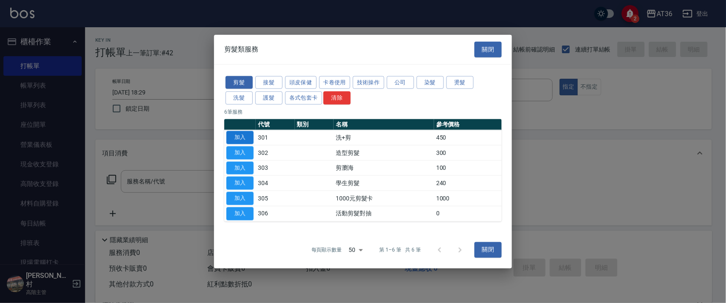
drag, startPoint x: 243, startPoint y: 134, endPoint x: 263, endPoint y: 186, distance: 55.2
click at [243, 135] on button "加入" at bounding box center [239, 137] width 27 height 13
type input "洗+剪(301)"
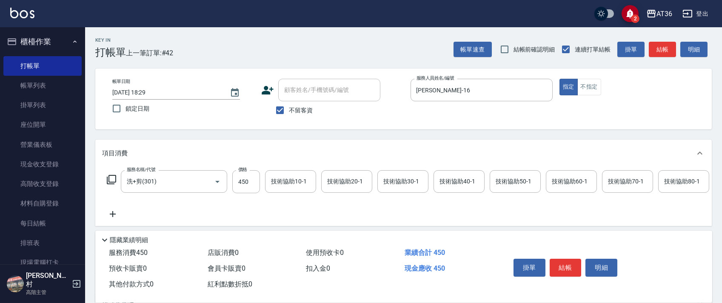
click at [453, 181] on div "技術協助40-1 技術協助40-1" at bounding box center [459, 181] width 51 height 23
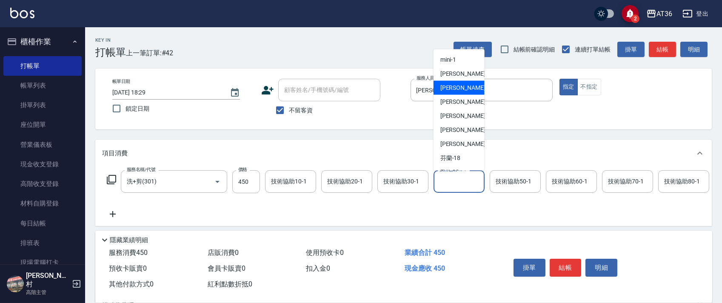
click at [462, 90] on div "Eric -8" at bounding box center [459, 88] width 51 height 14
type input "Eric-8"
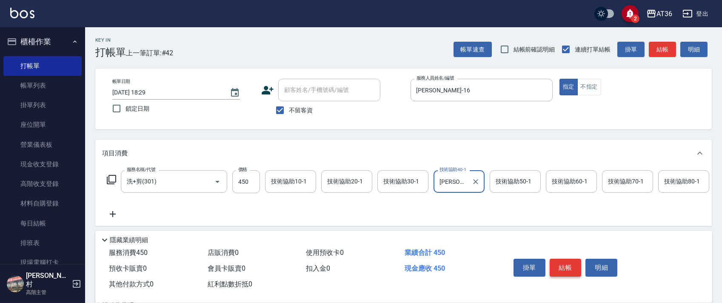
click at [565, 266] on button "結帳" at bounding box center [566, 268] width 32 height 18
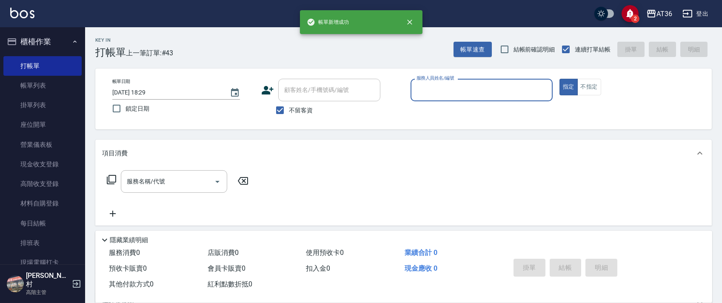
drag, startPoint x: 417, startPoint y: 90, endPoint x: 430, endPoint y: 98, distance: 15.5
click at [417, 91] on input "服務人員姓名/編號" at bounding box center [481, 90] width 134 height 15
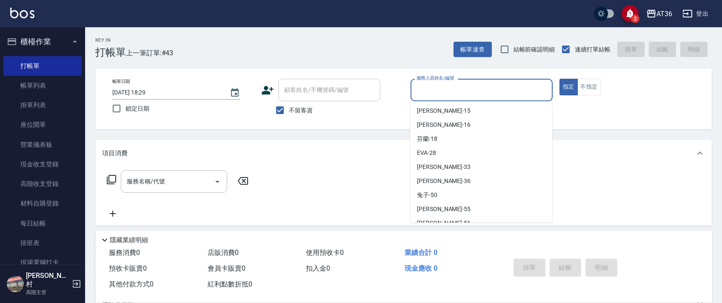
scroll to position [138, 0]
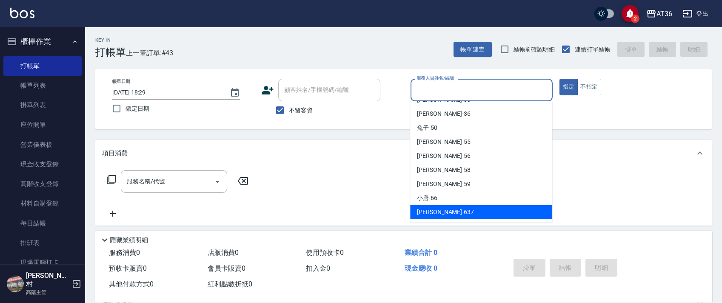
click at [428, 208] on span "憶琳 -637" at bounding box center [445, 212] width 57 height 9
type input "憶琳-637"
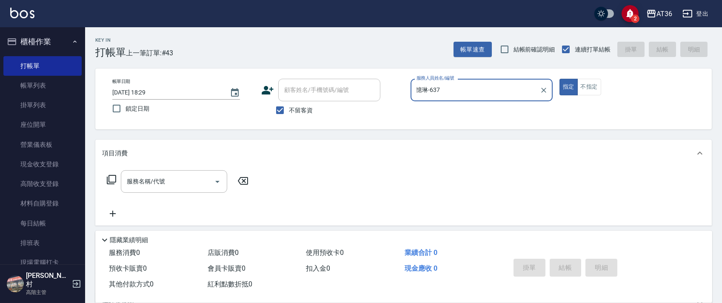
click at [109, 177] on icon at bounding box center [111, 179] width 10 height 10
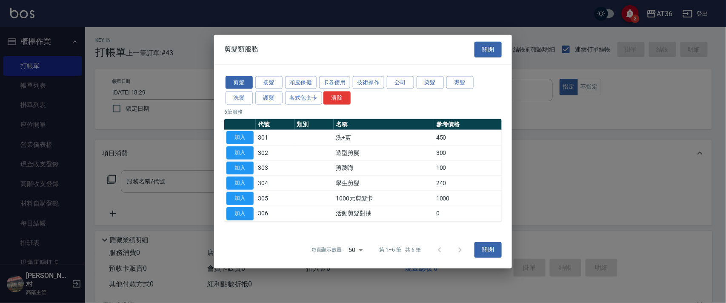
drag, startPoint x: 241, startPoint y: 96, endPoint x: 261, endPoint y: 67, distance: 35.5
click at [243, 97] on button "洗髮" at bounding box center [239, 97] width 27 height 13
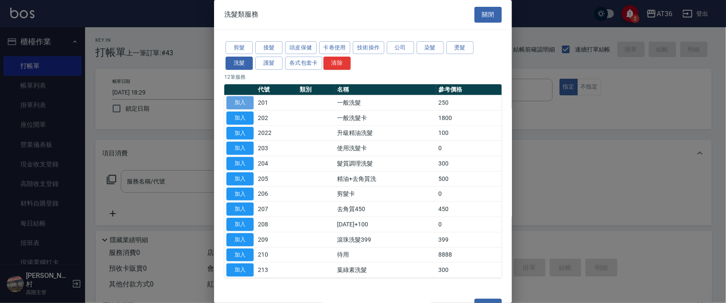
click at [237, 103] on button "加入" at bounding box center [239, 102] width 27 height 13
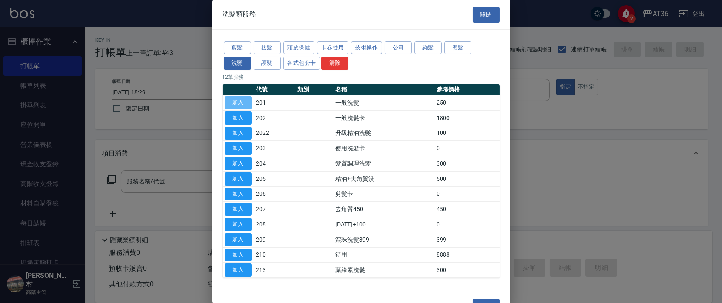
type input "一般洗髮(201)"
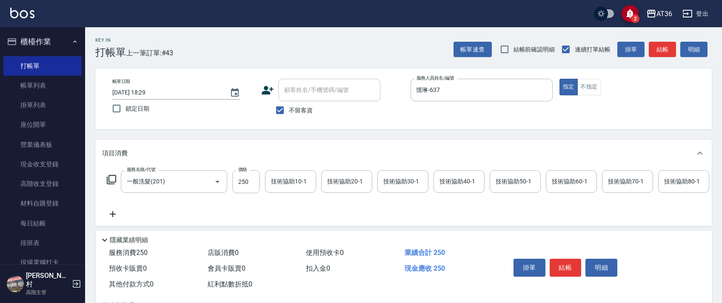
click at [114, 180] on icon at bounding box center [111, 179] width 10 height 10
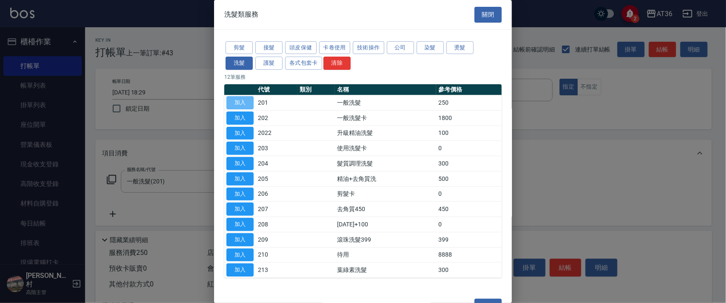
drag, startPoint x: 247, startPoint y: 102, endPoint x: 403, endPoint y: 163, distance: 167.2
click at [247, 103] on button "加入" at bounding box center [239, 102] width 27 height 13
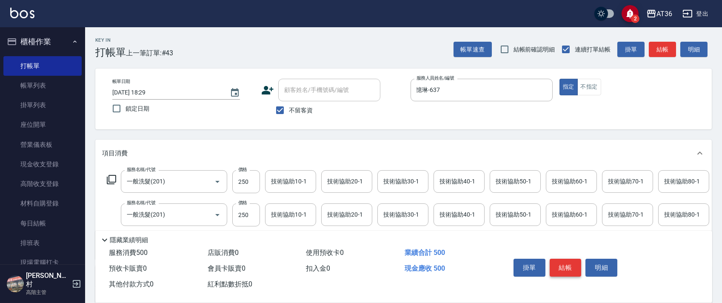
click at [564, 263] on button "結帳" at bounding box center [566, 268] width 32 height 18
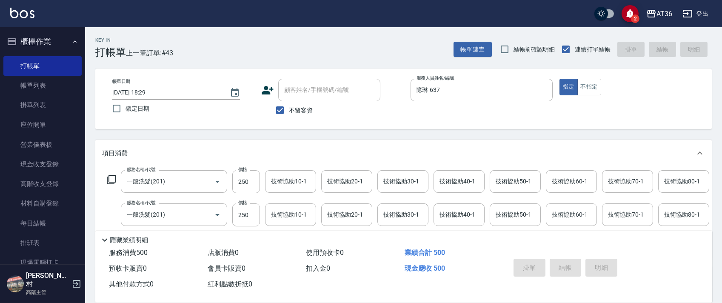
type input "2025/10/04 18:30"
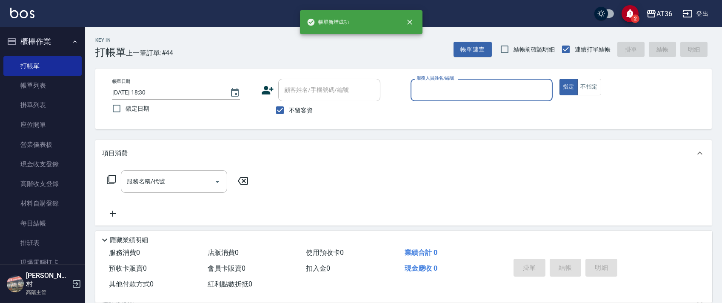
click at [418, 92] on input "服務人員姓名/編號" at bounding box center [481, 90] width 134 height 15
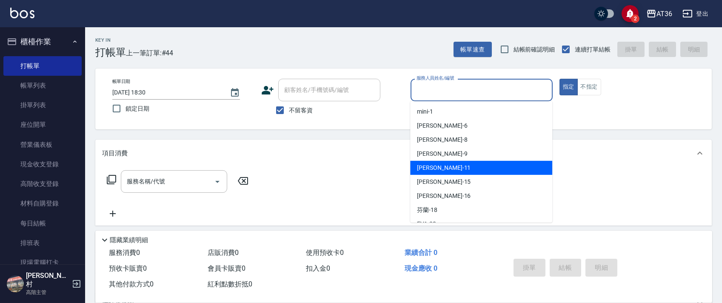
click at [434, 180] on span "[PERSON_NAME] -15" at bounding box center [444, 181] width 54 height 9
type input "阡慧-15"
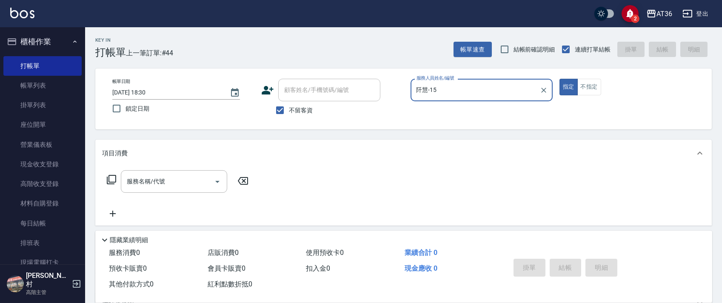
click at [111, 175] on icon at bounding box center [111, 179] width 9 height 9
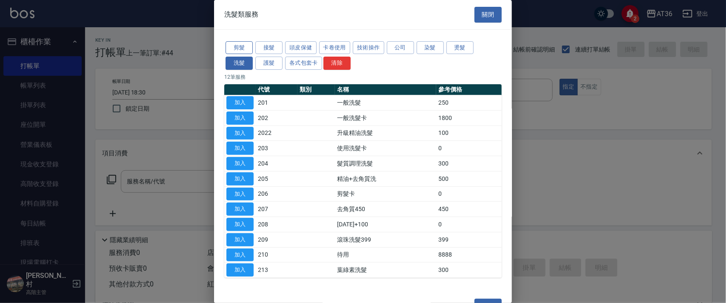
click at [240, 53] on button "剪髮" at bounding box center [239, 47] width 27 height 13
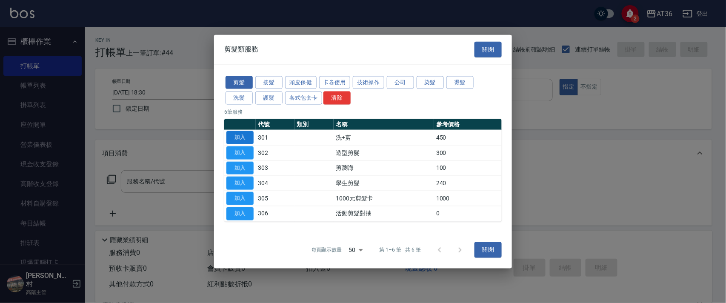
click at [241, 135] on button "加入" at bounding box center [239, 137] width 27 height 13
type input "洗+剪(301)"
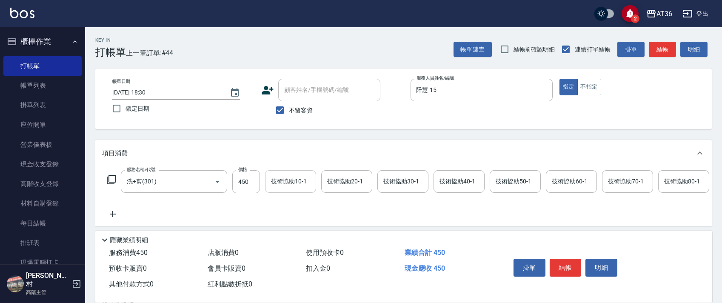
click at [246, 180] on input "450" at bounding box center [246, 181] width 28 height 23
click at [397, 172] on div "技術協助30-1" at bounding box center [402, 181] width 51 height 23
type input "400"
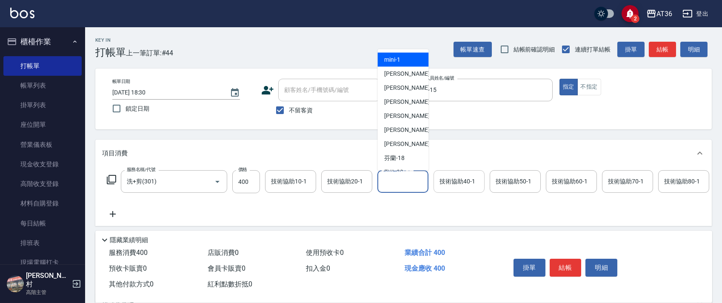
click at [446, 180] on div "技術協助40-1 技術協助40-1" at bounding box center [459, 181] width 51 height 23
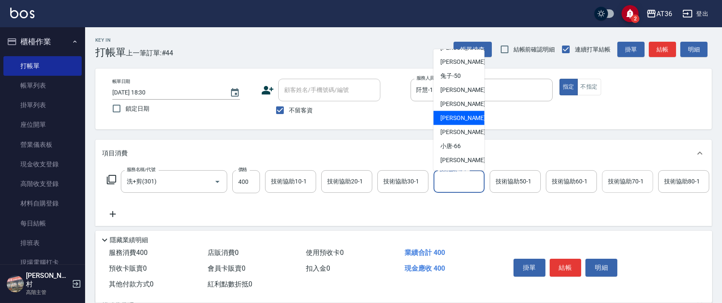
drag, startPoint x: 452, startPoint y: 117, endPoint x: 619, endPoint y: 190, distance: 182.0
click at [454, 118] on span "[PERSON_NAME] -58" at bounding box center [467, 118] width 54 height 9
type input "[PERSON_NAME]-58"
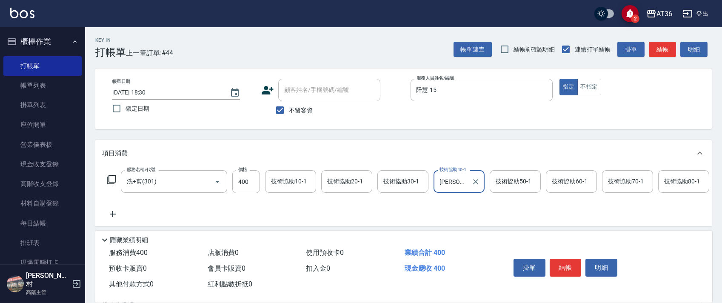
drag, startPoint x: 563, startPoint y: 265, endPoint x: 560, endPoint y: 252, distance: 13.2
click at [563, 265] on button "結帳" at bounding box center [566, 268] width 32 height 18
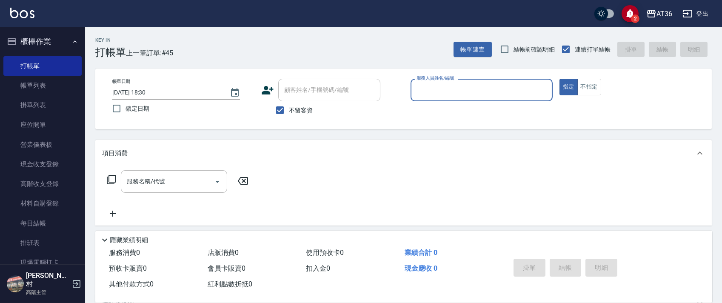
click at [418, 93] on input "服務人員姓名/編號" at bounding box center [481, 90] width 134 height 15
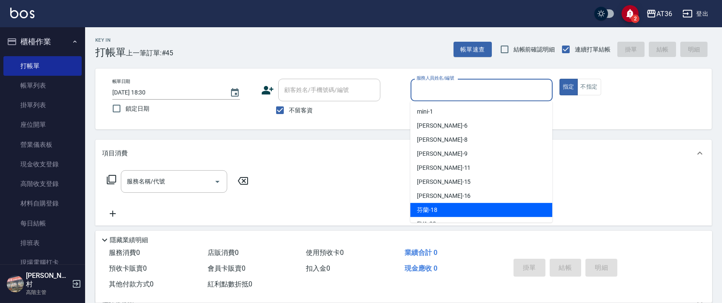
click at [438, 206] on div "芬蘭 -18" at bounding box center [481, 210] width 142 height 14
type input "芬蘭-18"
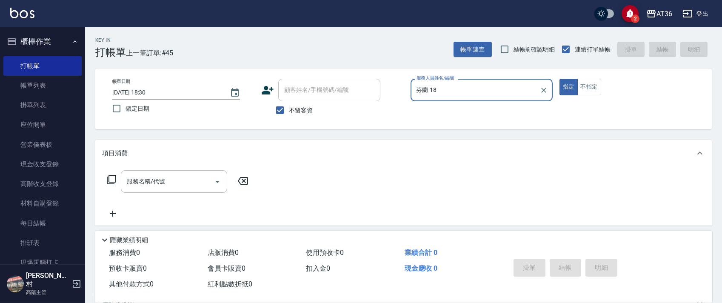
drag, startPoint x: 584, startPoint y: 89, endPoint x: 539, endPoint y: 103, distance: 46.7
click at [584, 90] on button "不指定" at bounding box center [589, 87] width 24 height 17
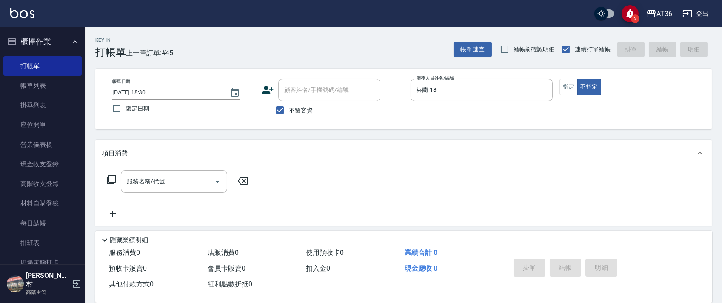
click at [113, 179] on icon at bounding box center [111, 179] width 10 height 10
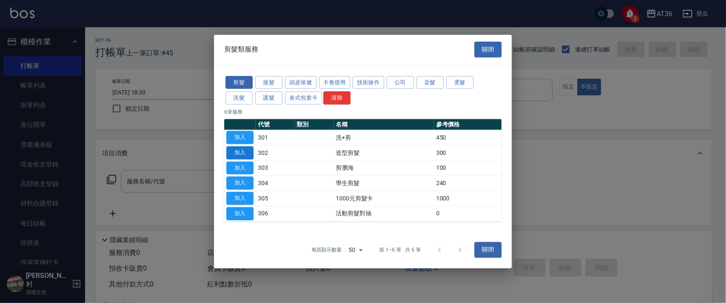
click at [240, 156] on button "加入" at bounding box center [239, 152] width 27 height 13
type input "造型剪髮(302)"
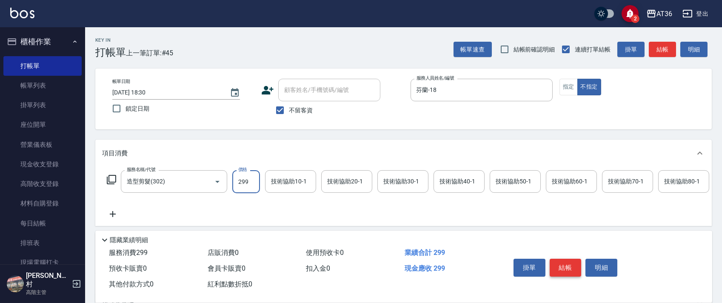
type input "299"
click at [565, 264] on button "結帳" at bounding box center [566, 268] width 32 height 18
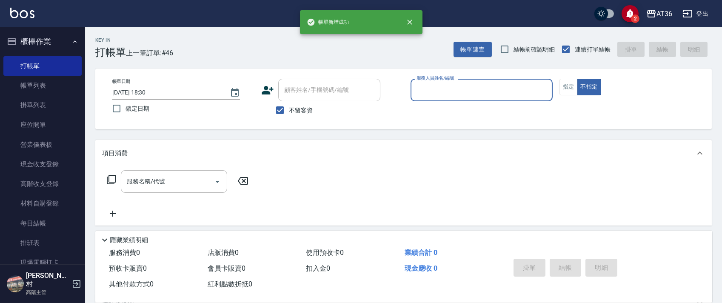
drag, startPoint x: 423, startPoint y: 89, endPoint x: 431, endPoint y: 95, distance: 10.6
click at [423, 91] on input "服務人員姓名/編號" at bounding box center [481, 90] width 134 height 15
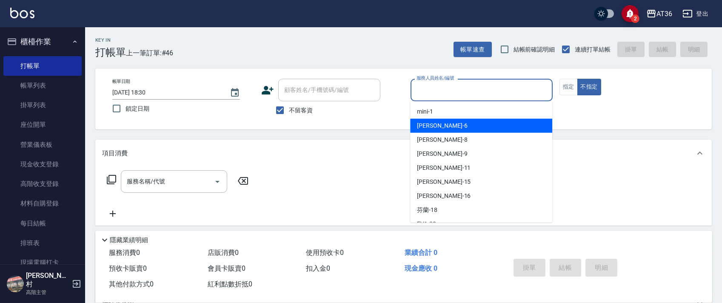
click at [441, 122] on div "[PERSON_NAME] -6" at bounding box center [481, 126] width 142 height 14
type input "[PERSON_NAME]-6"
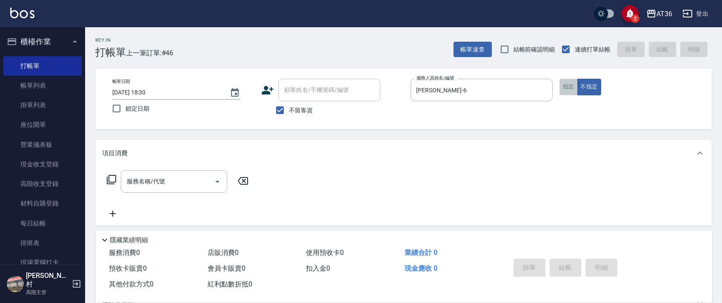
click at [567, 87] on button "指定" at bounding box center [569, 87] width 18 height 17
click at [108, 179] on icon at bounding box center [111, 179] width 10 height 10
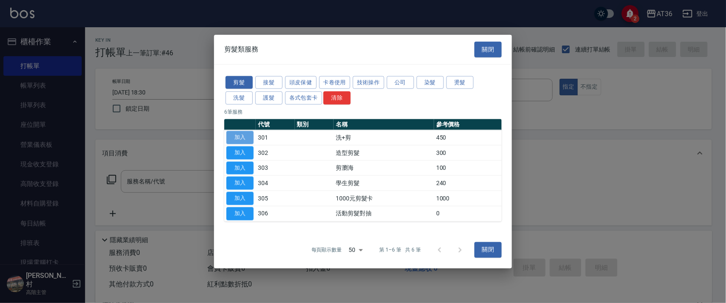
click at [241, 136] on button "加入" at bounding box center [239, 137] width 27 height 13
type input "洗+剪(301)"
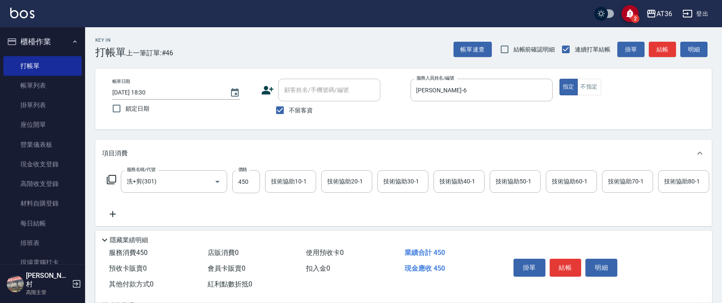
click at [246, 180] on input "450" at bounding box center [246, 181] width 28 height 23
type input "350"
click at [562, 267] on button "結帳" at bounding box center [566, 268] width 32 height 18
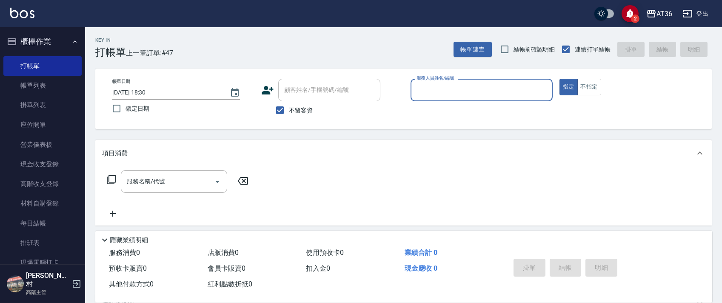
drag, startPoint x: 416, startPoint y: 86, endPoint x: 441, endPoint y: 97, distance: 28.0
click at [417, 87] on input "服務人員姓名/編號" at bounding box center [481, 90] width 134 height 15
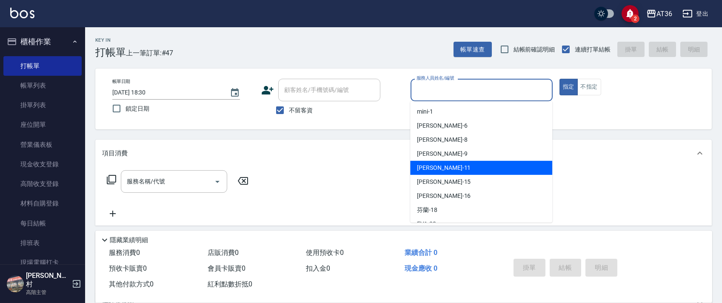
drag, startPoint x: 434, startPoint y: 167, endPoint x: 351, endPoint y: 143, distance: 86.4
click at [434, 165] on span "[PERSON_NAME] -11" at bounding box center [444, 167] width 54 height 9
type input "[PERSON_NAME]-11"
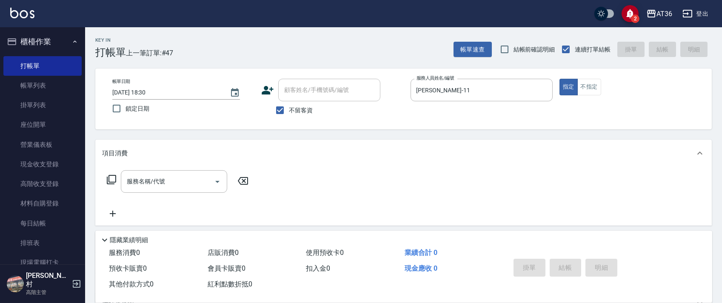
click at [110, 178] on icon at bounding box center [111, 179] width 10 height 10
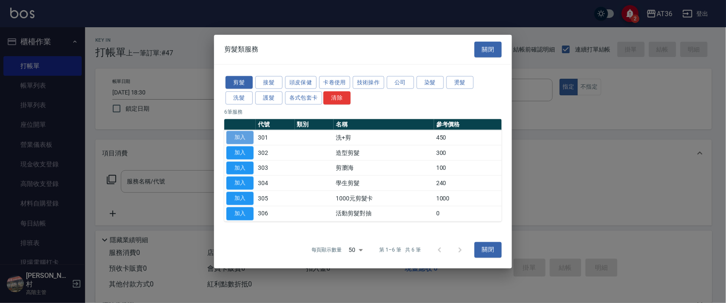
click at [241, 135] on button "加入" at bounding box center [239, 137] width 27 height 13
type input "洗+剪(301)"
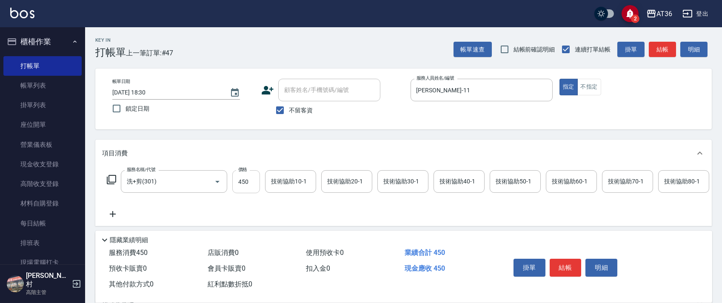
click at [243, 183] on input "450" at bounding box center [246, 181] width 28 height 23
drag, startPoint x: 445, startPoint y: 176, endPoint x: 453, endPoint y: 171, distance: 9.6
click at [445, 176] on input "技術協助40-1" at bounding box center [458, 181] width 43 height 15
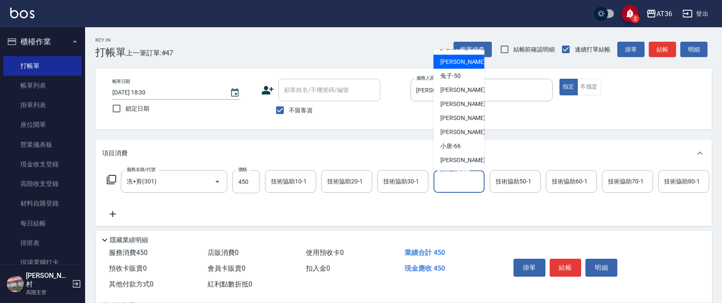
scroll to position [82, 0]
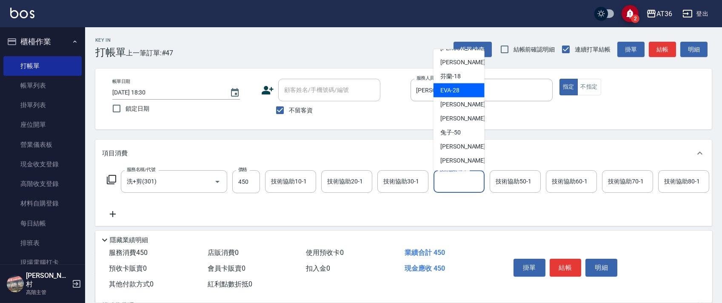
drag, startPoint x: 464, startPoint y: 90, endPoint x: 652, endPoint y: 176, distance: 206.4
click at [464, 90] on div "[PERSON_NAME] -28" at bounding box center [459, 90] width 51 height 14
type input "[PERSON_NAME]-28"
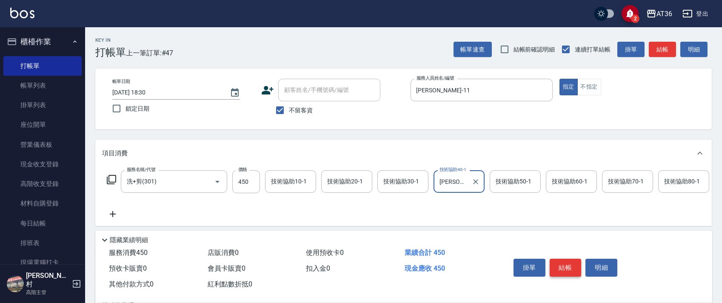
click at [561, 264] on button "結帳" at bounding box center [566, 268] width 32 height 18
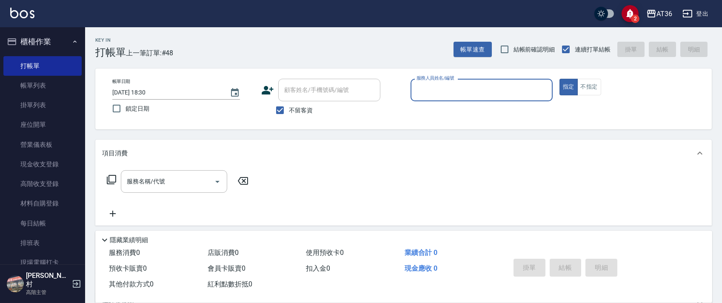
click at [421, 91] on input "服務人員姓名/編號" at bounding box center [481, 90] width 134 height 15
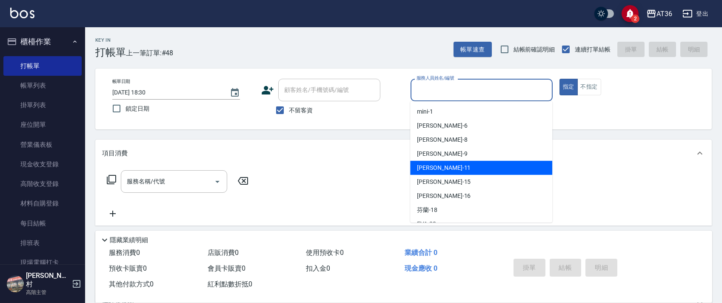
click at [437, 166] on span "[PERSON_NAME] -11" at bounding box center [444, 167] width 54 height 9
type input "[PERSON_NAME]-11"
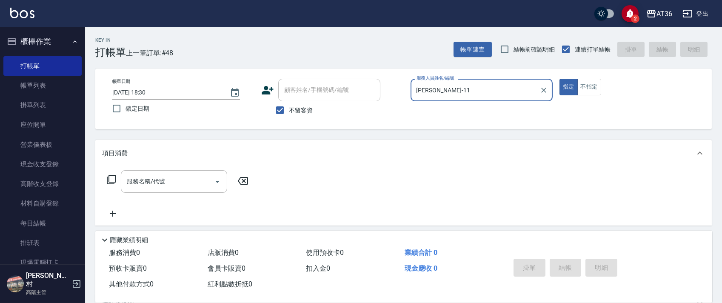
click at [111, 175] on icon at bounding box center [111, 179] width 9 height 9
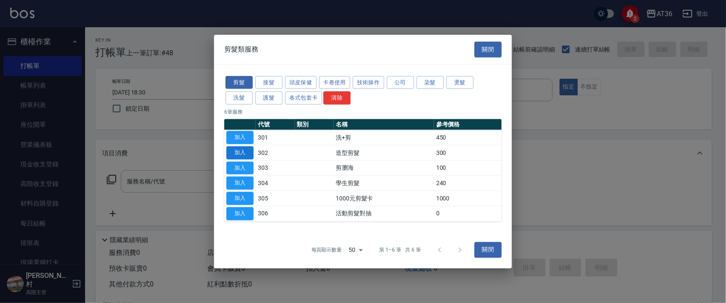
click at [238, 150] on button "加入" at bounding box center [239, 152] width 27 height 13
type input "造型剪髮(302)"
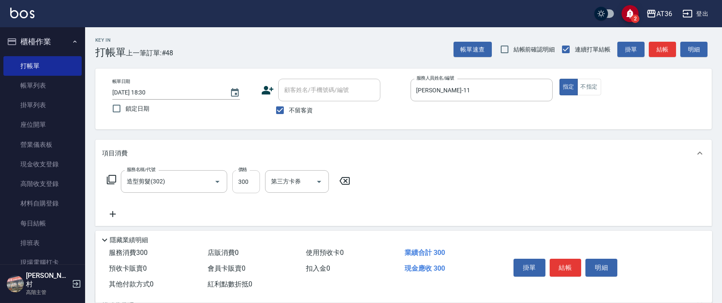
click at [238, 183] on input "300" at bounding box center [246, 181] width 28 height 23
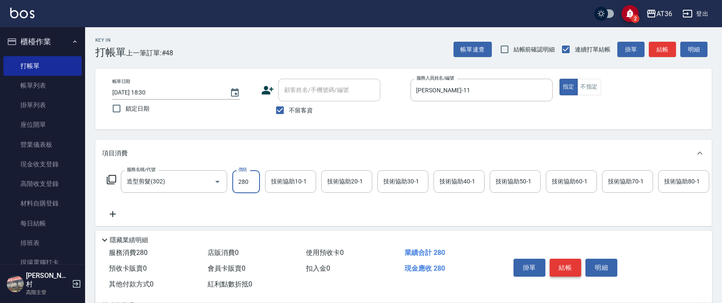
type input "280"
click at [557, 268] on button "結帳" at bounding box center [566, 268] width 32 height 18
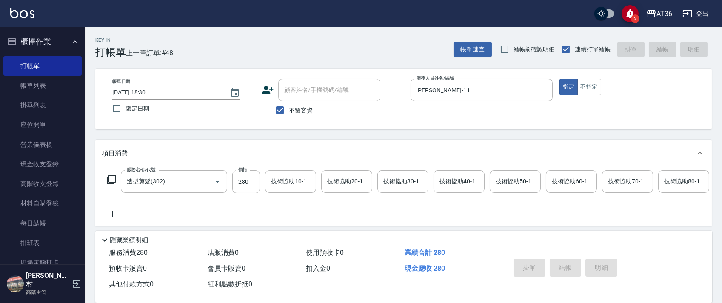
type input "2025/10/04 18:31"
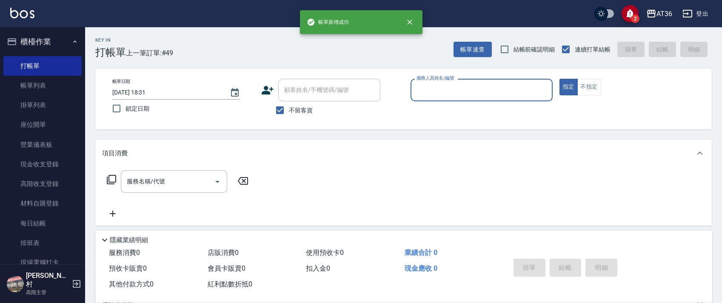
drag, startPoint x: 423, startPoint y: 85, endPoint x: 423, endPoint y: 89, distance: 4.7
click at [423, 88] on input "服務人員姓名/編號" at bounding box center [481, 90] width 134 height 15
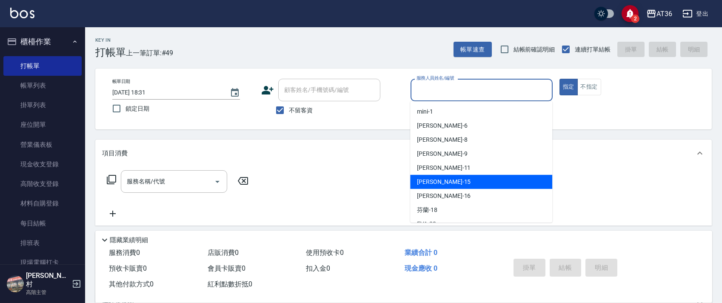
drag, startPoint x: 436, startPoint y: 193, endPoint x: 413, endPoint y: 179, distance: 26.7
click at [436, 193] on span "[PERSON_NAME] -16" at bounding box center [444, 195] width 54 height 9
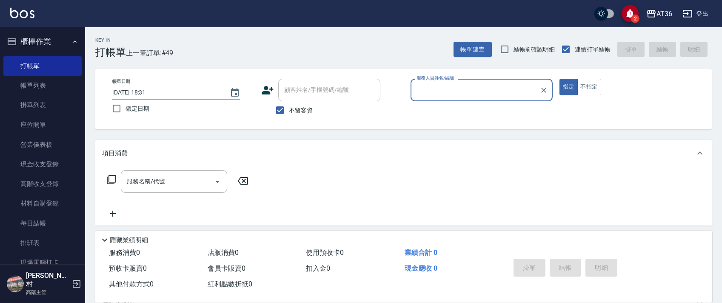
type input "[PERSON_NAME]-16"
click at [114, 179] on icon at bounding box center [111, 179] width 10 height 10
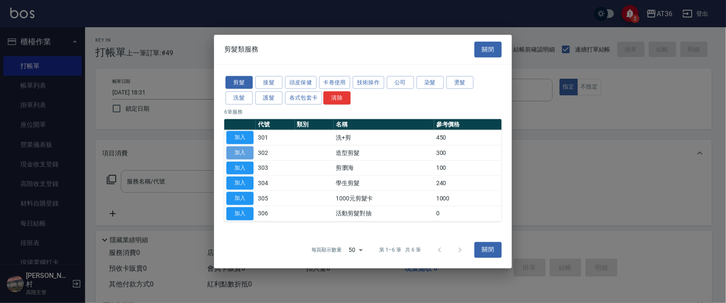
click at [240, 153] on button "加入" at bounding box center [239, 152] width 27 height 13
type input "造型剪髮(302)"
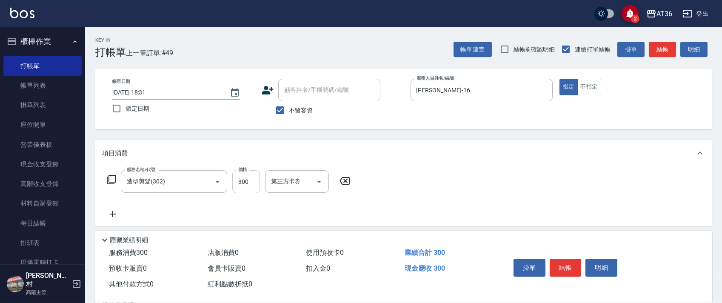
click at [236, 180] on input "300" at bounding box center [246, 181] width 28 height 23
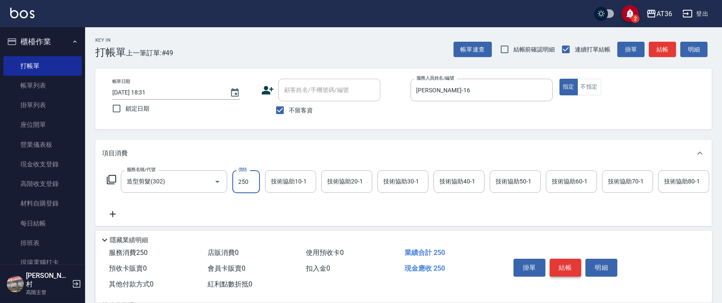
type input "250"
click at [562, 270] on button "結帳" at bounding box center [566, 268] width 32 height 18
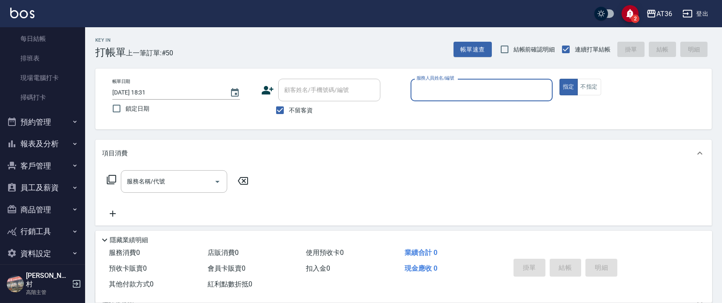
scroll to position [187, 0]
drag, startPoint x: 35, startPoint y: 143, endPoint x: 82, endPoint y: 155, distance: 47.8
click at [35, 144] on button "報表及分析" at bounding box center [42, 142] width 78 height 22
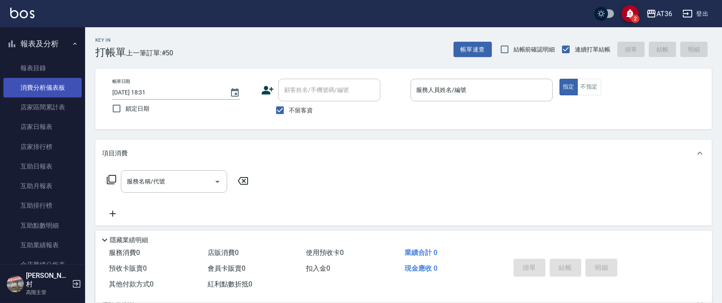
scroll to position [300, 0]
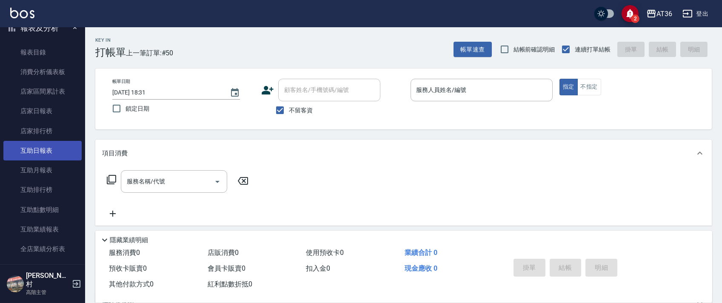
click at [51, 152] on link "互助日報表" at bounding box center [42, 151] width 78 height 20
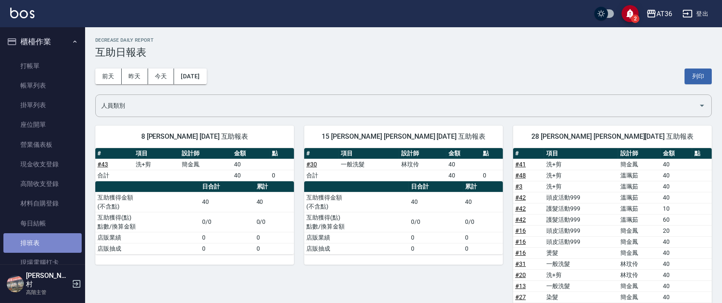
click at [45, 244] on link "排班表" at bounding box center [42, 243] width 78 height 20
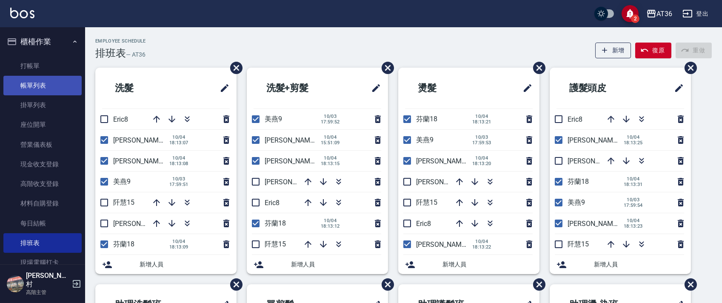
click at [36, 91] on link "帳單列表" at bounding box center [42, 86] width 78 height 20
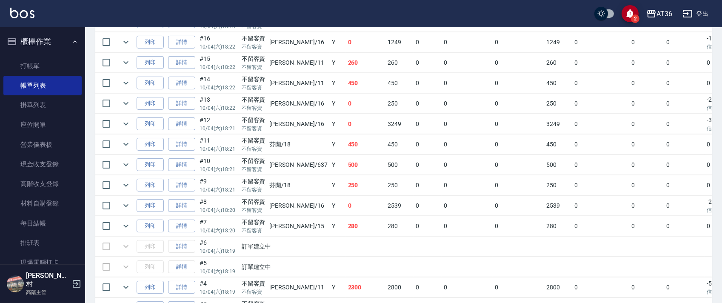
scroll to position [1019, 0]
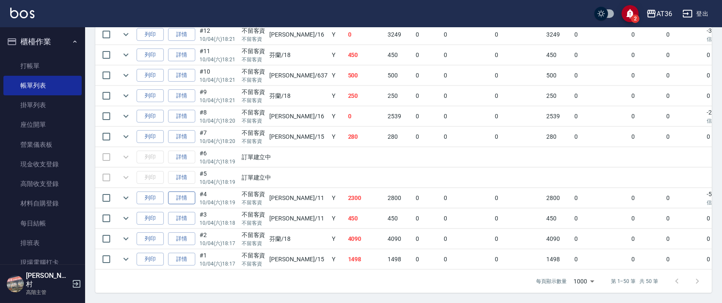
click at [185, 191] on link "詳情" at bounding box center [181, 197] width 27 height 13
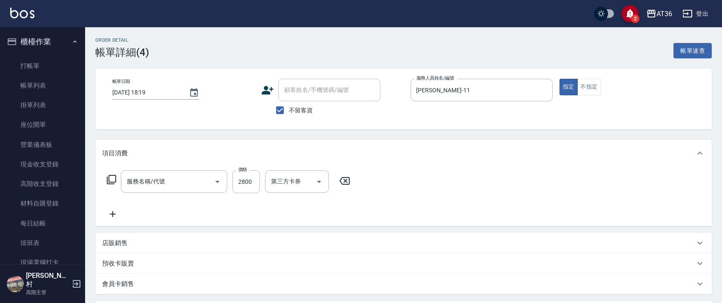
type input "[DATE] 18:19"
checkbox input "true"
type input "[PERSON_NAME]-11"
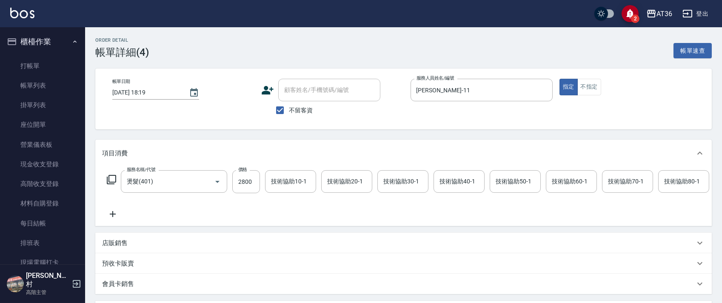
type input "燙髮(401)"
click at [446, 177] on div "技術協助40-1 技術協助40-1" at bounding box center [459, 181] width 51 height 23
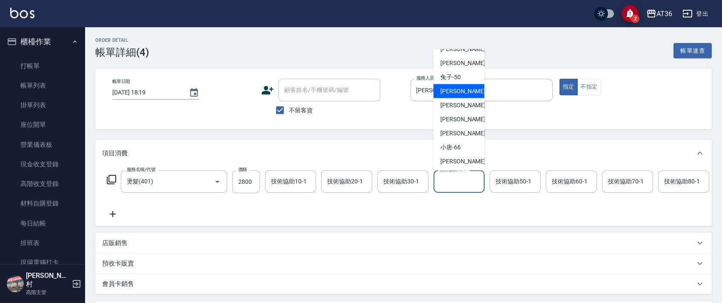
scroll to position [138, 0]
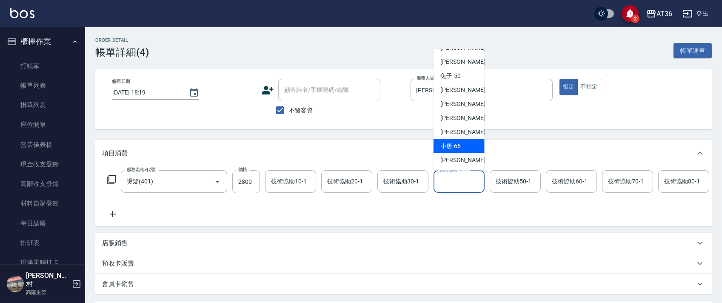
drag, startPoint x: 458, startPoint y: 143, endPoint x: 581, endPoint y: 185, distance: 129.3
click at [458, 144] on span "小唐 -66" at bounding box center [450, 146] width 20 height 9
type input "小唐-66"
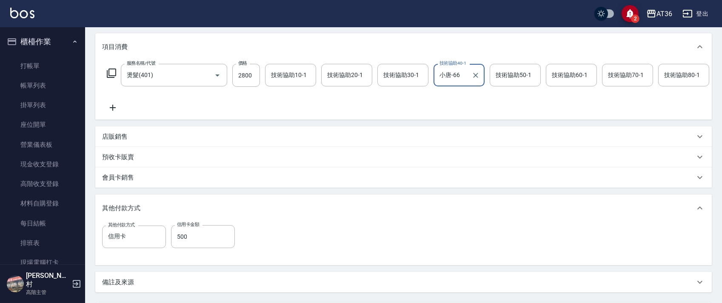
scroll to position [195, 0]
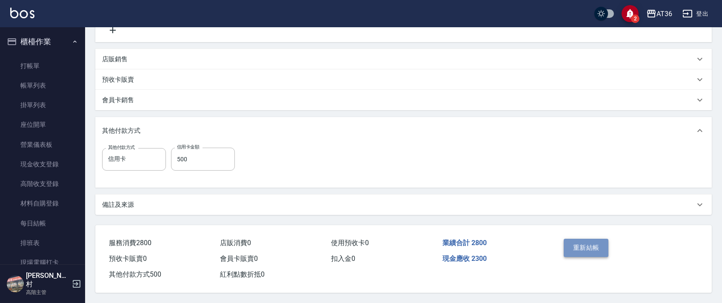
click at [584, 246] on button "重新結帳" at bounding box center [586, 248] width 45 height 18
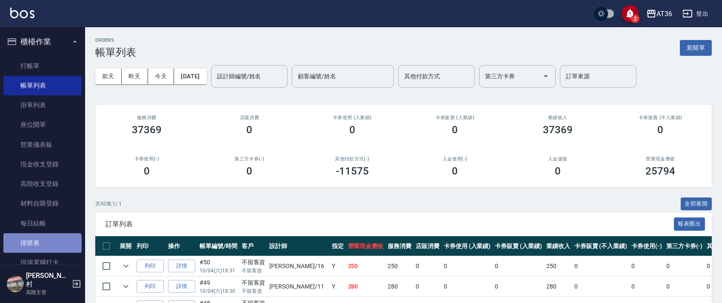
click at [42, 244] on link "排班表" at bounding box center [42, 243] width 78 height 20
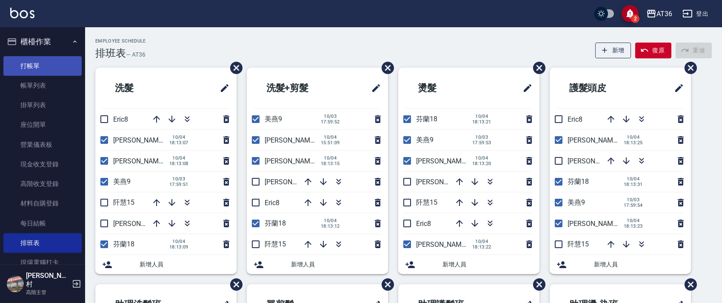
click at [52, 66] on link "打帳單" at bounding box center [42, 66] width 78 height 20
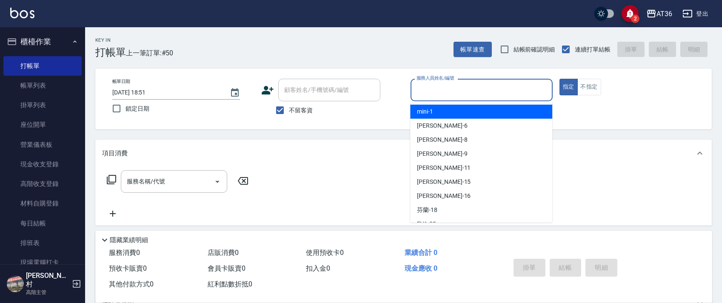
drag, startPoint x: 421, startPoint y: 89, endPoint x: 434, endPoint y: 104, distance: 20.5
click at [421, 90] on input "服務人員姓名/編號" at bounding box center [481, 90] width 134 height 15
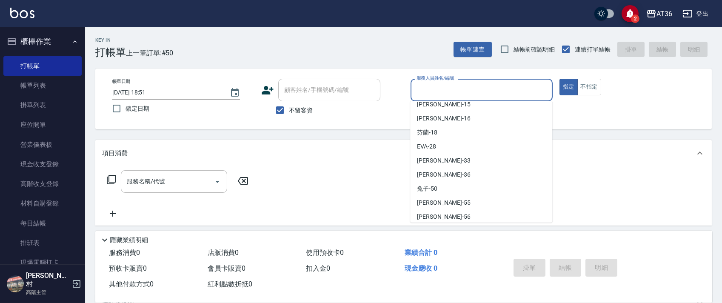
scroll to position [138, 0]
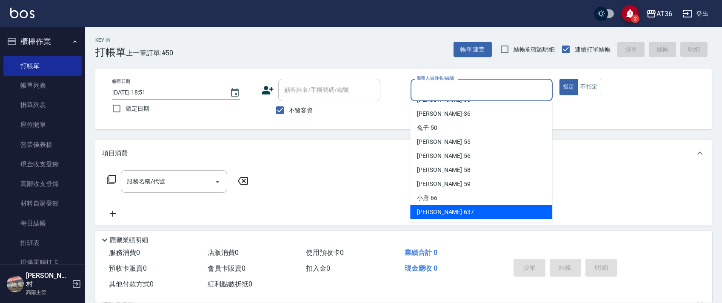
drag, startPoint x: 429, startPoint y: 208, endPoint x: 326, endPoint y: 179, distance: 107.0
click at [428, 208] on span "憶琳 -637" at bounding box center [445, 212] width 57 height 9
type input "憶琳-637"
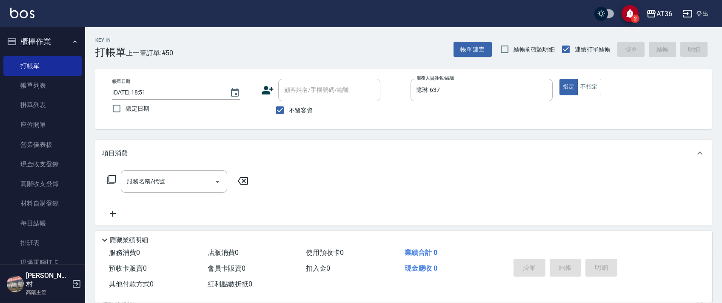
click at [109, 181] on icon at bounding box center [111, 179] width 9 height 9
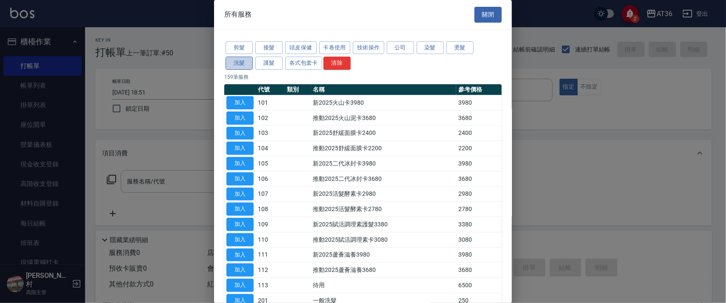
click at [239, 66] on button "洗髮" at bounding box center [239, 63] width 27 height 13
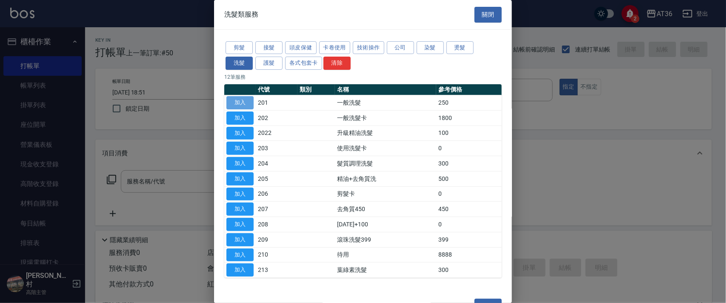
click at [242, 99] on button "加入" at bounding box center [239, 102] width 27 height 13
type input "一般洗髮(201)"
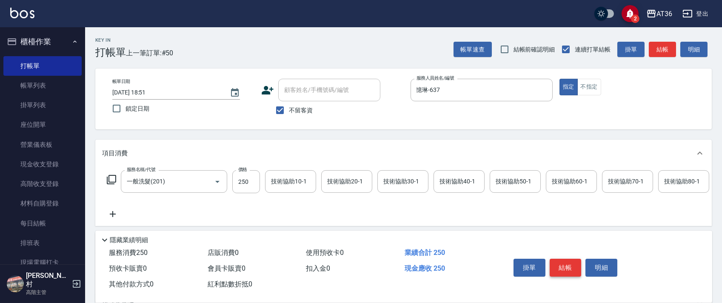
click at [565, 264] on button "結帳" at bounding box center [566, 268] width 32 height 18
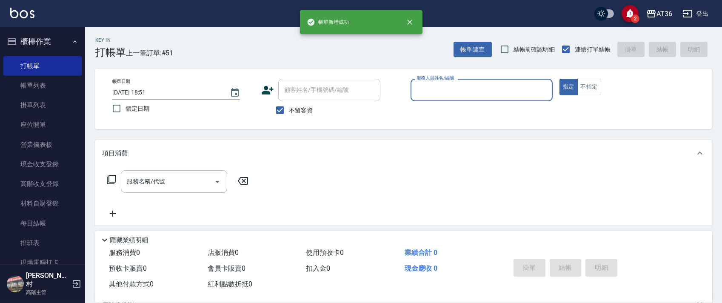
click at [418, 92] on input "服務人員姓名/編號" at bounding box center [481, 90] width 134 height 15
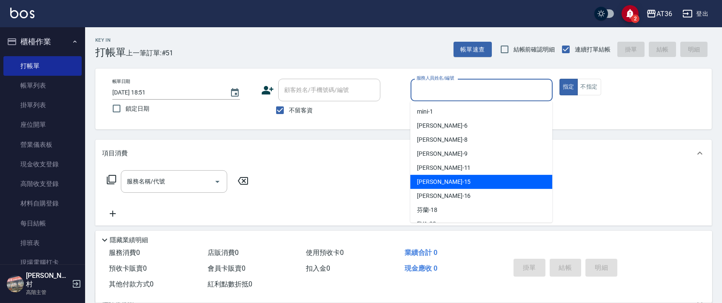
drag, startPoint x: 436, startPoint y: 183, endPoint x: 376, endPoint y: 163, distance: 63.4
click at [436, 183] on span "[PERSON_NAME] -15" at bounding box center [444, 181] width 54 height 9
type input "阡慧-15"
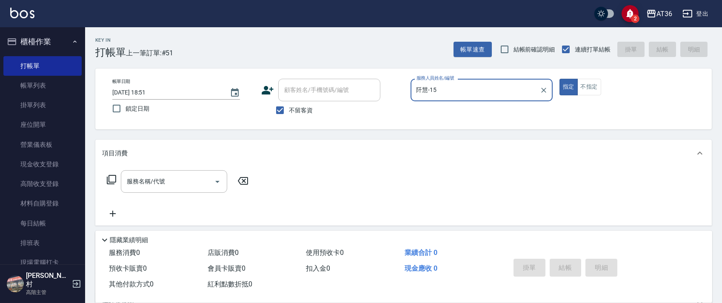
click at [113, 178] on icon at bounding box center [111, 179] width 10 height 10
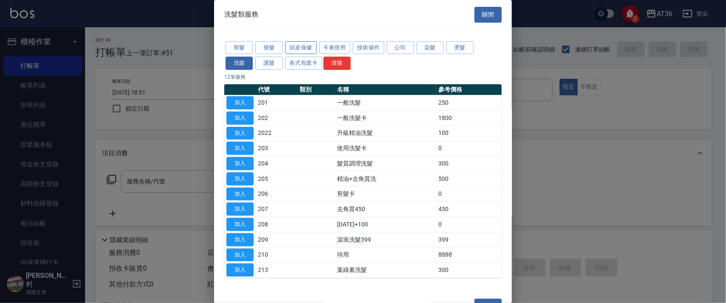
click at [304, 46] on button "頭皮保健" at bounding box center [300, 47] width 31 height 13
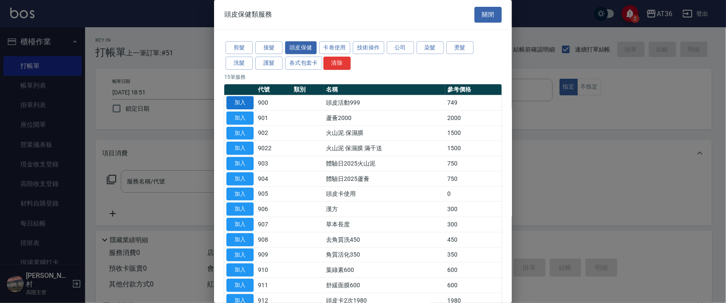
click at [242, 103] on button "加入" at bounding box center [239, 102] width 27 height 13
type input "頭皮活動999(900)"
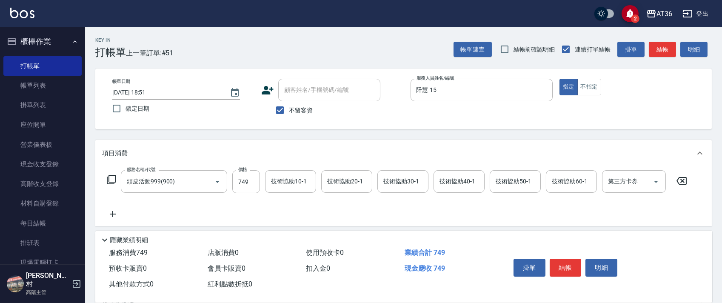
click at [113, 180] on icon at bounding box center [111, 179] width 10 height 10
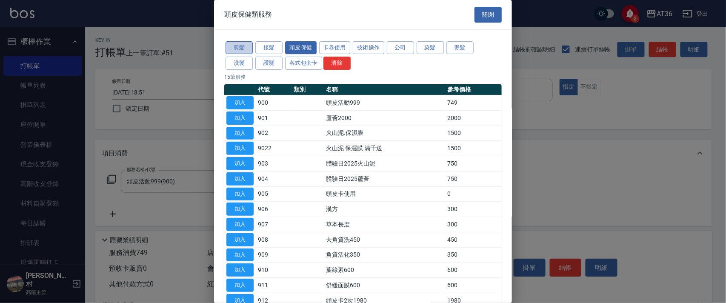
click at [242, 46] on button "剪髮" at bounding box center [239, 47] width 27 height 13
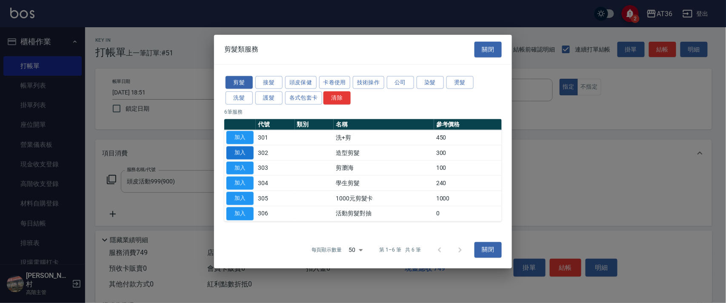
click at [242, 151] on button "加入" at bounding box center [239, 152] width 27 height 13
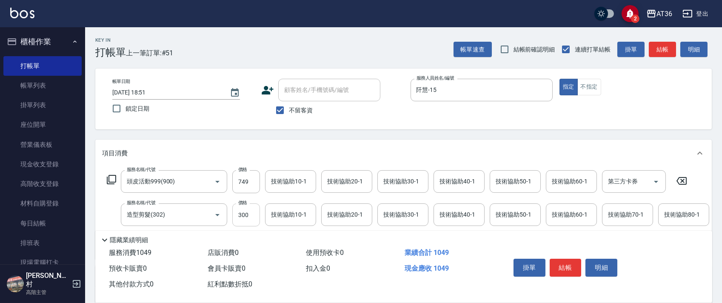
click at [242, 214] on input "300" at bounding box center [246, 214] width 28 height 23
type input "280"
click at [448, 180] on div "技術協助40-1 技術協助40-1" at bounding box center [459, 181] width 51 height 23
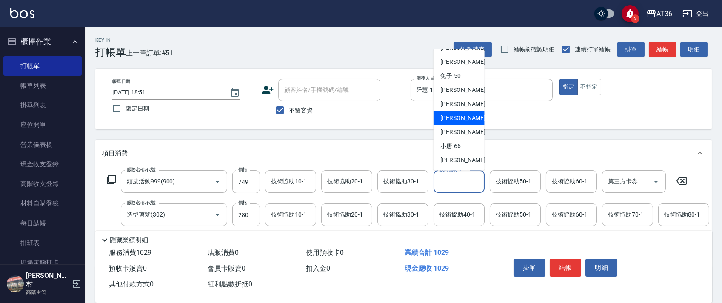
click at [464, 119] on div "[PERSON_NAME] -58" at bounding box center [459, 118] width 51 height 14
type input "[PERSON_NAME]-58"
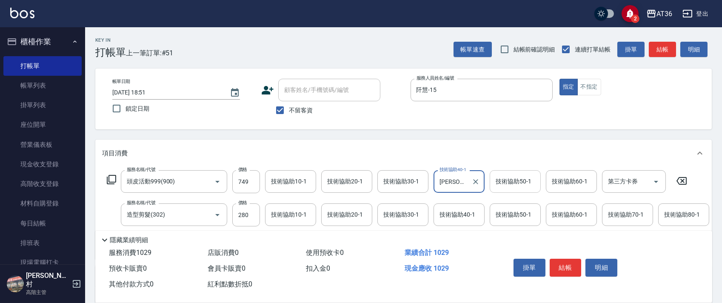
click at [504, 180] on div "技術協助50-1 技術協助50-1" at bounding box center [515, 181] width 51 height 23
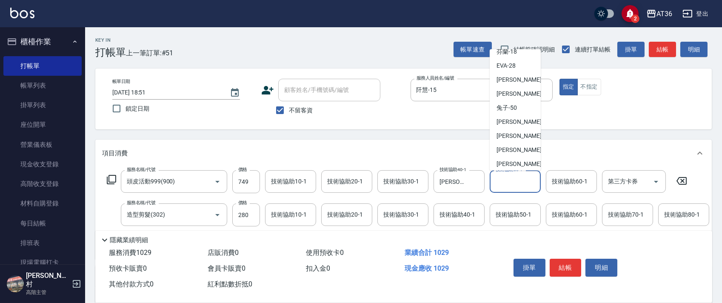
scroll to position [113, 0]
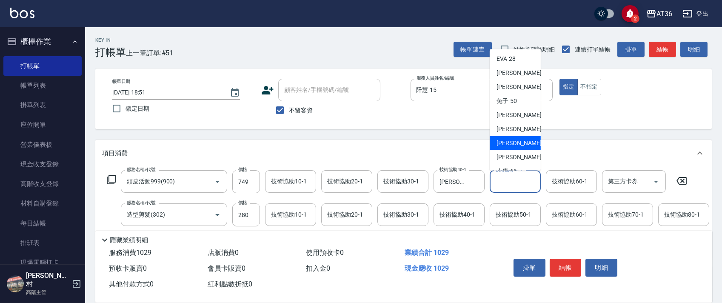
click at [514, 142] on span "[PERSON_NAME] -58" at bounding box center [524, 143] width 54 height 9
type input "[PERSON_NAME]-58"
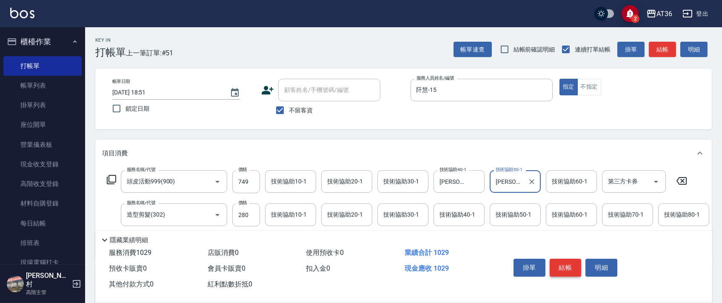
click at [566, 267] on button "結帳" at bounding box center [566, 268] width 32 height 18
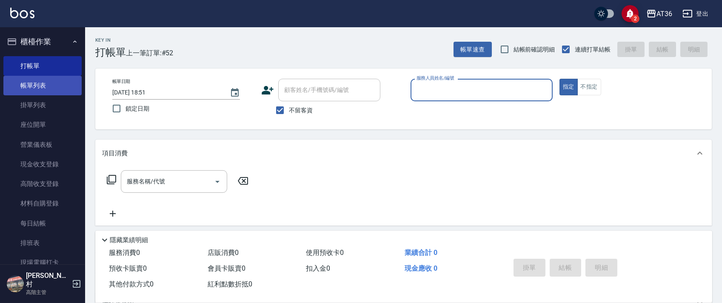
click at [43, 88] on link "帳單列表" at bounding box center [42, 86] width 78 height 20
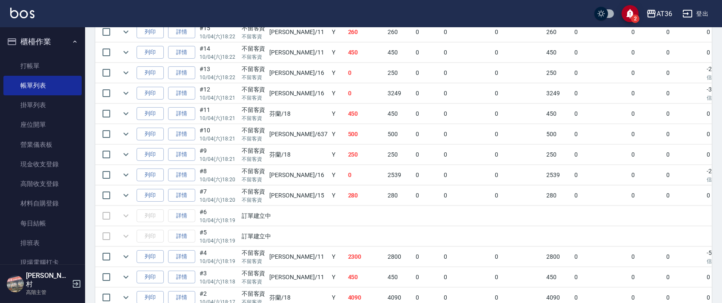
scroll to position [1060, 0]
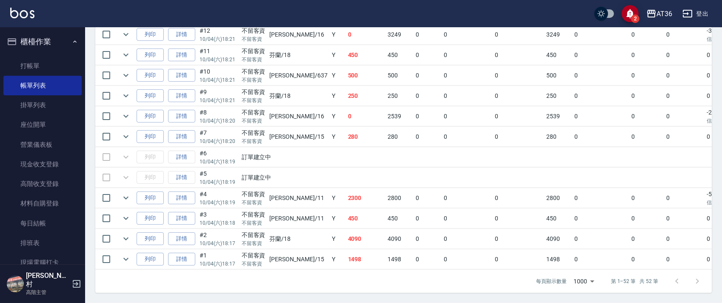
click at [105, 148] on td at bounding box center [106, 157] width 22 height 20
click at [106, 170] on td at bounding box center [106, 178] width 22 height 20
click at [179, 148] on td "詳情" at bounding box center [181, 157] width 31 height 20
click at [184, 149] on td "詳情" at bounding box center [181, 157] width 31 height 20
click at [634, 16] on span "2" at bounding box center [635, 18] width 9 height 9
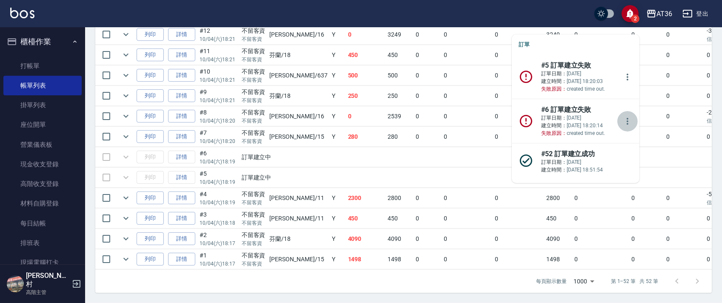
click at [623, 116] on icon "more" at bounding box center [628, 121] width 10 height 10
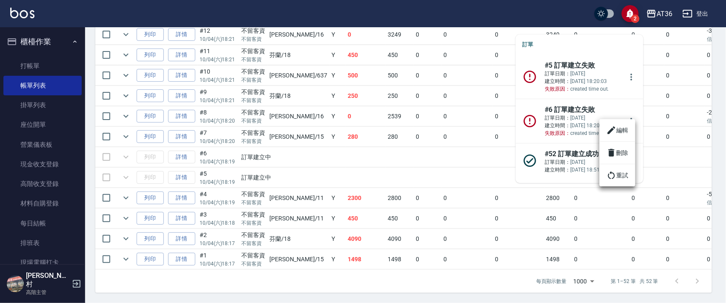
click at [616, 174] on icon at bounding box center [611, 175] width 10 height 10
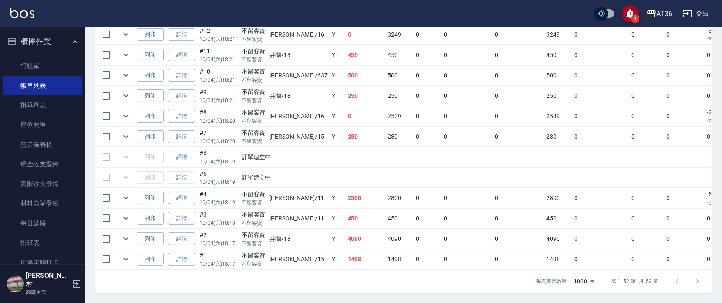
click at [634, 19] on span "1" at bounding box center [635, 18] width 9 height 9
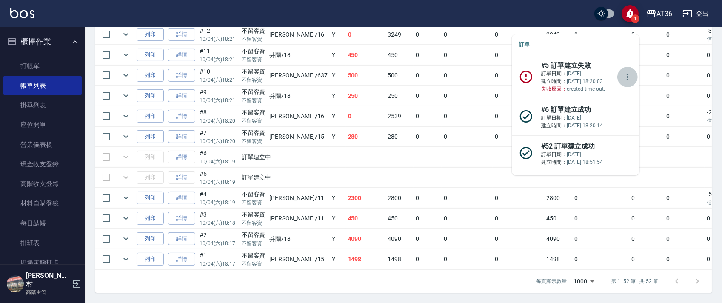
click at [623, 72] on icon "more" at bounding box center [628, 77] width 10 height 10
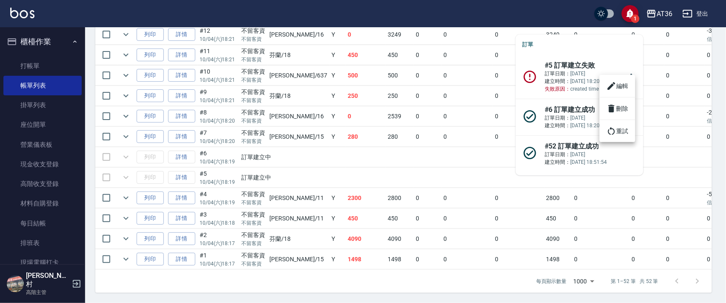
click at [618, 131] on li "重試" at bounding box center [618, 130] width 36 height 15
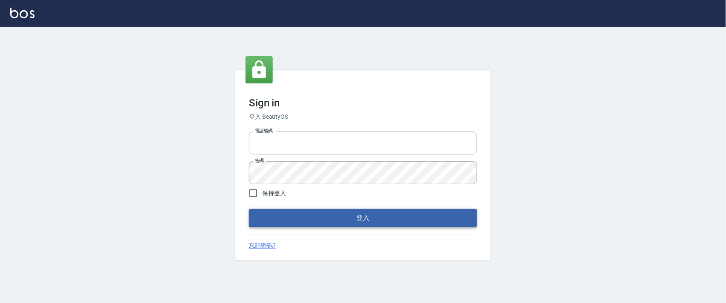
type input "0927987640"
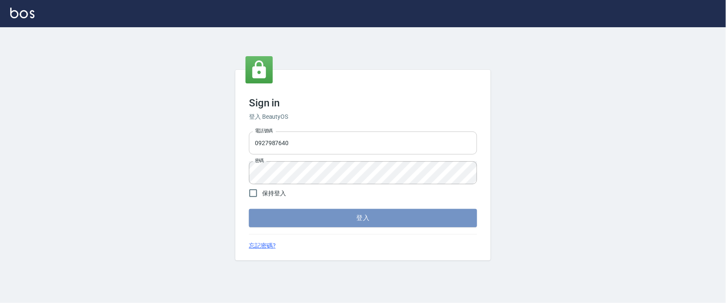
drag, startPoint x: 297, startPoint y: 217, endPoint x: 330, endPoint y: 151, distance: 73.5
click at [297, 217] on button "登入" at bounding box center [363, 218] width 228 height 18
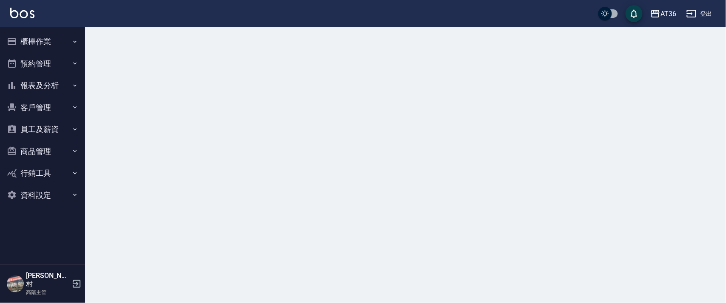
click at [40, 41] on button "櫃檯作業" at bounding box center [42, 42] width 78 height 22
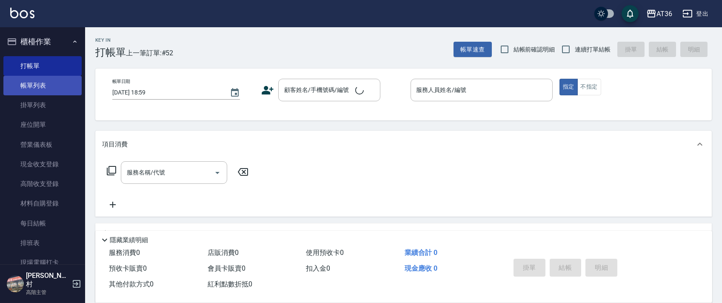
click at [51, 85] on link "帳單列表" at bounding box center [42, 86] width 78 height 20
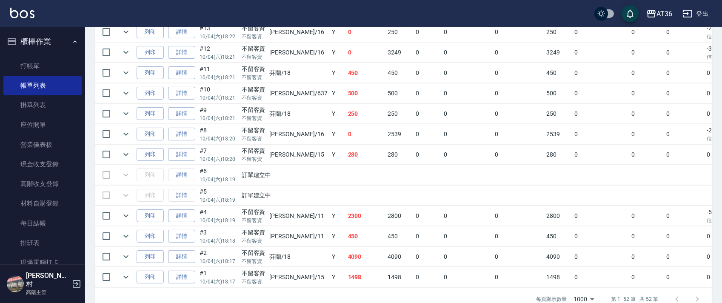
scroll to position [1060, 0]
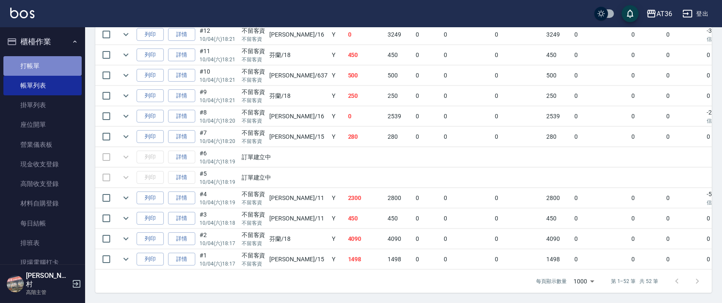
click at [55, 63] on link "打帳單" at bounding box center [42, 66] width 78 height 20
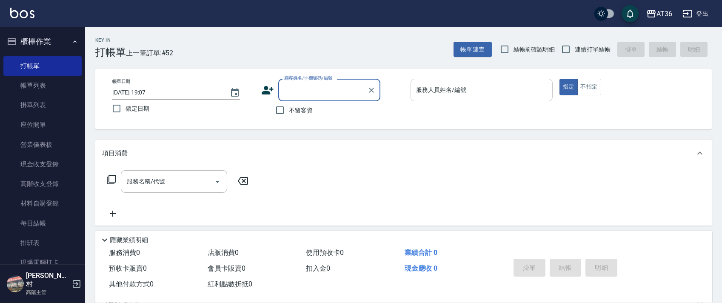
click at [426, 87] on div "服務人員姓名/編號 服務人員姓名/編號" at bounding box center [482, 90] width 142 height 23
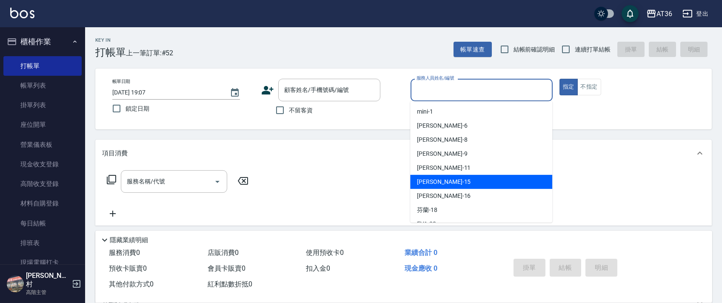
click at [436, 183] on span "[PERSON_NAME] -15" at bounding box center [444, 181] width 54 height 9
type input "阡慧-15"
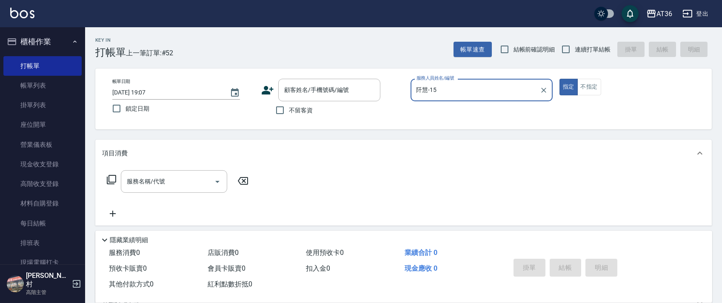
click at [109, 178] on icon at bounding box center [111, 179] width 10 height 10
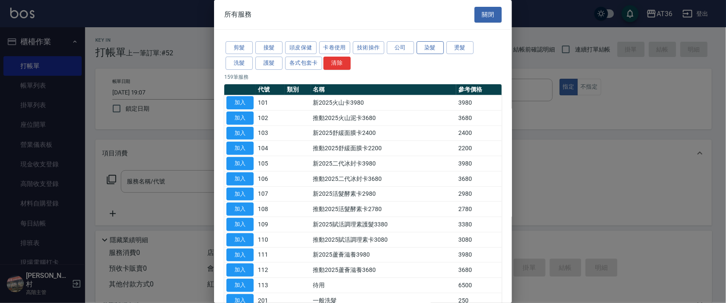
click at [431, 47] on button "染髮" at bounding box center [430, 47] width 27 height 13
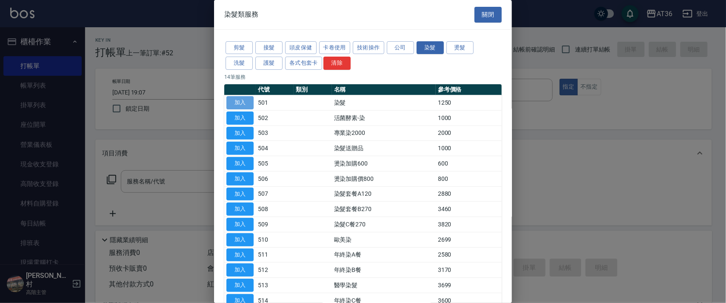
click at [241, 99] on button "加入" at bounding box center [239, 102] width 27 height 13
type input "染髮(501)"
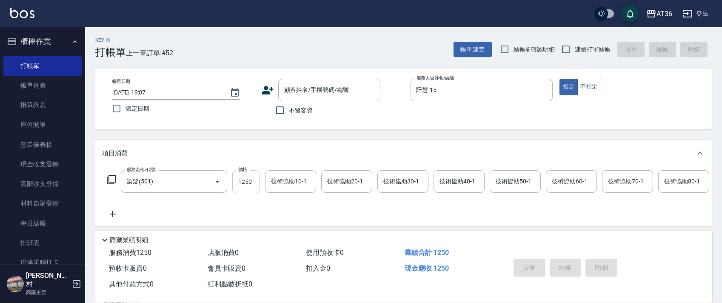
click at [244, 184] on input "1250" at bounding box center [246, 181] width 28 height 23
type input "2700"
click at [448, 177] on div "技術協助40-1 技術協助40-1" at bounding box center [459, 181] width 51 height 23
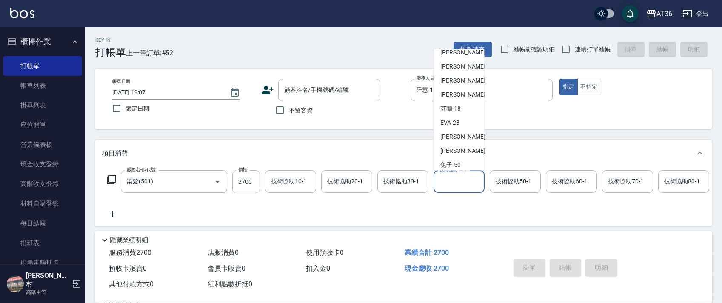
scroll to position [138, 0]
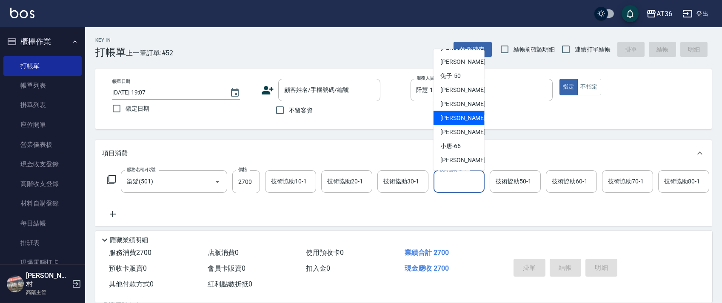
drag, startPoint x: 456, startPoint y: 113, endPoint x: 557, endPoint y: 154, distance: 108.8
click at [456, 114] on span "[PERSON_NAME] -58" at bounding box center [467, 118] width 54 height 9
type input "[PERSON_NAME]-58"
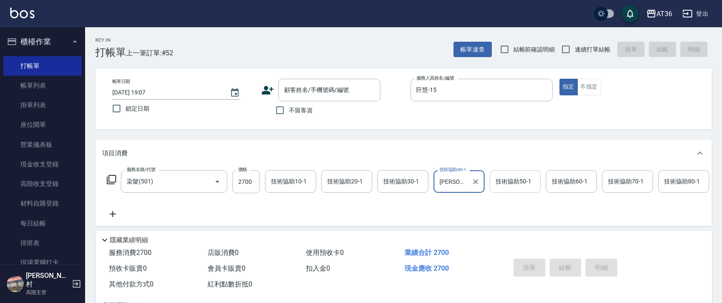
click at [506, 186] on input "技術協助50-1" at bounding box center [515, 181] width 43 height 15
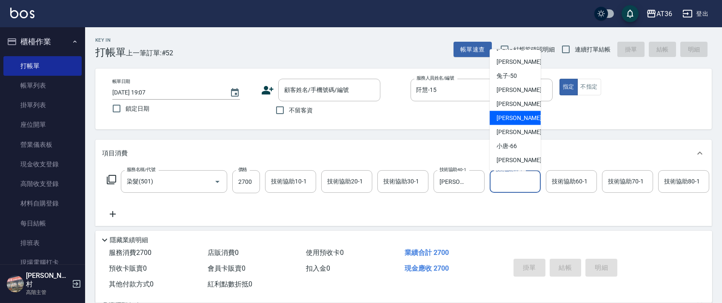
click at [520, 113] on div "[PERSON_NAME] -58" at bounding box center [515, 118] width 51 height 14
type input "[PERSON_NAME]-58"
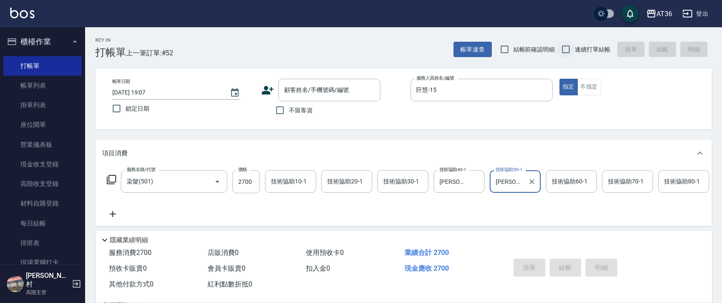
drag, startPoint x: 288, startPoint y: 110, endPoint x: 559, endPoint y: 45, distance: 279.2
click at [295, 109] on label "不留客資" at bounding box center [292, 110] width 42 height 18
click at [289, 109] on input "不留客資" at bounding box center [280, 110] width 18 height 18
checkbox input "true"
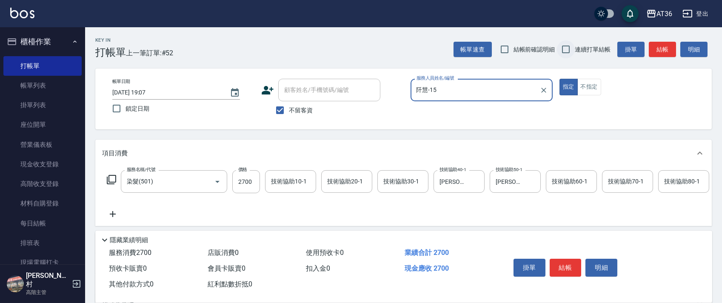
click at [573, 50] on input "連續打單結帳" at bounding box center [566, 49] width 18 height 18
checkbox input "true"
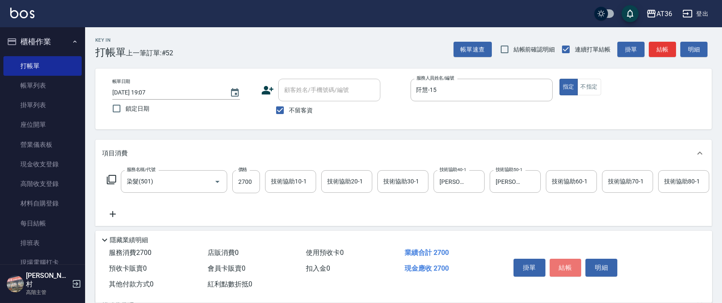
drag, startPoint x: 567, startPoint y: 262, endPoint x: 587, endPoint y: 232, distance: 36.2
click at [567, 262] on button "結帳" at bounding box center [566, 268] width 32 height 18
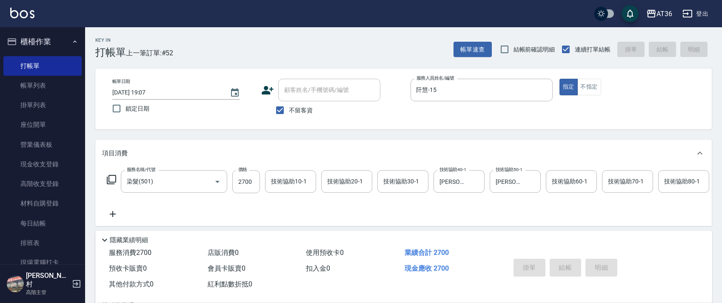
type input "2025/10/04 19:08"
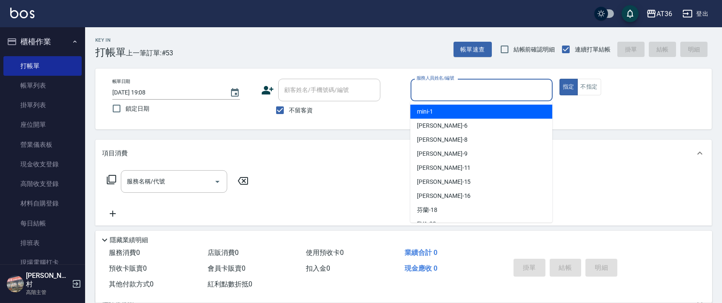
click at [417, 94] on input "服務人員姓名/編號" at bounding box center [481, 90] width 134 height 15
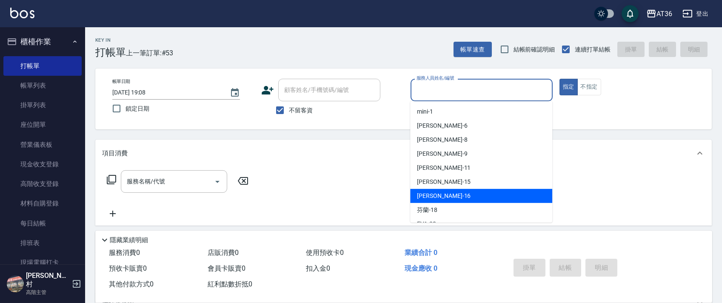
drag, startPoint x: 436, startPoint y: 197, endPoint x: 448, endPoint y: 175, distance: 24.4
click at [438, 196] on div "[PERSON_NAME] -16" at bounding box center [481, 196] width 142 height 14
type input "[PERSON_NAME]-16"
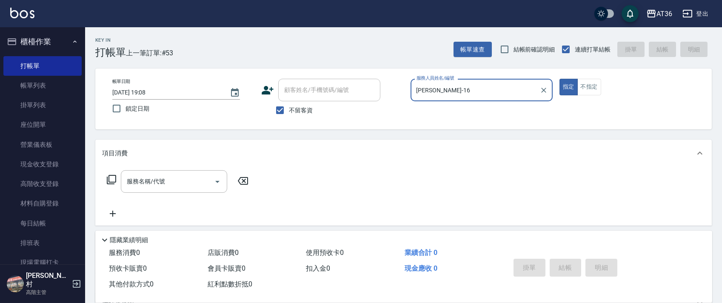
click at [111, 178] on icon at bounding box center [111, 179] width 10 height 10
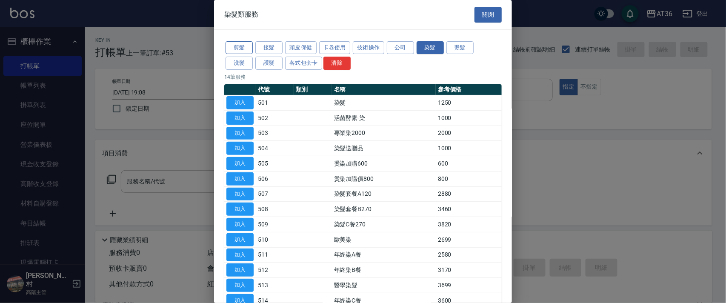
drag, startPoint x: 239, startPoint y: 48, endPoint x: 315, endPoint y: 84, distance: 84.1
click at [239, 49] on button "剪髮" at bounding box center [239, 47] width 27 height 13
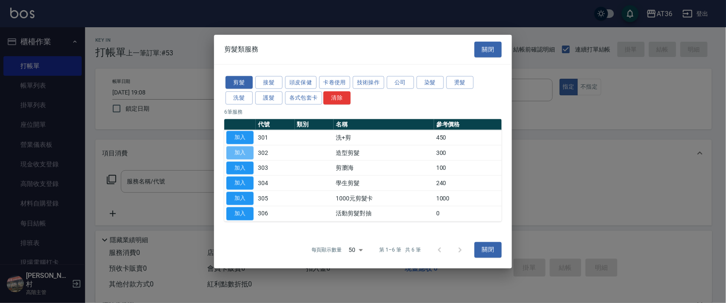
drag, startPoint x: 246, startPoint y: 150, endPoint x: 280, endPoint y: 196, distance: 57.4
click at [245, 151] on button "加入" at bounding box center [239, 152] width 27 height 13
type input "造型剪髮(302)"
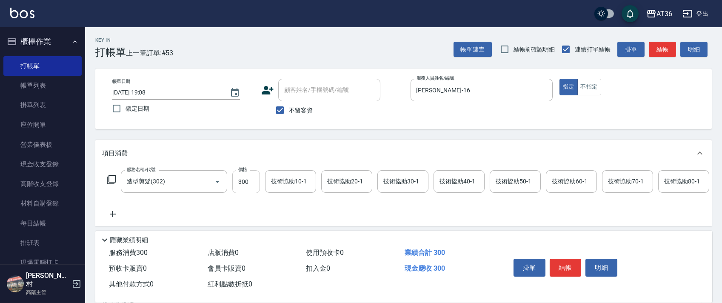
drag, startPoint x: 239, startPoint y: 181, endPoint x: 248, endPoint y: 183, distance: 10.0
click at [239, 183] on input "300" at bounding box center [246, 181] width 28 height 23
type input "280"
click at [565, 267] on button "結帳" at bounding box center [566, 268] width 32 height 18
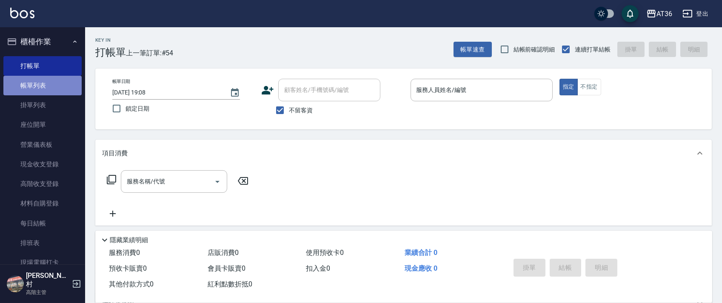
drag, startPoint x: 46, startPoint y: 92, endPoint x: 71, endPoint y: 78, distance: 28.4
click at [46, 92] on link "帳單列表" at bounding box center [42, 86] width 78 height 20
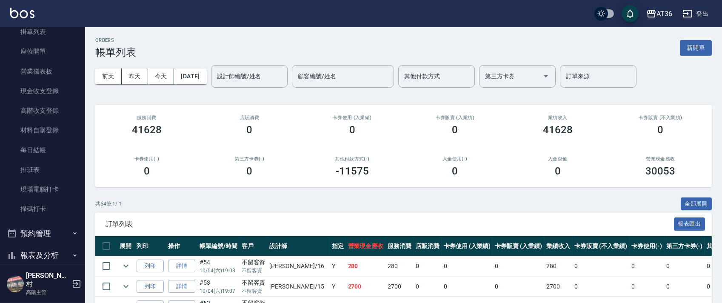
scroll to position [187, 0]
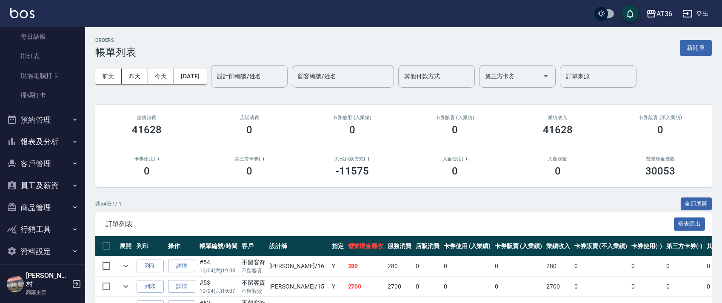
drag, startPoint x: 30, startPoint y: 143, endPoint x: 76, endPoint y: 162, distance: 49.4
click at [31, 146] on button "報表及分析" at bounding box center [42, 142] width 78 height 22
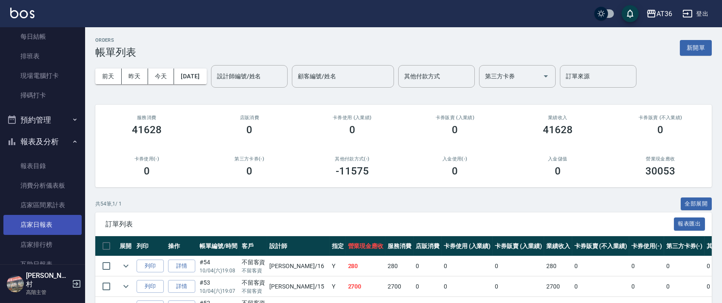
click at [33, 226] on link "店家日報表" at bounding box center [42, 225] width 78 height 20
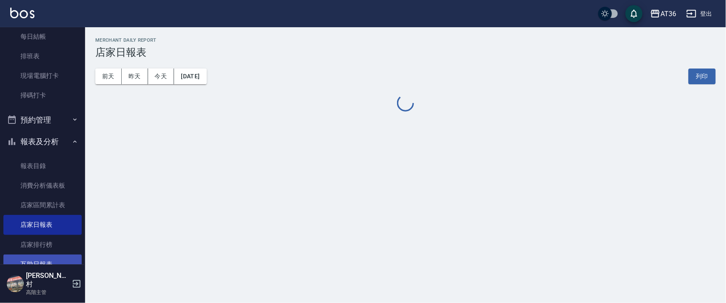
click at [40, 263] on link "互助日報表" at bounding box center [42, 264] width 78 height 20
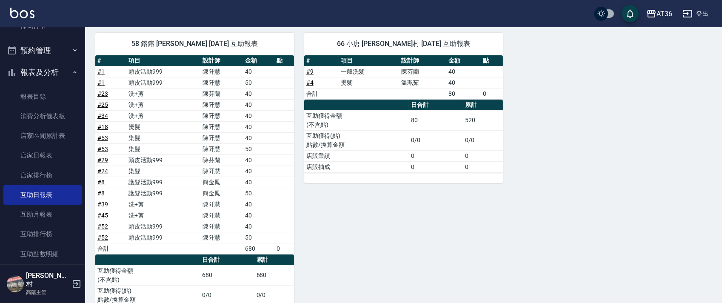
scroll to position [414, 0]
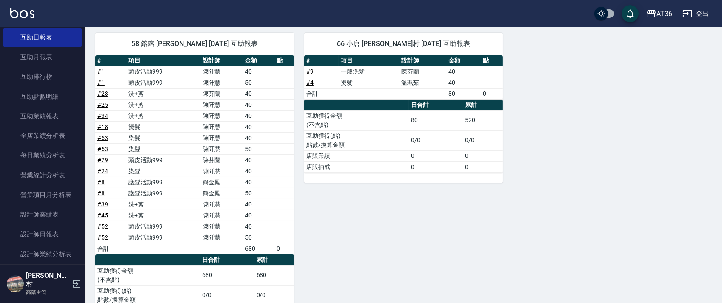
drag, startPoint x: 58, startPoint y: 230, endPoint x: 155, endPoint y: 235, distance: 97.1
click at [58, 230] on link "設計師日報表" at bounding box center [42, 234] width 78 height 20
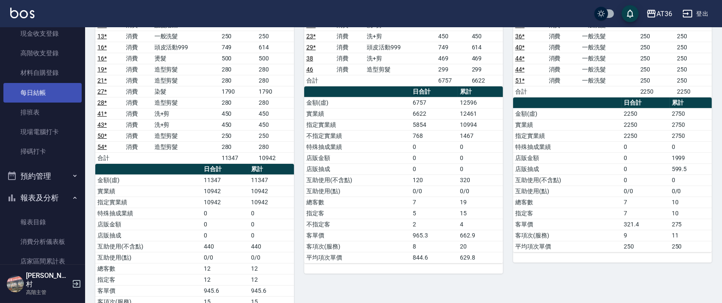
scroll to position [130, 0]
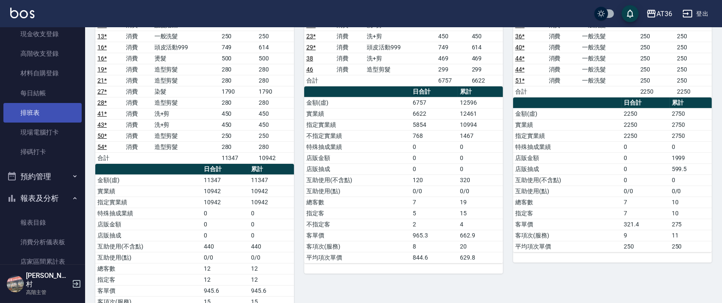
click at [50, 109] on link "排班表" at bounding box center [42, 113] width 78 height 20
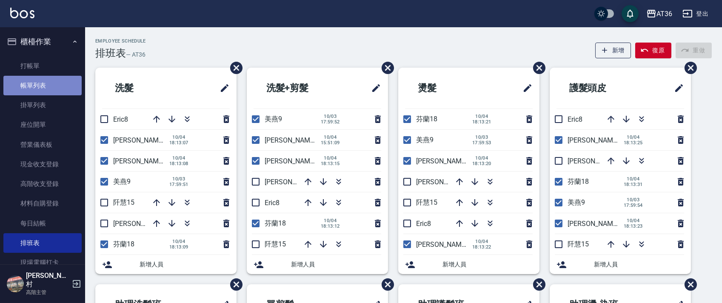
click at [57, 89] on link "帳單列表" at bounding box center [42, 86] width 78 height 20
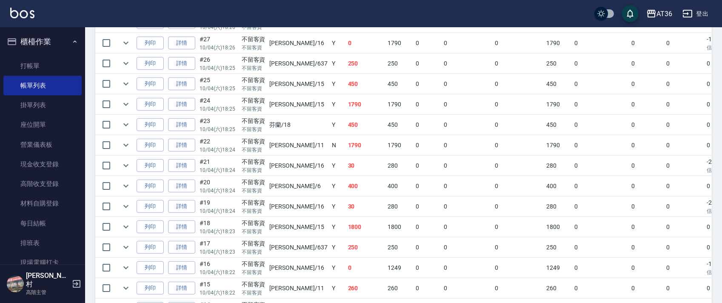
scroll to position [908, 0]
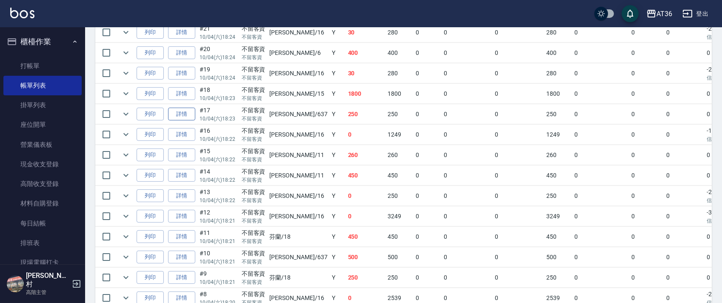
click at [185, 112] on link "詳情" at bounding box center [181, 114] width 27 height 13
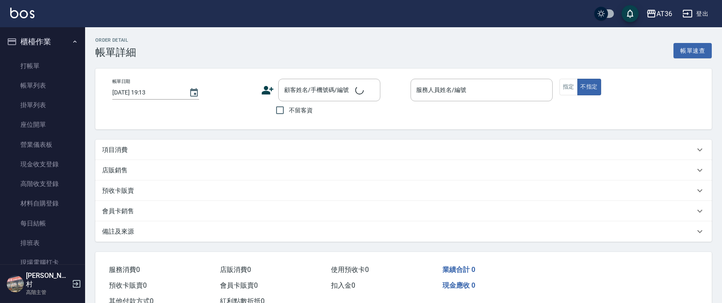
type input "[DATE] 18:23"
checkbox input "true"
type input "憶琳-637"
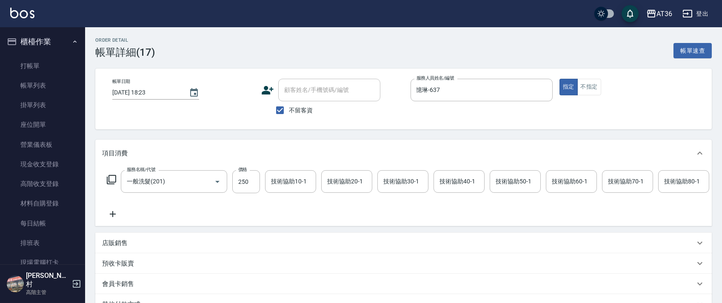
type input "一般洗髮(201)"
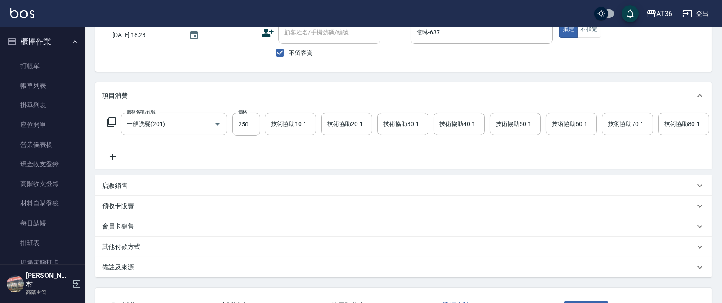
scroll to position [131, 0]
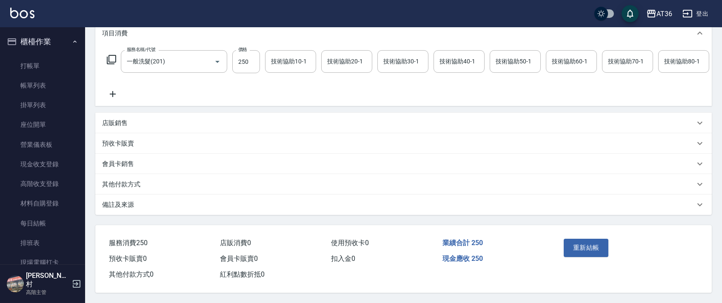
drag, startPoint x: 123, startPoint y: 118, endPoint x: 155, endPoint y: 143, distance: 40.8
click at [123, 119] on p "店販銷售" at bounding box center [115, 123] width 26 height 9
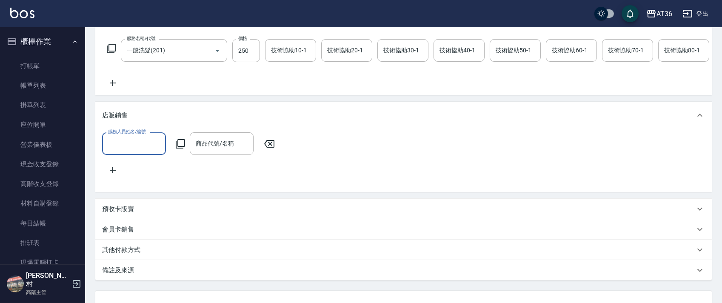
scroll to position [0, 0]
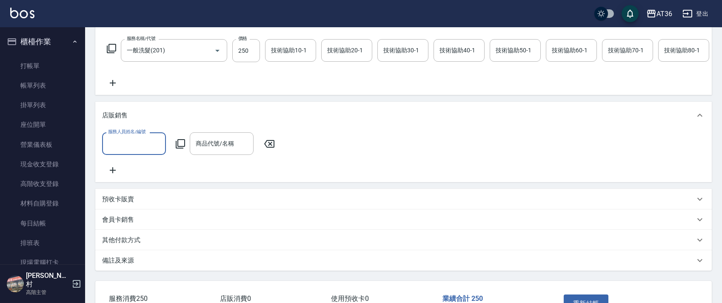
click at [123, 151] on input "服務人員姓名/編號" at bounding box center [134, 143] width 56 height 15
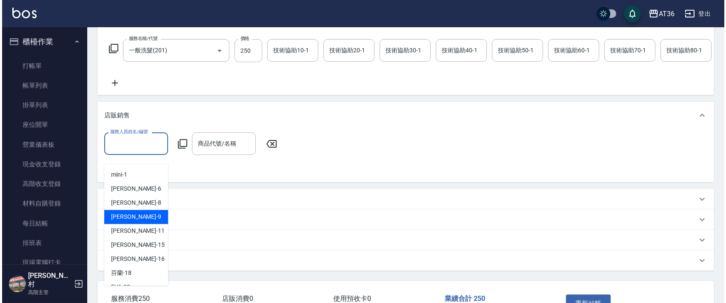
scroll to position [138, 0]
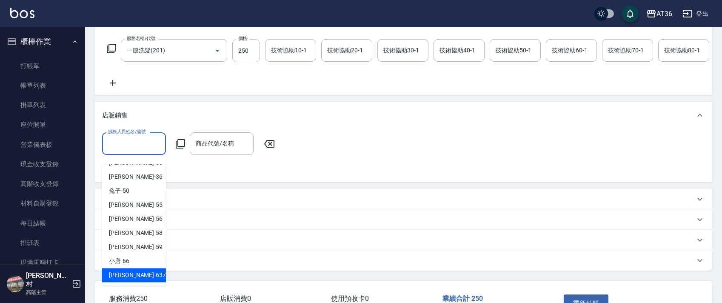
drag, startPoint x: 120, startPoint y: 273, endPoint x: 182, endPoint y: 163, distance: 126.3
click at [120, 273] on span "憶琳 -637" at bounding box center [137, 275] width 57 height 9
type input "憶琳-637"
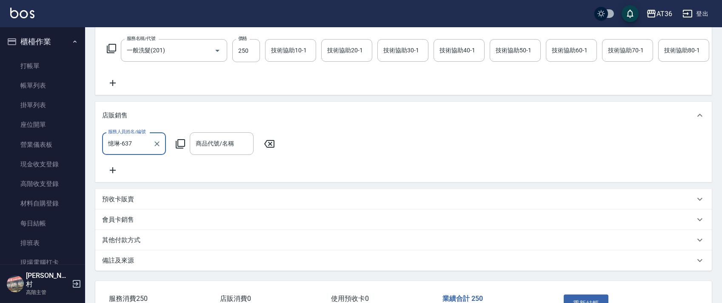
click at [180, 149] on icon at bounding box center [180, 144] width 10 height 10
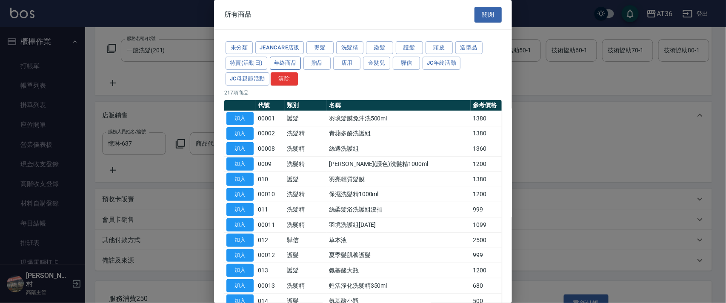
click at [282, 64] on button "年終商品" at bounding box center [285, 63] width 31 height 13
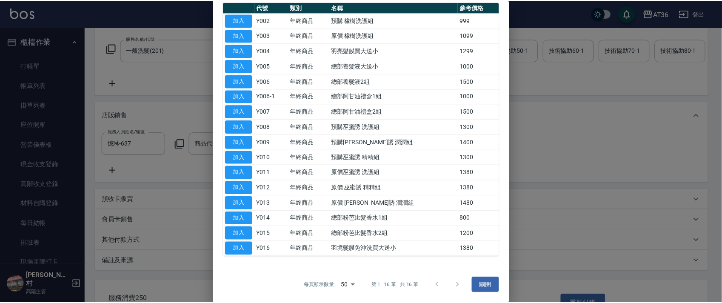
scroll to position [98, 0]
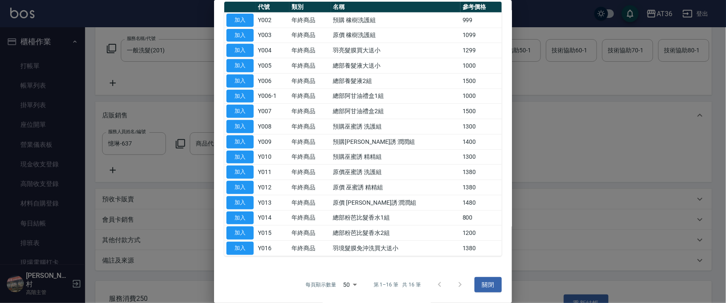
drag, startPoint x: 243, startPoint y: 214, endPoint x: 382, endPoint y: 187, distance: 141.7
click at [245, 214] on button "加入" at bounding box center [239, 217] width 27 height 13
type input "總部粉芭比髮香水1組"
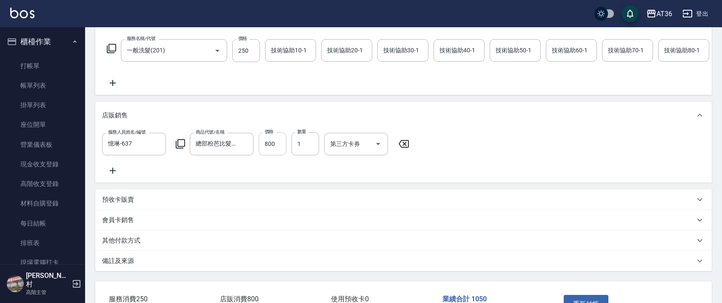
click at [268, 155] on input "800" at bounding box center [273, 143] width 28 height 23
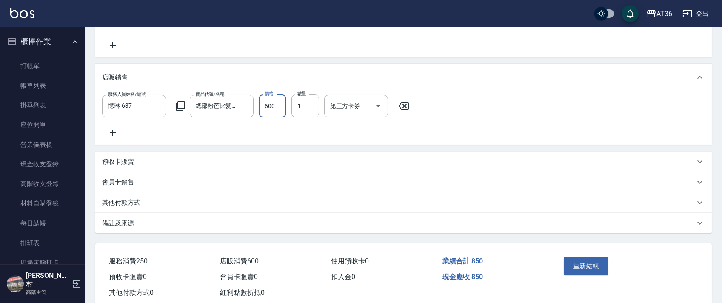
scroll to position [208, 0]
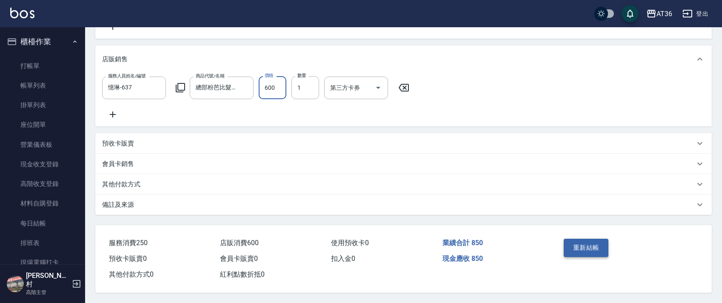
type input "600"
drag, startPoint x: 569, startPoint y: 249, endPoint x: 569, endPoint y: 241, distance: 8.1
click at [569, 247] on button "重新結帳" at bounding box center [586, 248] width 45 height 18
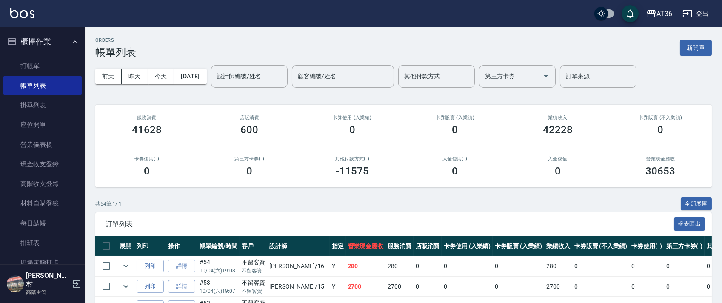
click at [65, 63] on link "打帳單" at bounding box center [42, 66] width 78 height 20
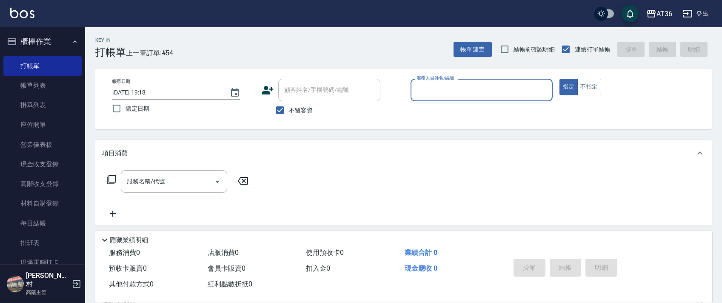
drag, startPoint x: 423, startPoint y: 88, endPoint x: 431, endPoint y: 96, distance: 11.1
click at [423, 89] on input "服務人員姓名/編號" at bounding box center [481, 90] width 134 height 15
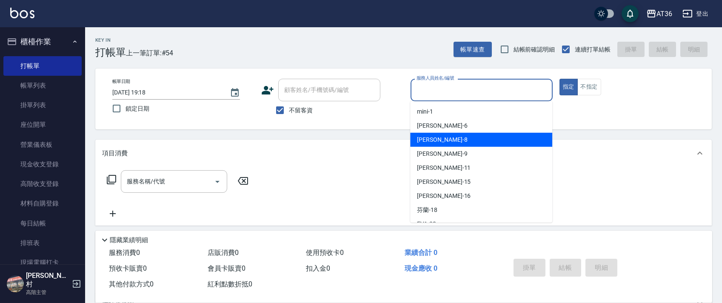
drag, startPoint x: 446, startPoint y: 136, endPoint x: 651, endPoint y: 103, distance: 208.1
click at [449, 136] on div "Eric -8" at bounding box center [481, 140] width 142 height 14
type input "Eric-8"
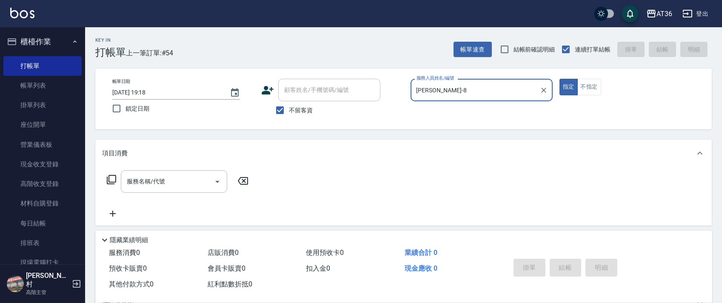
drag, startPoint x: 582, startPoint y: 85, endPoint x: 611, endPoint y: 101, distance: 33.9
click at [582, 87] on button "不指定" at bounding box center [589, 87] width 24 height 17
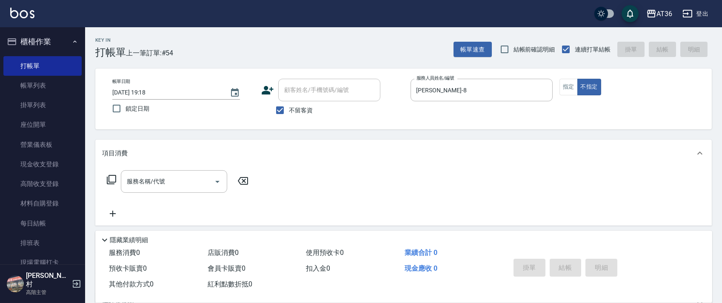
click at [112, 183] on icon at bounding box center [111, 179] width 10 height 10
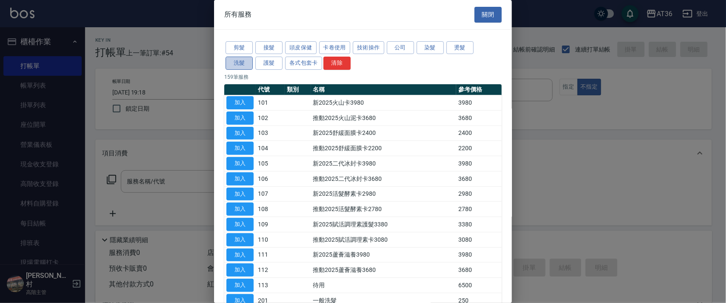
click at [241, 62] on button "洗髮" at bounding box center [239, 63] width 27 height 13
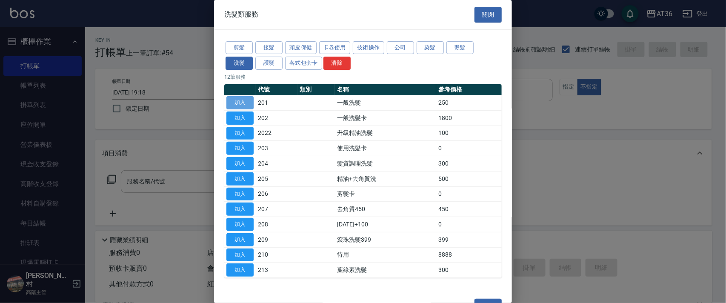
click at [246, 106] on button "加入" at bounding box center [239, 102] width 27 height 13
type input "一般洗髮(201)"
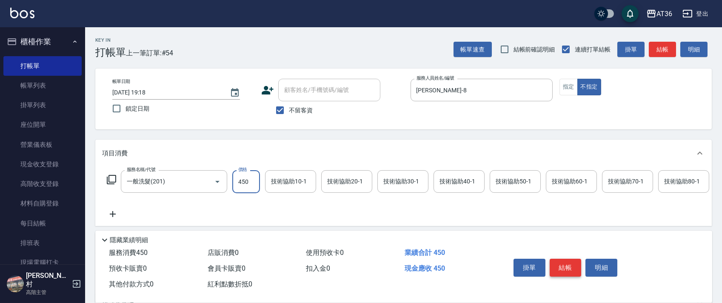
type input "450"
click at [569, 268] on button "結帳" at bounding box center [566, 268] width 32 height 18
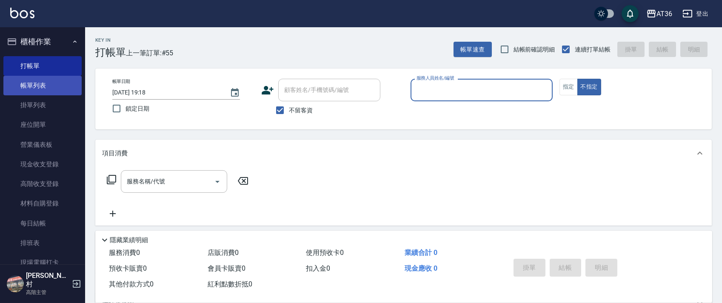
click at [68, 91] on link "帳單列表" at bounding box center [42, 86] width 78 height 20
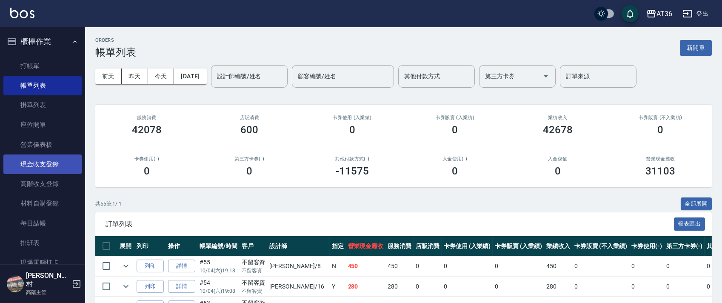
click at [51, 166] on link "現金收支登錄" at bounding box center [42, 164] width 78 height 20
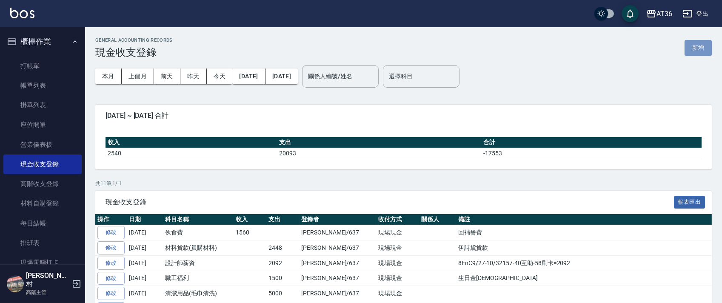
drag, startPoint x: 697, startPoint y: 47, endPoint x: 421, endPoint y: 86, distance: 278.9
click at [696, 47] on button "新增" at bounding box center [698, 48] width 27 height 16
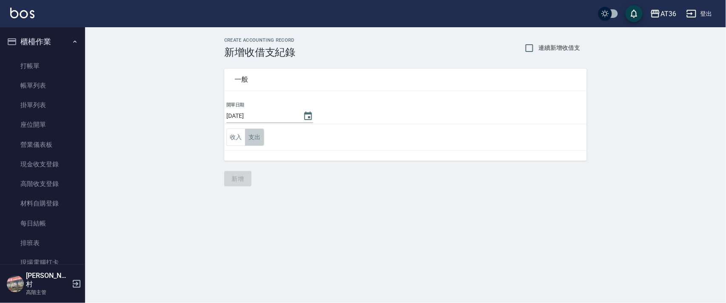
click at [252, 142] on button "支出" at bounding box center [254, 137] width 19 height 17
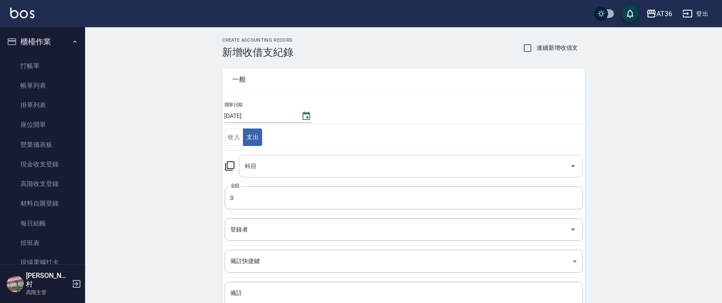
drag, startPoint x: 254, startPoint y: 168, endPoint x: 260, endPoint y: 174, distance: 9.0
click at [254, 169] on div "科目 科目" at bounding box center [411, 166] width 344 height 23
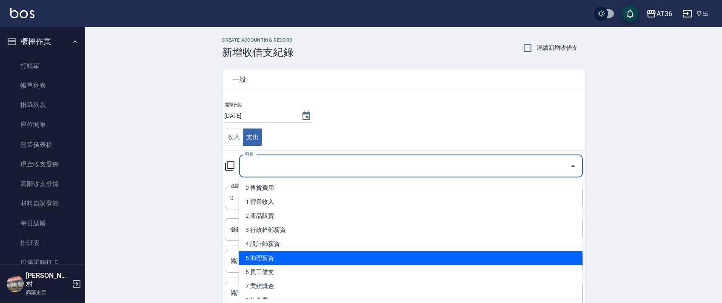
click at [268, 259] on li "5 助理薪資" at bounding box center [411, 258] width 344 height 14
type input "5 助理薪資"
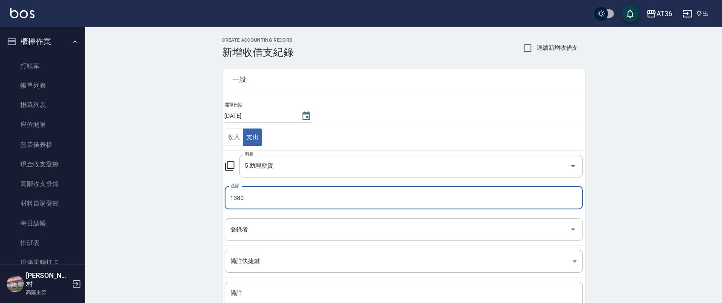
type input "1380"
click at [237, 227] on div "登錄者 登錄者" at bounding box center [404, 229] width 358 height 23
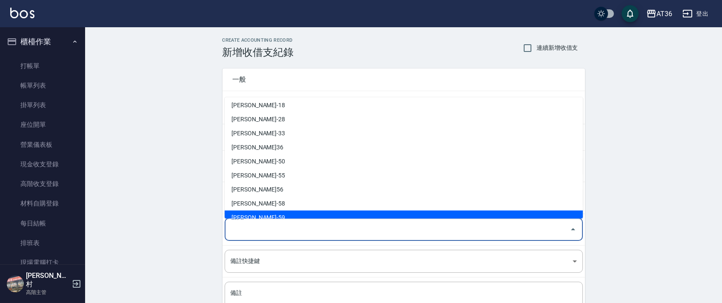
scroll to position [166, 0]
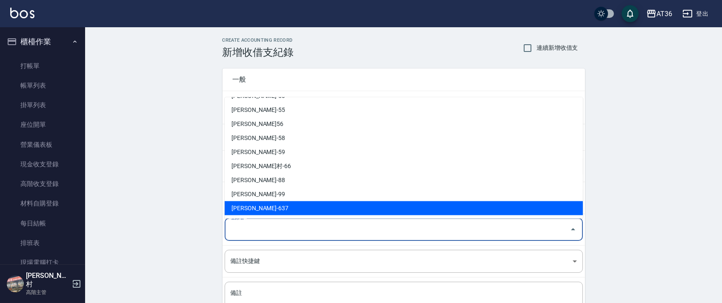
click at [252, 206] on li "[PERSON_NAME]-637" at bounding box center [404, 208] width 358 height 14
type input "[PERSON_NAME]-637"
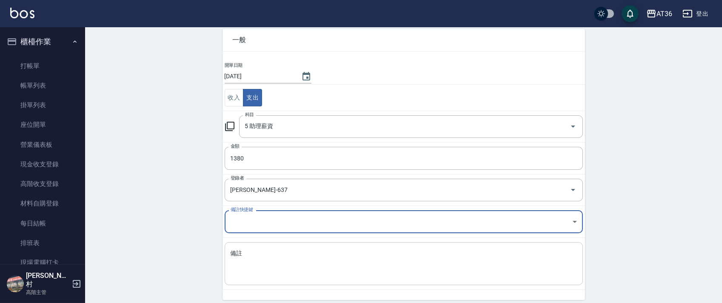
scroll to position [72, 0]
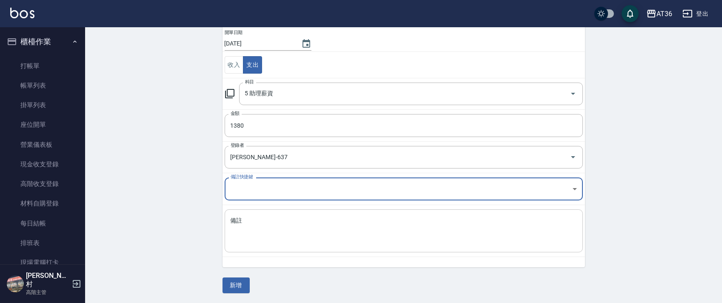
click at [244, 242] on textarea "備註" at bounding box center [404, 231] width 346 height 29
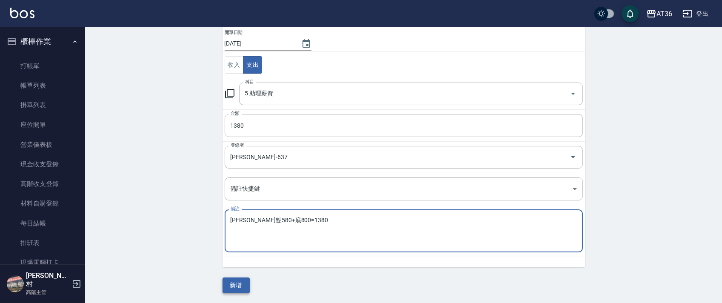
type textarea "EVa點580+底800=1380"
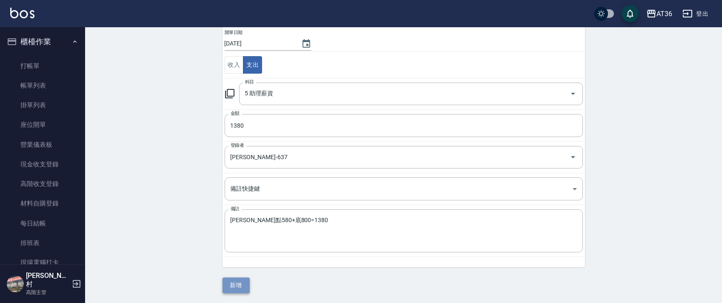
click at [242, 286] on button "新增" at bounding box center [236, 285] width 27 height 16
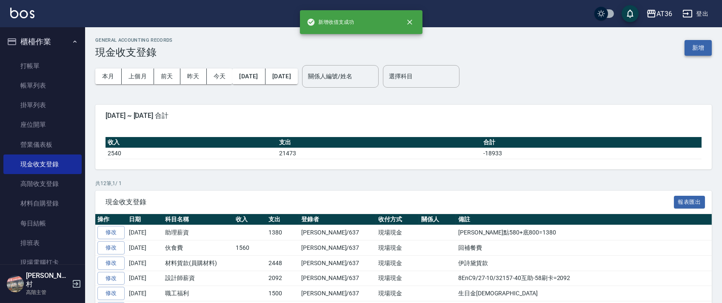
click at [697, 46] on button "新增" at bounding box center [698, 48] width 27 height 16
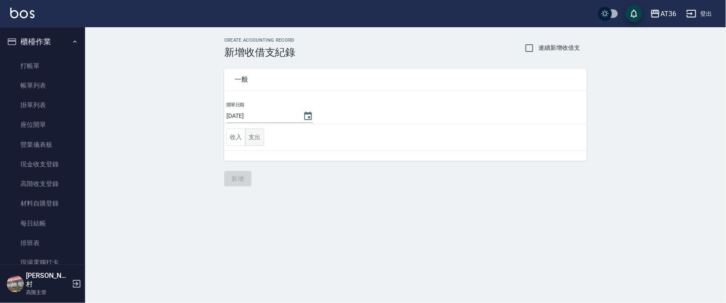
click at [249, 137] on button "支出" at bounding box center [254, 137] width 19 height 17
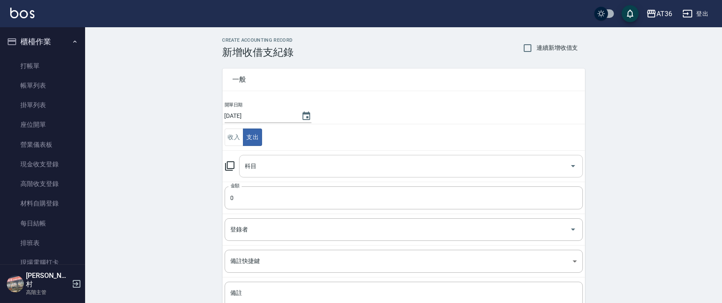
drag, startPoint x: 253, startPoint y: 160, endPoint x: 268, endPoint y: 170, distance: 18.1
click at [253, 161] on div "科目 科目" at bounding box center [411, 166] width 344 height 23
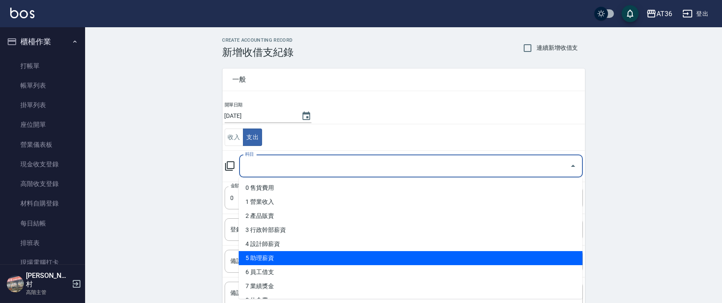
click at [270, 260] on li "5 助理薪資" at bounding box center [411, 258] width 344 height 14
type input "5 助理薪資"
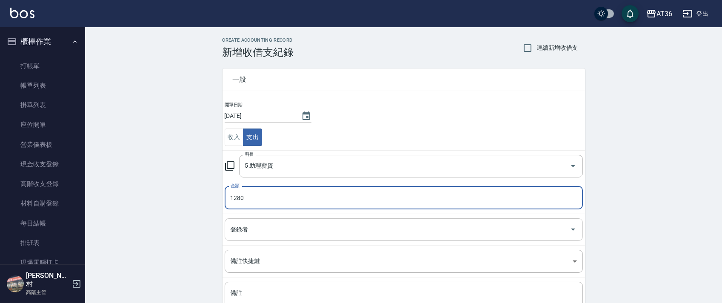
type input "1280"
click at [243, 229] on div "登錄者 登錄者" at bounding box center [404, 229] width 358 height 23
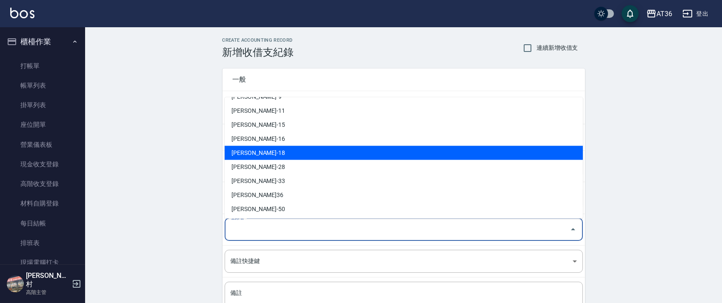
scroll to position [166, 0]
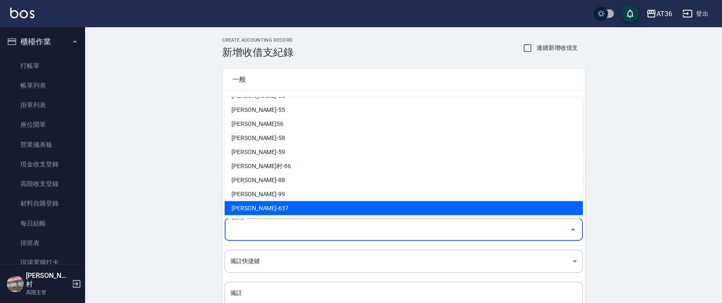
click at [257, 208] on li "[PERSON_NAME]-637" at bounding box center [404, 208] width 358 height 14
type input "[PERSON_NAME]-637"
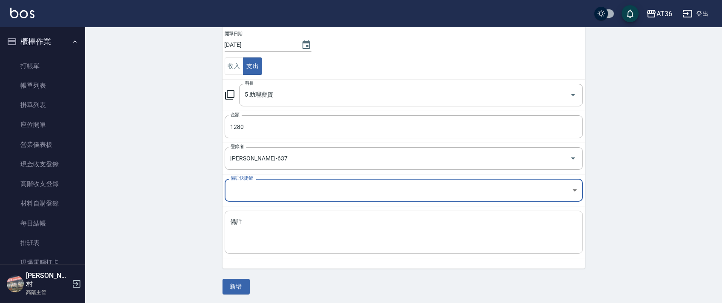
scroll to position [72, 0]
click at [260, 228] on textarea "備註" at bounding box center [404, 231] width 346 height 29
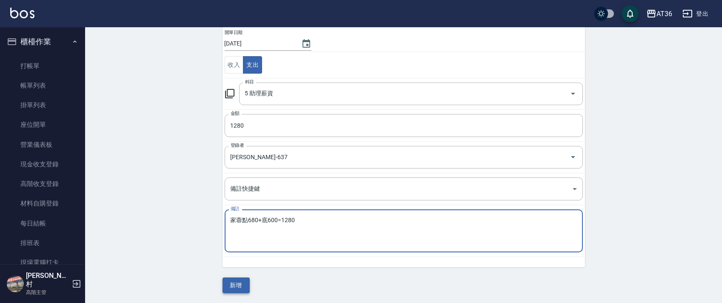
type textarea "家蓉點680+底600=1280"
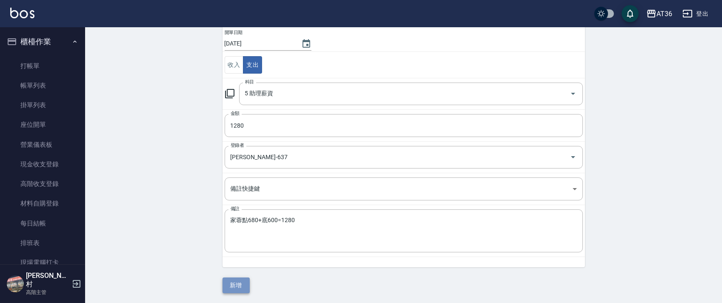
click at [235, 284] on button "新增" at bounding box center [236, 285] width 27 height 16
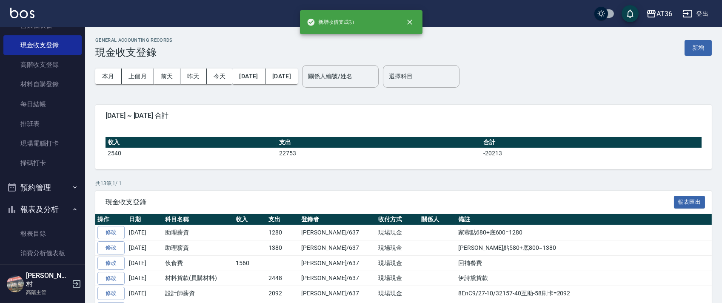
scroll to position [227, 0]
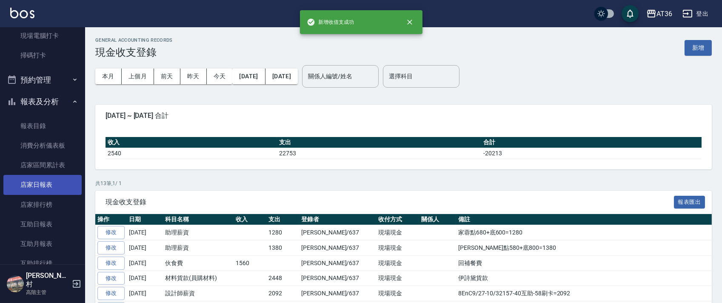
click at [48, 182] on link "店家日報表" at bounding box center [42, 185] width 78 height 20
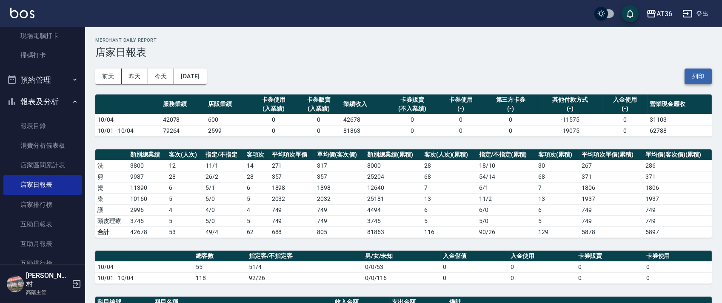
click at [697, 80] on button "列印" at bounding box center [698, 77] width 27 height 16
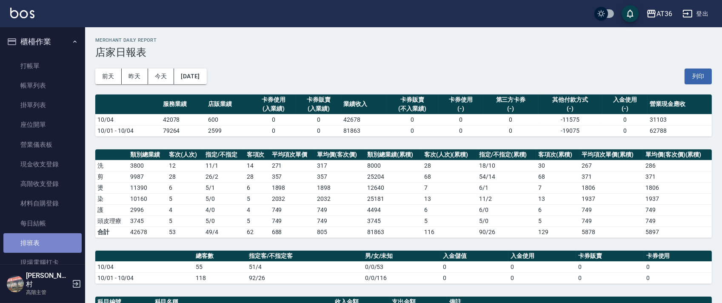
click at [46, 246] on link "排班表" at bounding box center [42, 243] width 78 height 20
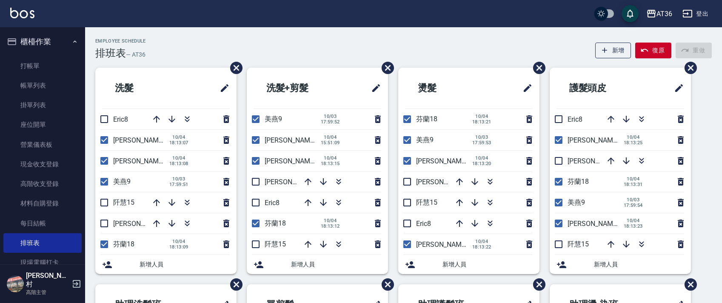
drag, startPoint x: 104, startPoint y: 200, endPoint x: 120, endPoint y: 211, distance: 19.5
click at [104, 200] on input "checkbox" at bounding box center [104, 203] width 18 height 18
checkbox input "true"
click at [101, 222] on input "checkbox" at bounding box center [104, 223] width 18 height 18
checkbox input "true"
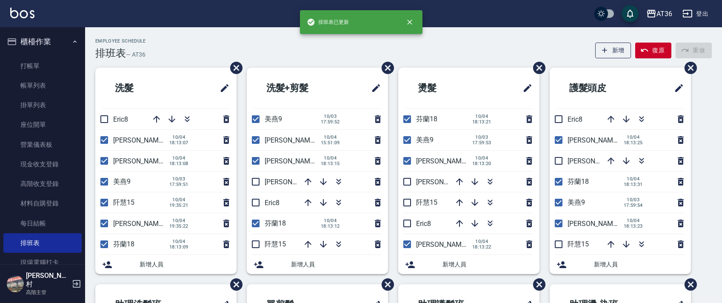
drag, startPoint x: 255, startPoint y: 181, endPoint x: 297, endPoint y: 197, distance: 44.9
click at [255, 181] on input "checkbox" at bounding box center [256, 182] width 18 height 18
checkbox input "true"
click at [259, 242] on input "checkbox" at bounding box center [256, 244] width 18 height 18
checkbox input "true"
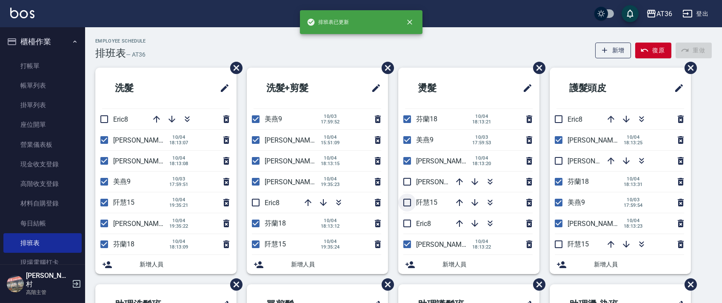
click at [405, 204] on input "checkbox" at bounding box center [407, 203] width 18 height 18
checkbox input "true"
click at [405, 183] on input "checkbox" at bounding box center [407, 182] width 18 height 18
checkbox input "true"
click at [562, 160] on input "checkbox" at bounding box center [559, 161] width 18 height 18
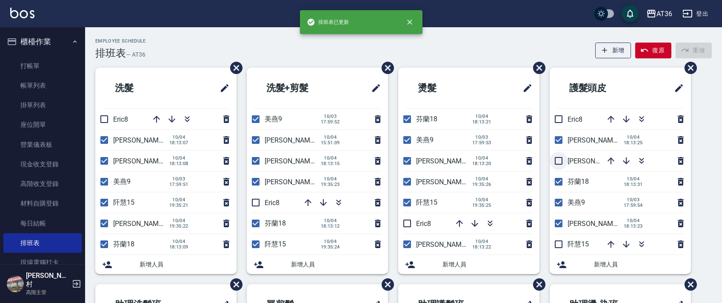
checkbox input "true"
click at [556, 245] on input "checkbox" at bounding box center [559, 244] width 18 height 18
checkbox input "true"
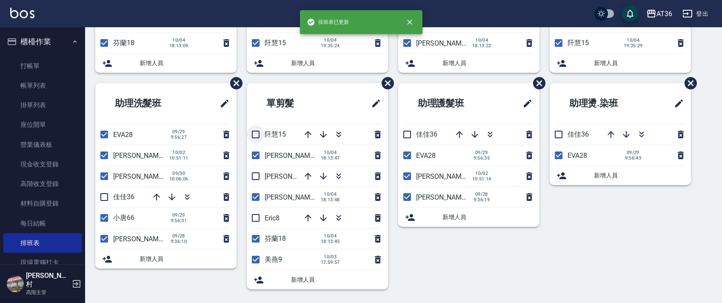
click at [256, 131] on input "checkbox" at bounding box center [256, 135] width 18 height 18
checkbox input "true"
click at [256, 176] on input "checkbox" at bounding box center [256, 176] width 18 height 18
checkbox input "true"
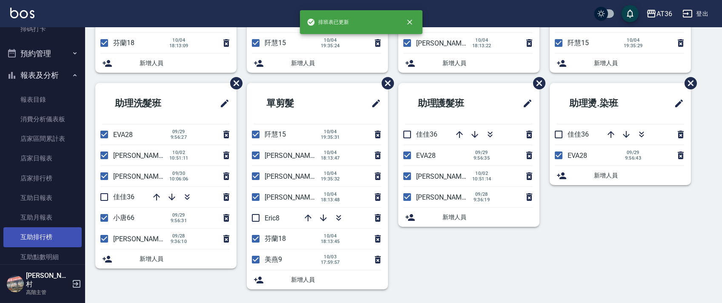
scroll to position [283, 0]
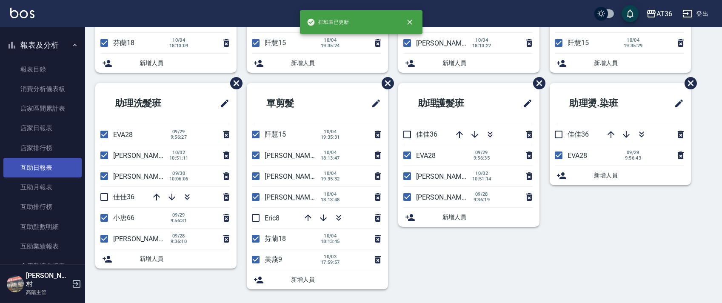
click at [44, 171] on link "互助日報表" at bounding box center [42, 168] width 78 height 20
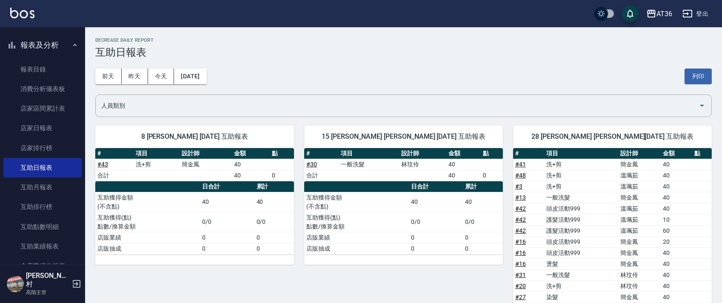
drag, startPoint x: 703, startPoint y: 78, endPoint x: 540, endPoint y: 20, distance: 173.1
click at [703, 77] on button "列印" at bounding box center [698, 77] width 27 height 16
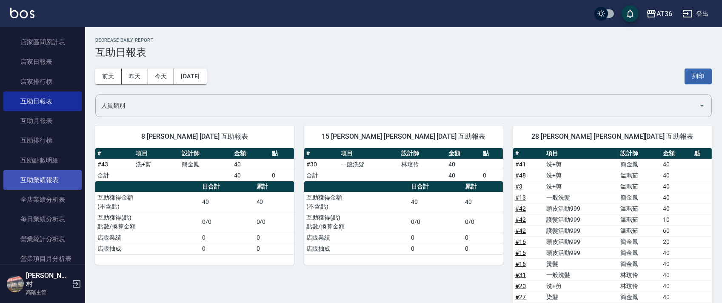
scroll to position [567, 0]
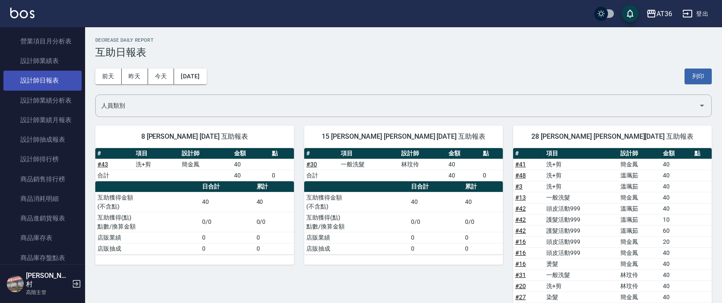
click at [59, 80] on link "設計師日報表" at bounding box center [42, 81] width 78 height 20
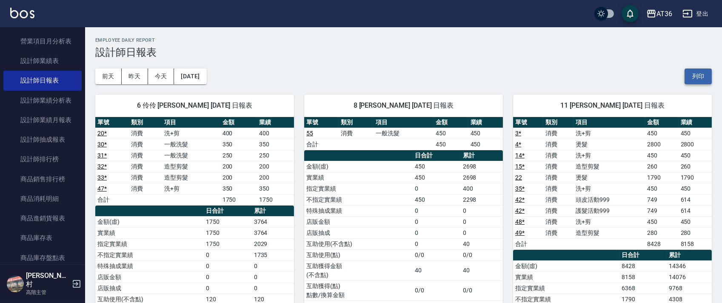
click at [698, 80] on button "列印" at bounding box center [698, 77] width 27 height 16
